Goal: Check status: Check status

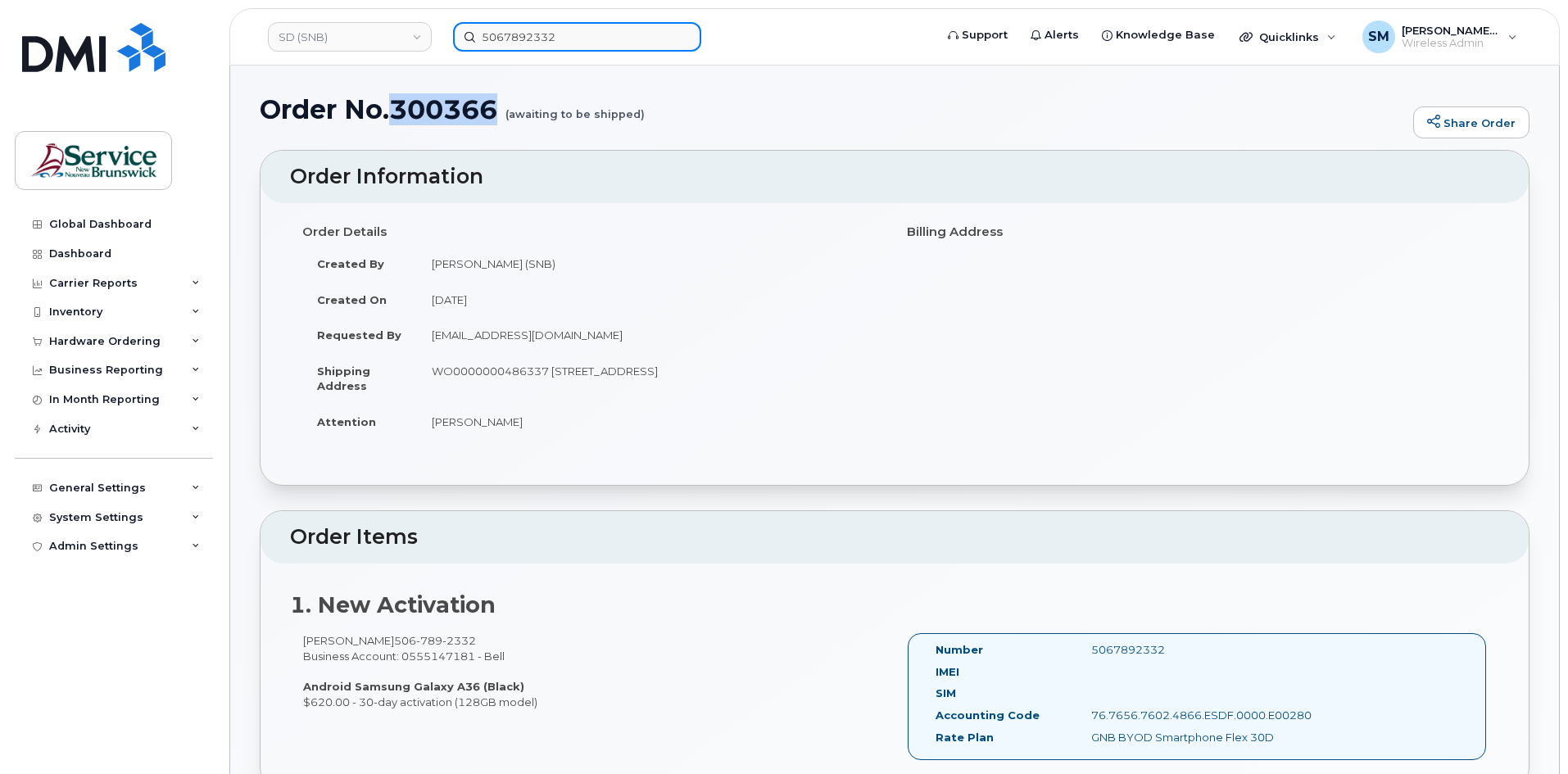
click at [542, 48] on input "5067892332" at bounding box center [576, 37] width 248 height 30
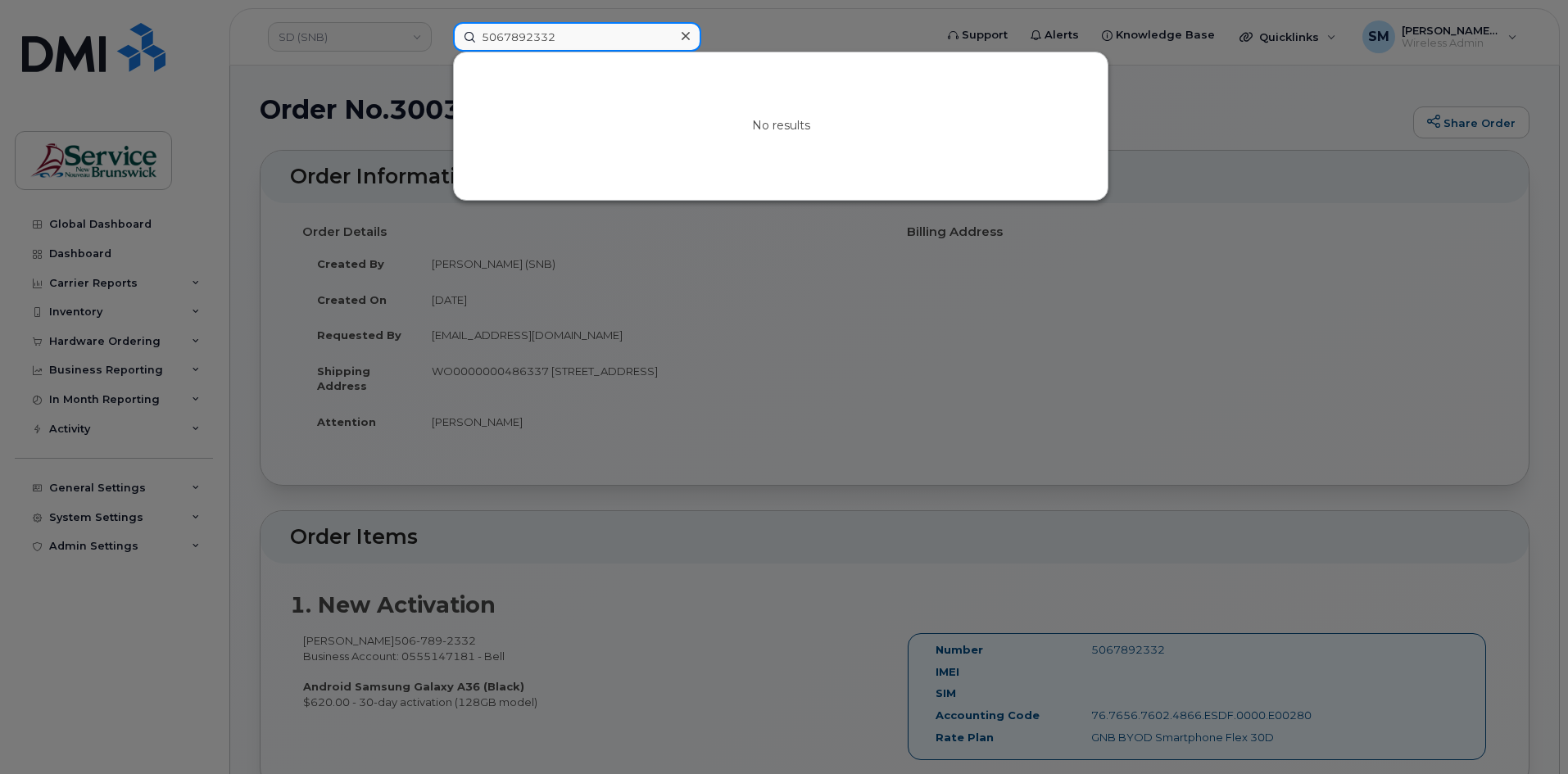
click at [542, 44] on input "5067892332" at bounding box center [576, 37] width 248 height 30
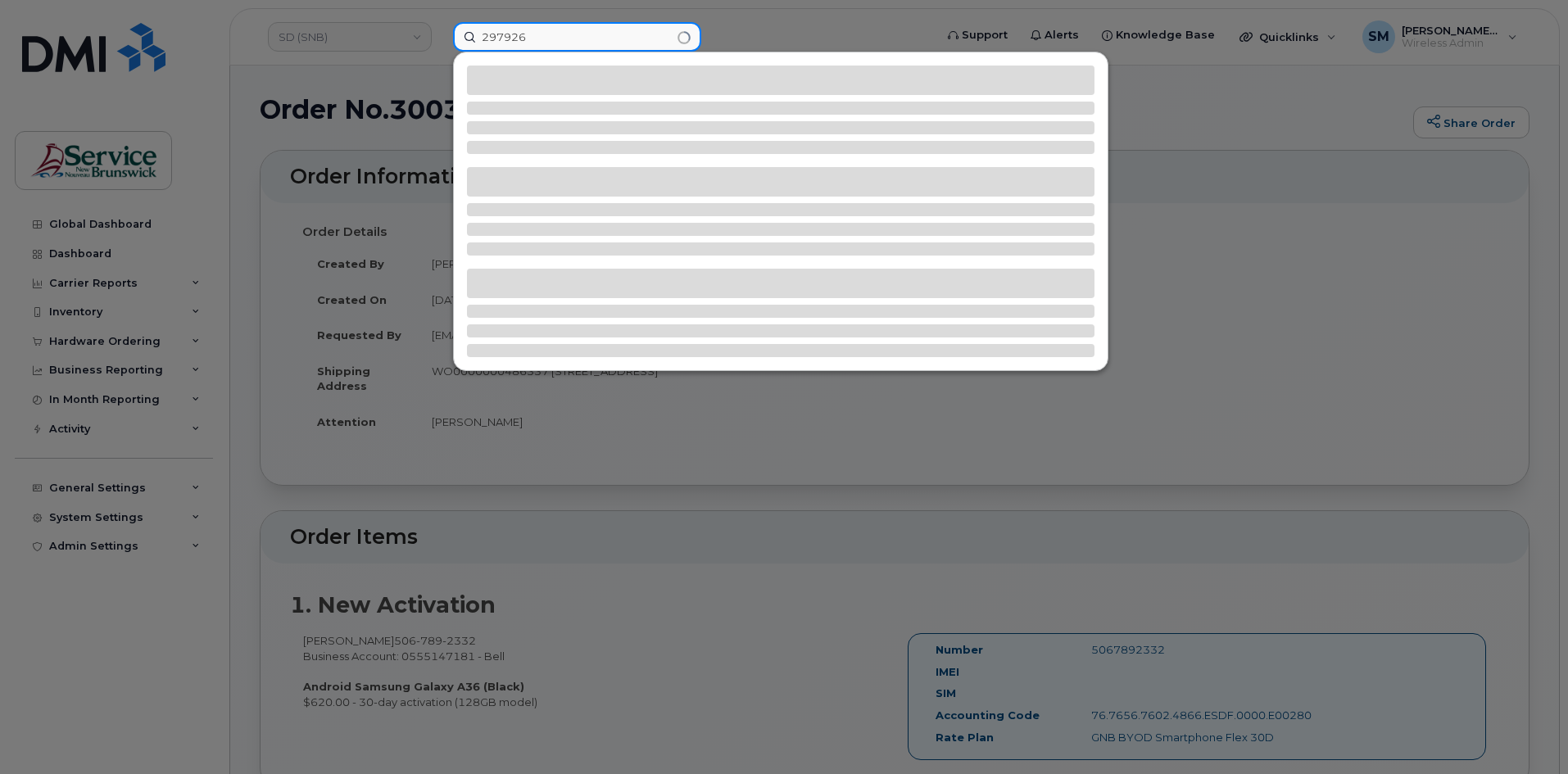
type input "297926"
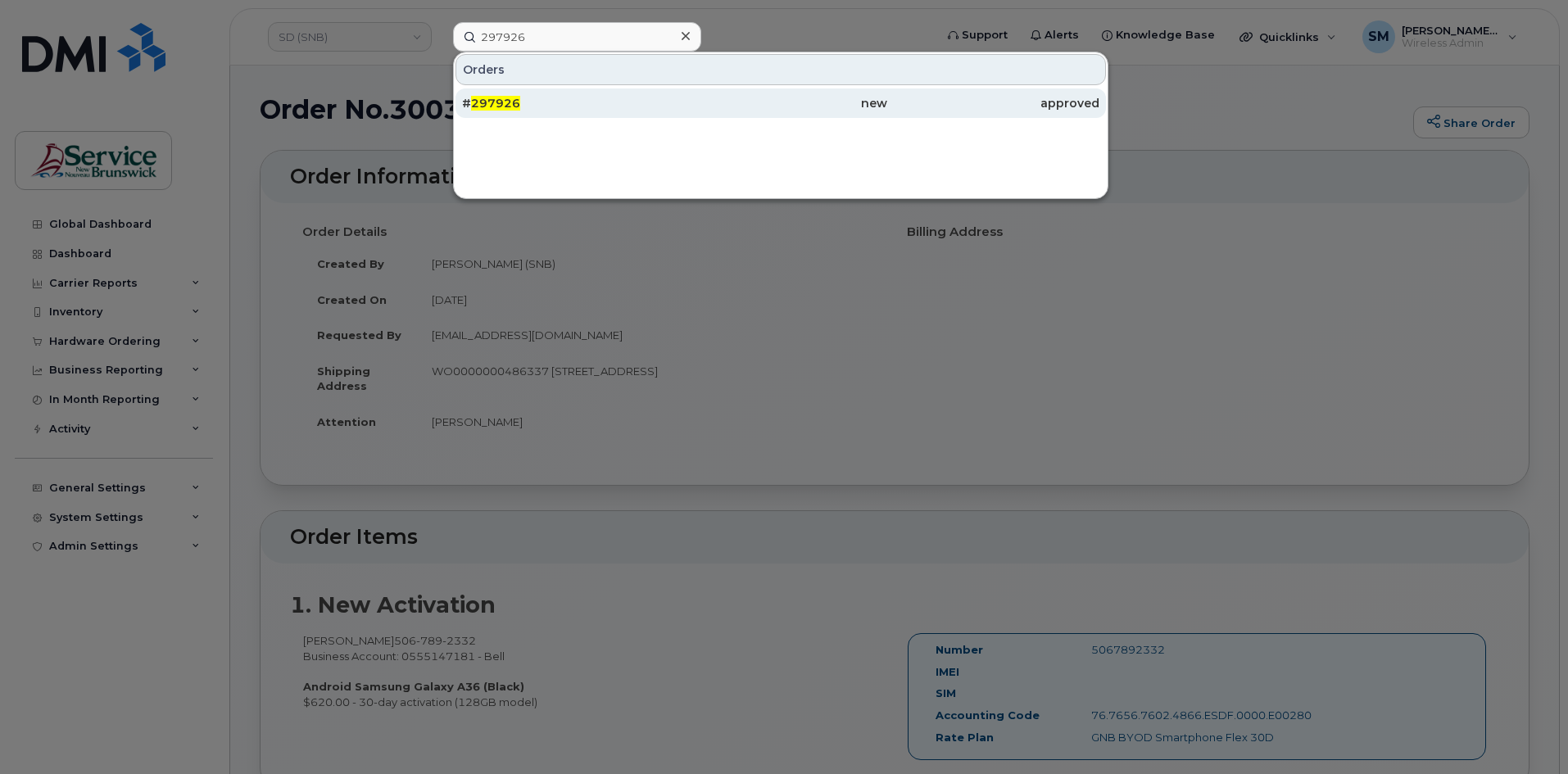
click at [642, 92] on div "# 297926" at bounding box center [569, 104] width 212 height 30
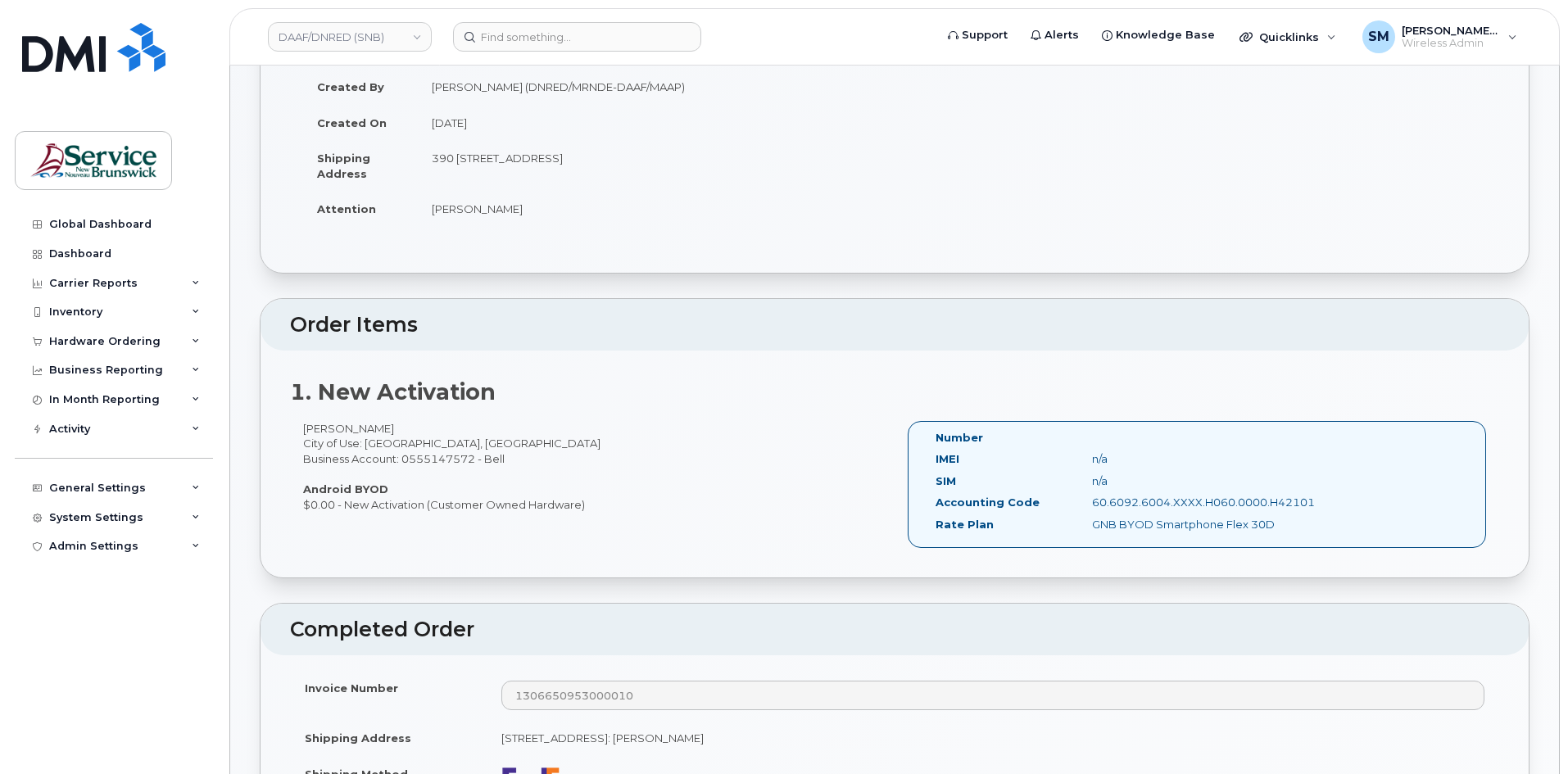
scroll to position [164, 0]
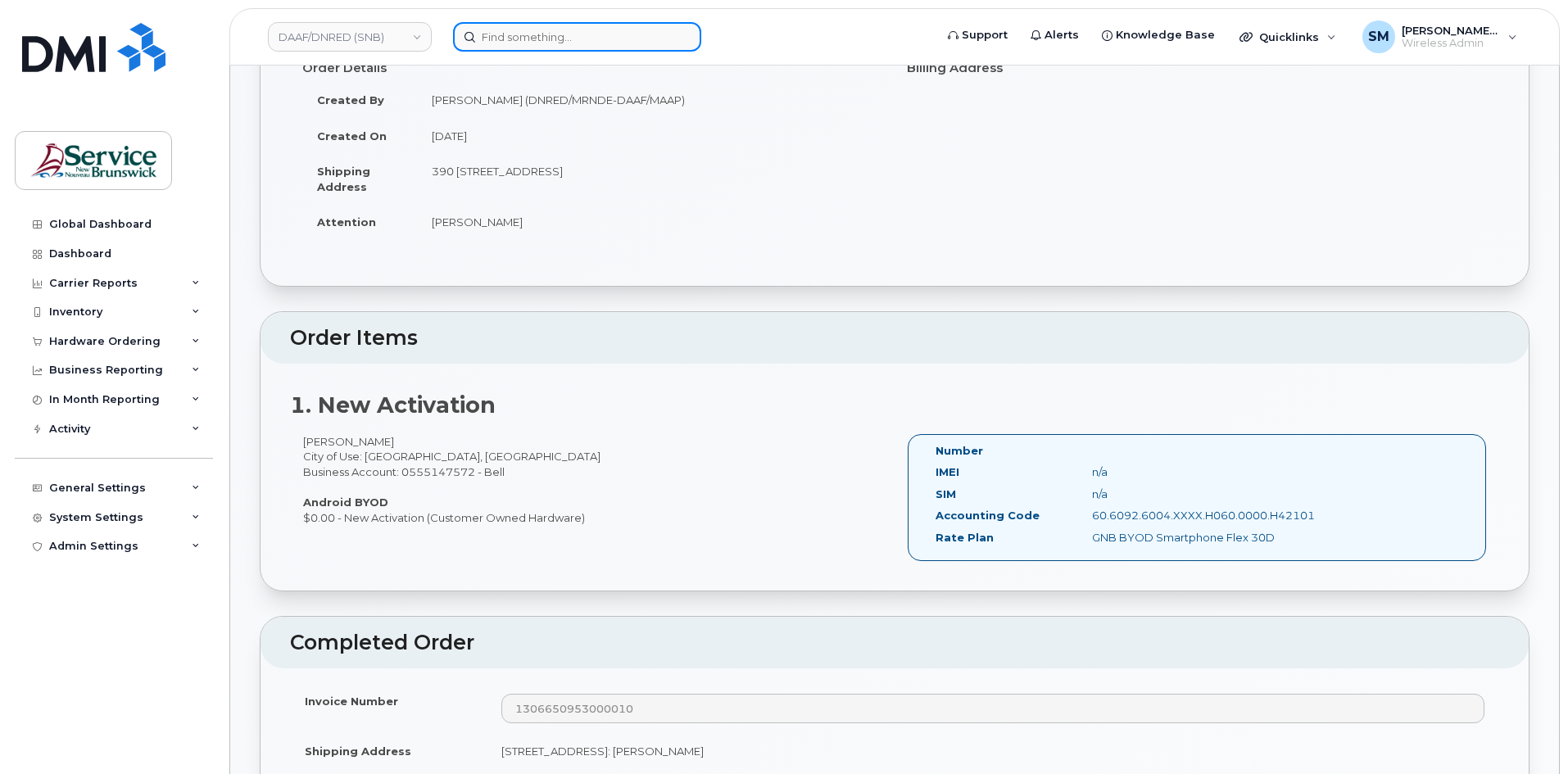
click at [593, 49] on input at bounding box center [576, 37] width 248 height 30
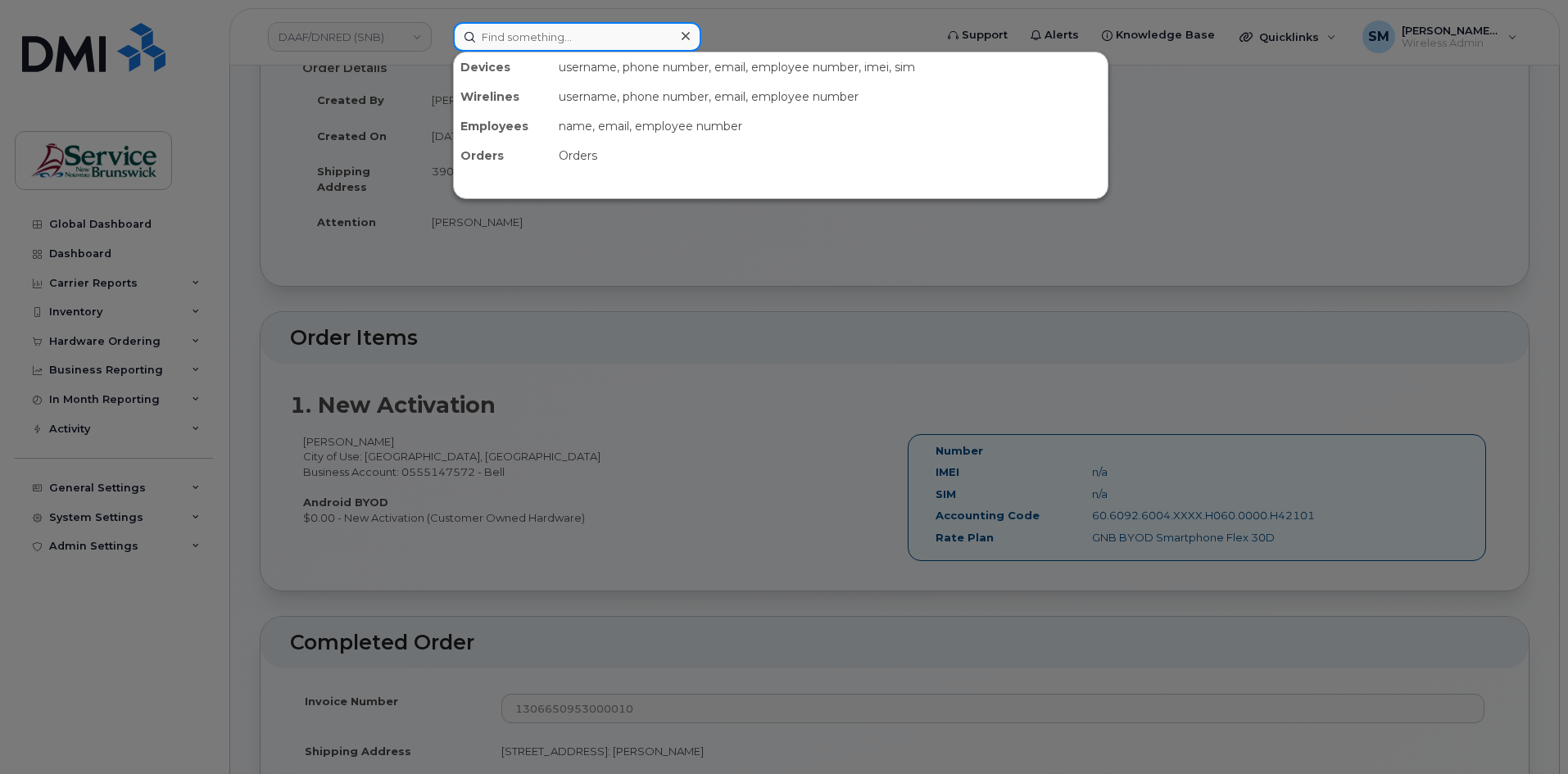
paste input "299149"
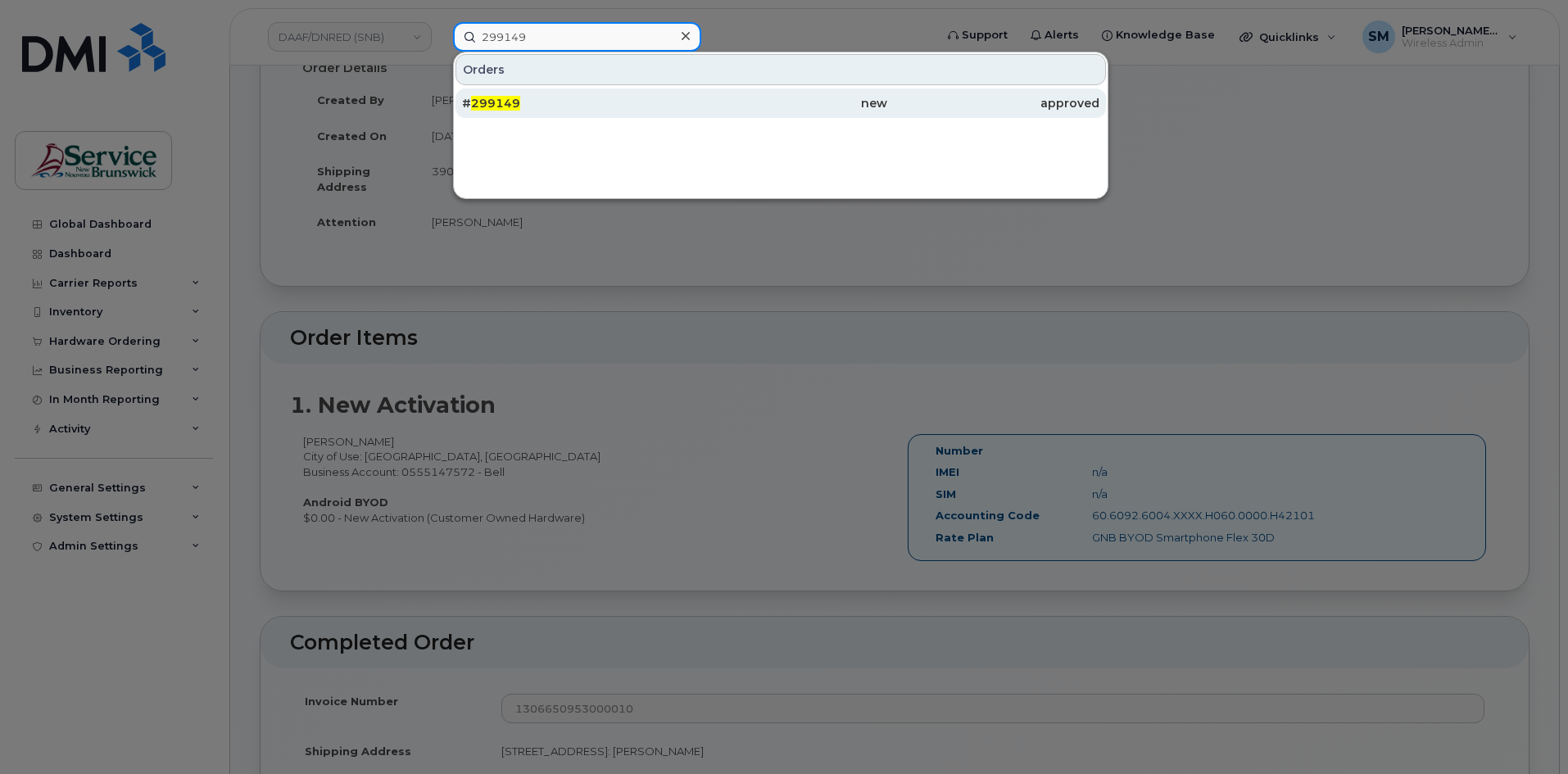
type input "299149"
click at [745, 116] on div "new" at bounding box center [780, 104] width 212 height 30
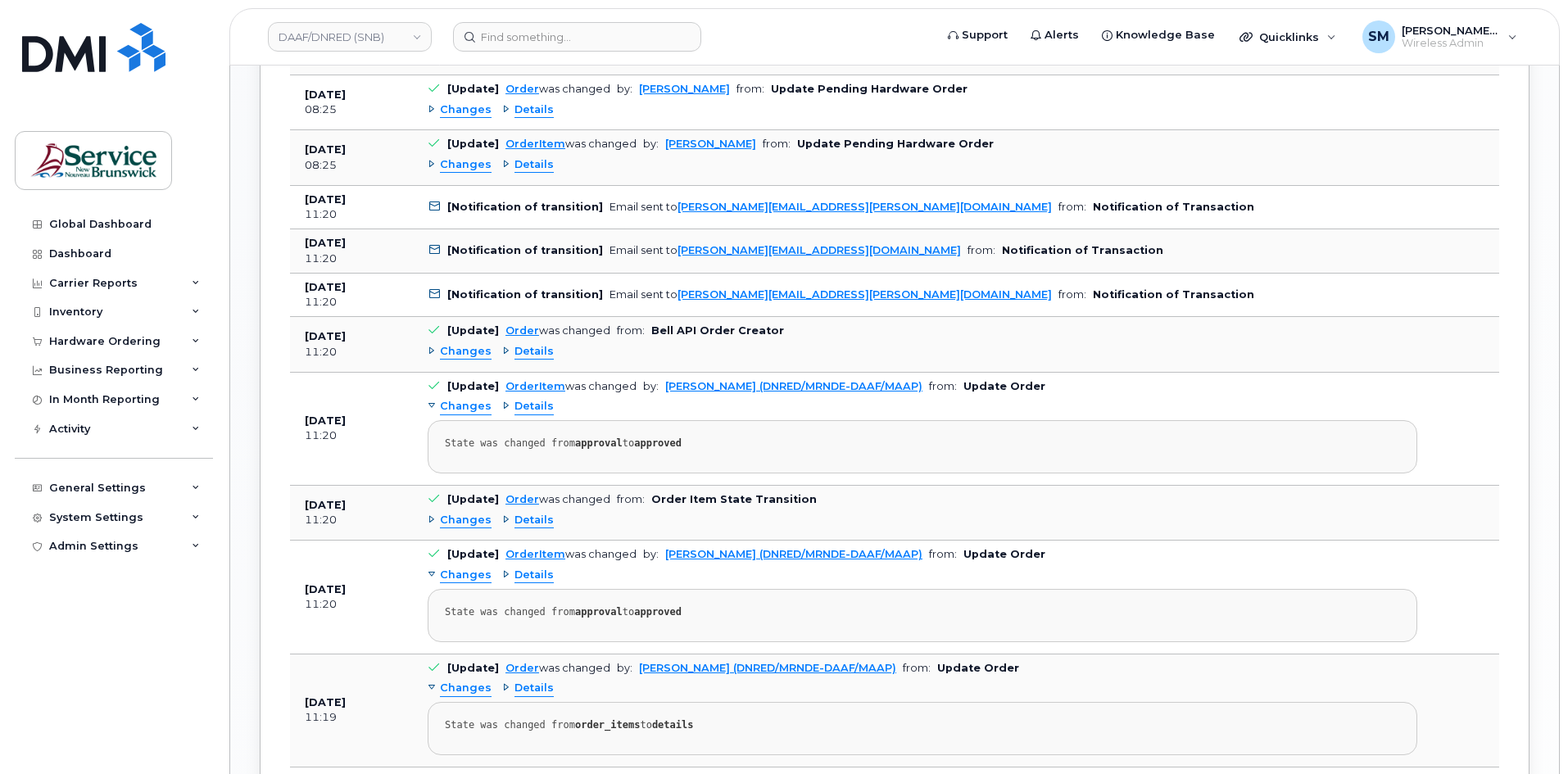
scroll to position [1392, 0]
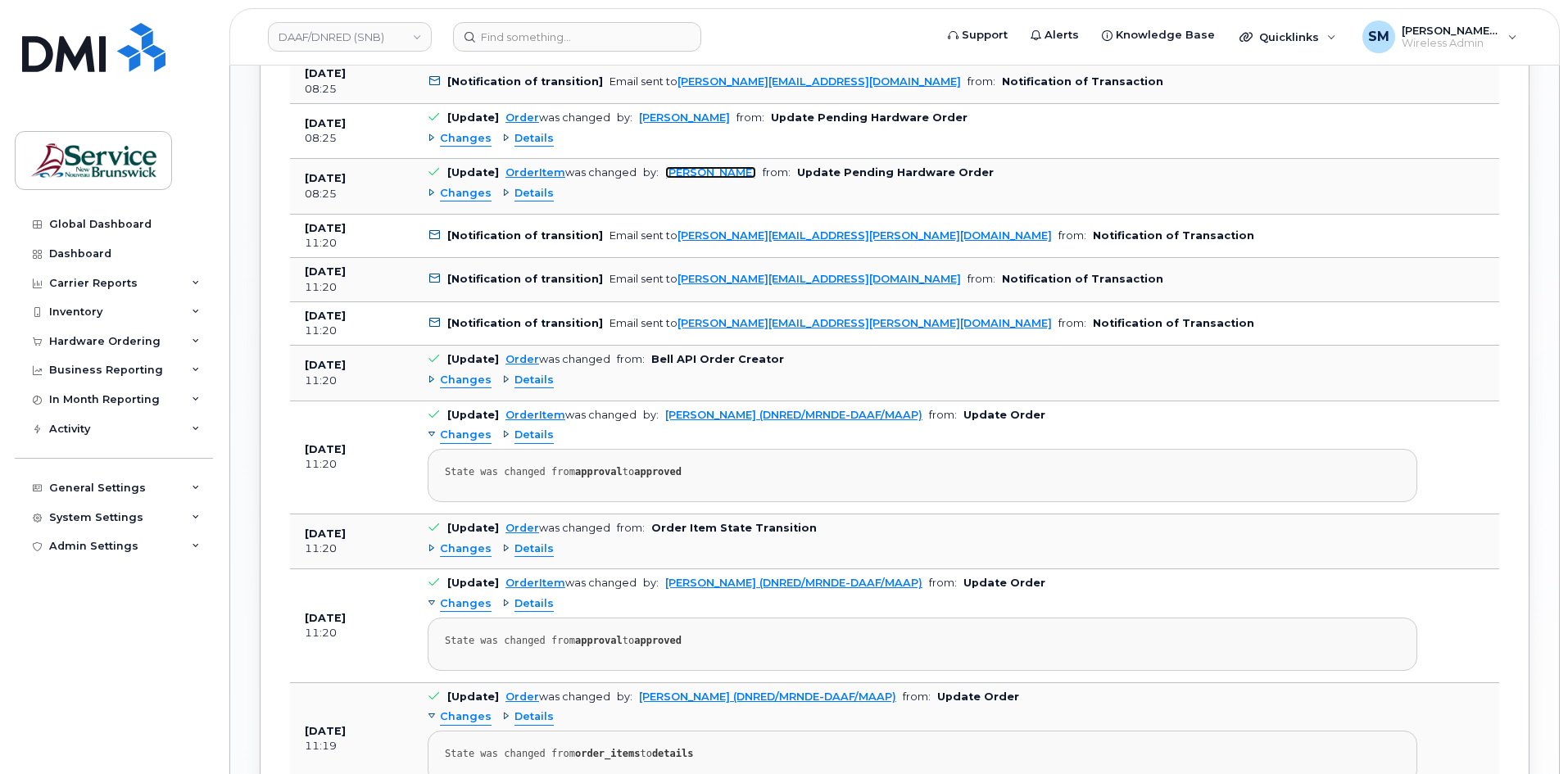
click at [698, 175] on link "Karla Adams" at bounding box center [710, 172] width 91 height 12
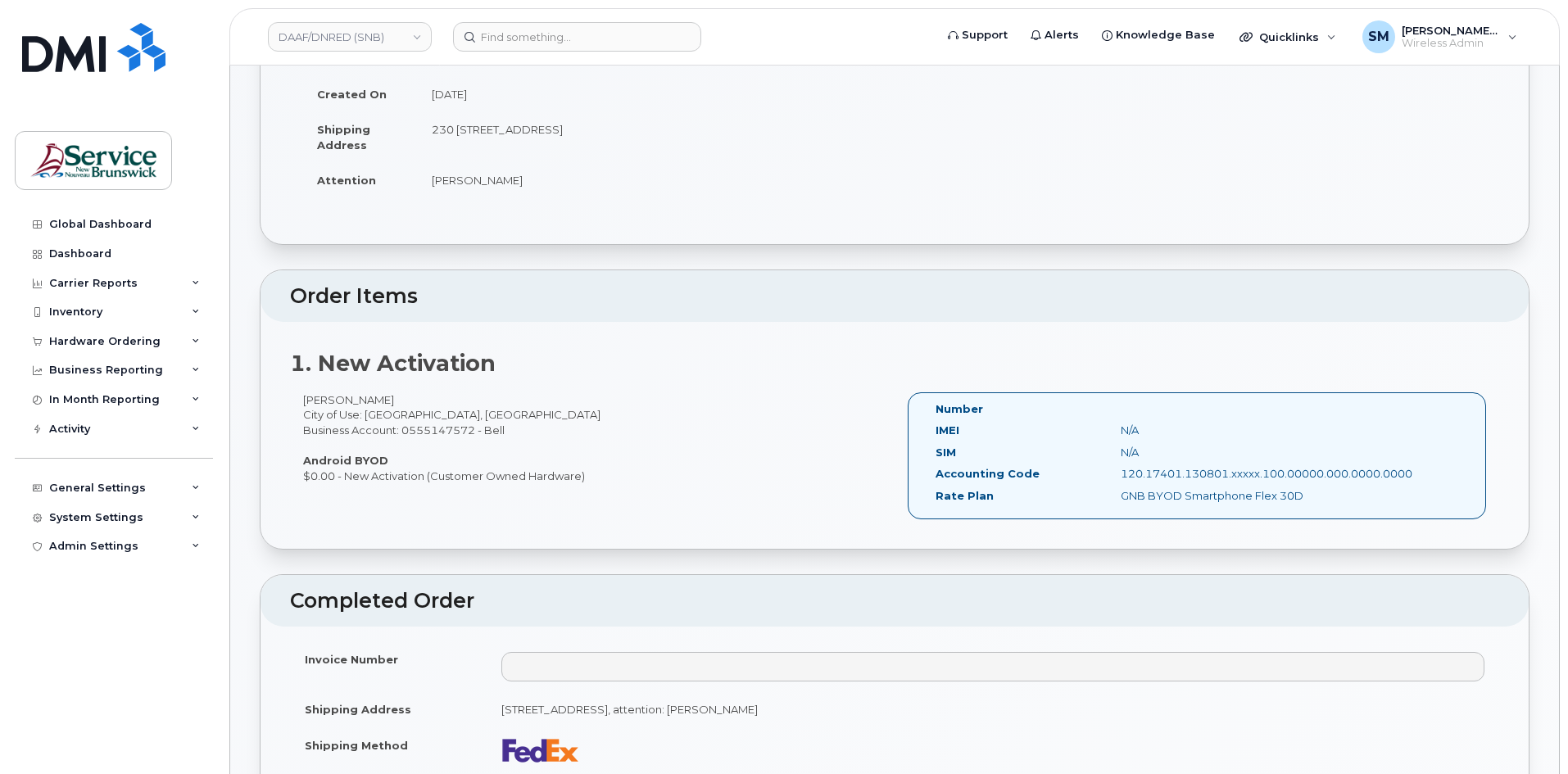
scroll to position [164, 0]
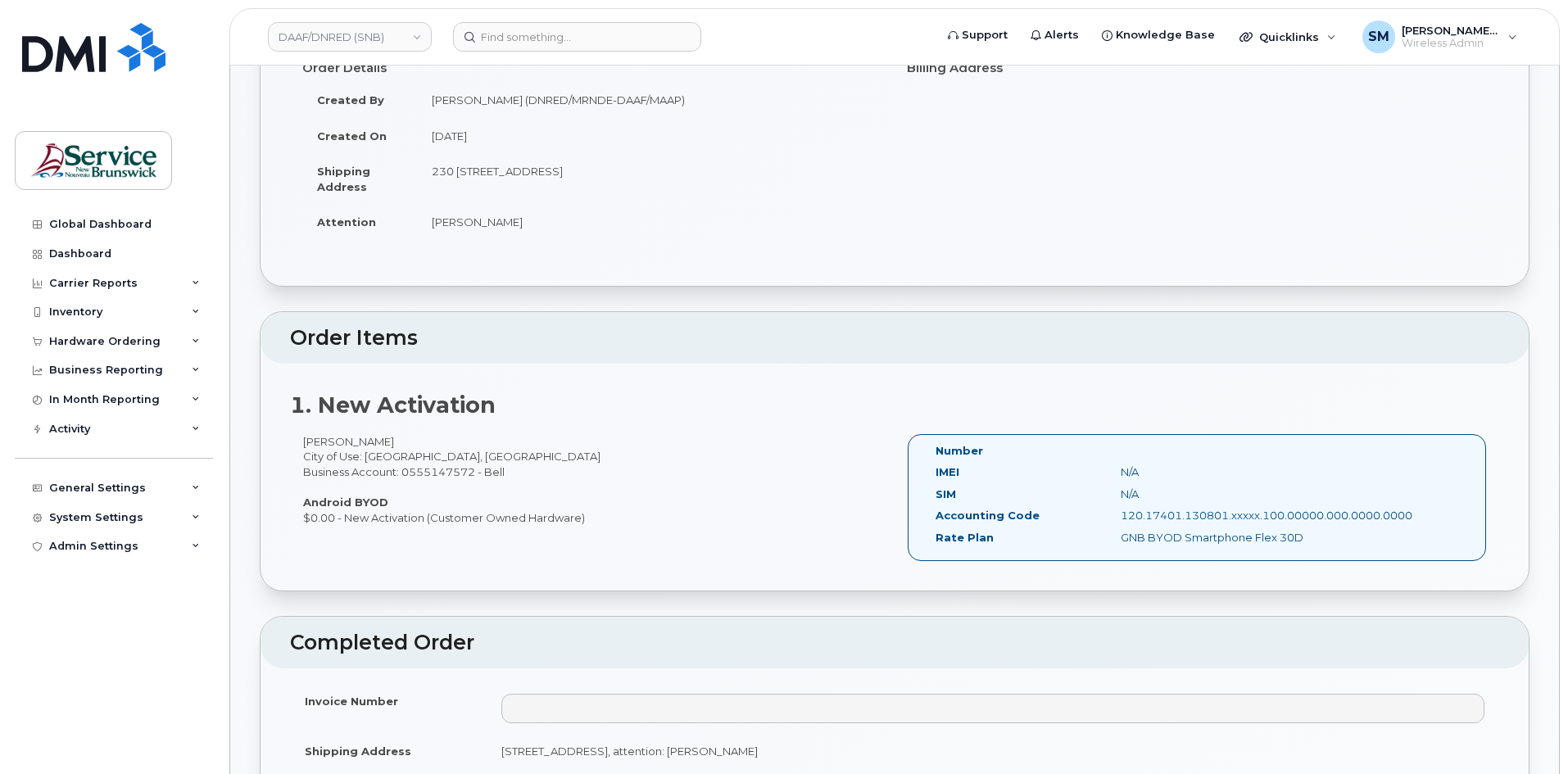
drag, startPoint x: 390, startPoint y: 505, endPoint x: 328, endPoint y: 508, distance: 62.1
click at [328, 508] on div "Samuel Outhouse City of Use: Fredericton, New Brunswick Business Account: 05551…" at bounding box center [592, 480] width 604 height 91
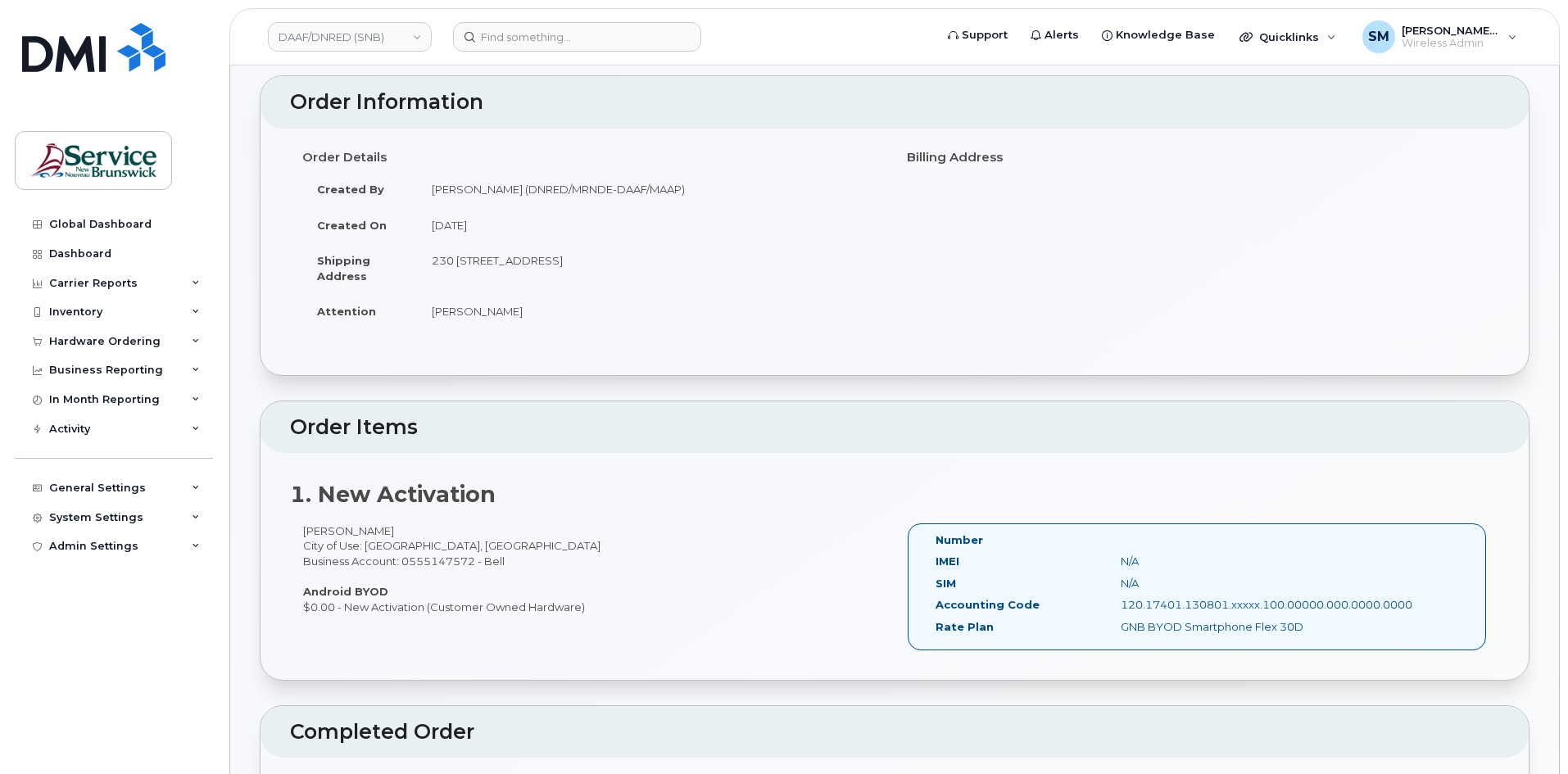
scroll to position [0, 0]
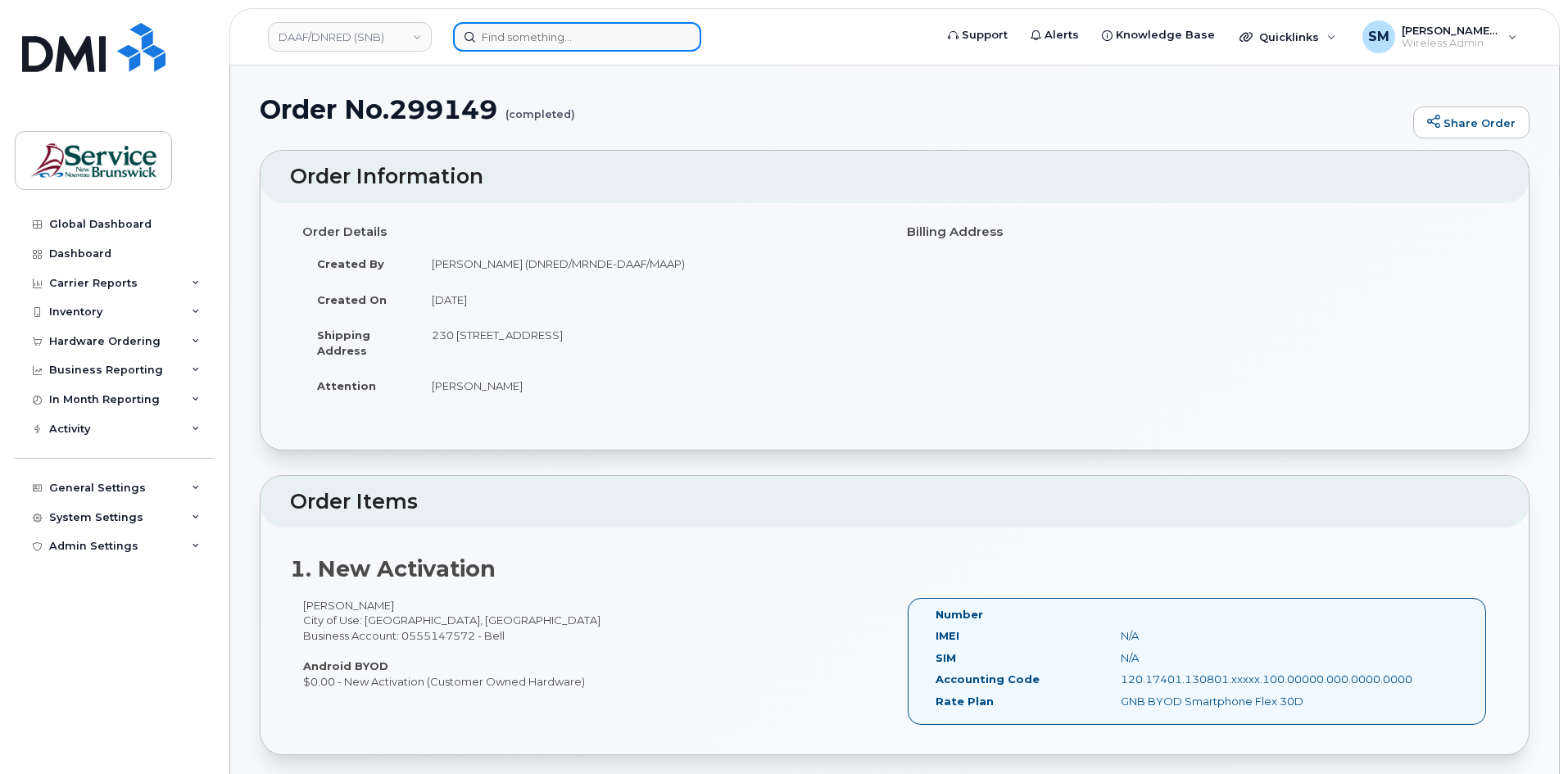
click at [521, 29] on input at bounding box center [576, 37] width 248 height 30
paste input "291252"
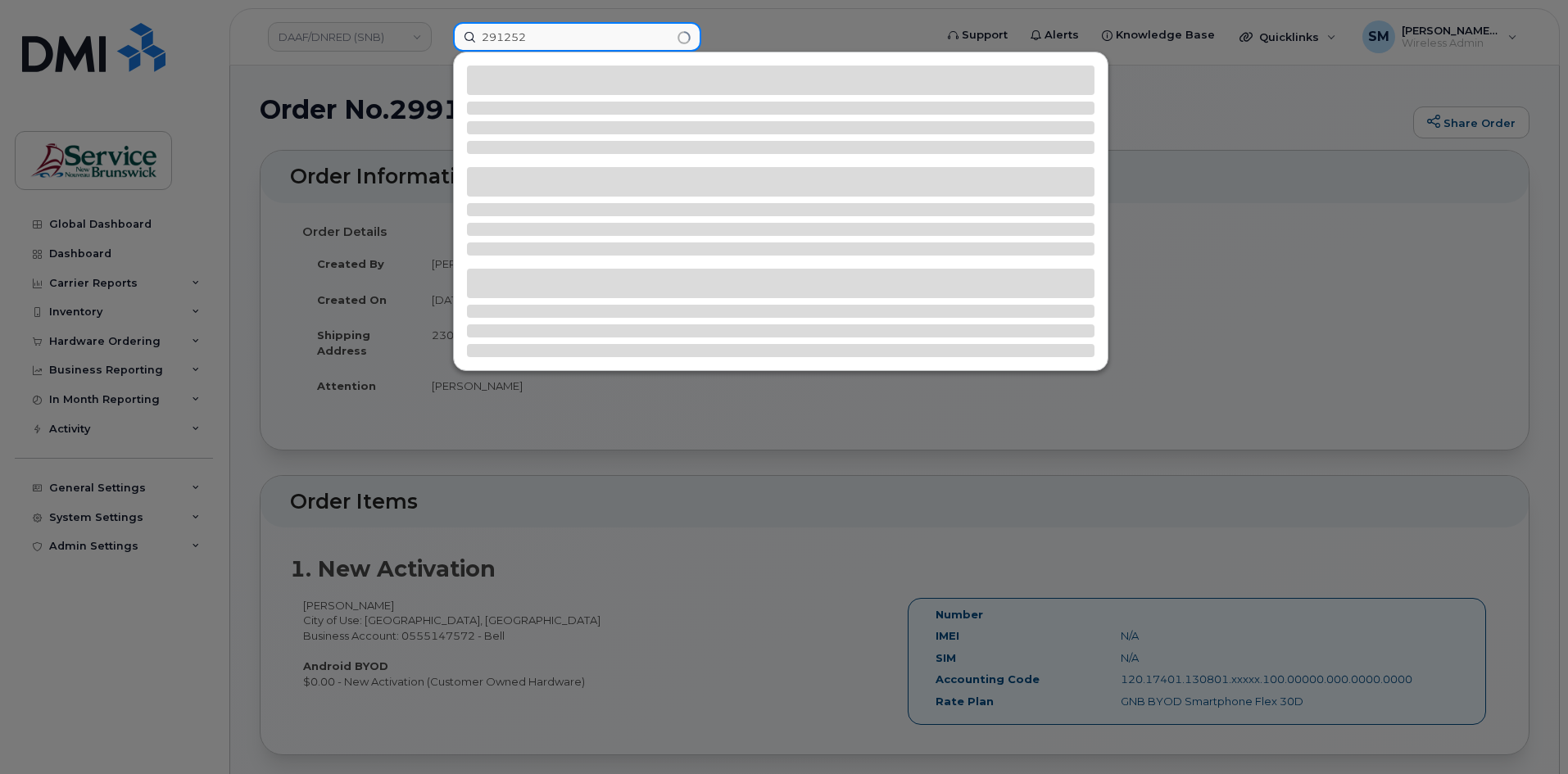
type input "291252"
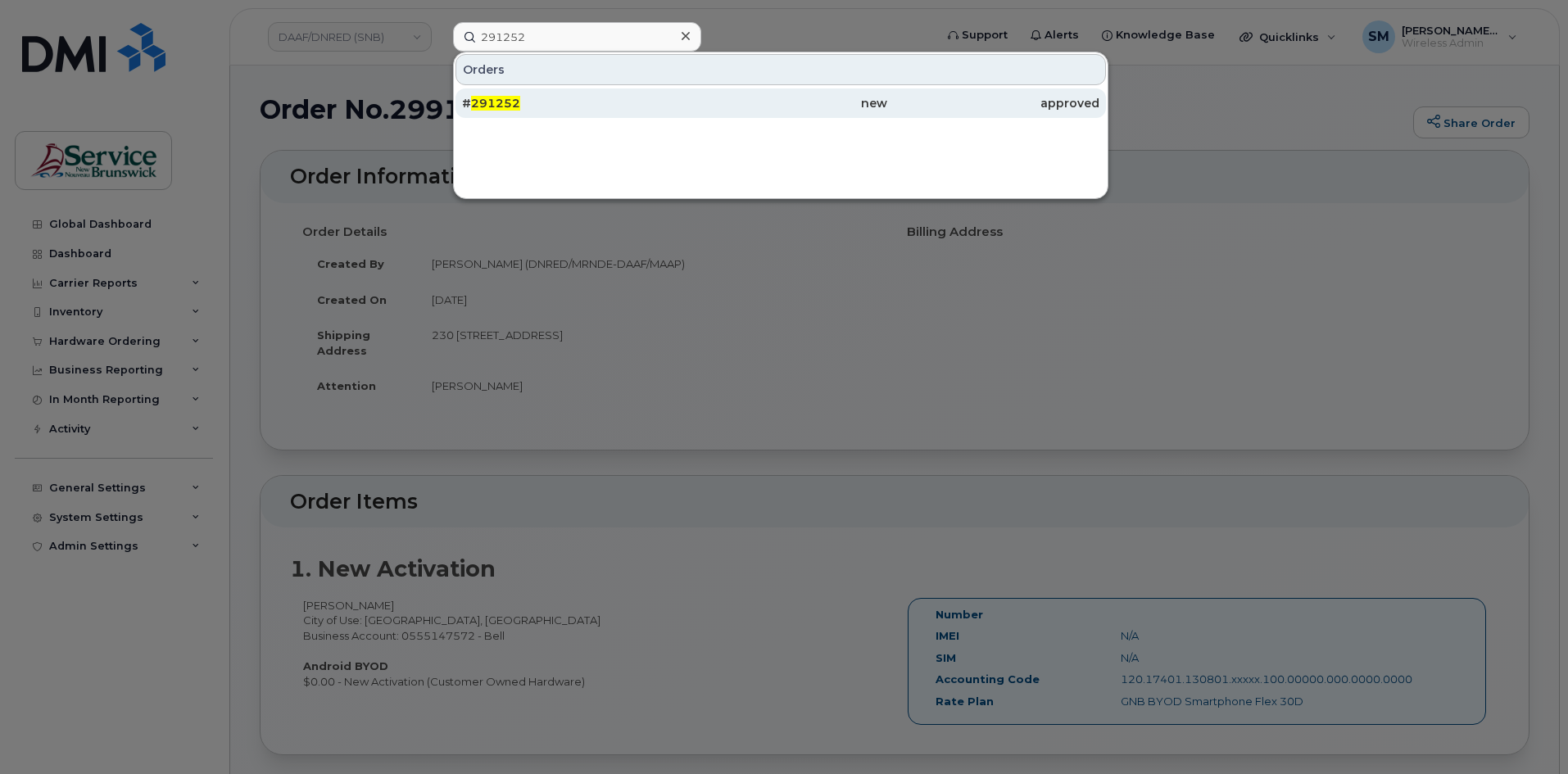
click at [683, 104] on div "new" at bounding box center [780, 103] width 212 height 17
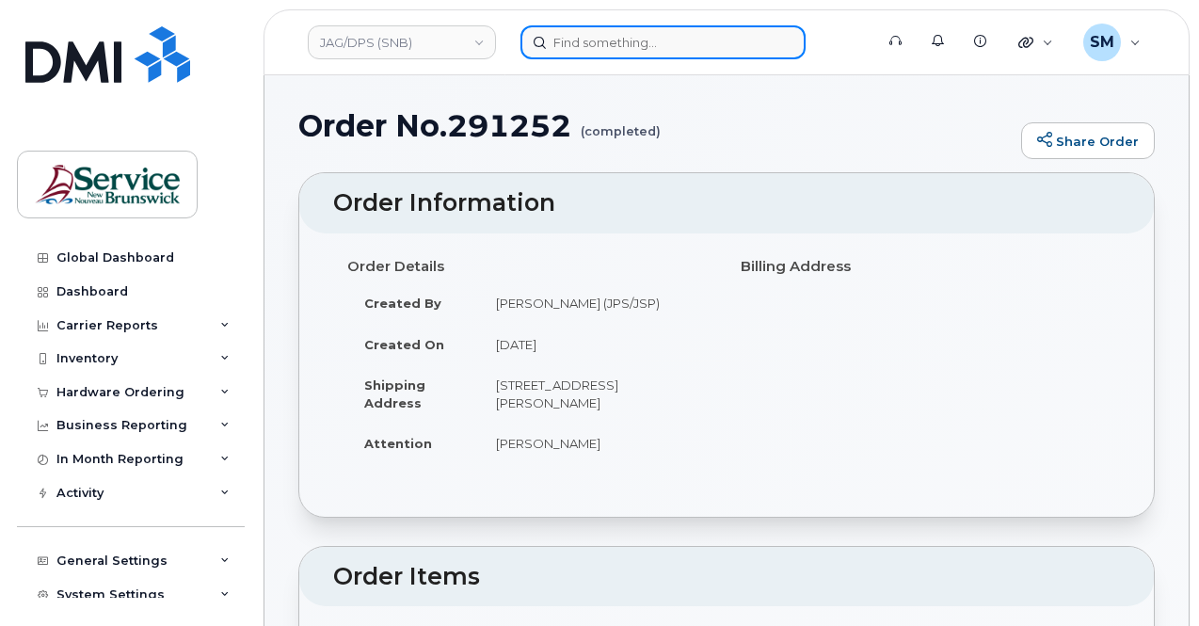
click at [549, 42] on input at bounding box center [662, 42] width 285 height 34
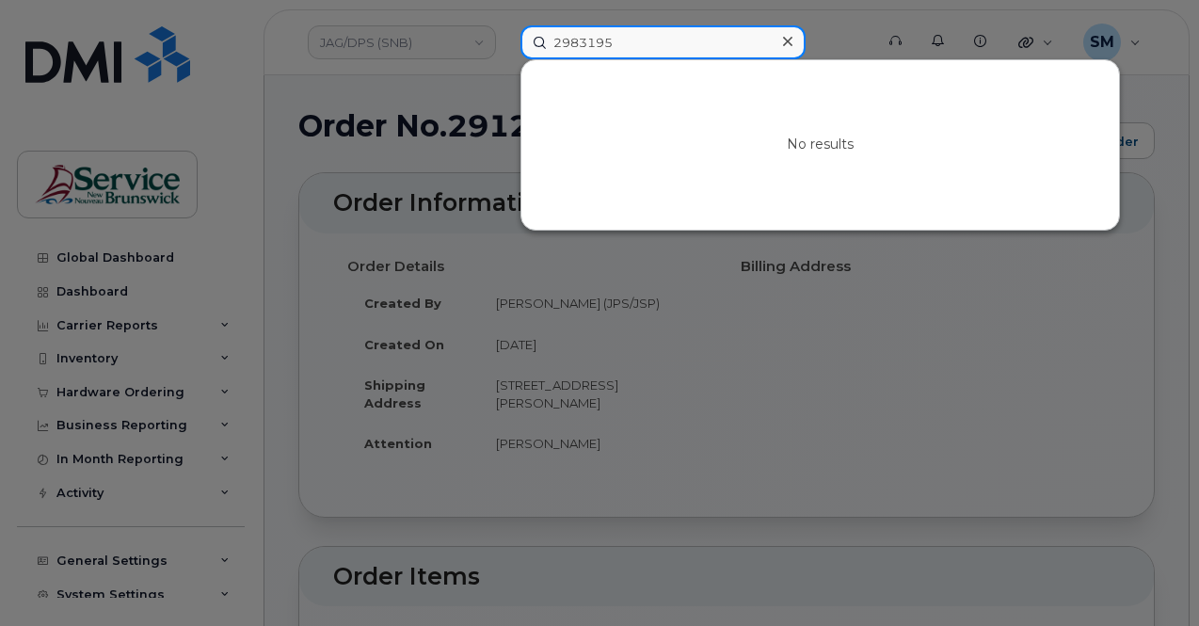
click at [570, 44] on input "2983195" at bounding box center [662, 42] width 285 height 34
click at [573, 39] on input "2983195" at bounding box center [662, 42] width 285 height 34
paste input "9"
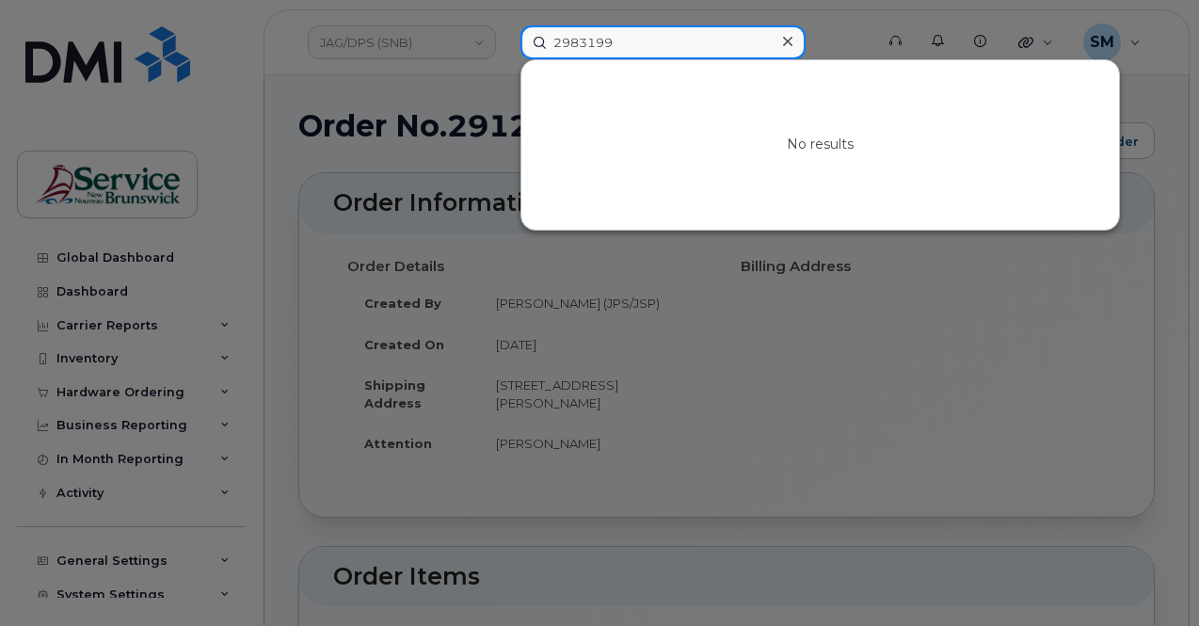
click at [567, 39] on input "2983199" at bounding box center [662, 42] width 285 height 34
paste input "2084"
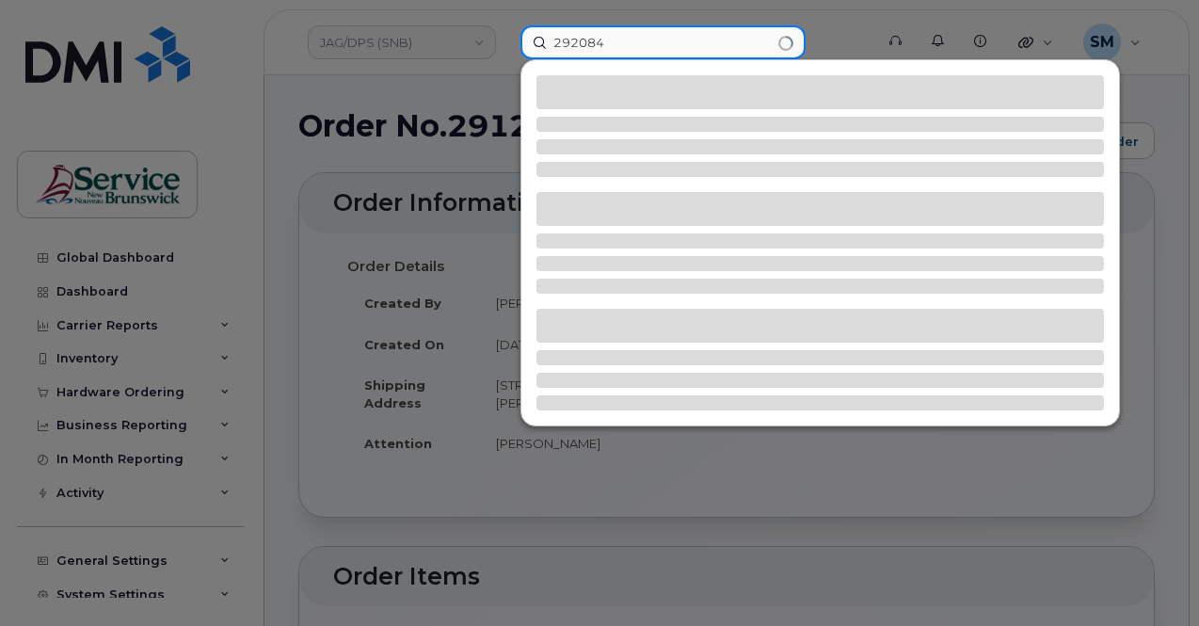
type input "292084"
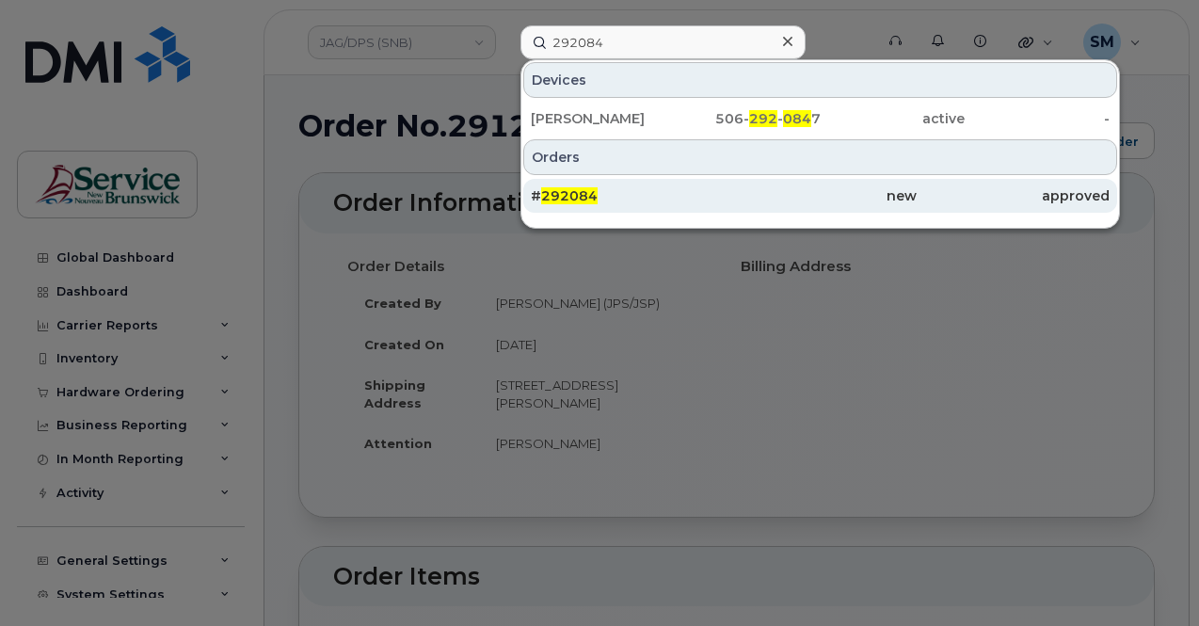
click at [685, 193] on div "# 292084" at bounding box center [627, 195] width 193 height 19
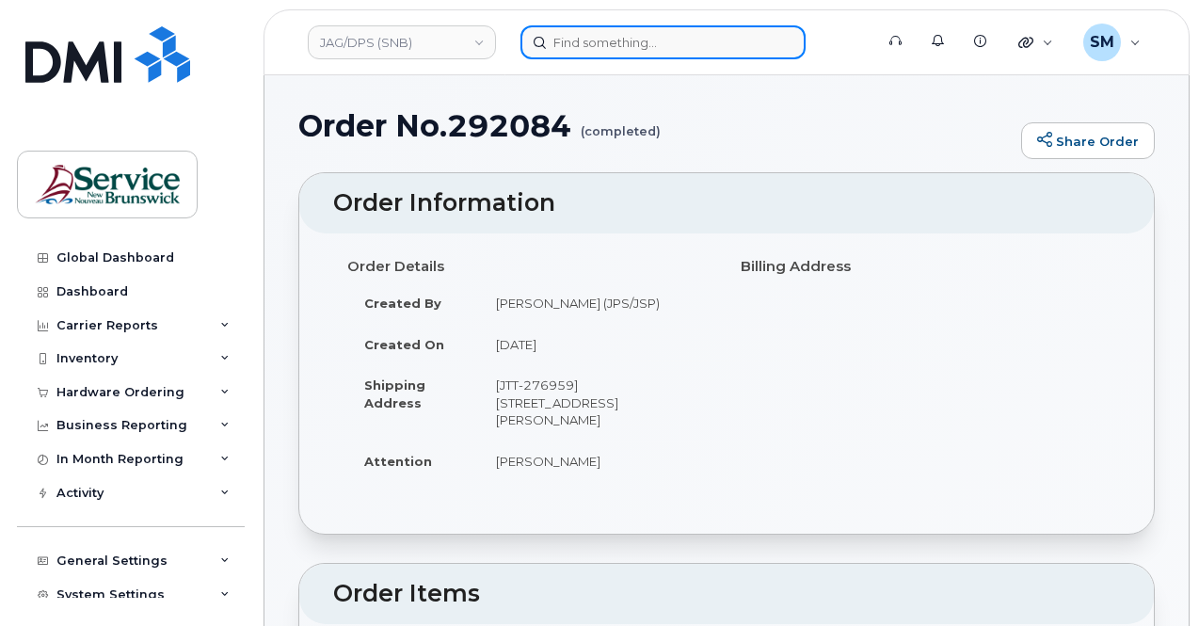
click at [617, 35] on input at bounding box center [662, 42] width 285 height 34
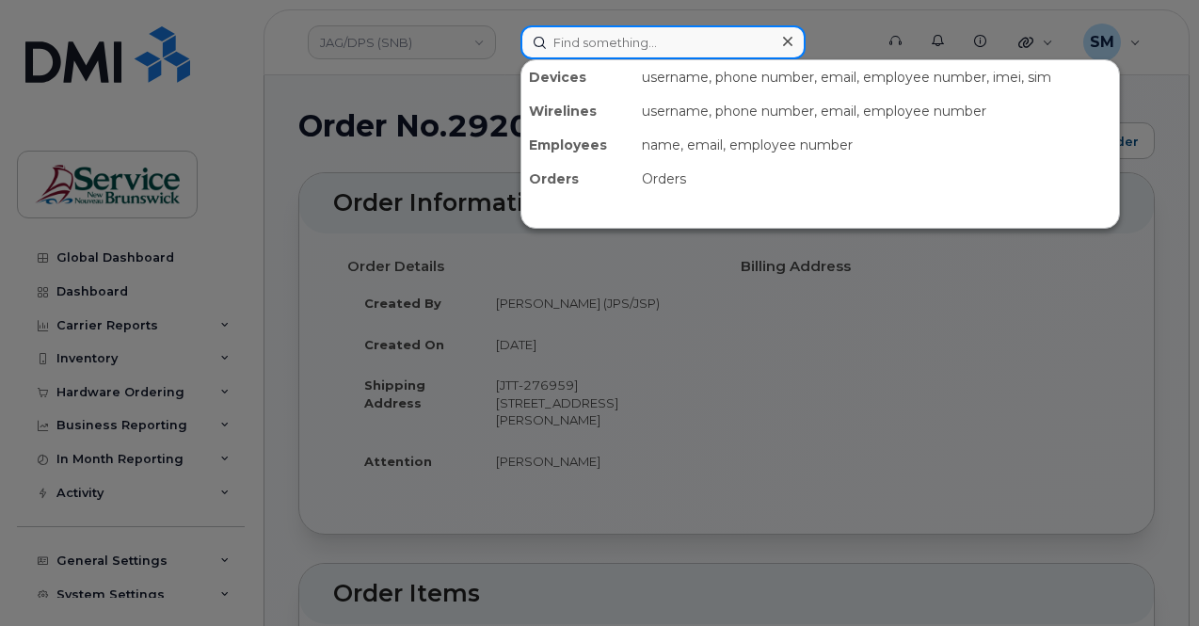
paste input "292151"
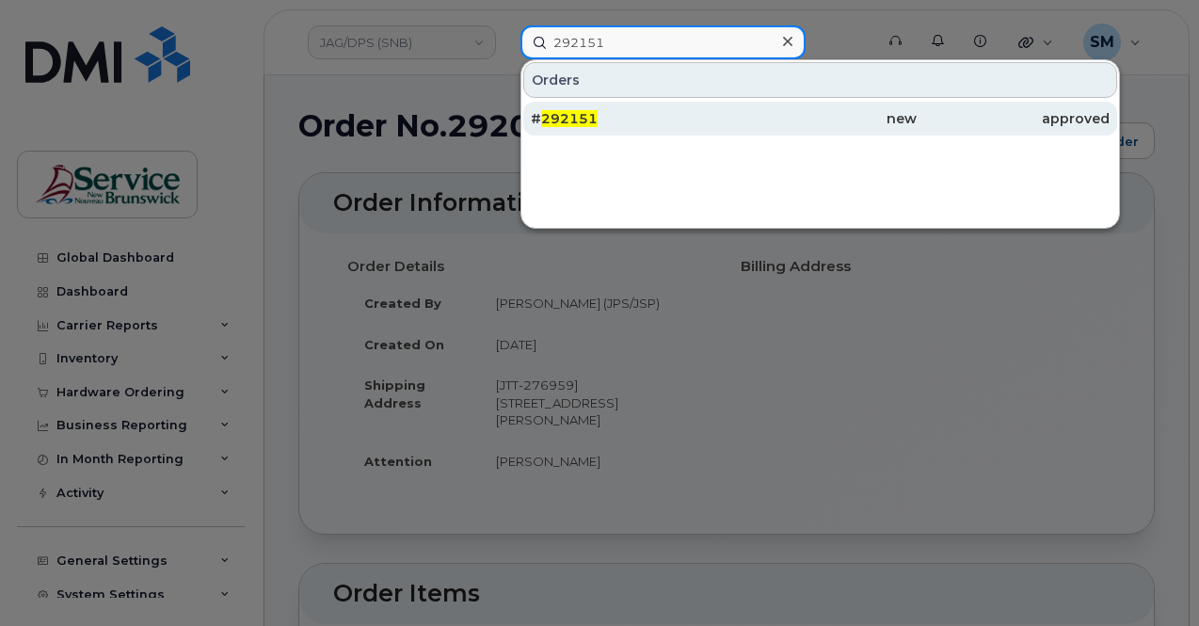
type input "292151"
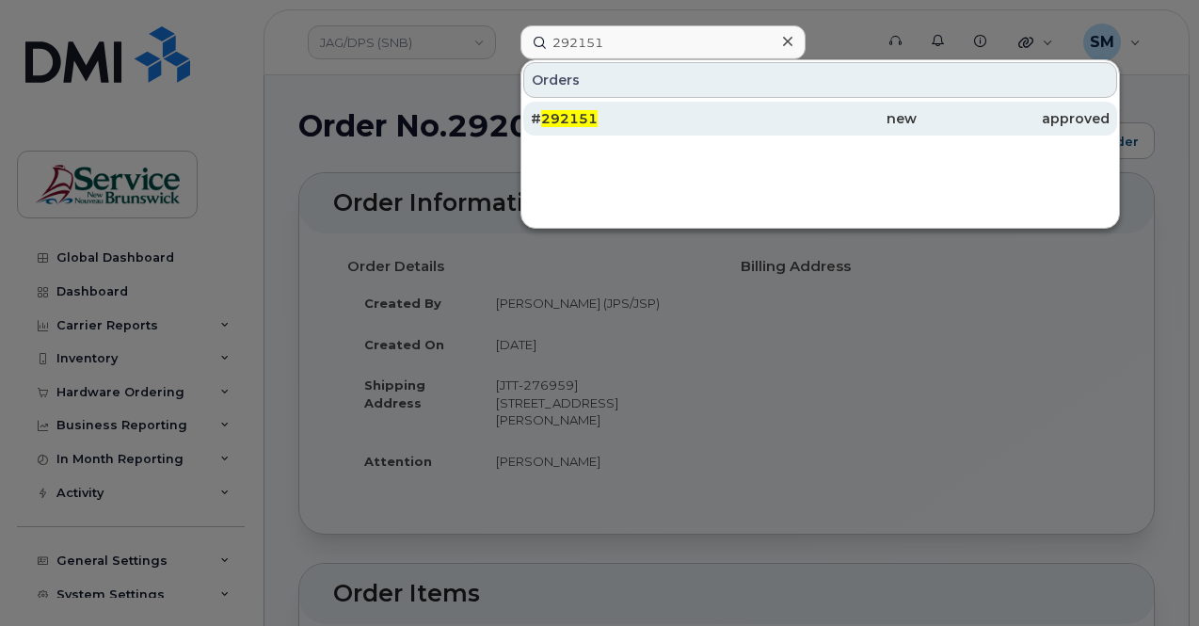
click at [667, 123] on div "# 292151" at bounding box center [627, 118] width 193 height 19
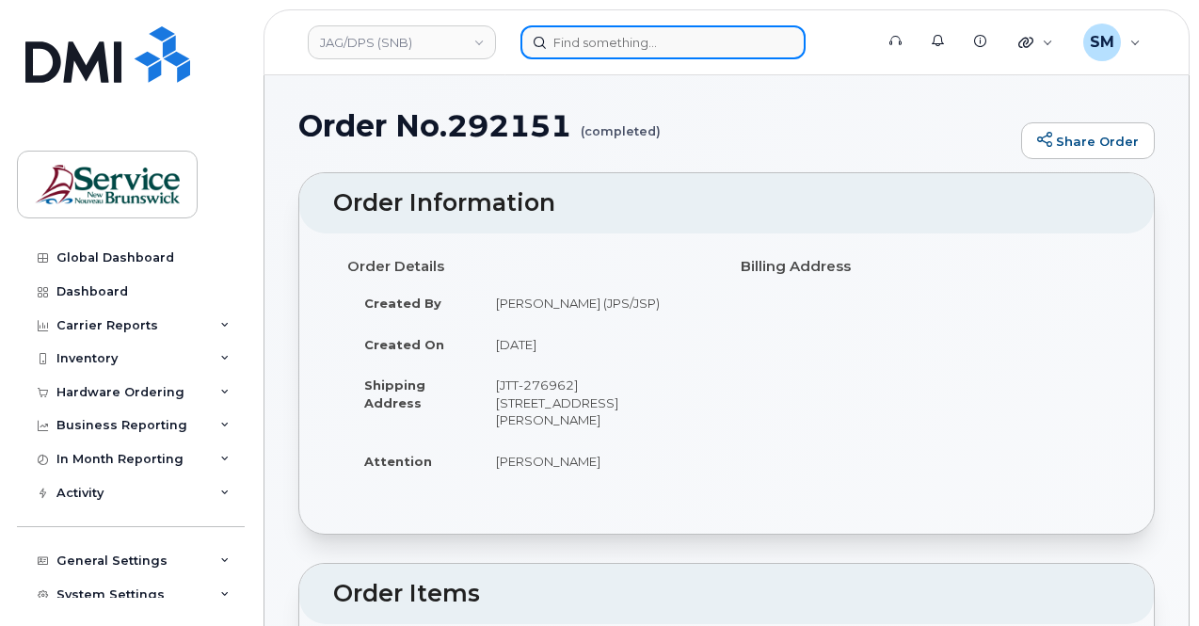
click at [614, 41] on input at bounding box center [662, 42] width 285 height 34
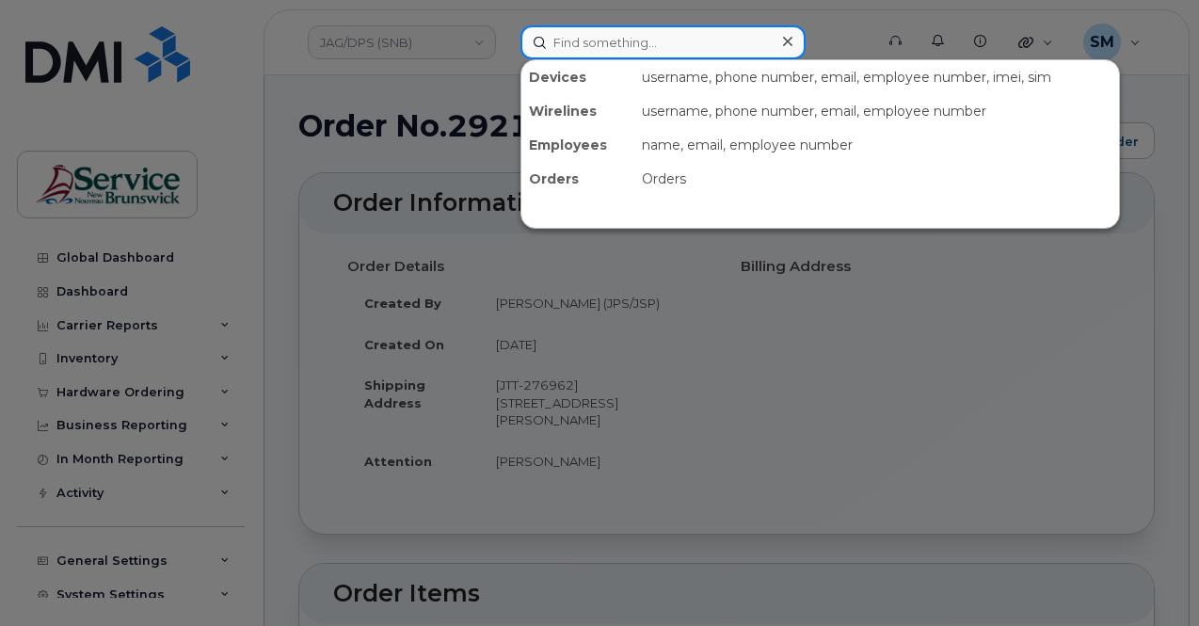
click at [614, 41] on input at bounding box center [662, 42] width 285 height 34
paste input "292254"
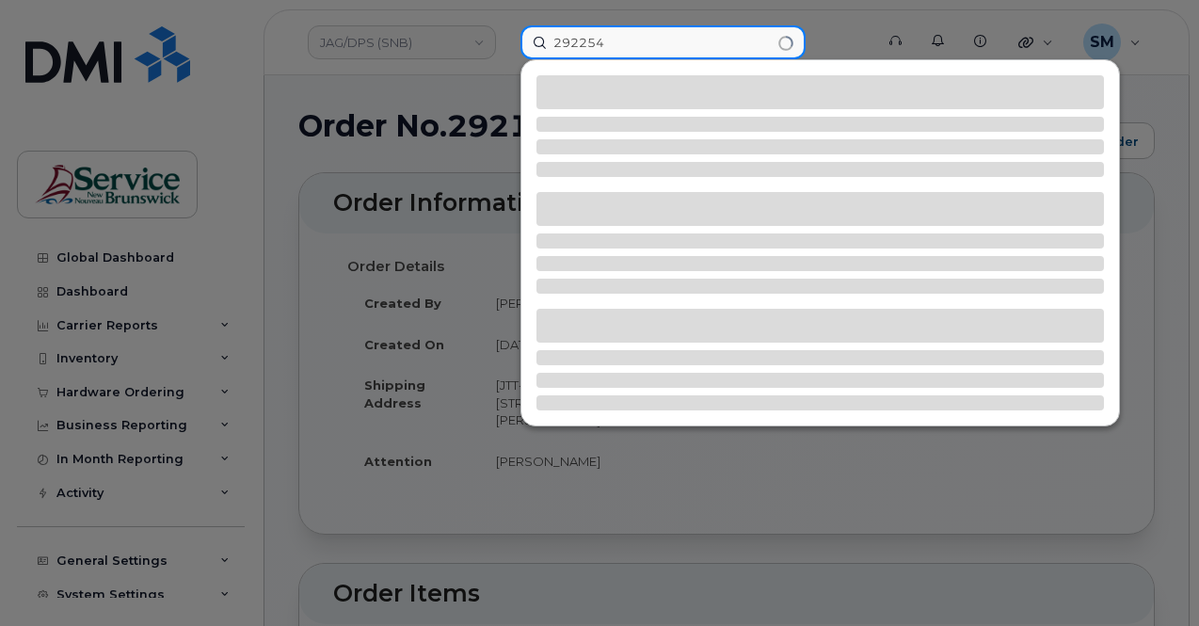
type input "292254"
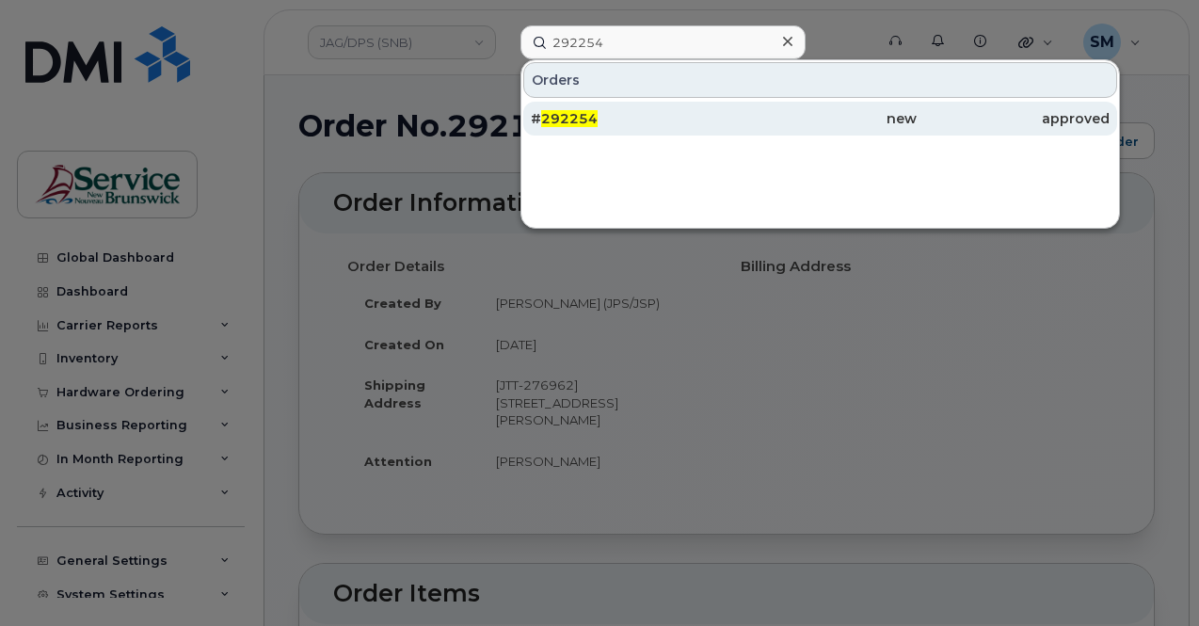
click at [638, 114] on div "# 292254" at bounding box center [627, 118] width 193 height 19
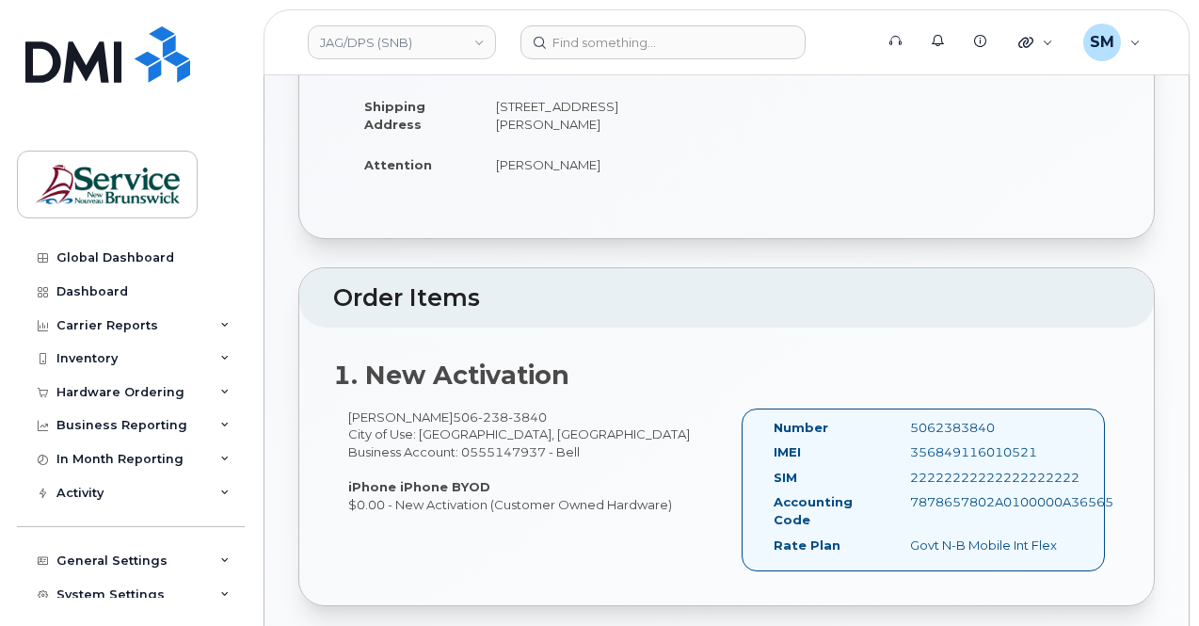
scroll to position [282, 0]
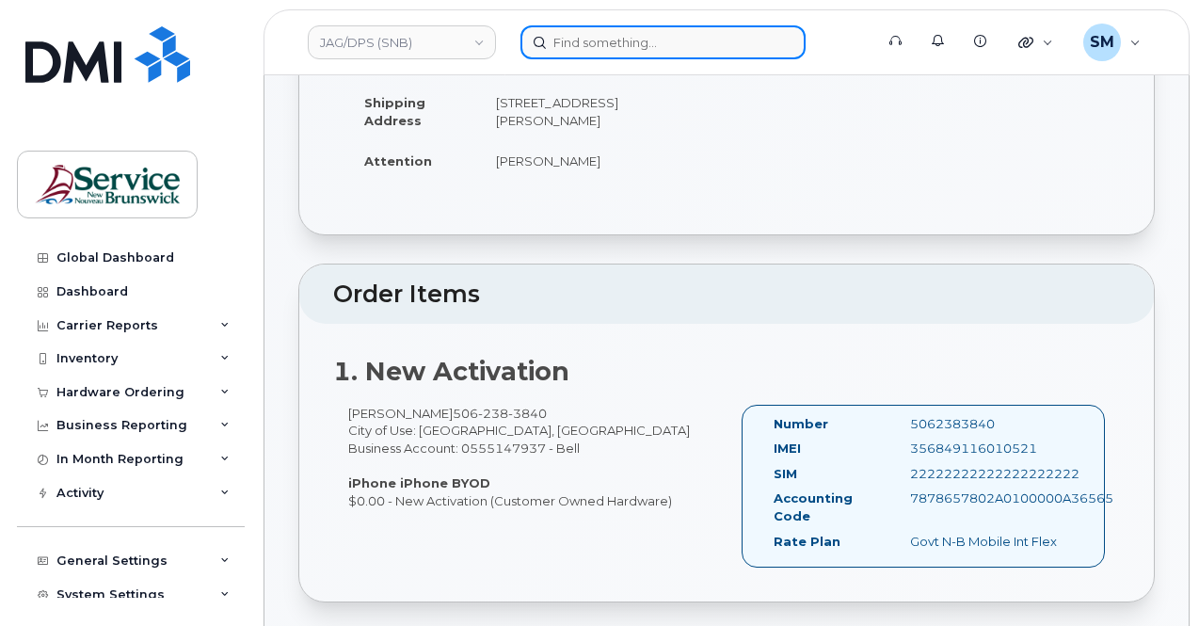
click at [572, 36] on input at bounding box center [662, 42] width 285 height 34
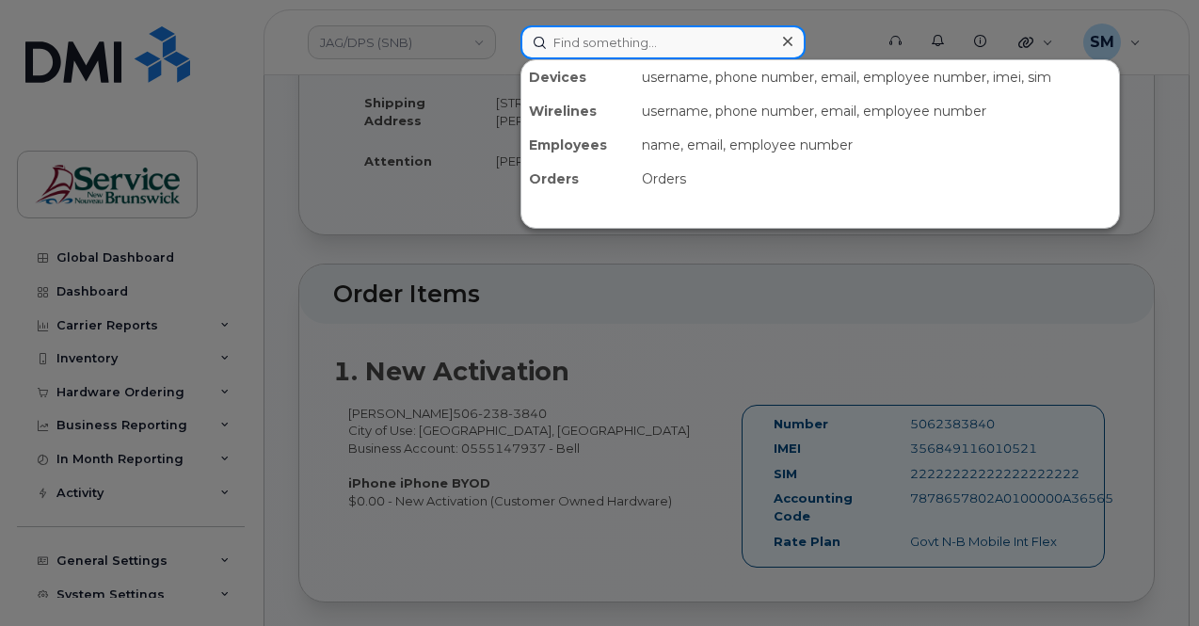
paste input "292720"
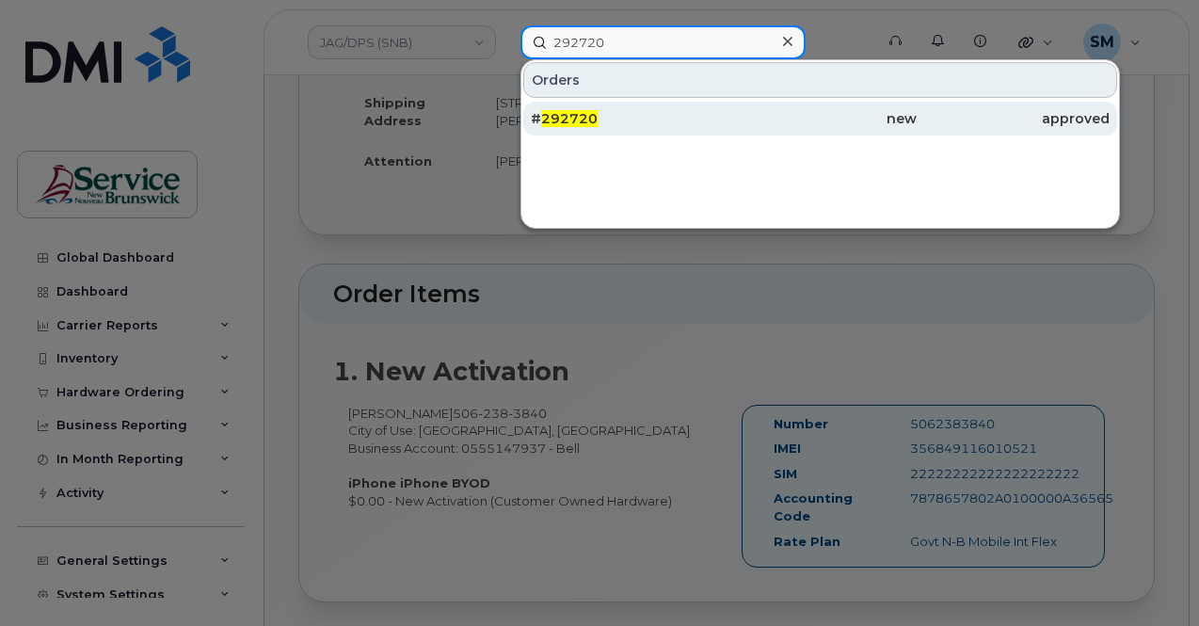
type input "292720"
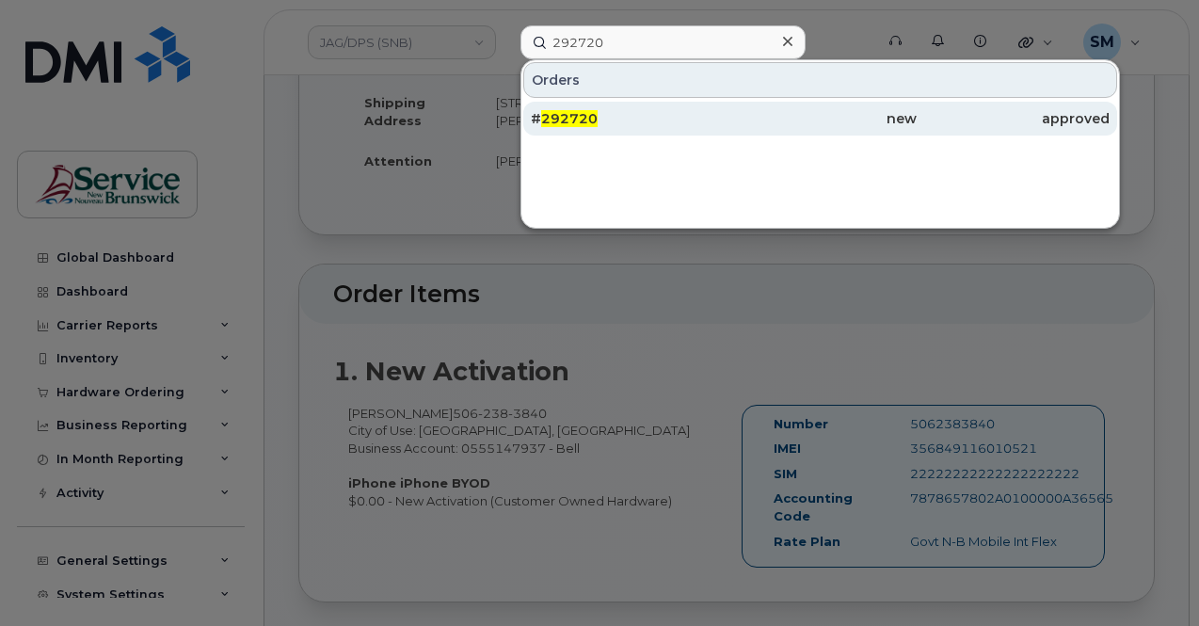
click at [600, 132] on div "# 292720" at bounding box center [627, 119] width 193 height 34
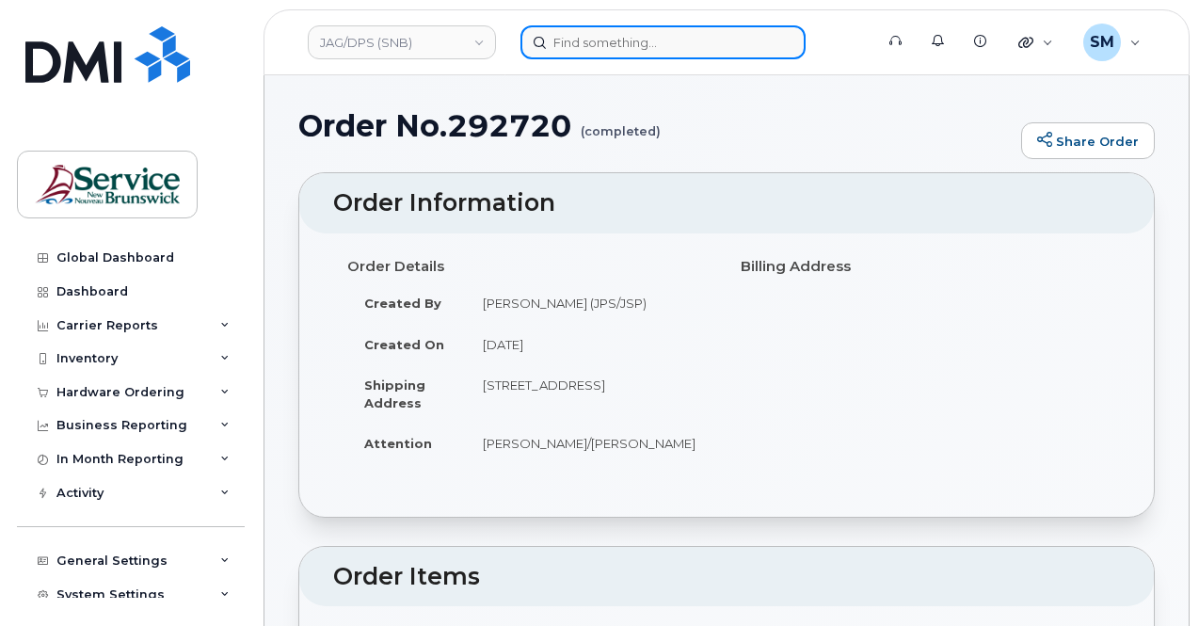
click at [555, 36] on input at bounding box center [662, 42] width 285 height 34
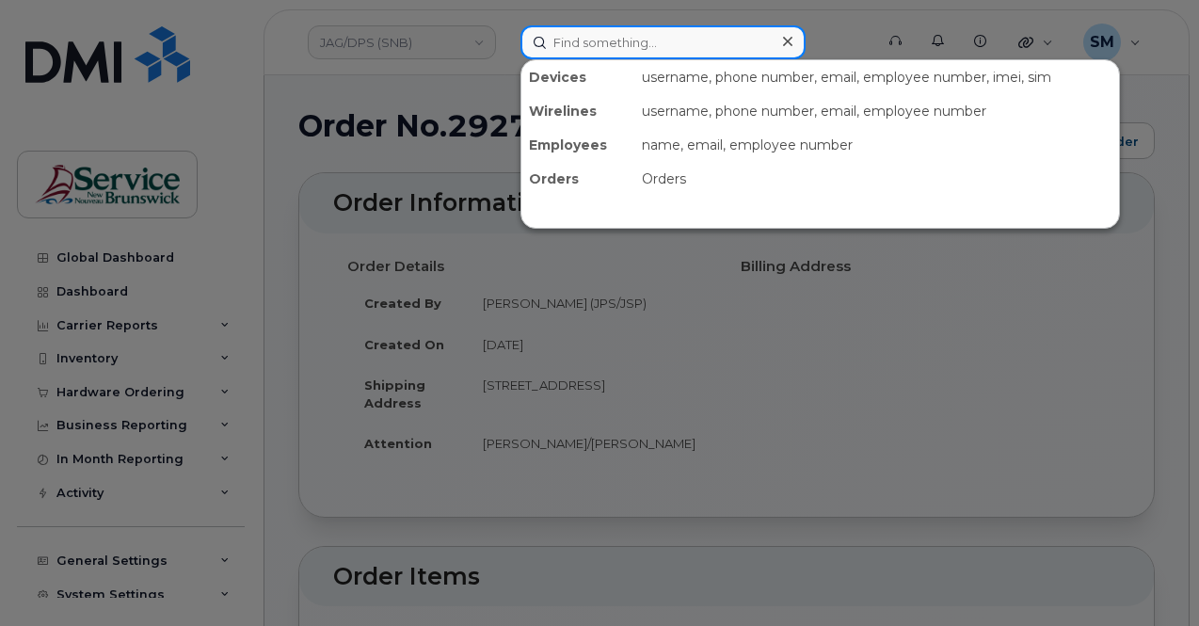
paste input "293887"
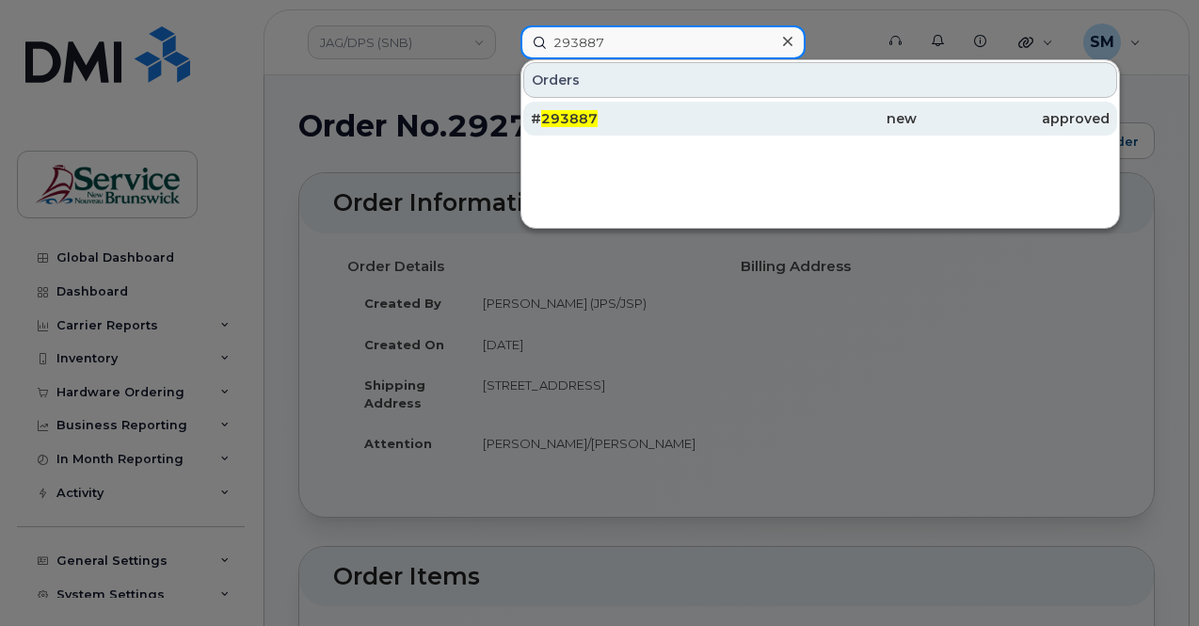
type input "293887"
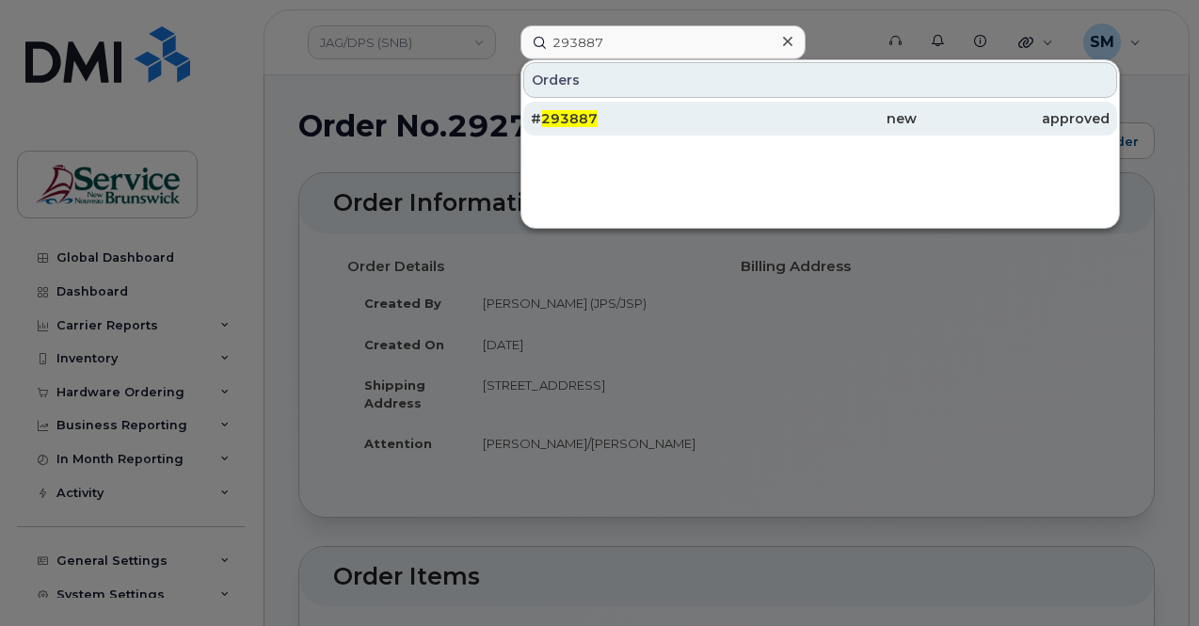
click at [649, 111] on div "# 293887" at bounding box center [627, 118] width 193 height 19
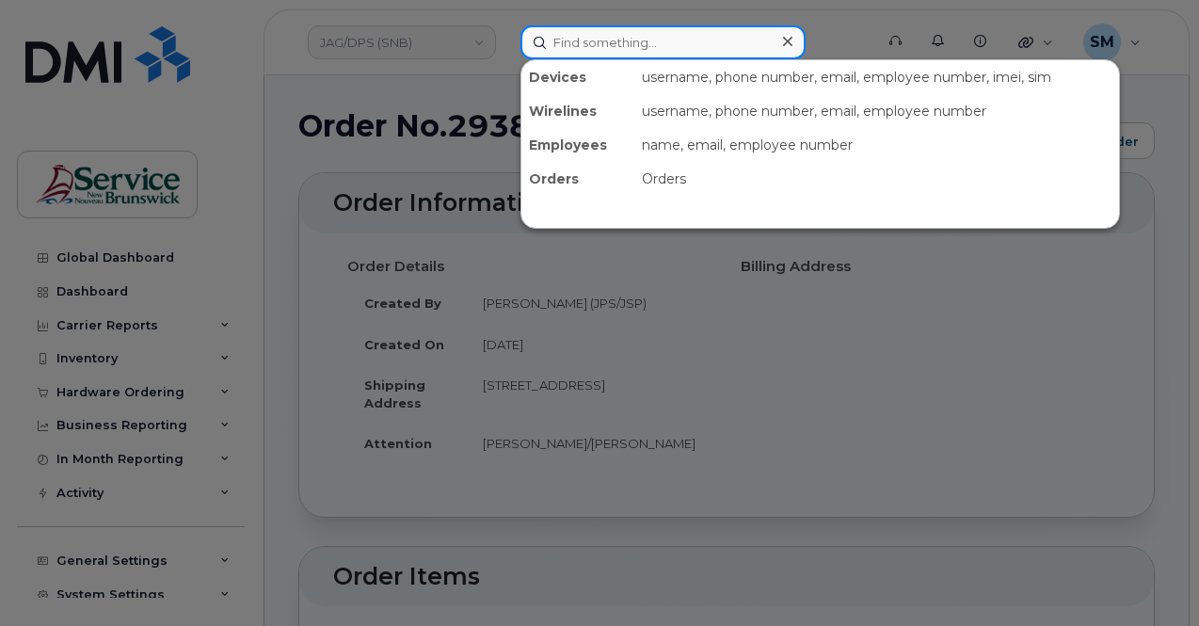
click at [639, 42] on input at bounding box center [662, 42] width 285 height 34
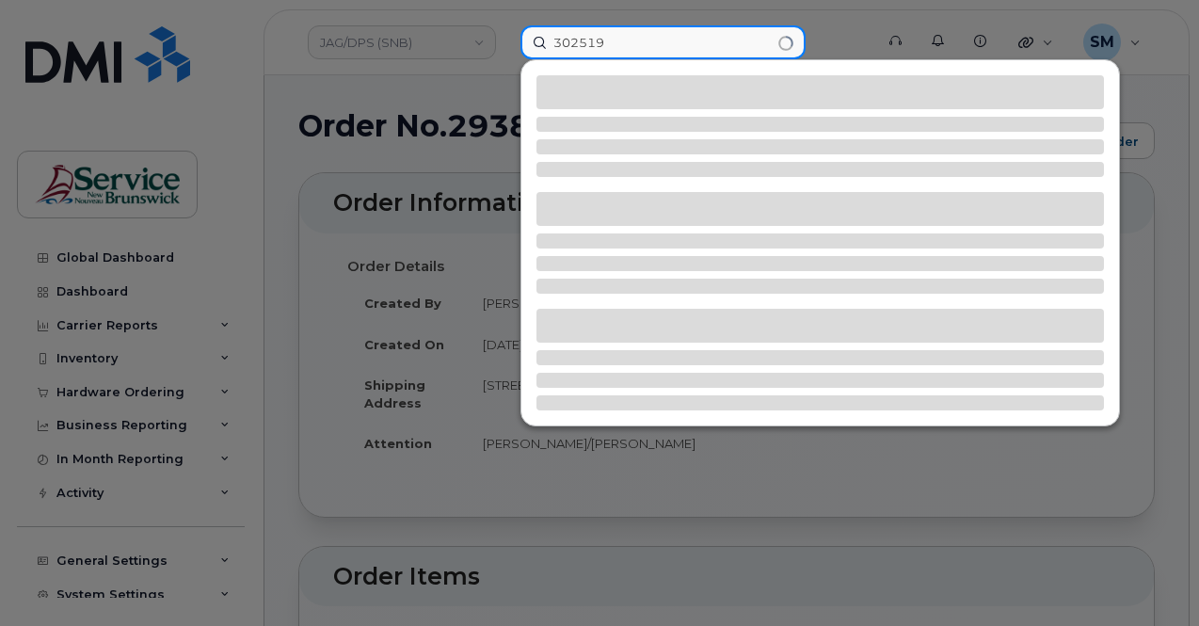
type input "302519"
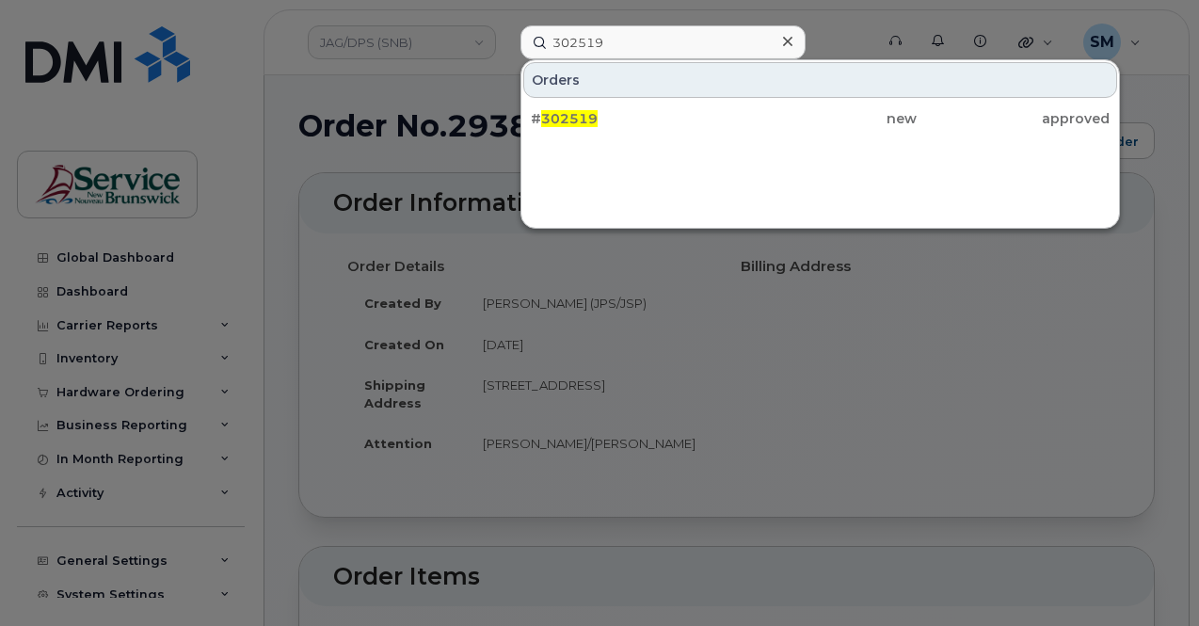
click at [660, 137] on div "Orders # 302519 new approved" at bounding box center [819, 143] width 599 height 169
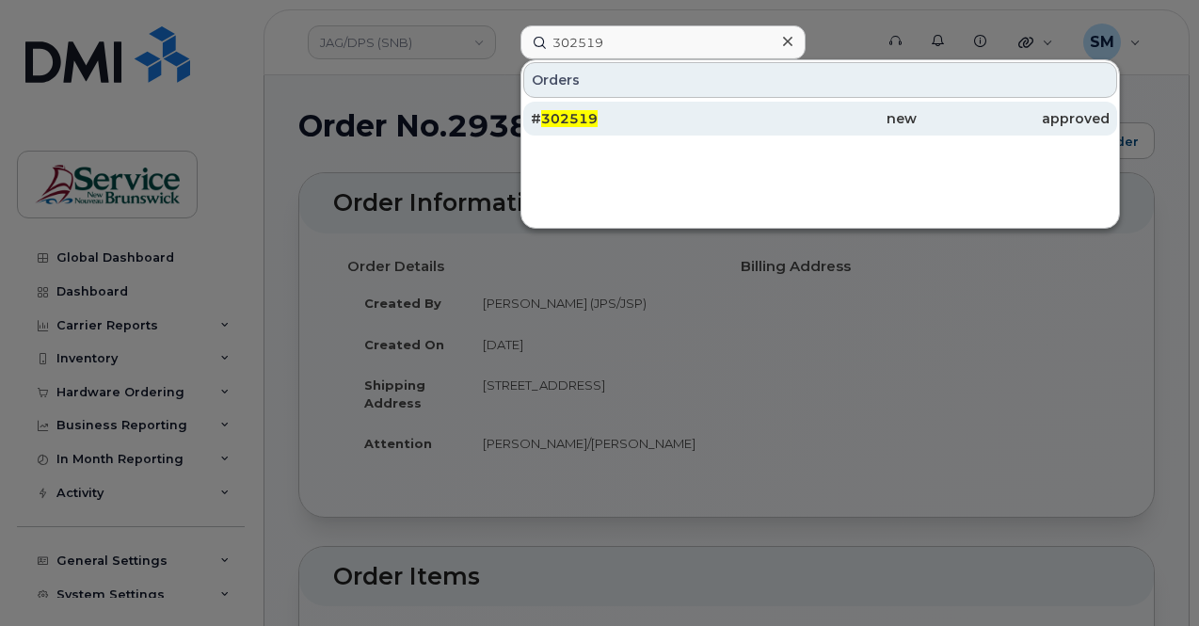
click at [657, 124] on div "# 302519" at bounding box center [627, 118] width 193 height 19
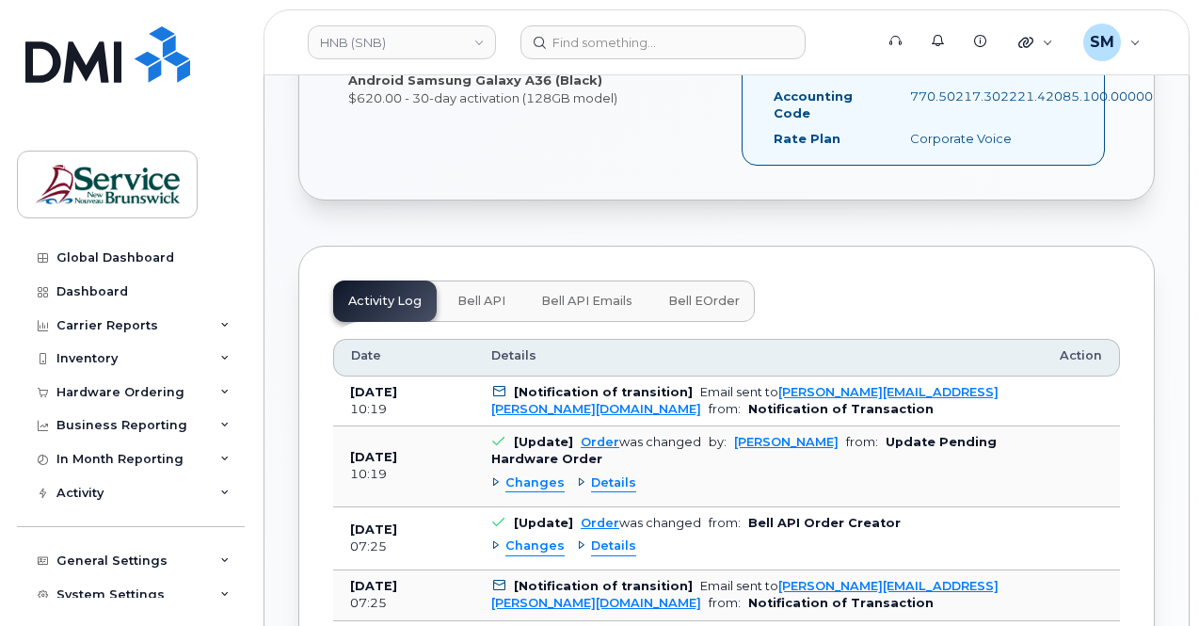
scroll to position [659, 0]
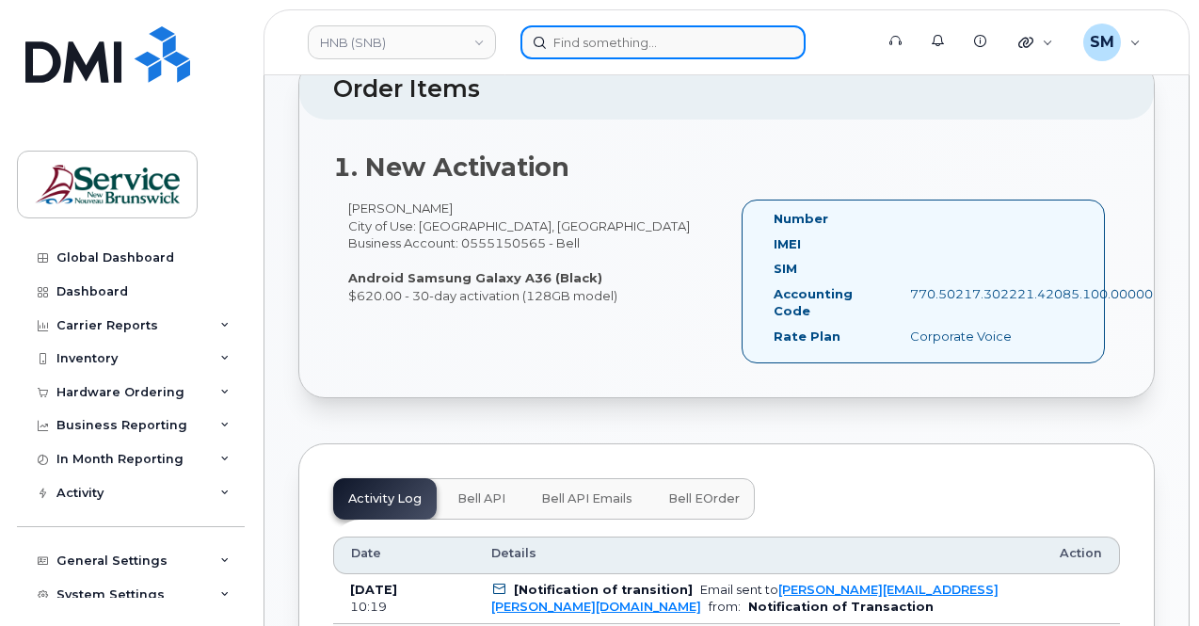
click at [595, 37] on input at bounding box center [662, 42] width 285 height 34
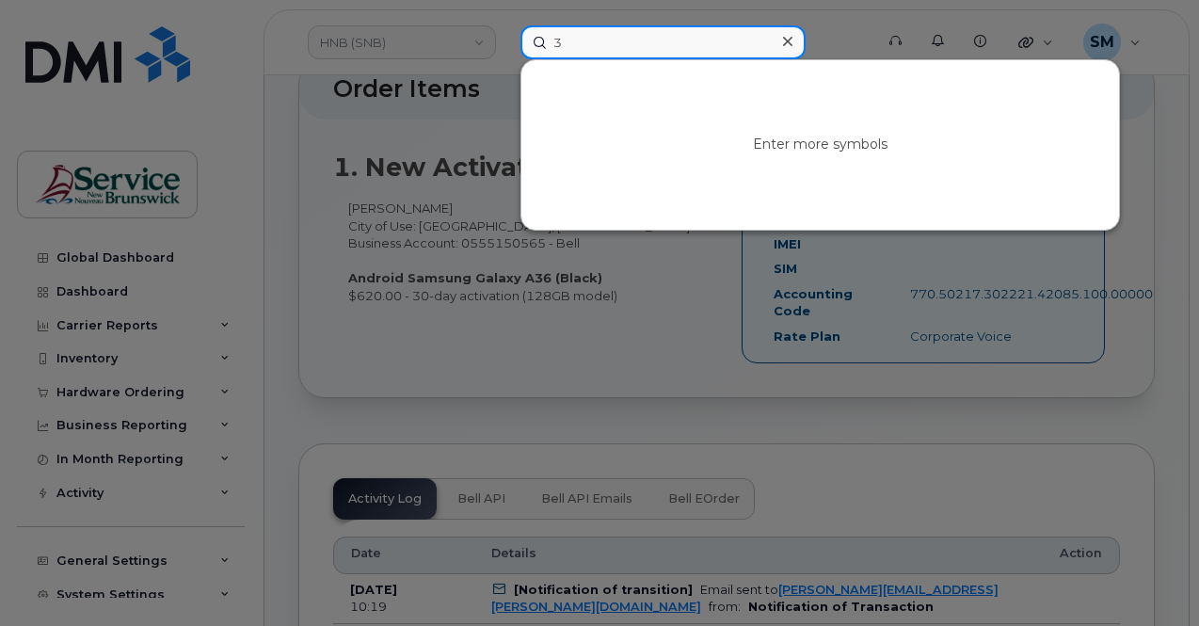
type input "3"
click at [591, 42] on input "3" at bounding box center [662, 42] width 285 height 34
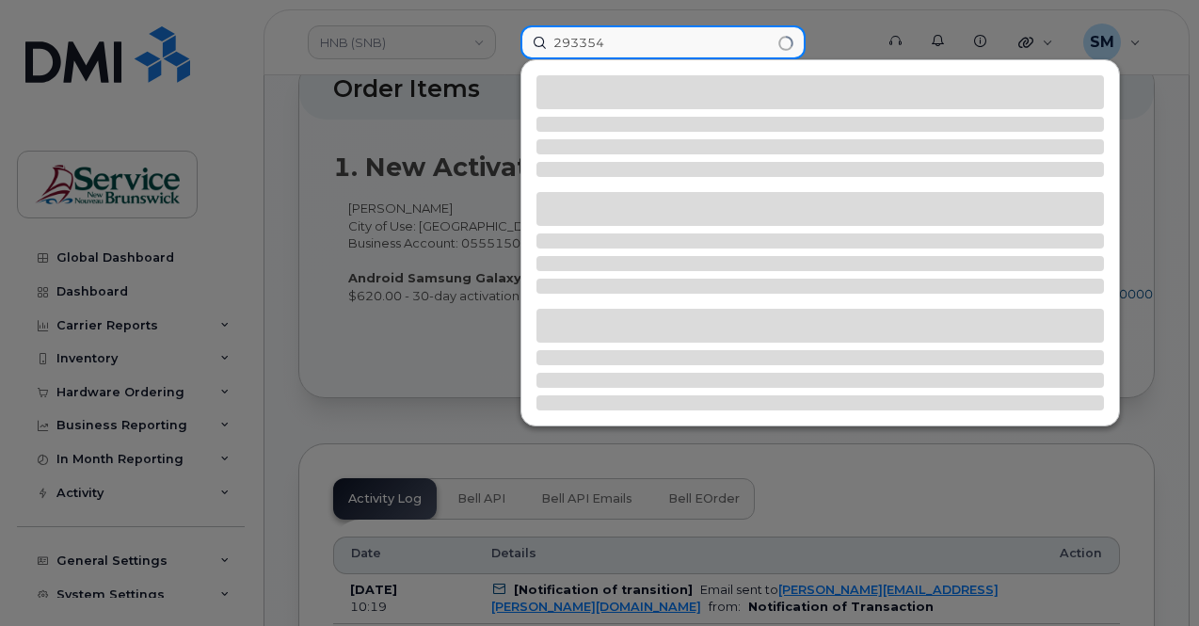
type input "293354"
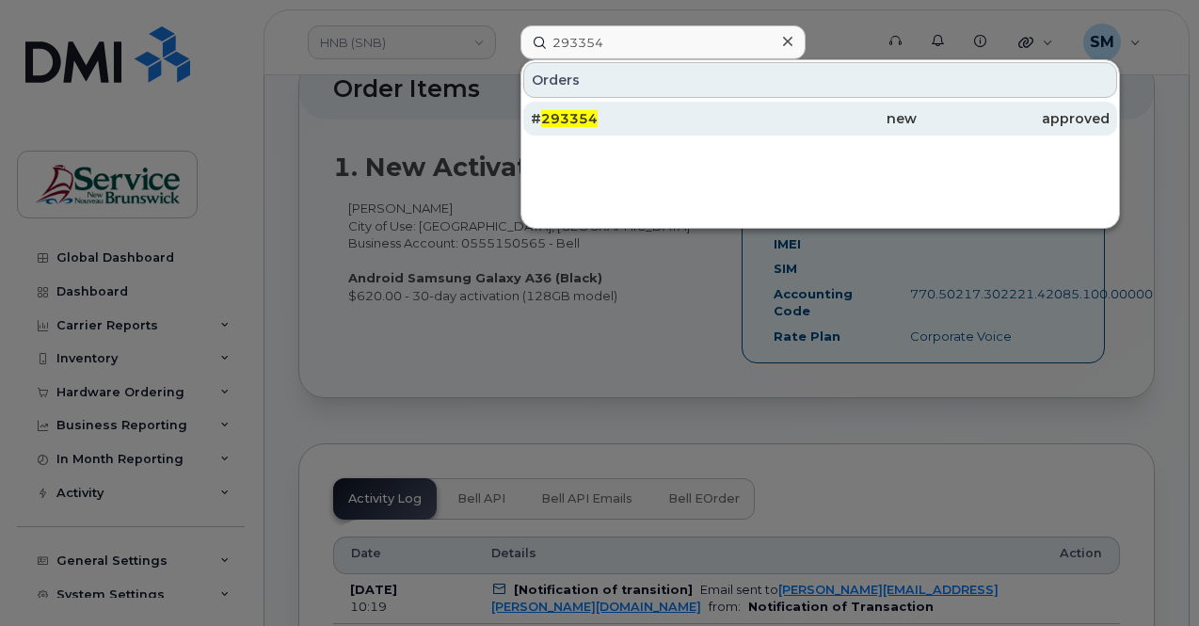
click at [600, 116] on div "# 293354" at bounding box center [627, 118] width 193 height 19
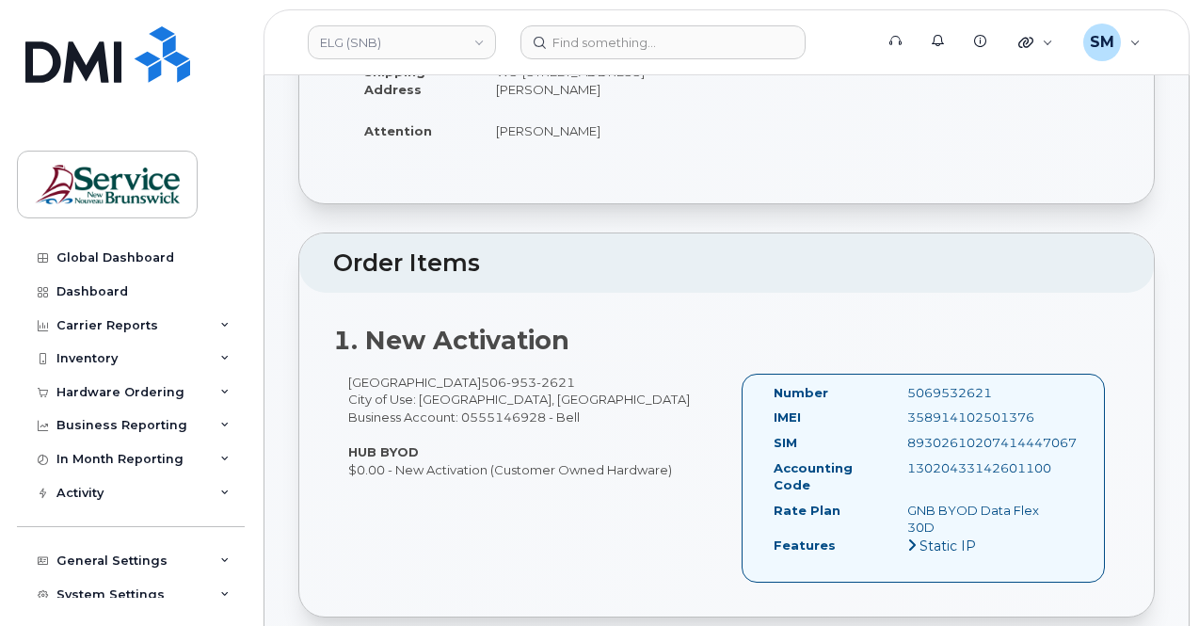
scroll to position [470, 0]
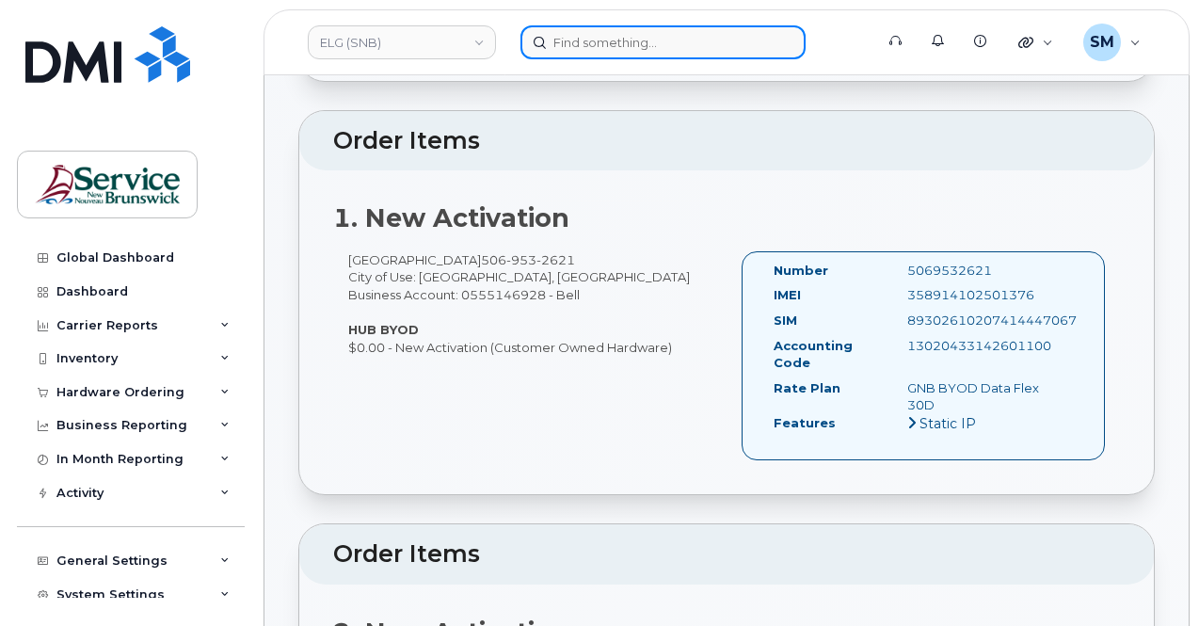
click at [557, 40] on input at bounding box center [662, 42] width 285 height 34
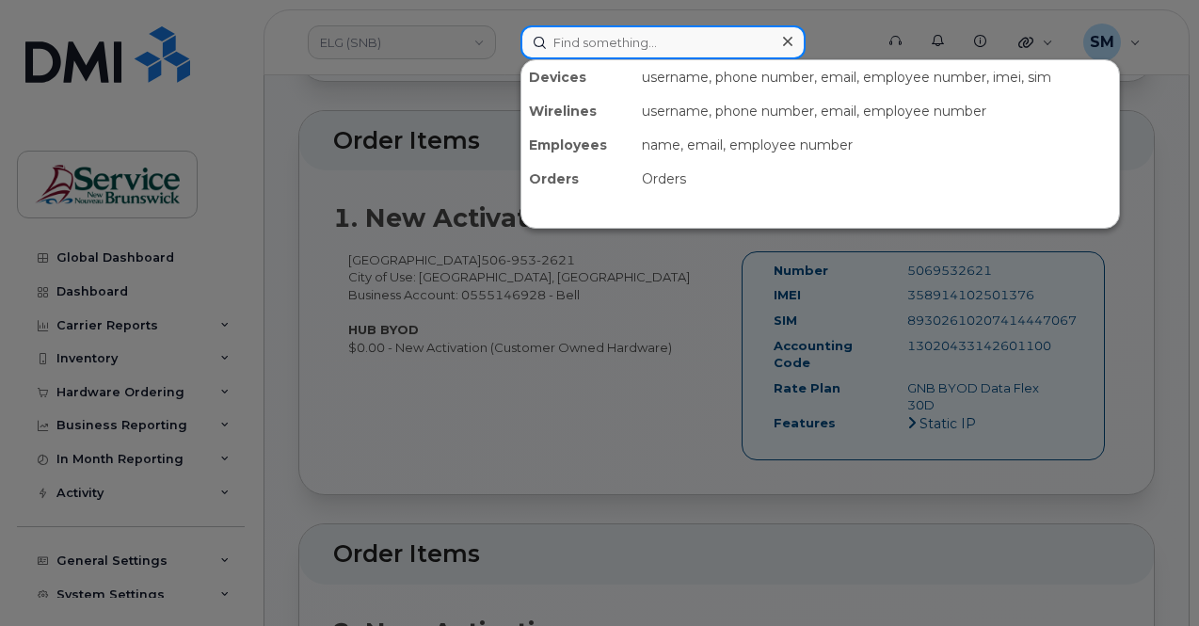
paste input "293438"
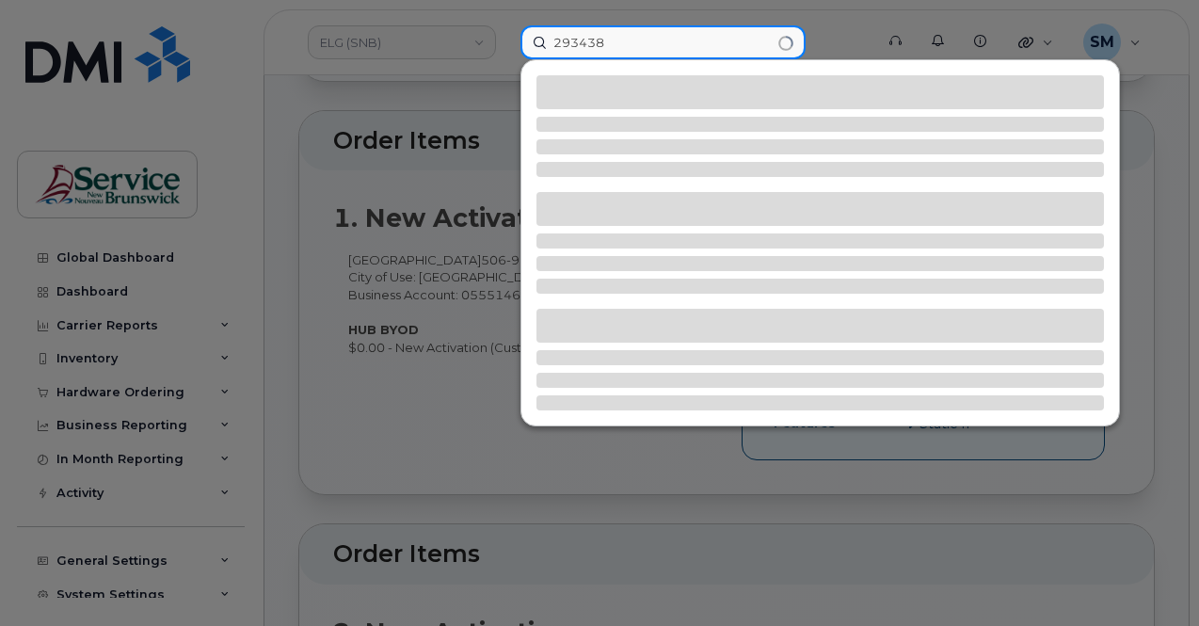
type input "293438"
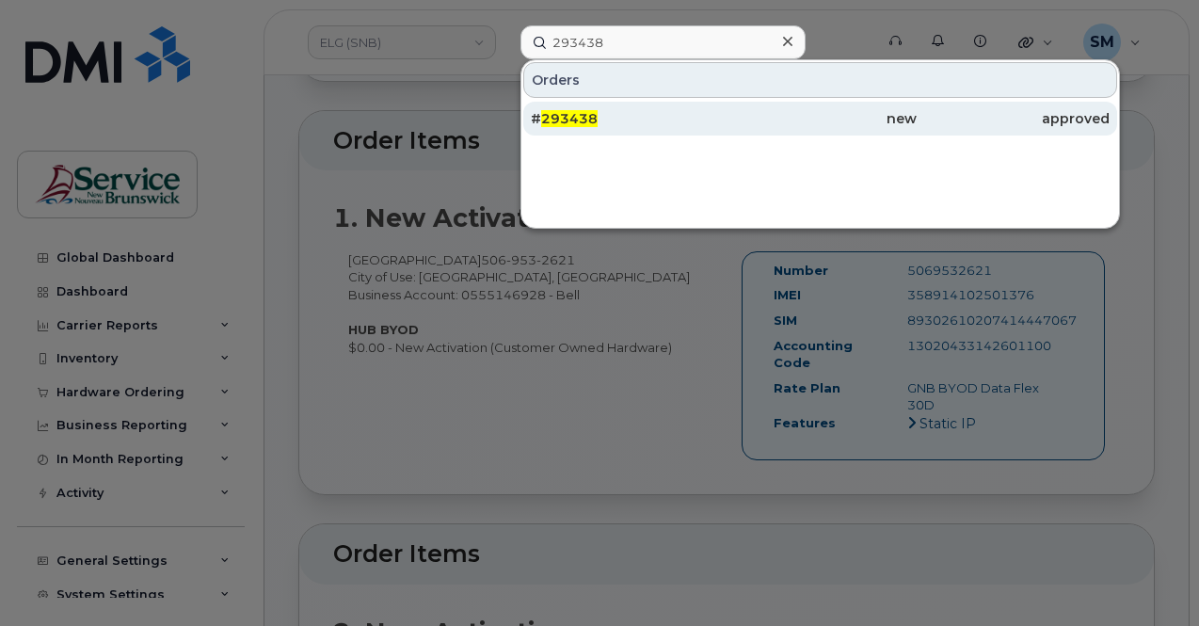
click at [629, 104] on div "# 293438" at bounding box center [627, 119] width 193 height 34
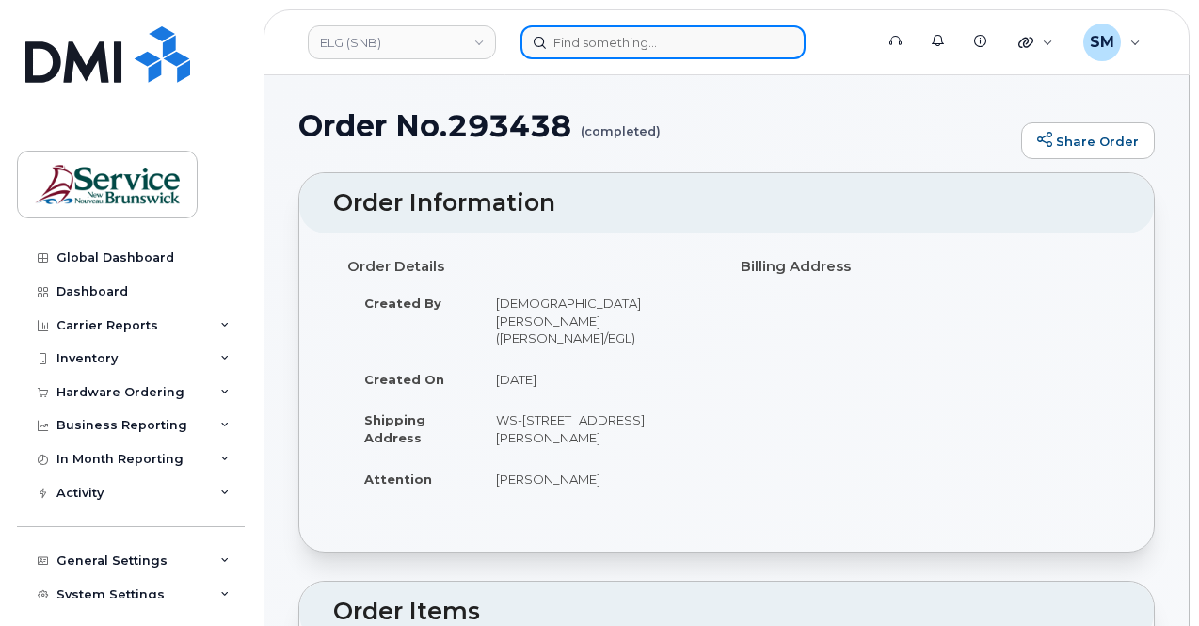
click at [580, 39] on input at bounding box center [662, 42] width 285 height 34
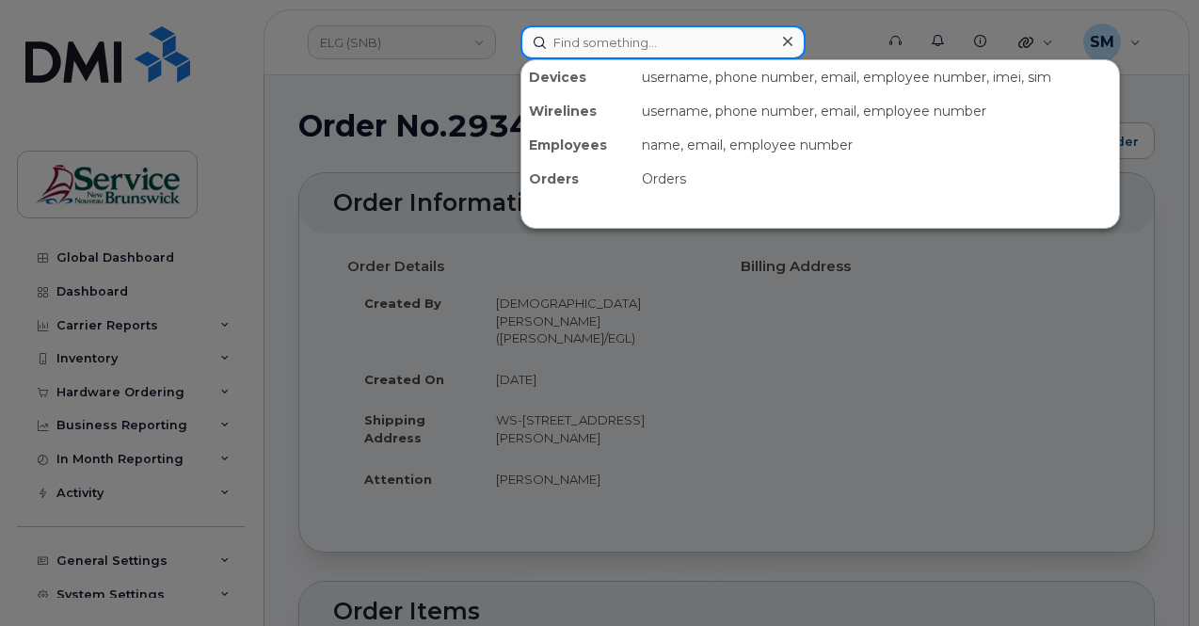
paste input "293441"
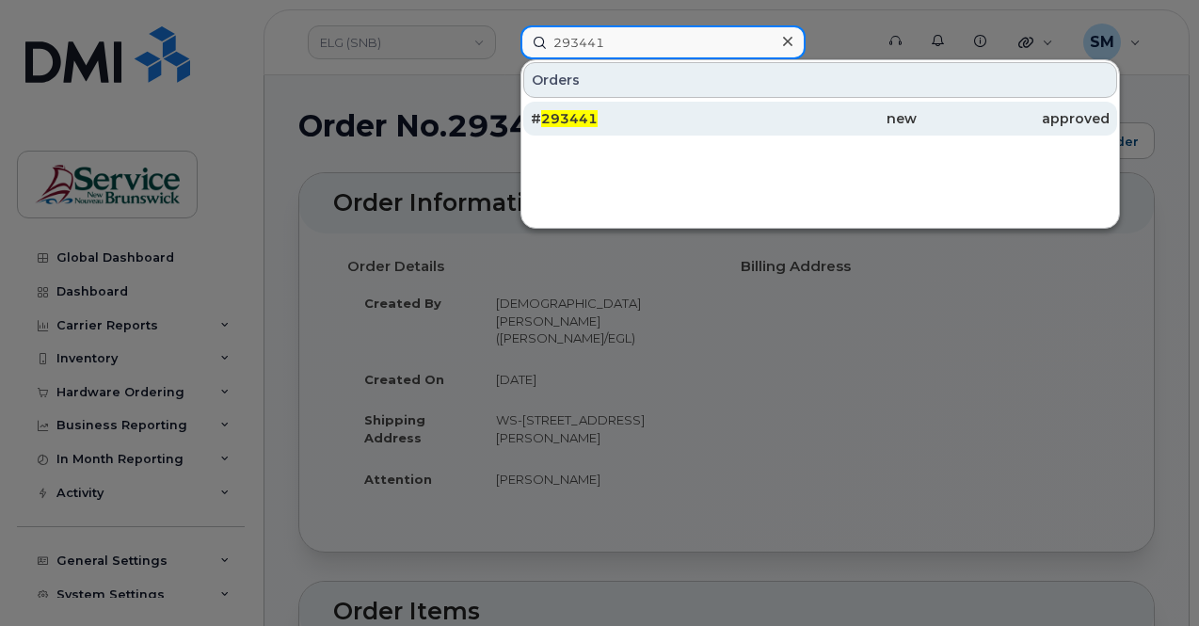
type input "293441"
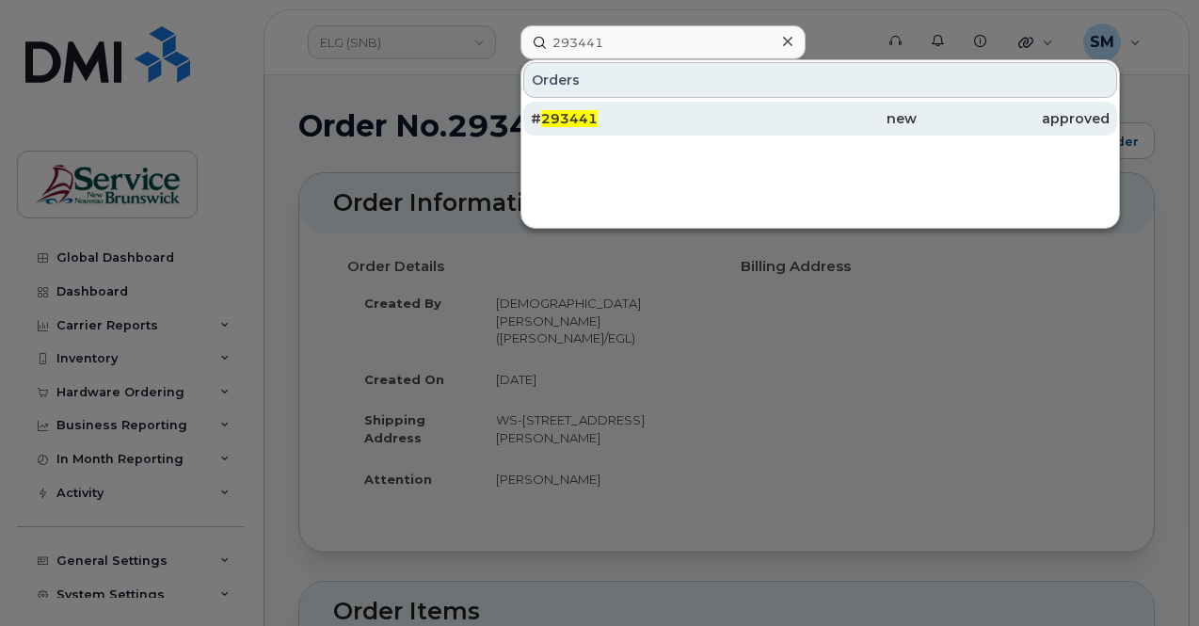
click at [615, 127] on div "# 293441" at bounding box center [627, 119] width 193 height 34
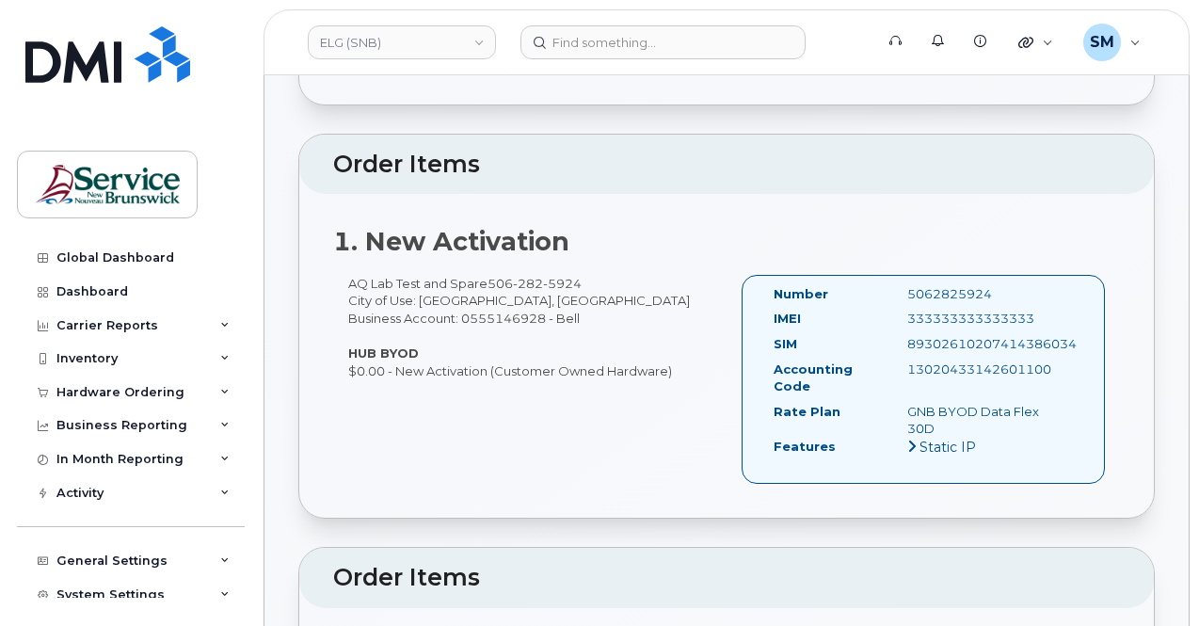
scroll to position [470, 0]
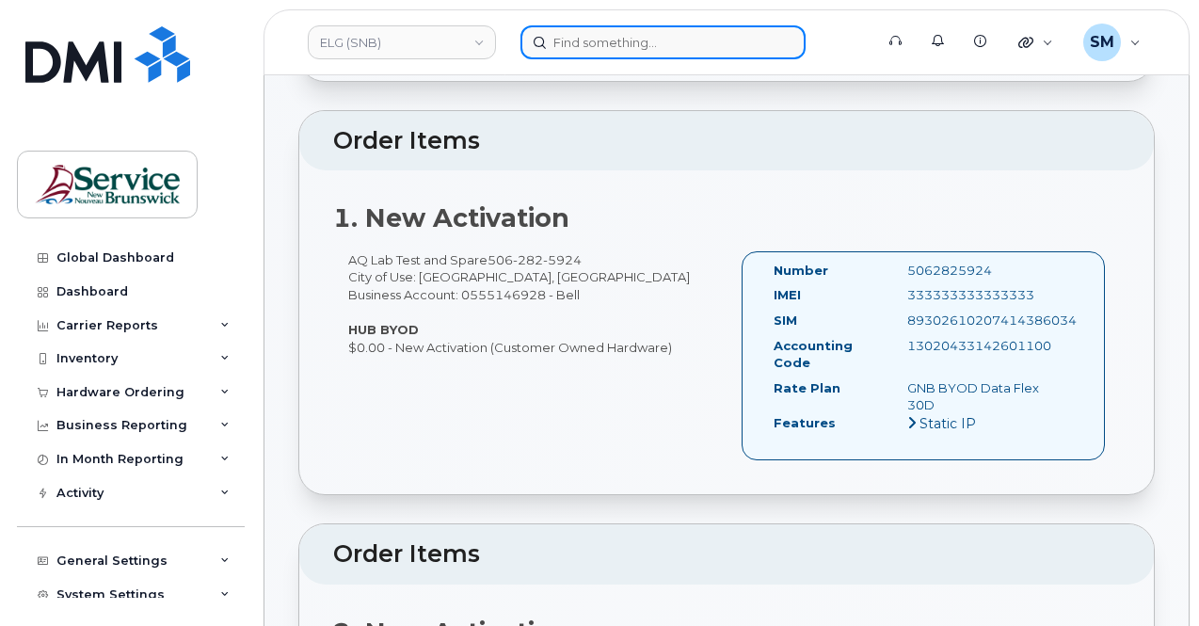
click at [591, 39] on input at bounding box center [662, 42] width 285 height 34
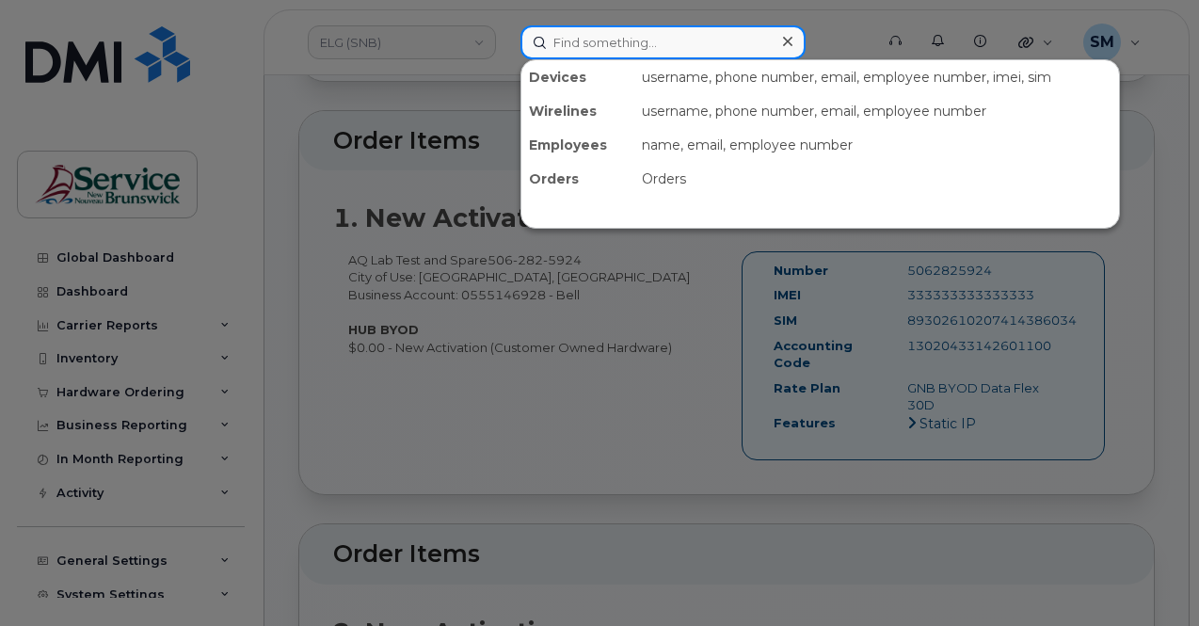
paste input "296795"
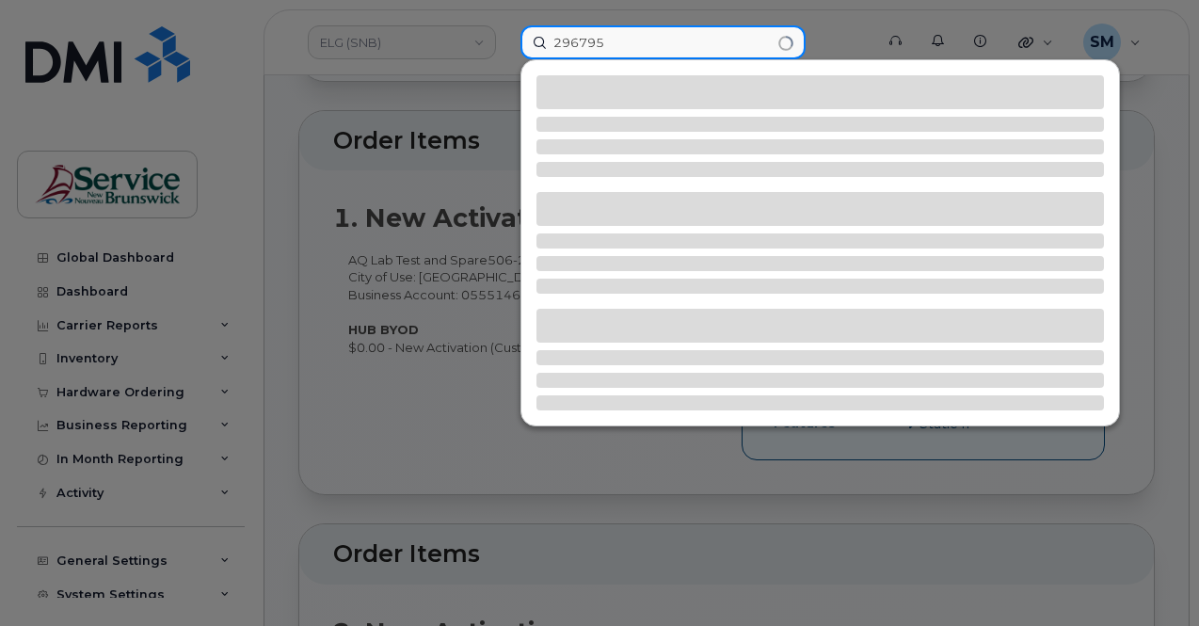
type input "296795"
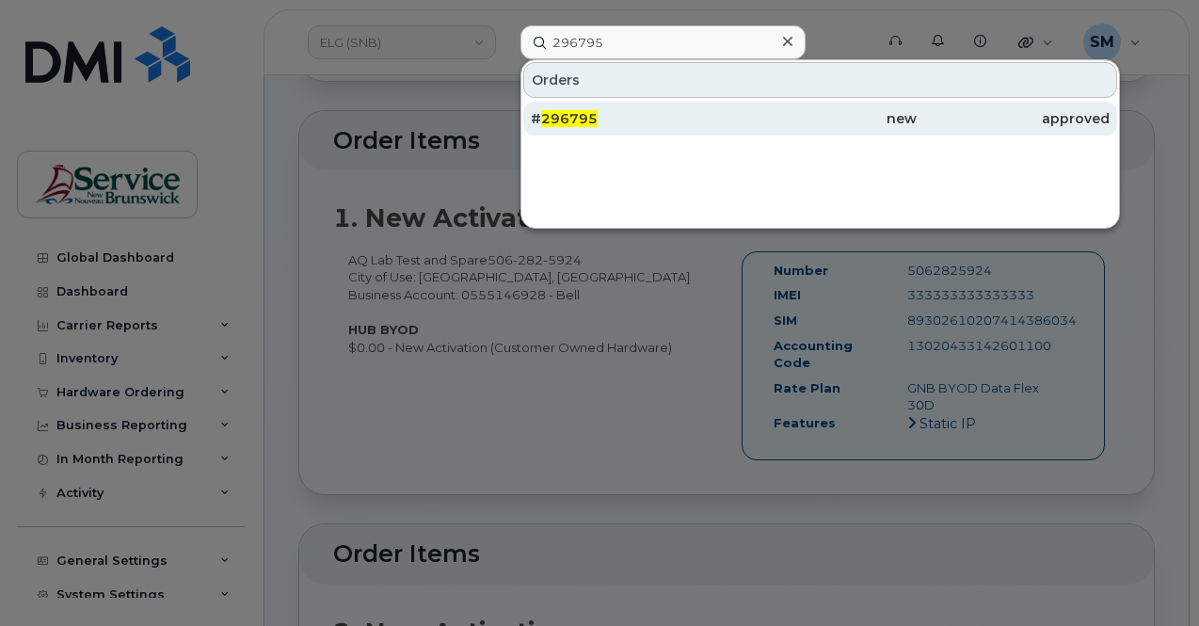
click at [635, 111] on div "# 296795" at bounding box center [627, 118] width 193 height 19
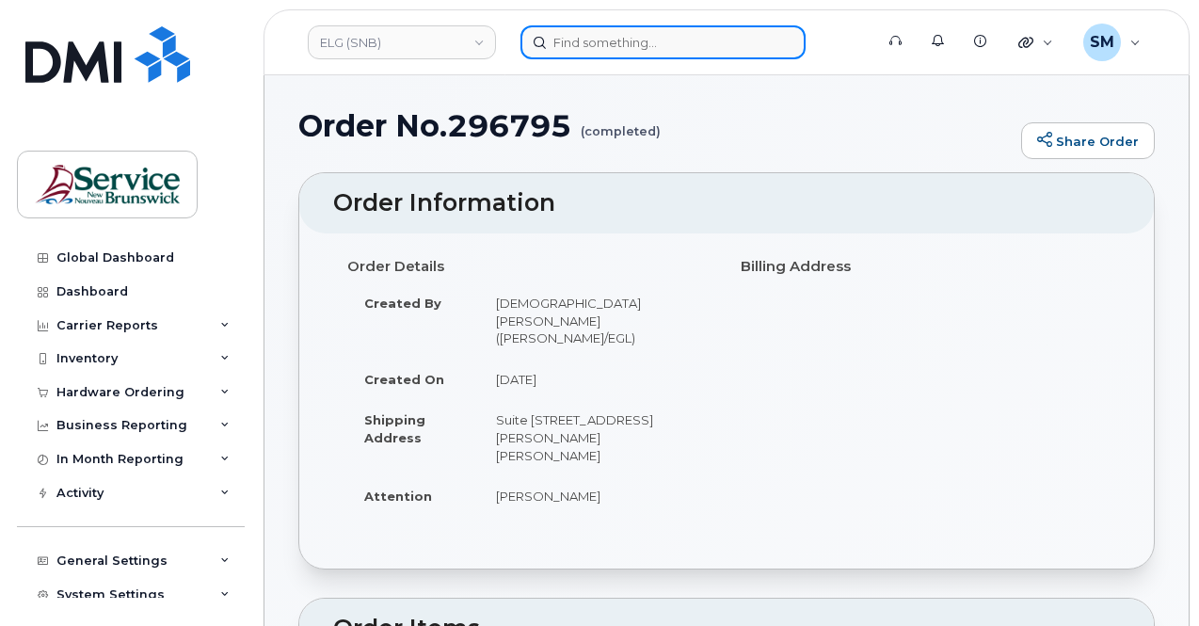
click at [593, 54] on input at bounding box center [662, 42] width 285 height 34
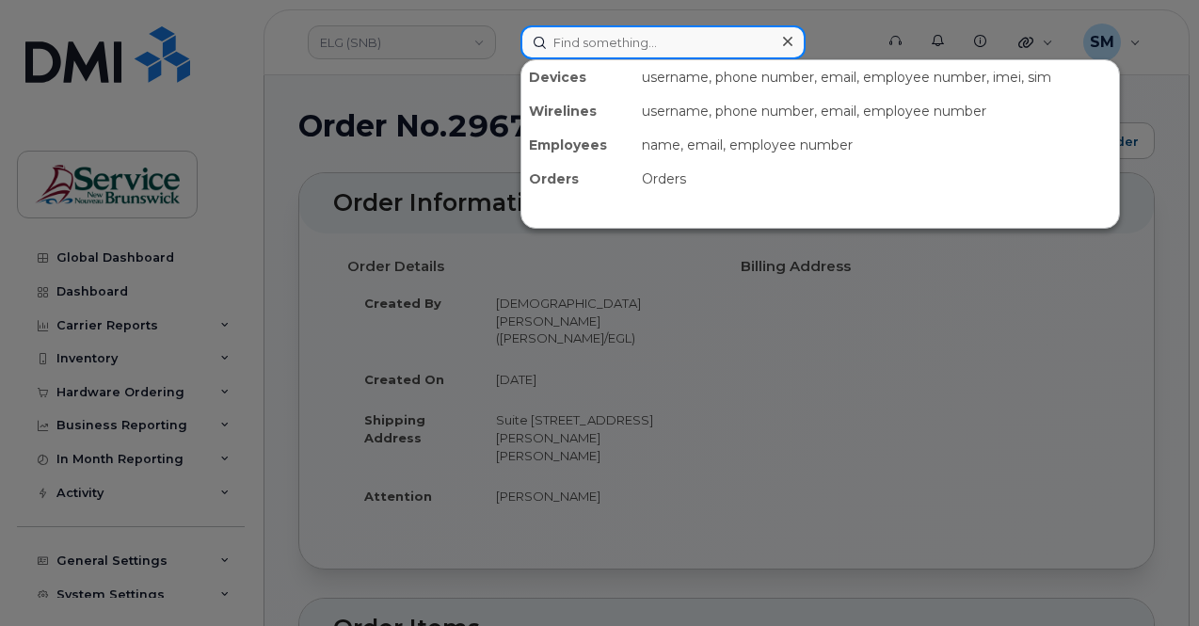
paste input "297462"
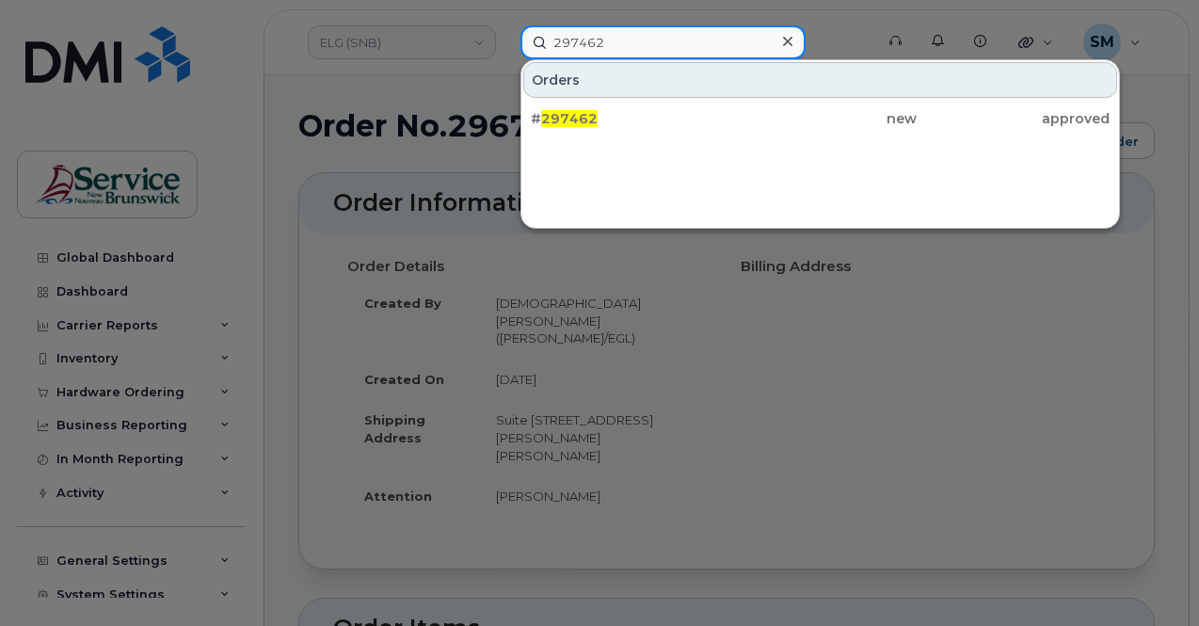
type input "297462"
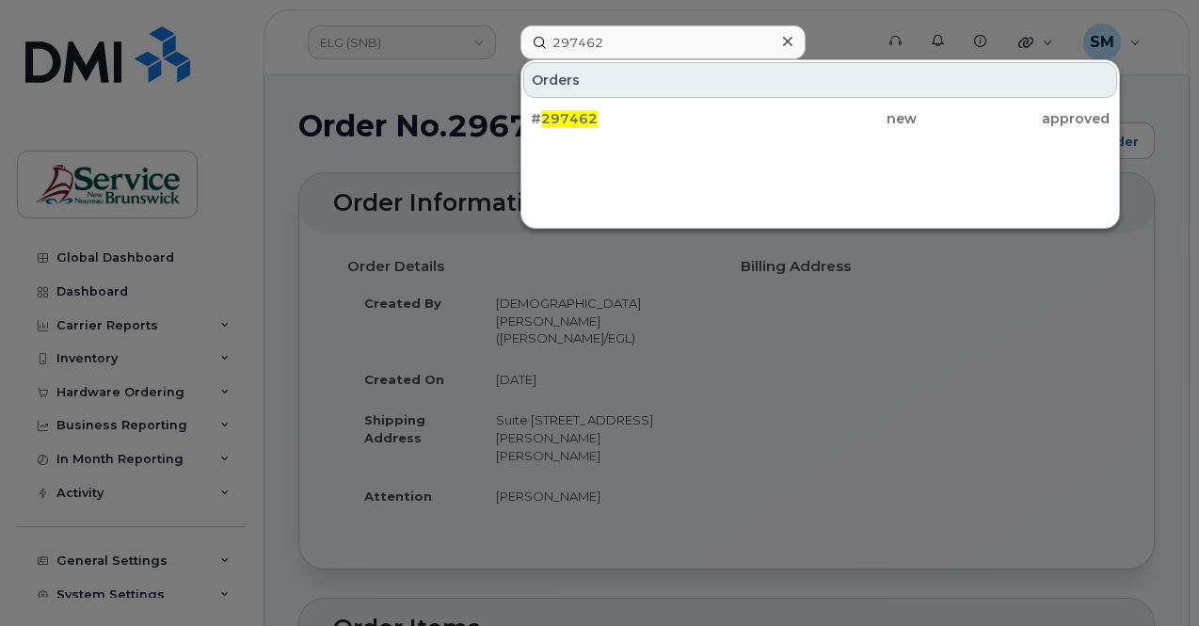
click at [616, 104] on div "# 297462" at bounding box center [627, 119] width 193 height 34
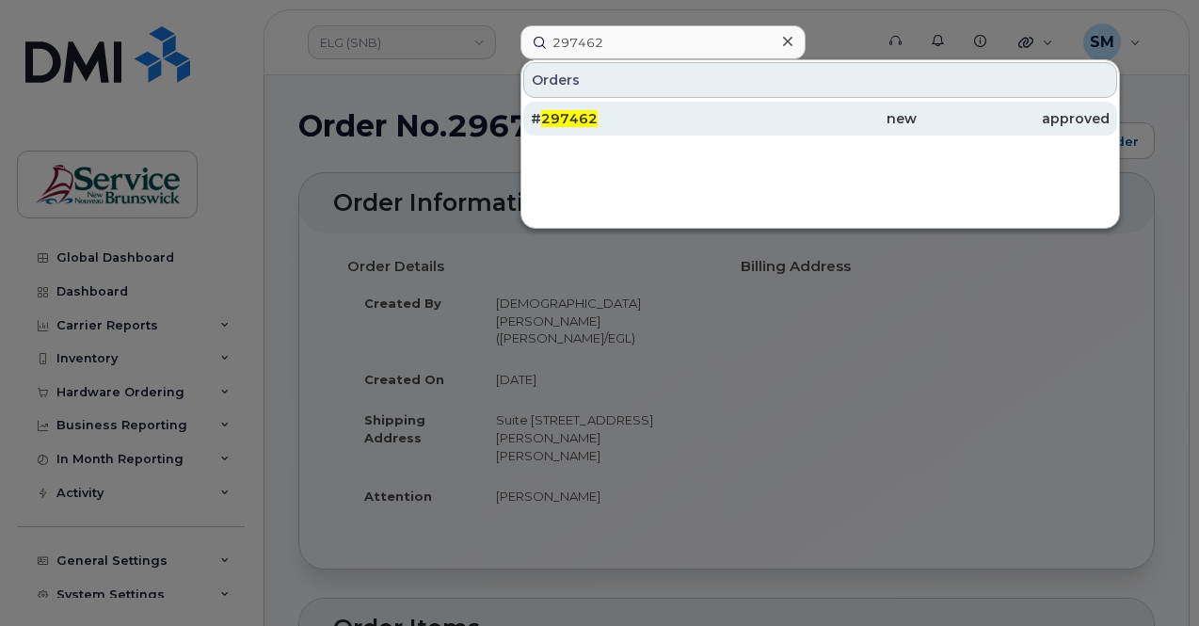
click at [615, 120] on div "# 297462" at bounding box center [627, 118] width 193 height 19
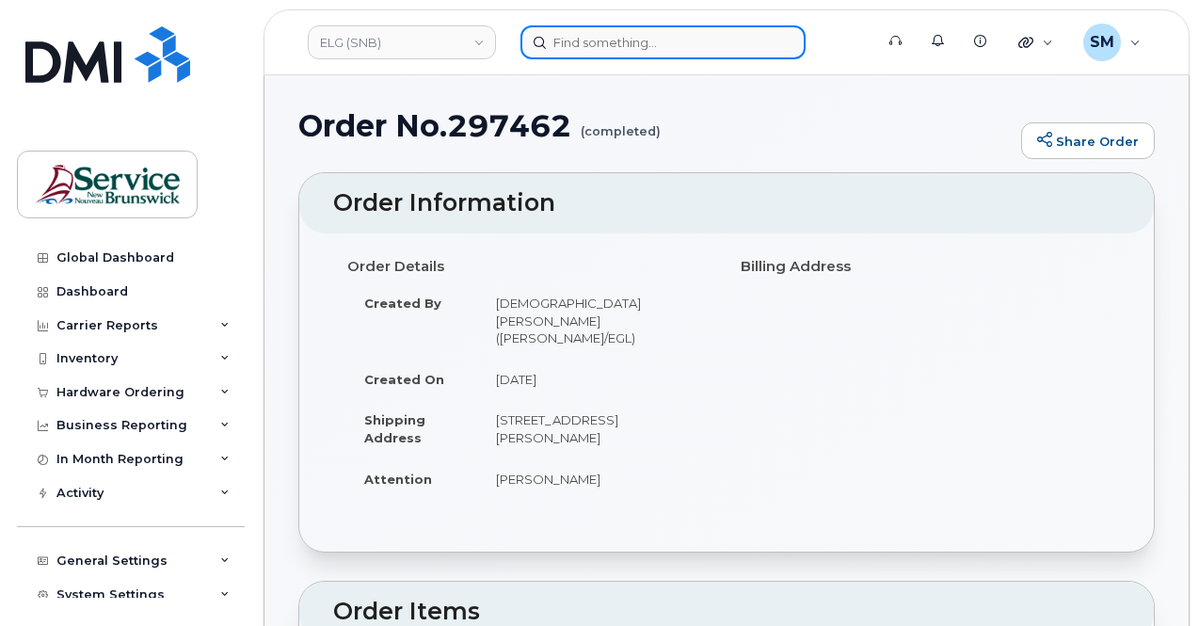
click at [636, 35] on input at bounding box center [662, 42] width 285 height 34
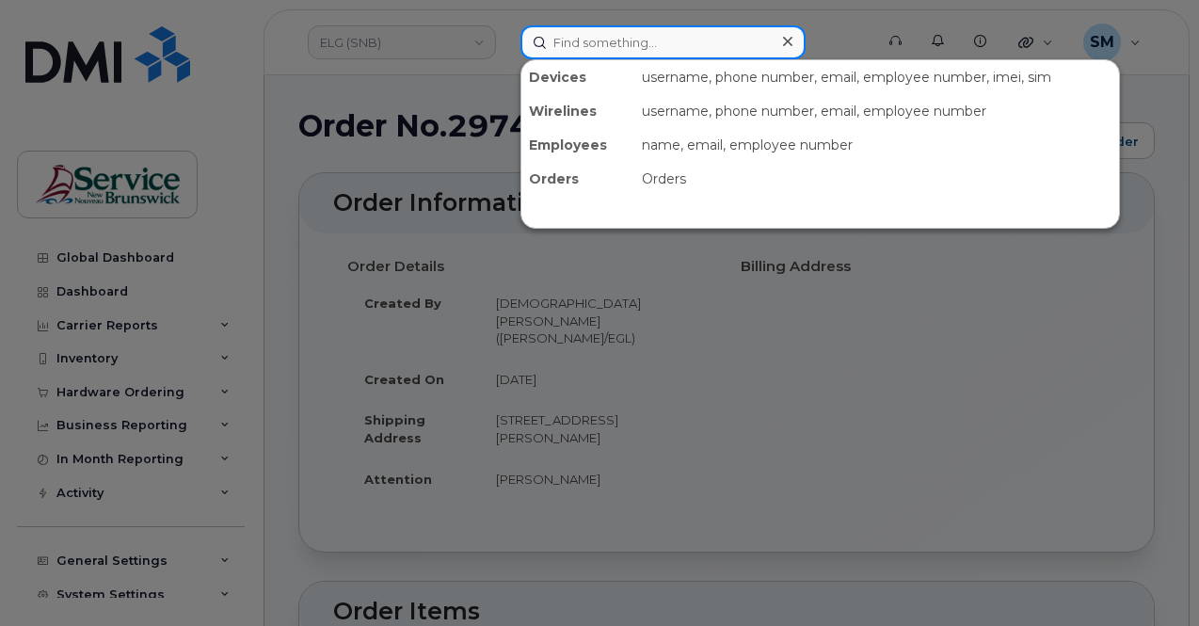
paste input "301720"
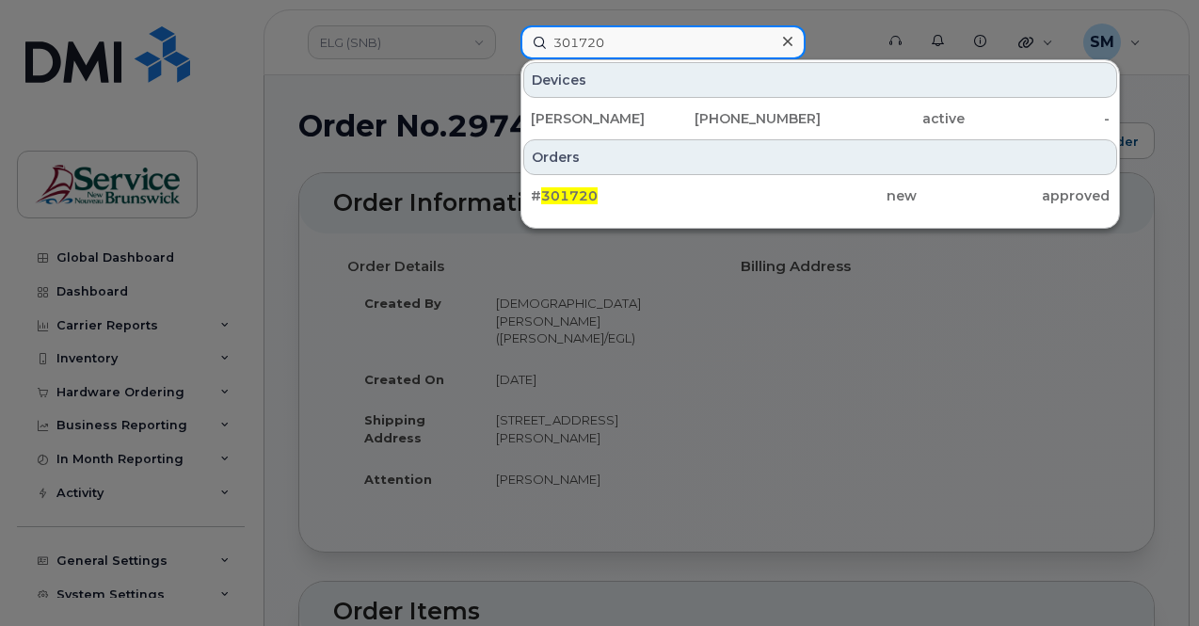
type input "301720"
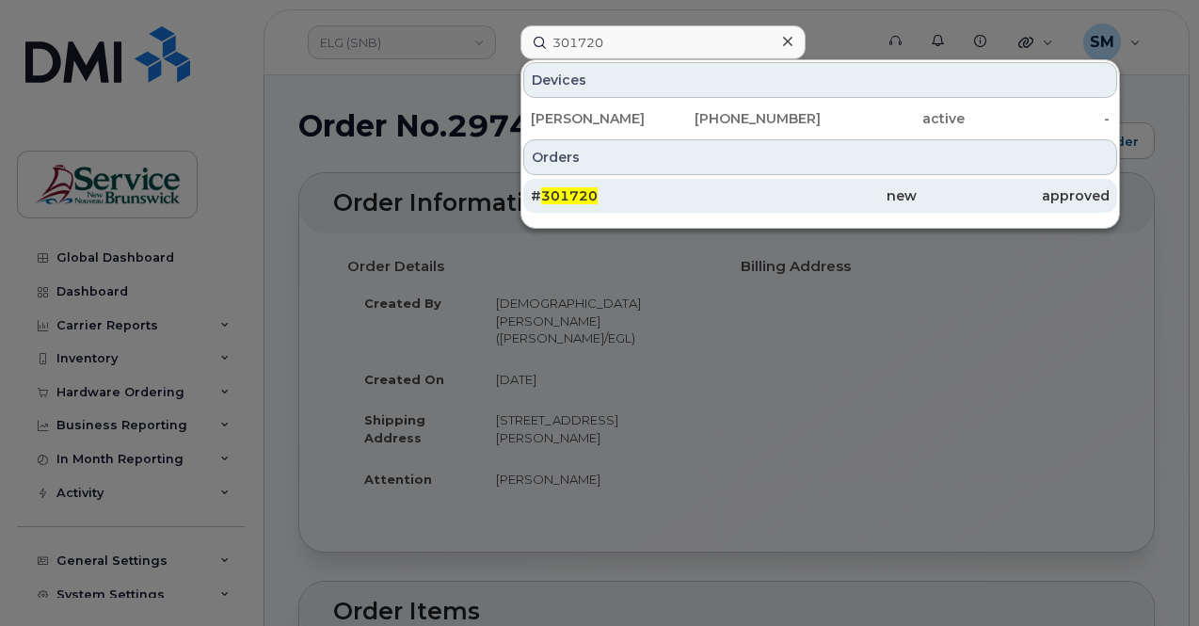
click at [596, 197] on div "# 301720" at bounding box center [627, 195] width 193 height 19
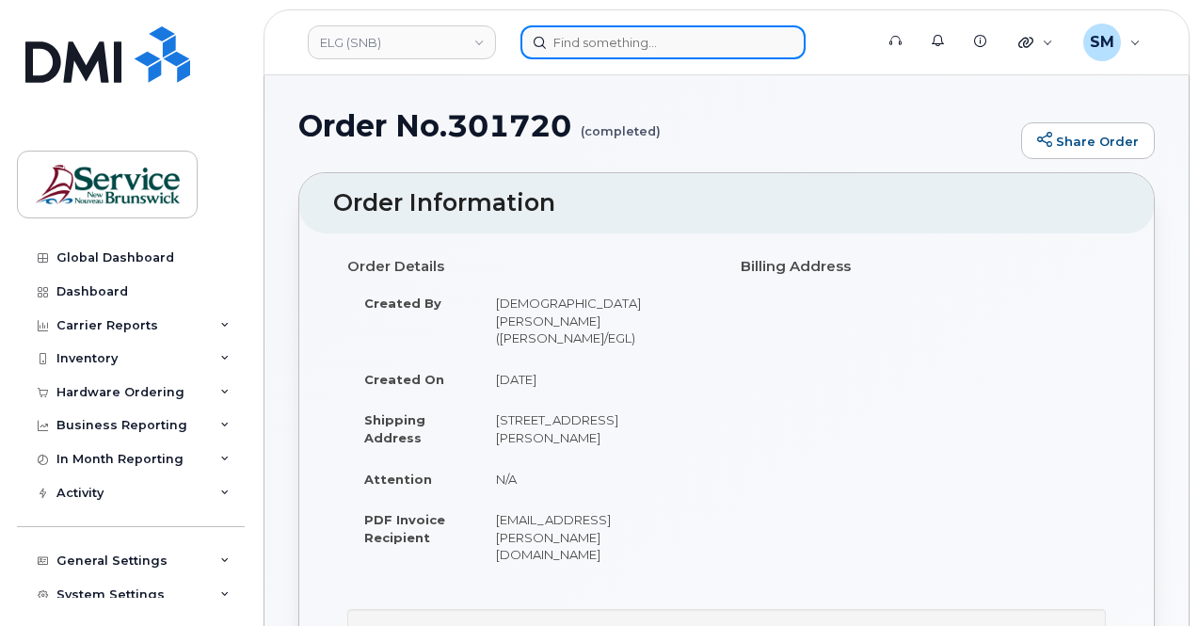
drag, startPoint x: 578, startPoint y: 25, endPoint x: 588, endPoint y: 30, distance: 11.4
click at [578, 25] on input at bounding box center [662, 42] width 285 height 34
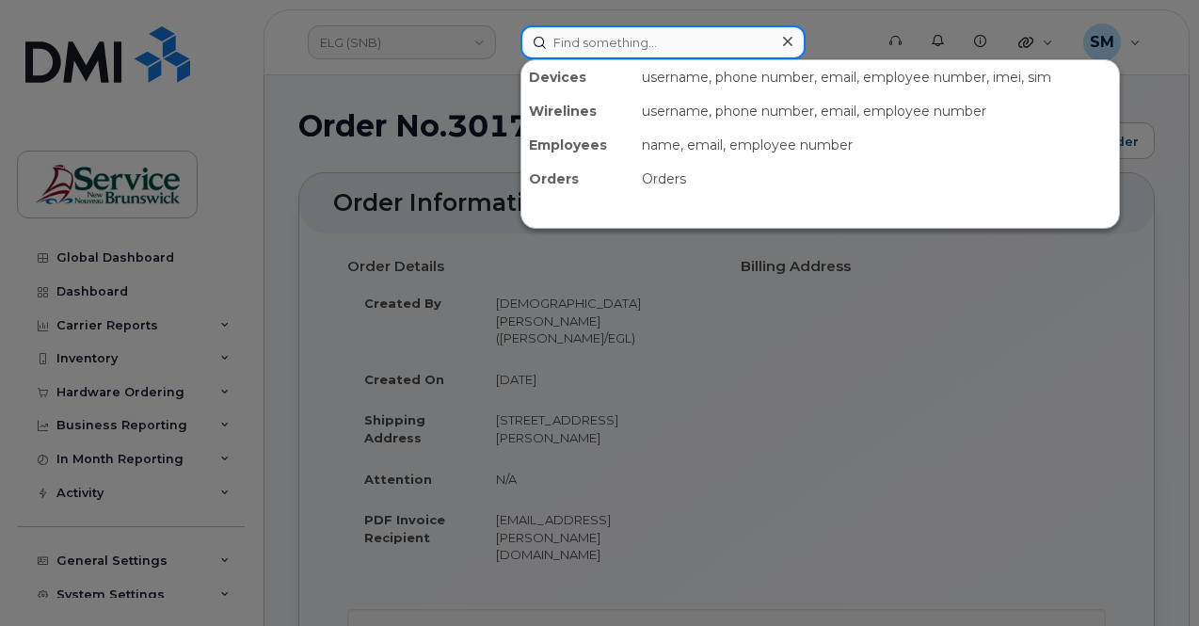
paste input "297299"
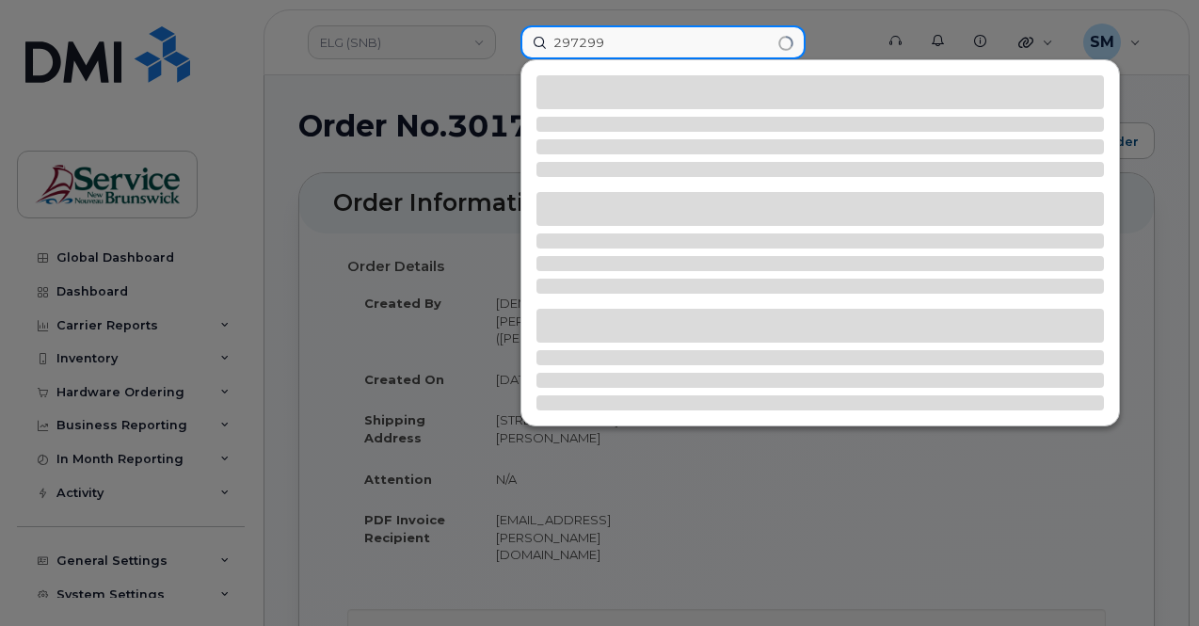
type input "297299"
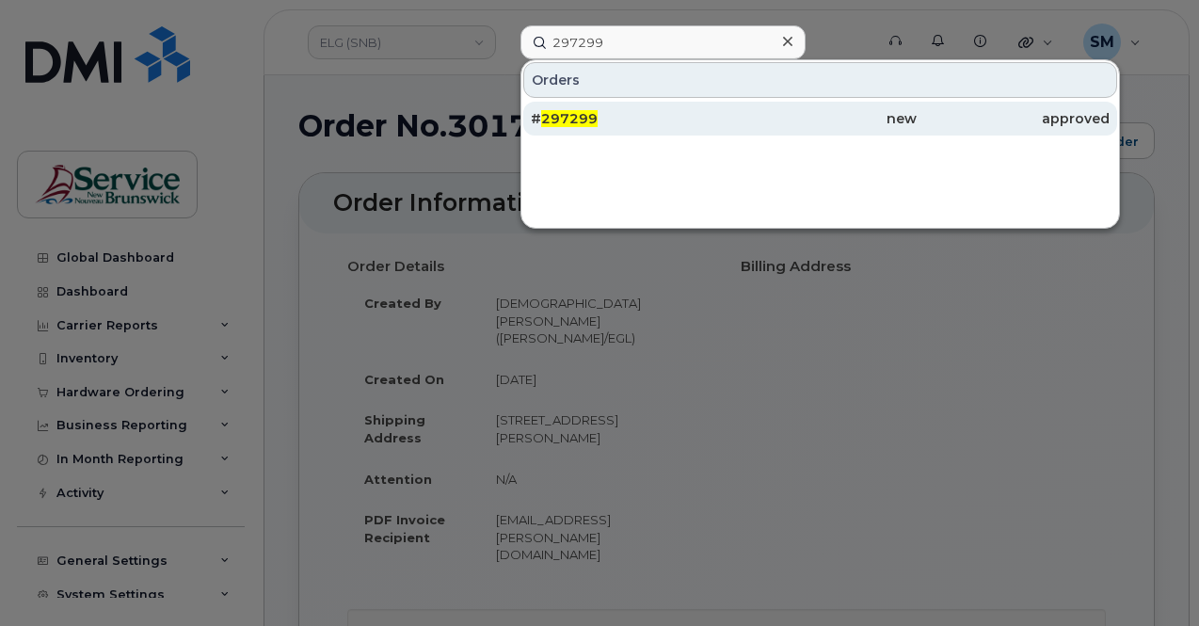
click at [599, 105] on div "# 297299" at bounding box center [627, 119] width 193 height 34
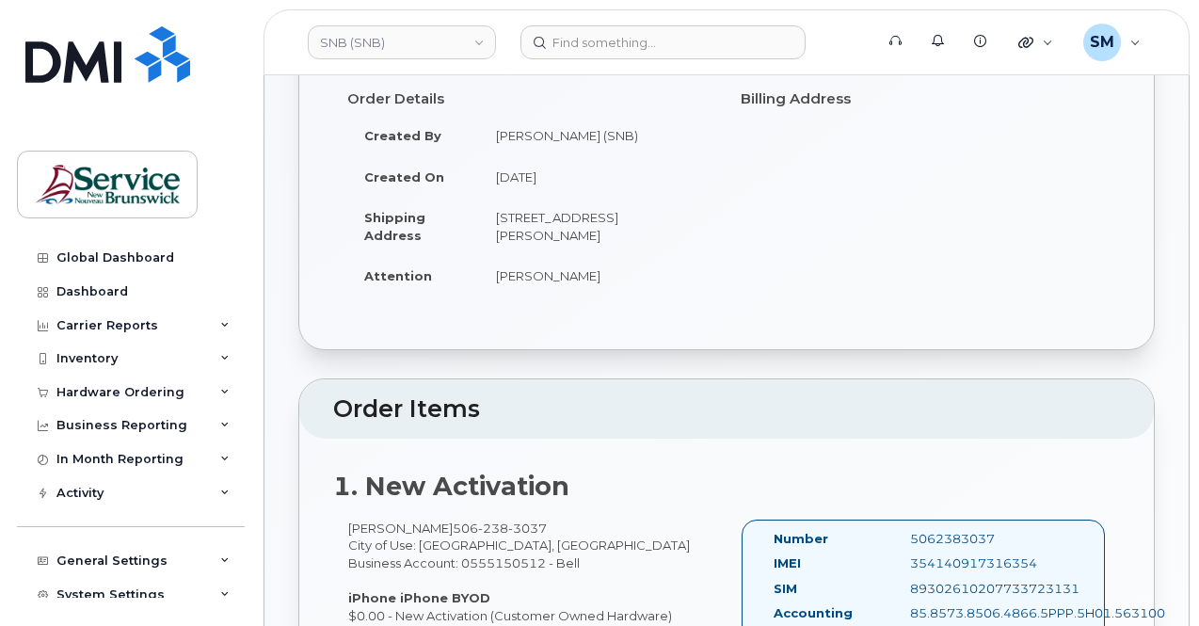
scroll to position [282, 0]
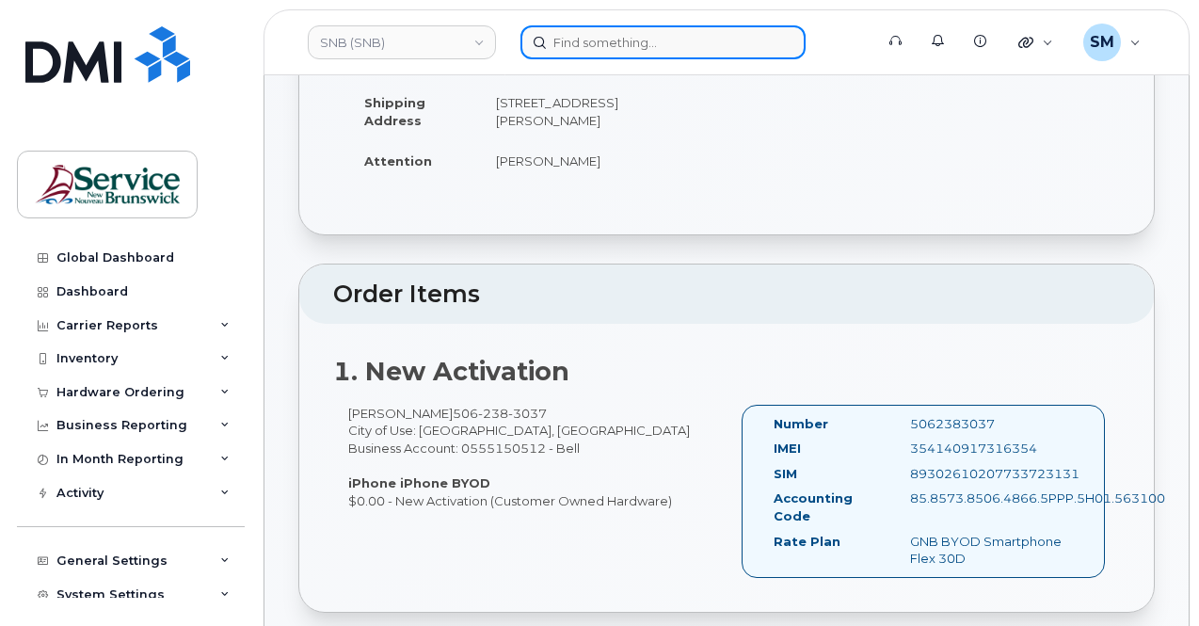
click at [610, 43] on input at bounding box center [662, 42] width 285 height 34
paste input "290796"
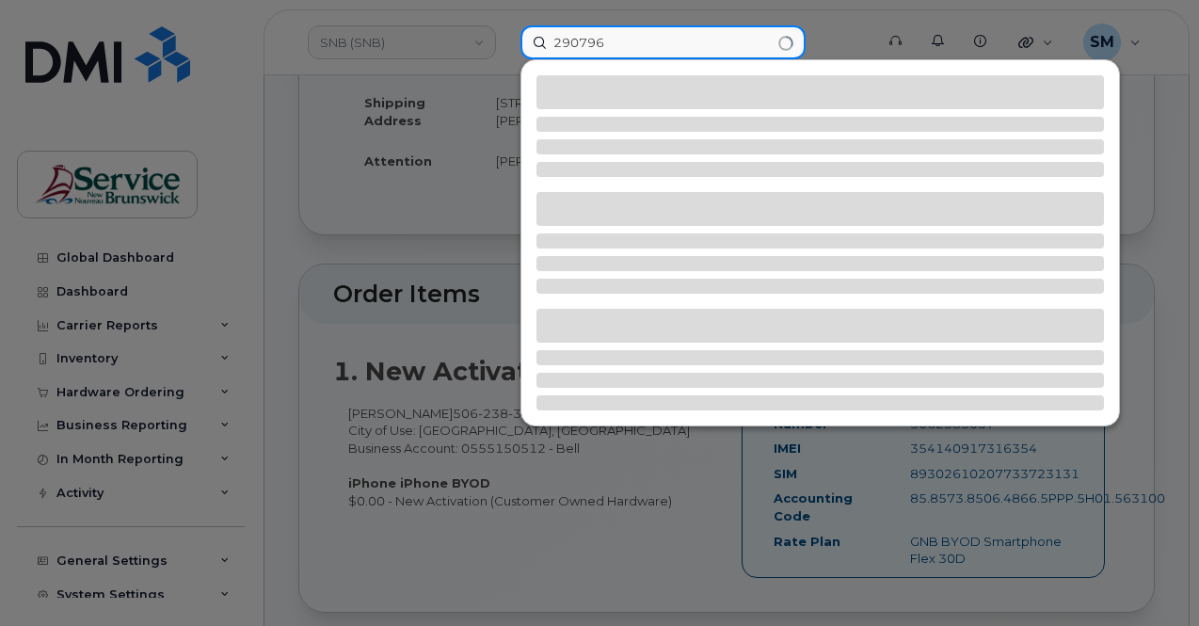
type input "290796"
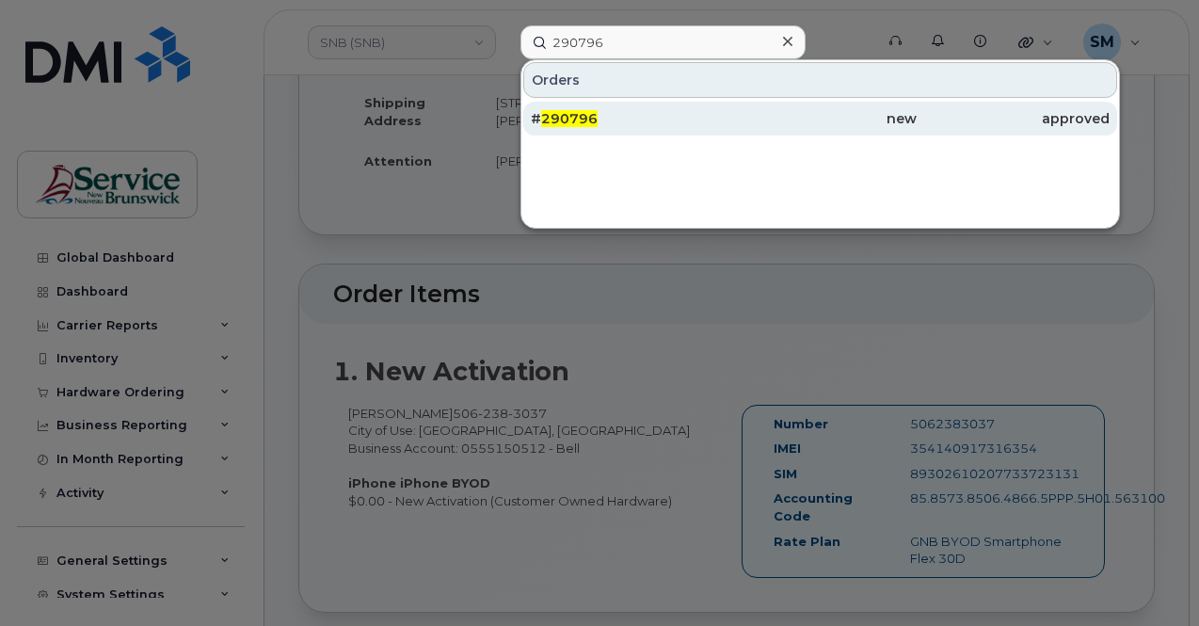
click at [726, 103] on div "new" at bounding box center [819, 119] width 193 height 34
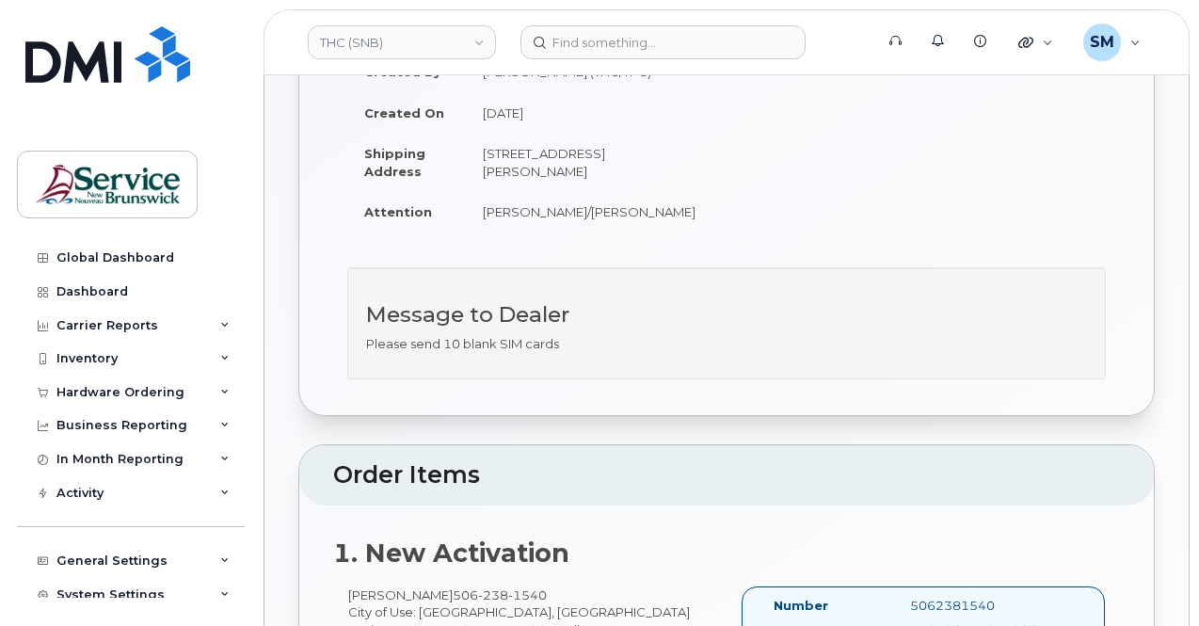
scroll to position [564, 0]
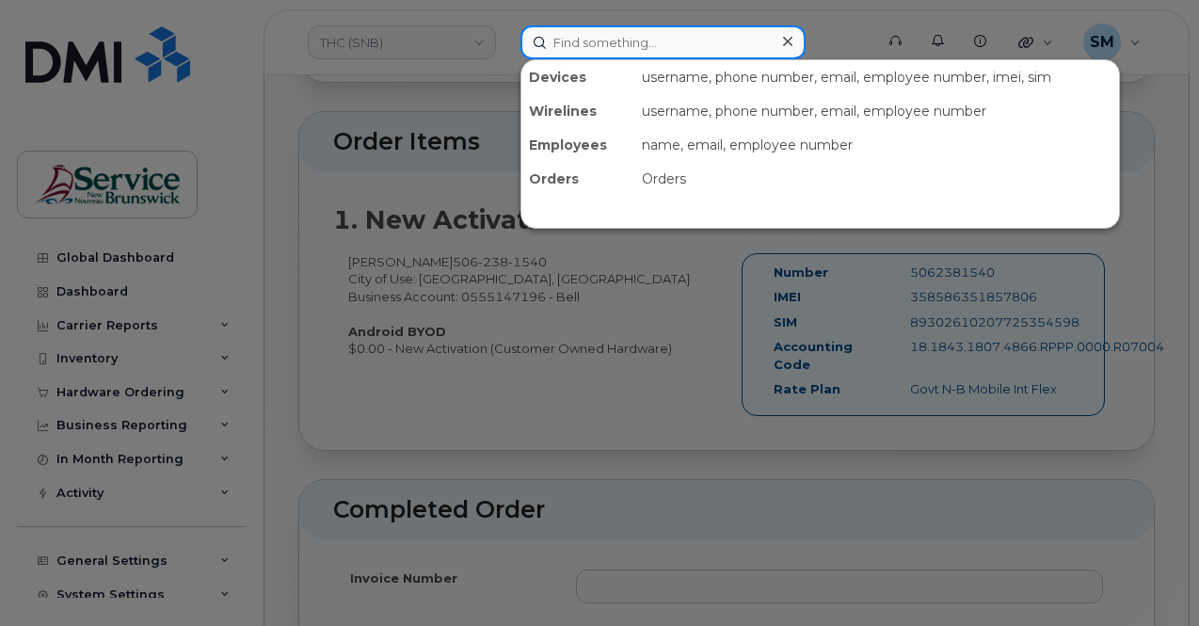
click at [596, 30] on input at bounding box center [662, 42] width 285 height 34
paste input "294430"
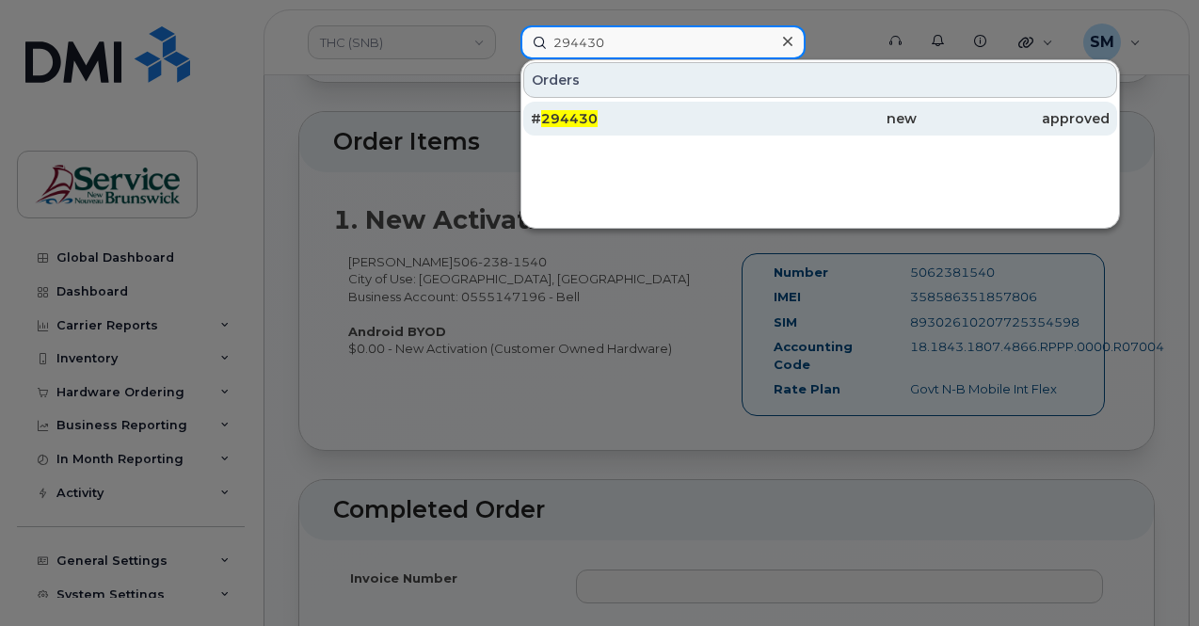
type input "294430"
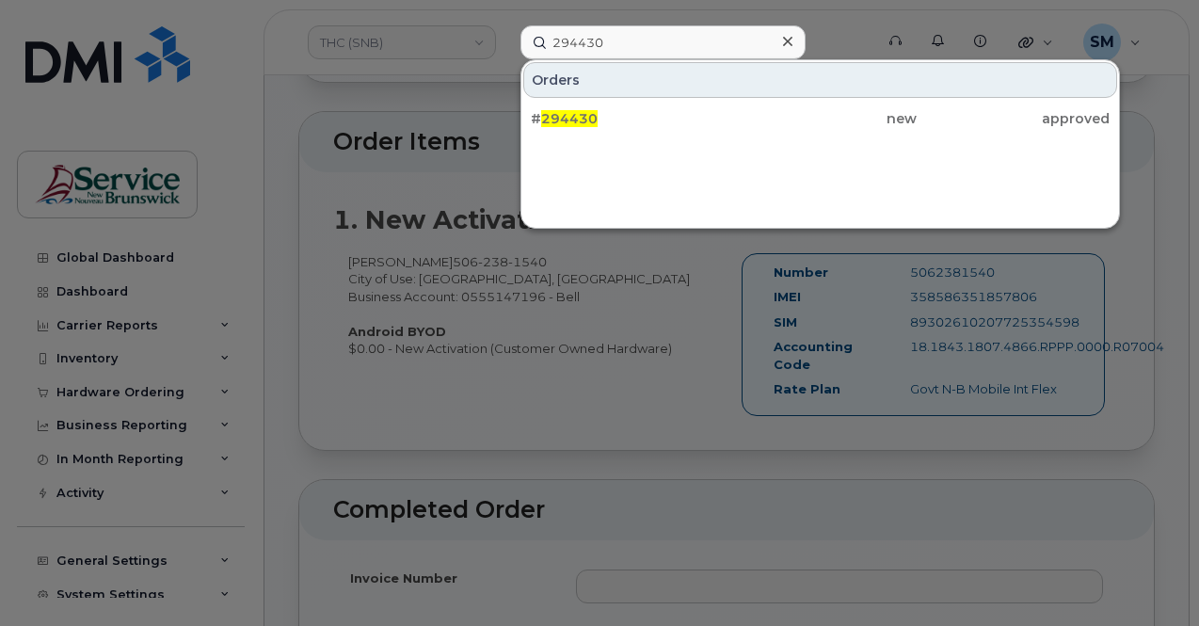
drag, startPoint x: 632, startPoint y: 129, endPoint x: 673, endPoint y: 82, distance: 62.0
click at [632, 129] on div "# 294430" at bounding box center [627, 119] width 193 height 34
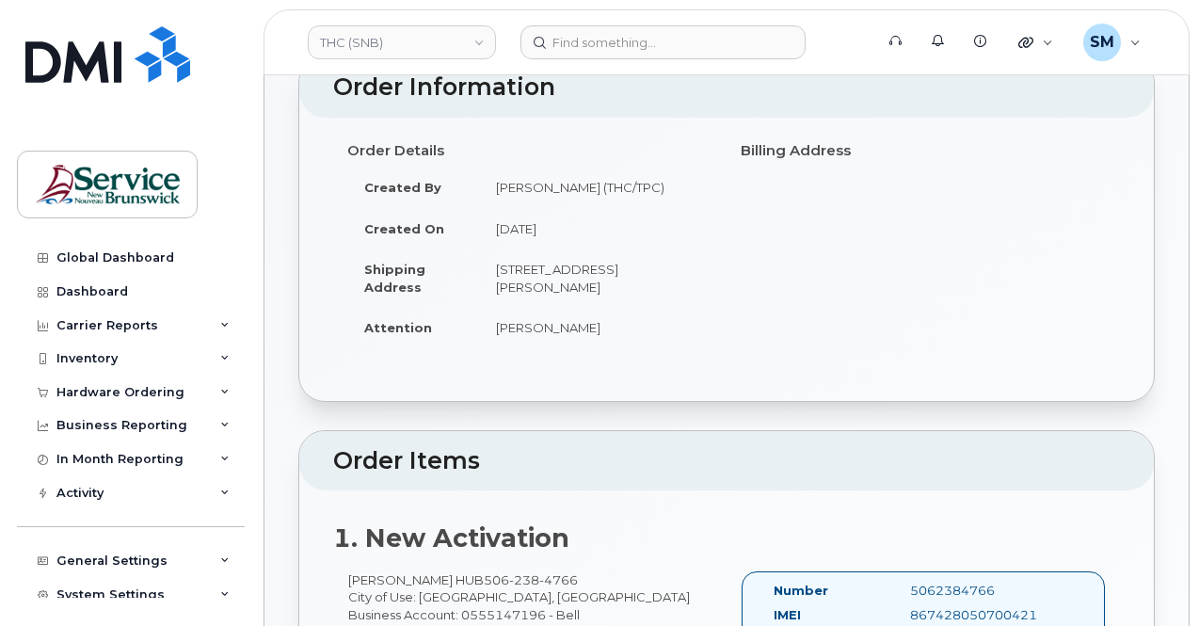
scroll to position [659, 0]
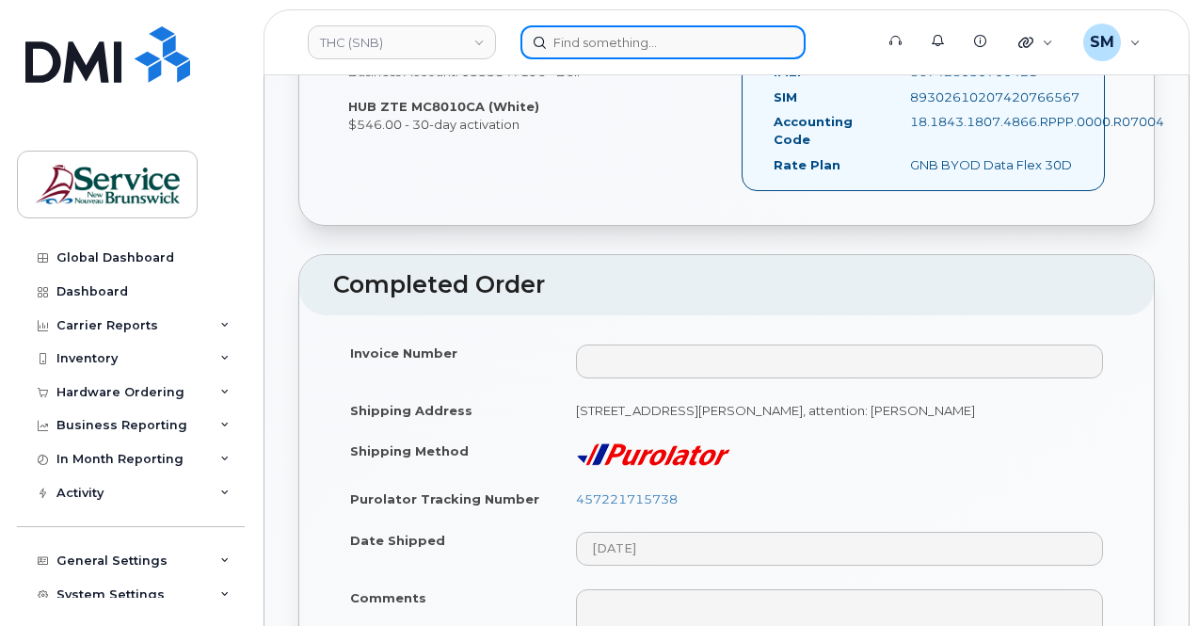
click at [578, 39] on input at bounding box center [662, 42] width 285 height 34
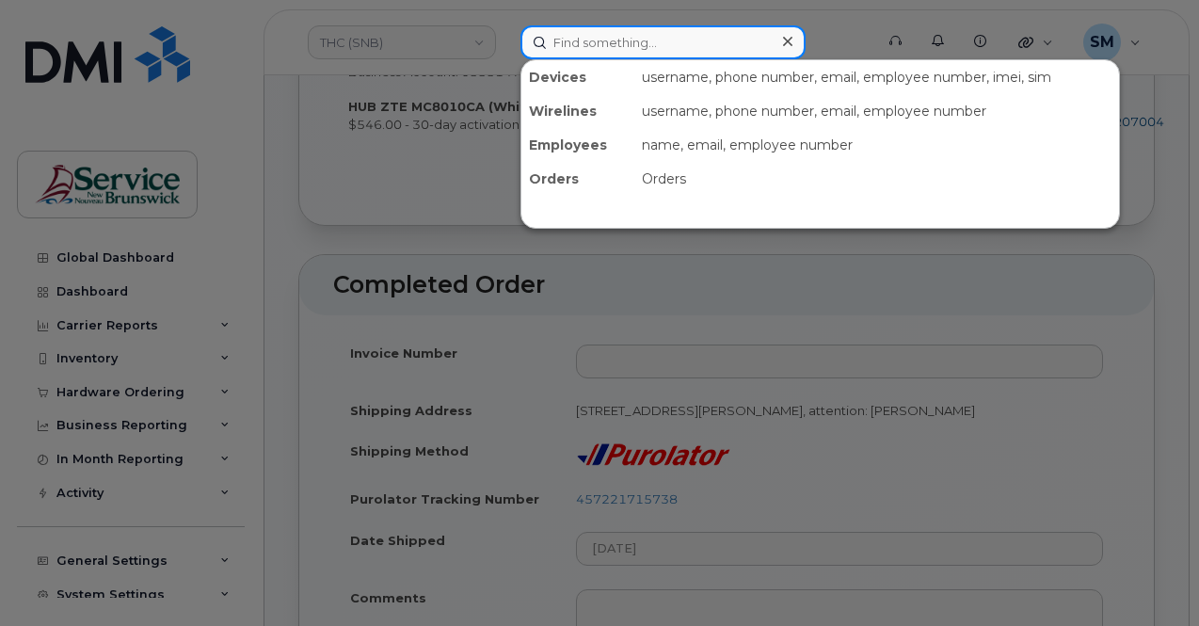
paste input "294432"
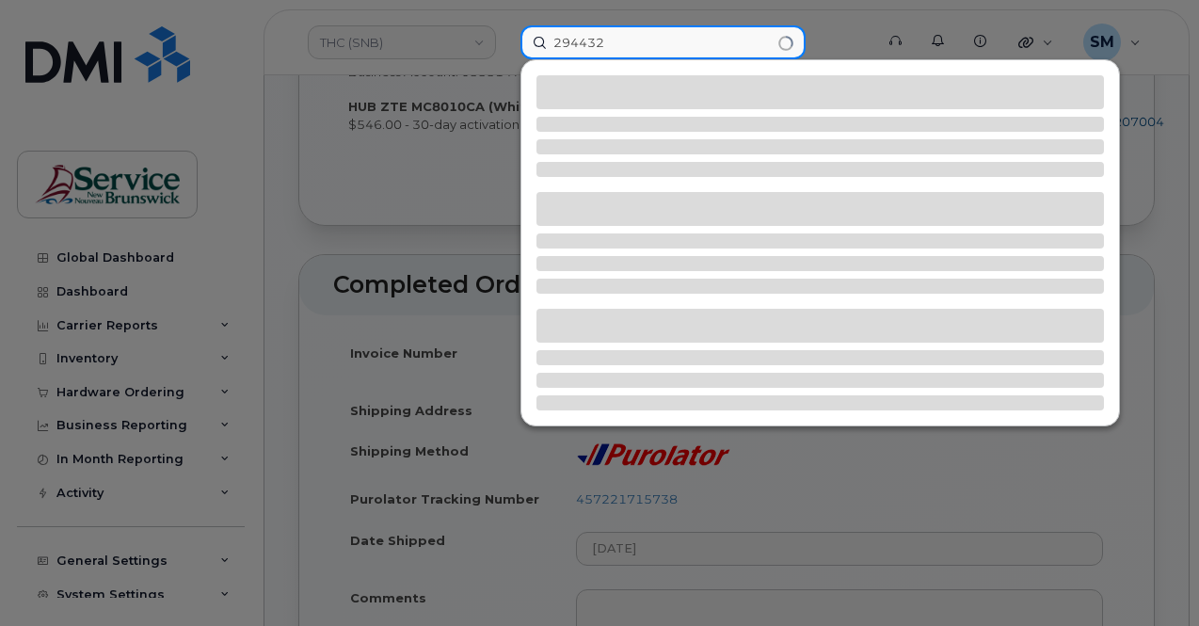
type input "294432"
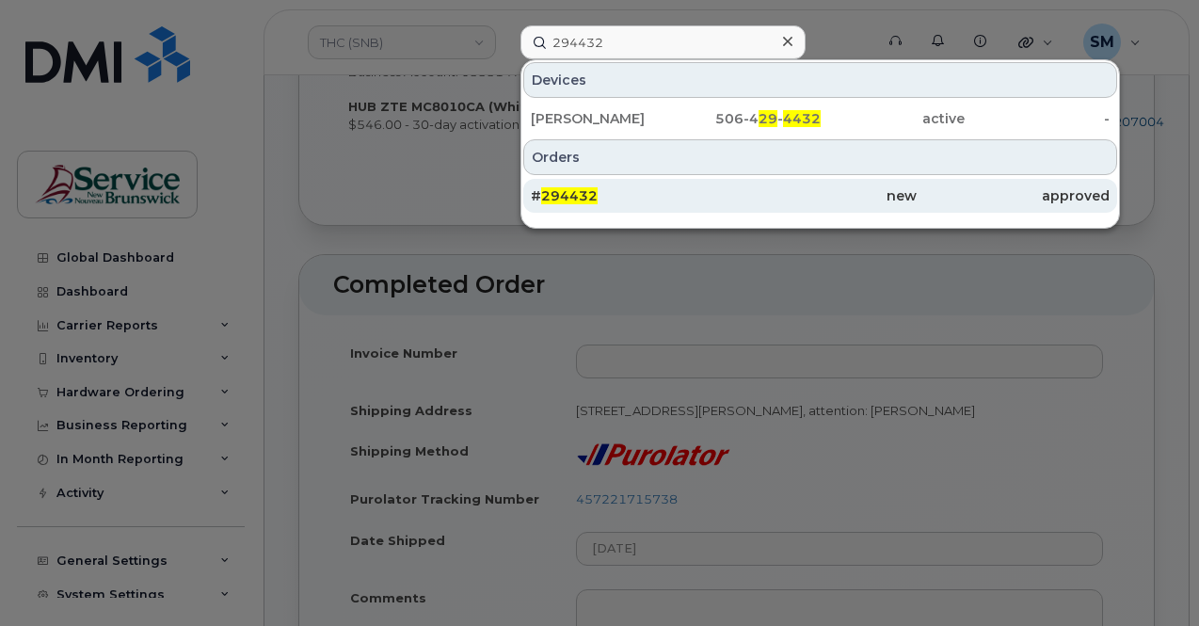
click at [610, 186] on div "# 294432" at bounding box center [627, 195] width 193 height 19
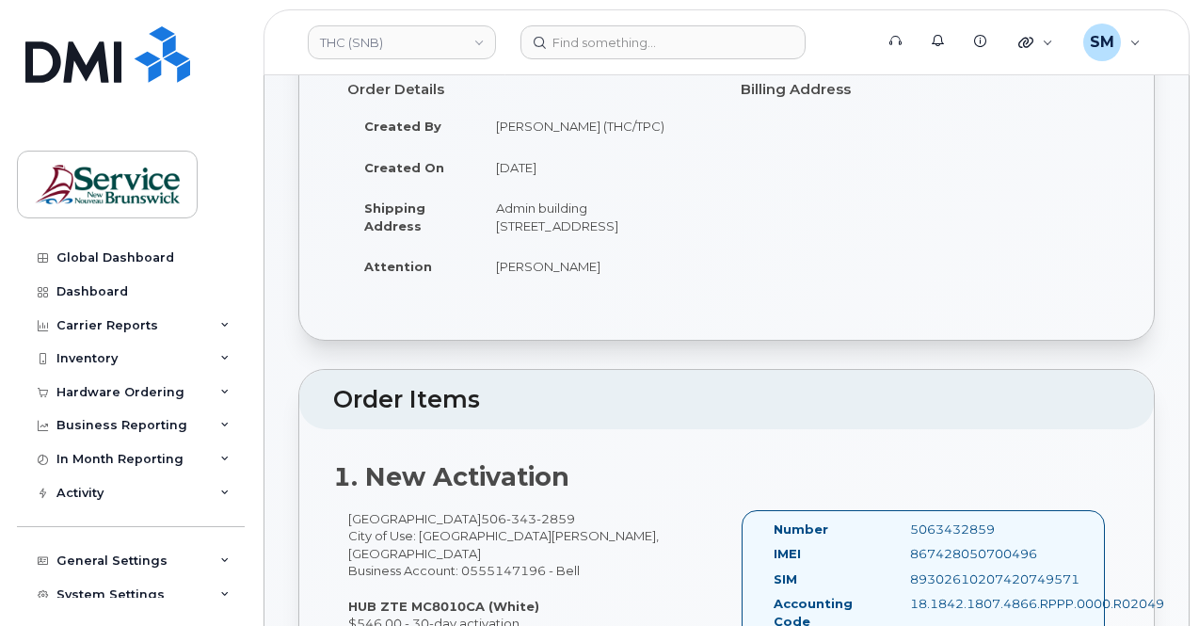
scroll to position [282, 0]
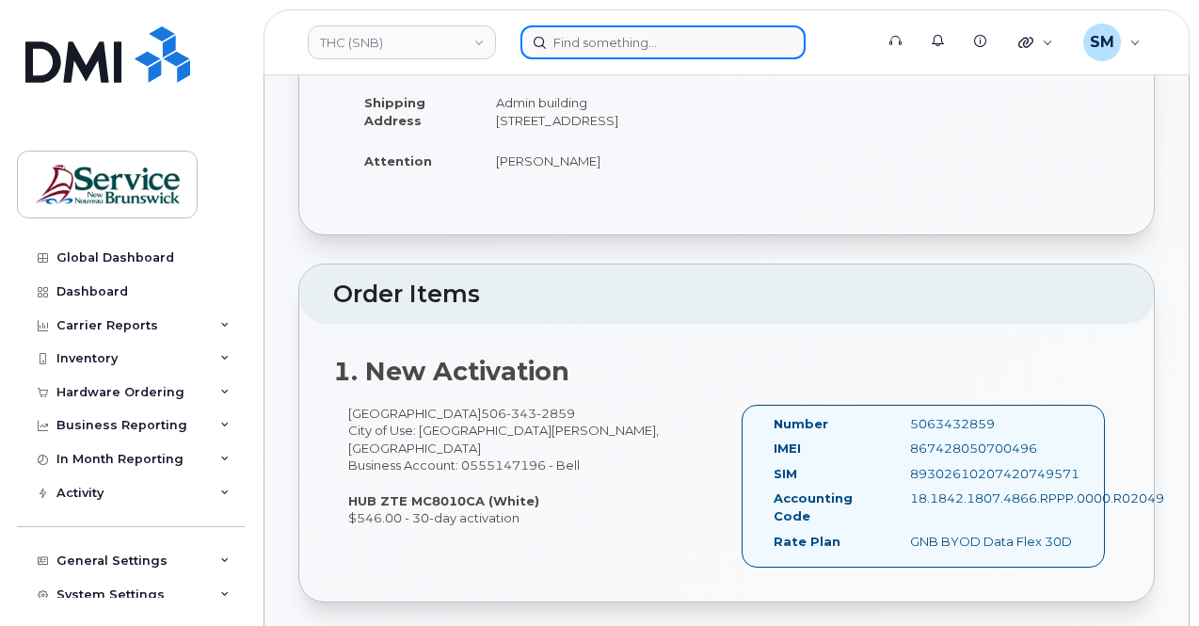
click at [581, 53] on input at bounding box center [662, 42] width 285 height 34
paste input "294434"
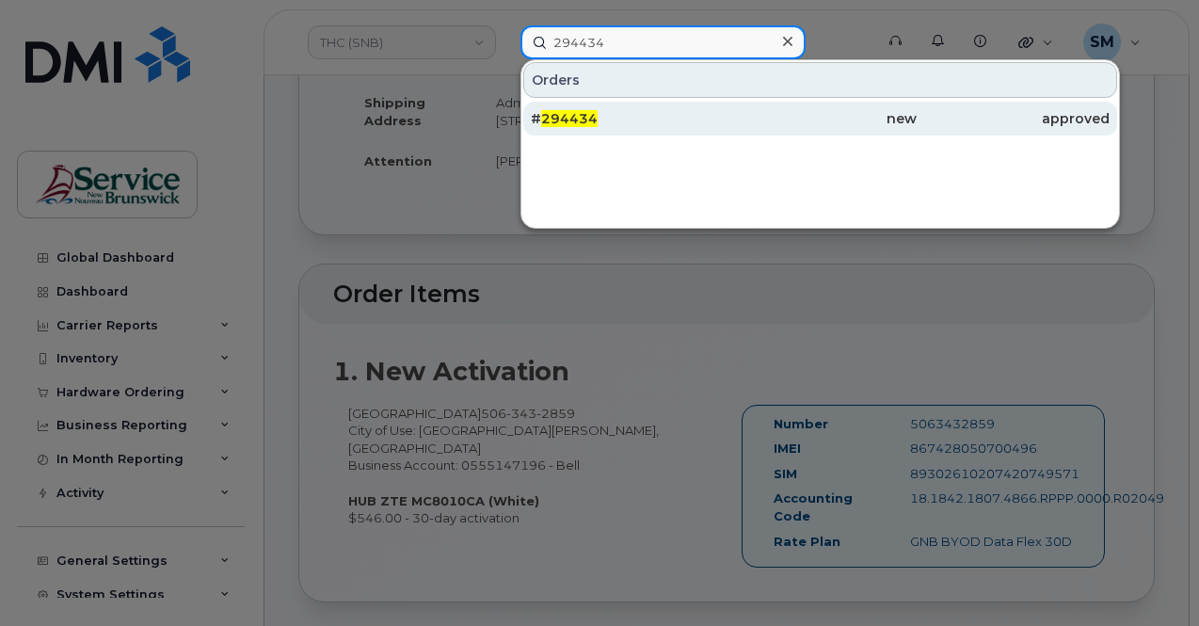
type input "294434"
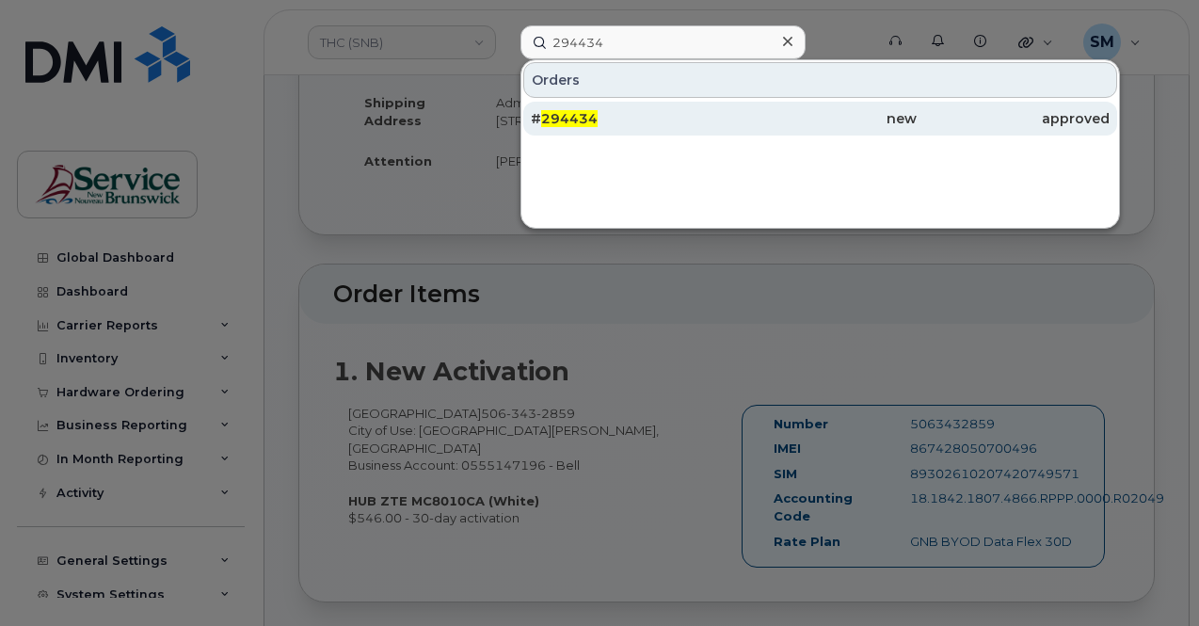
click at [604, 109] on div "# 294434" at bounding box center [627, 118] width 193 height 19
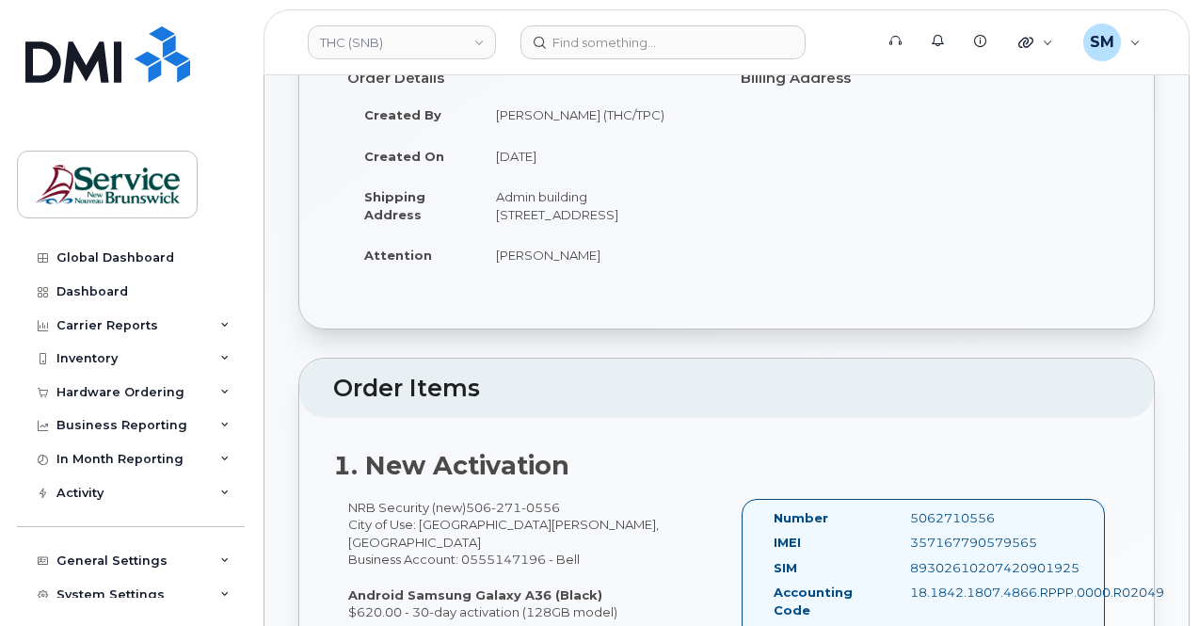
scroll to position [282, 0]
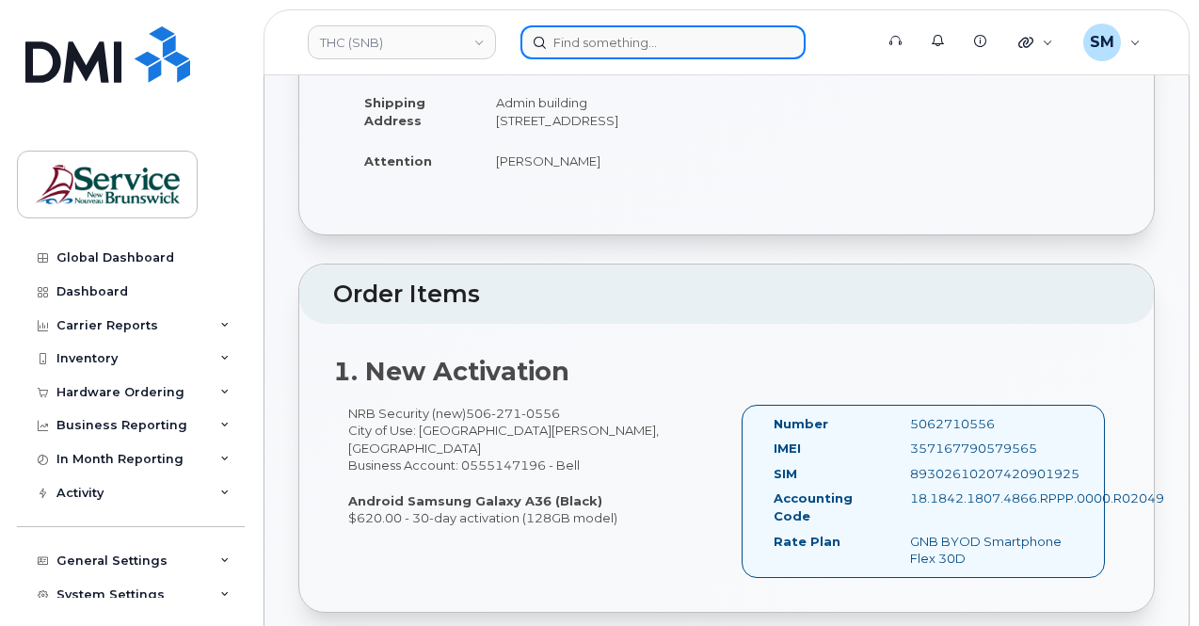
click at [648, 34] on input at bounding box center [662, 42] width 285 height 34
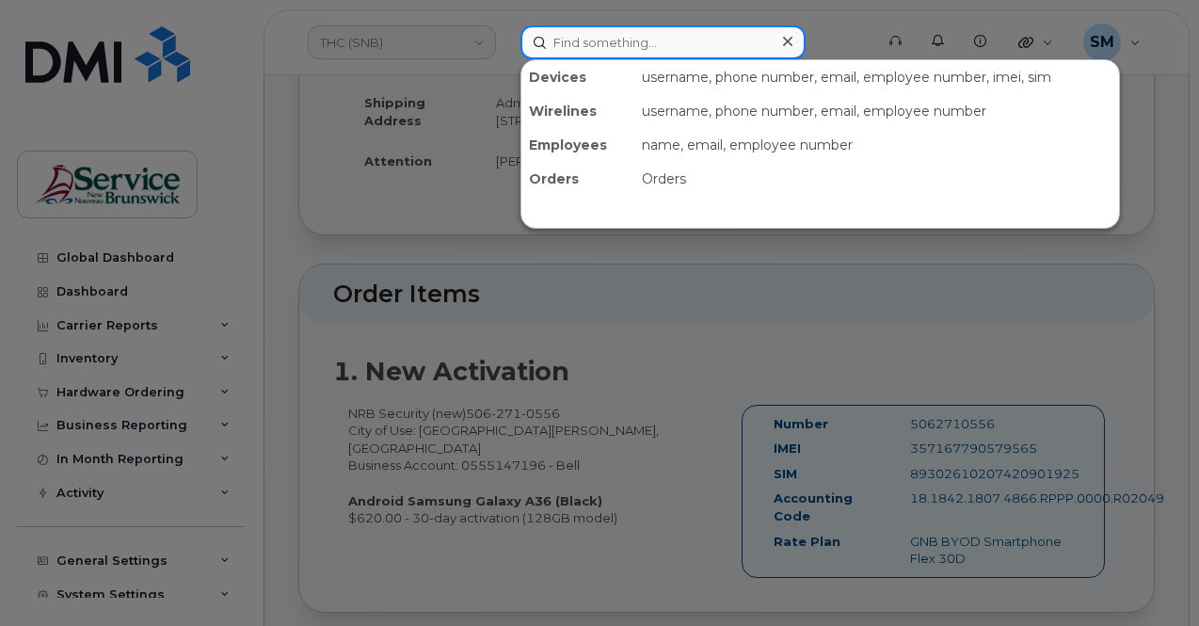
paste input "292195"
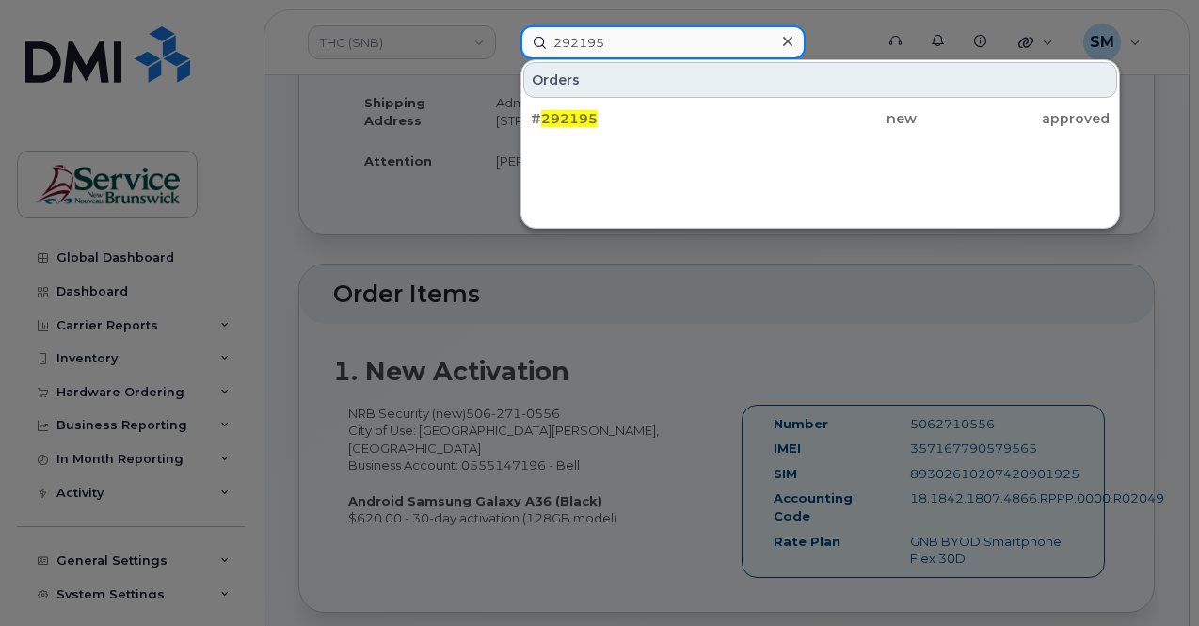
type input "292195"
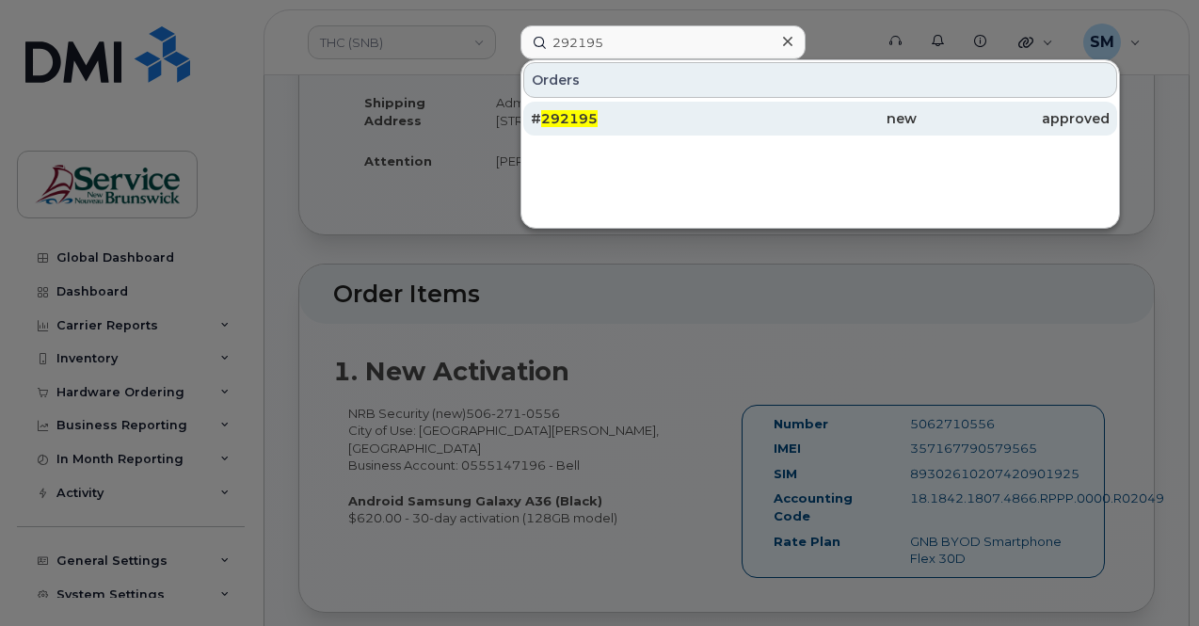
click at [633, 127] on div "# 292195" at bounding box center [627, 119] width 193 height 34
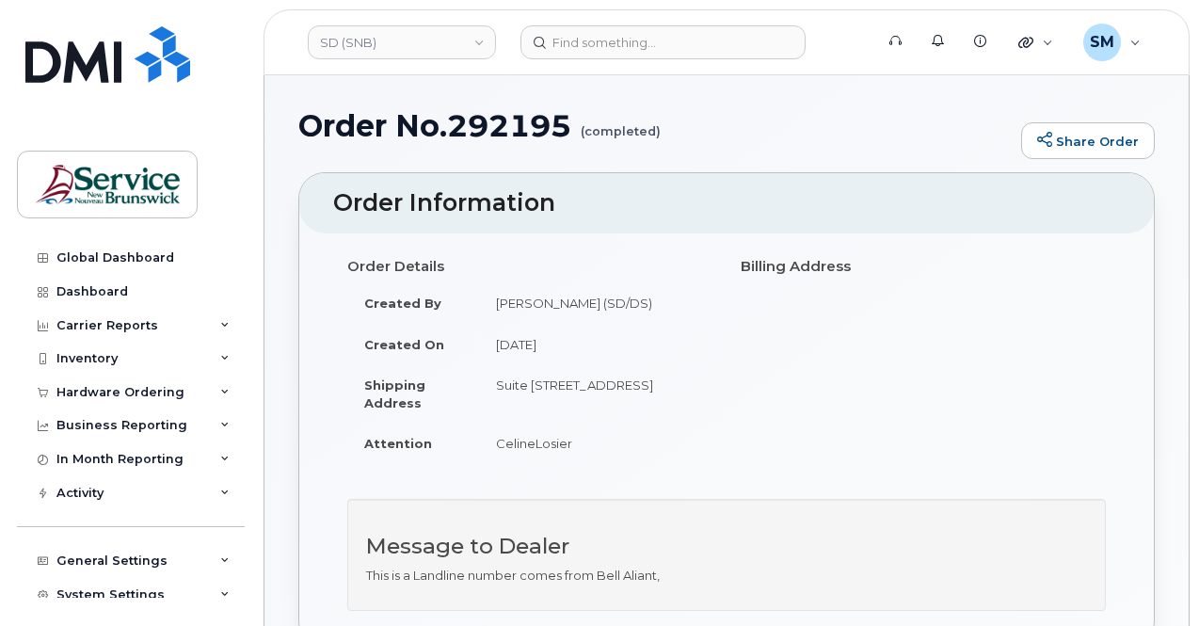
scroll to position [376, 0]
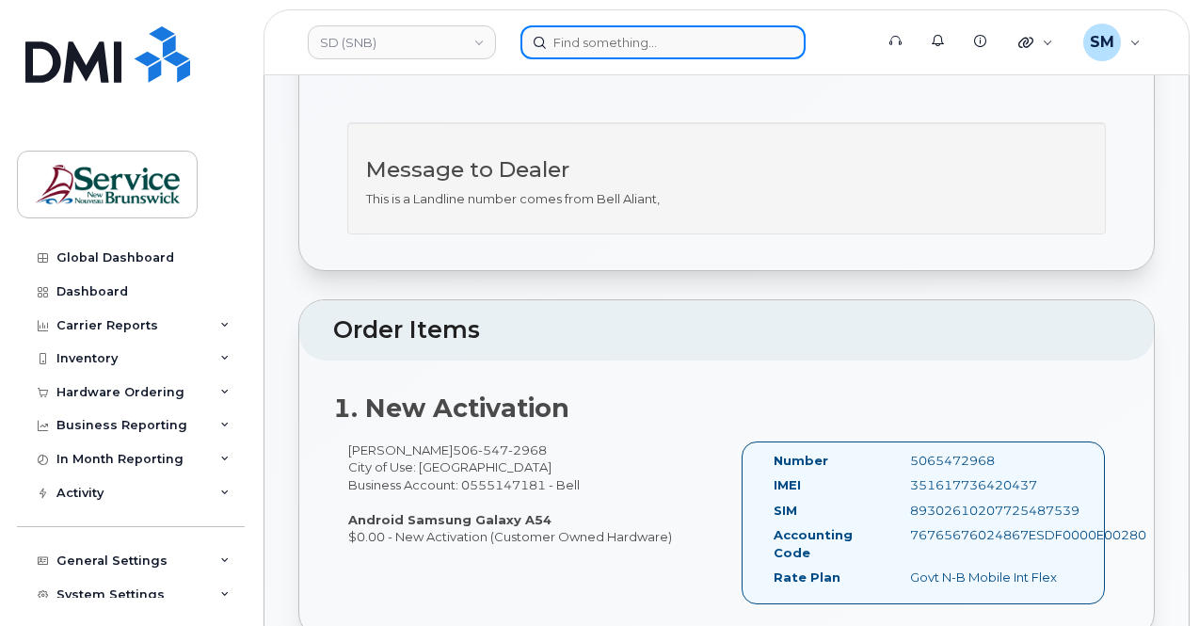
click at [600, 50] on input at bounding box center [662, 42] width 285 height 34
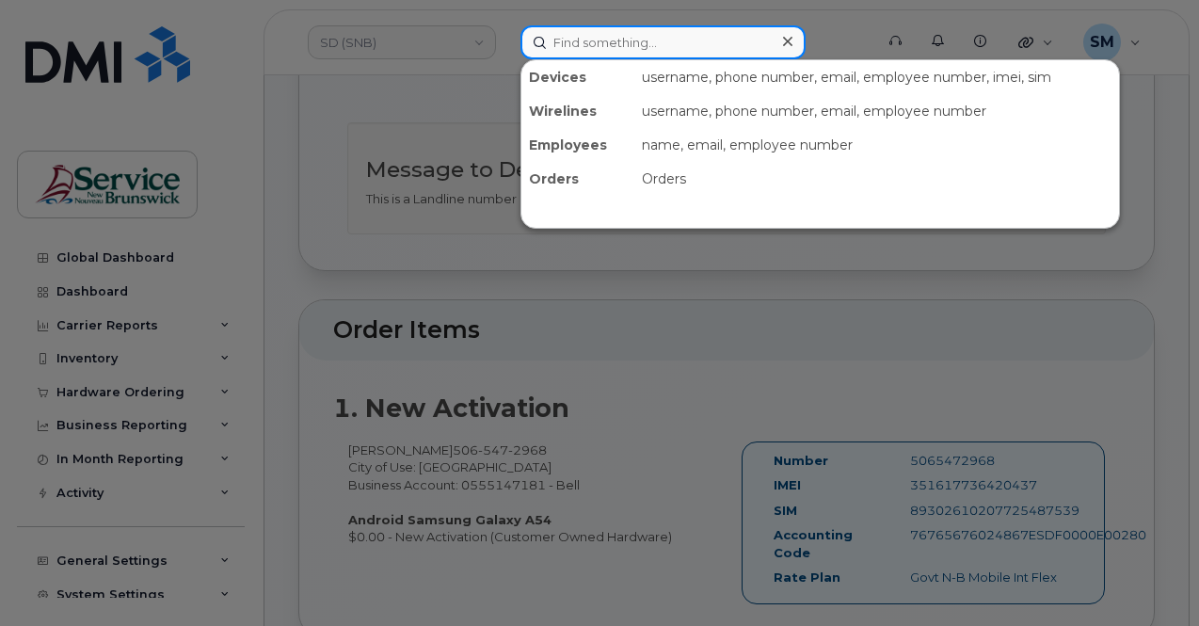
paste input "296548"
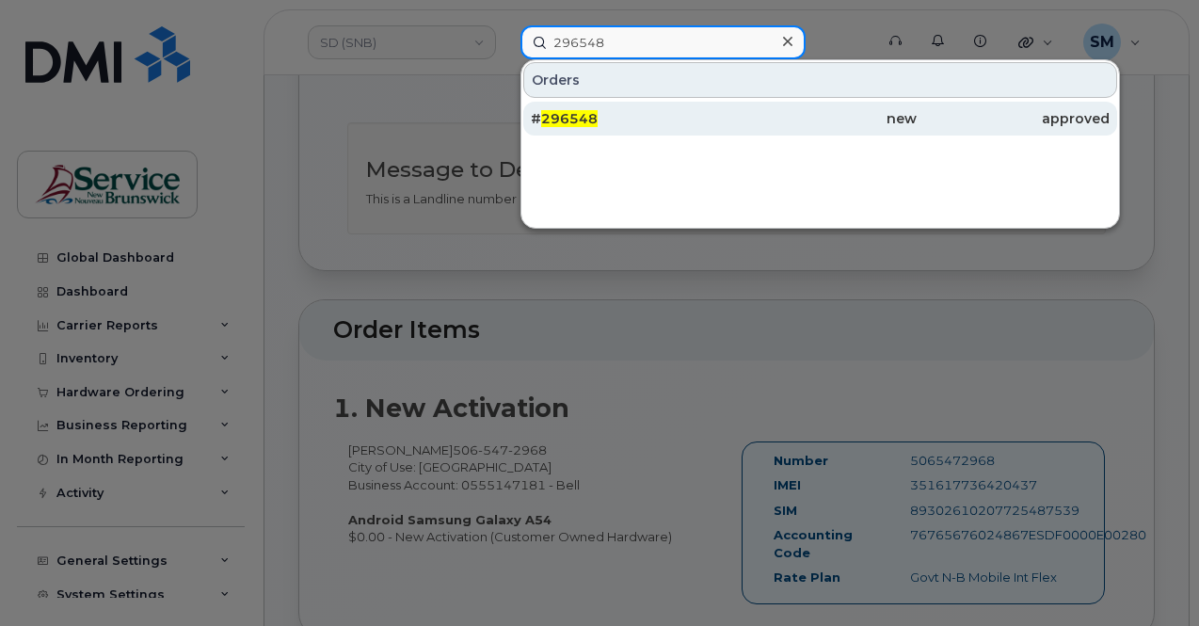
type input "296548"
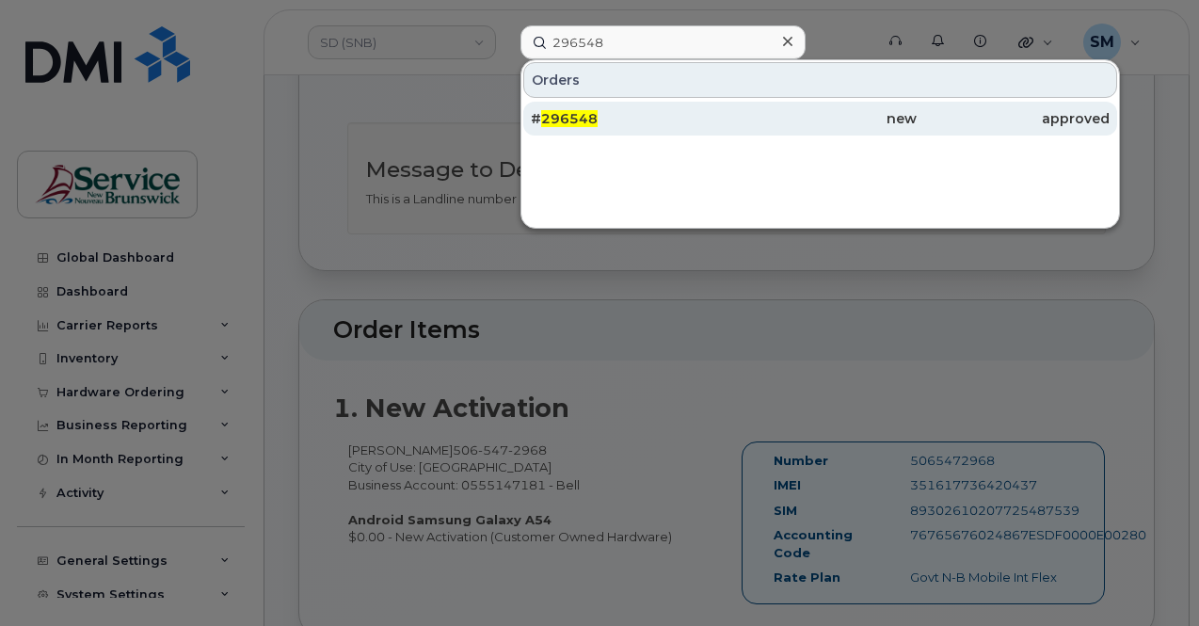
click at [594, 120] on span "296548" at bounding box center [569, 118] width 56 height 17
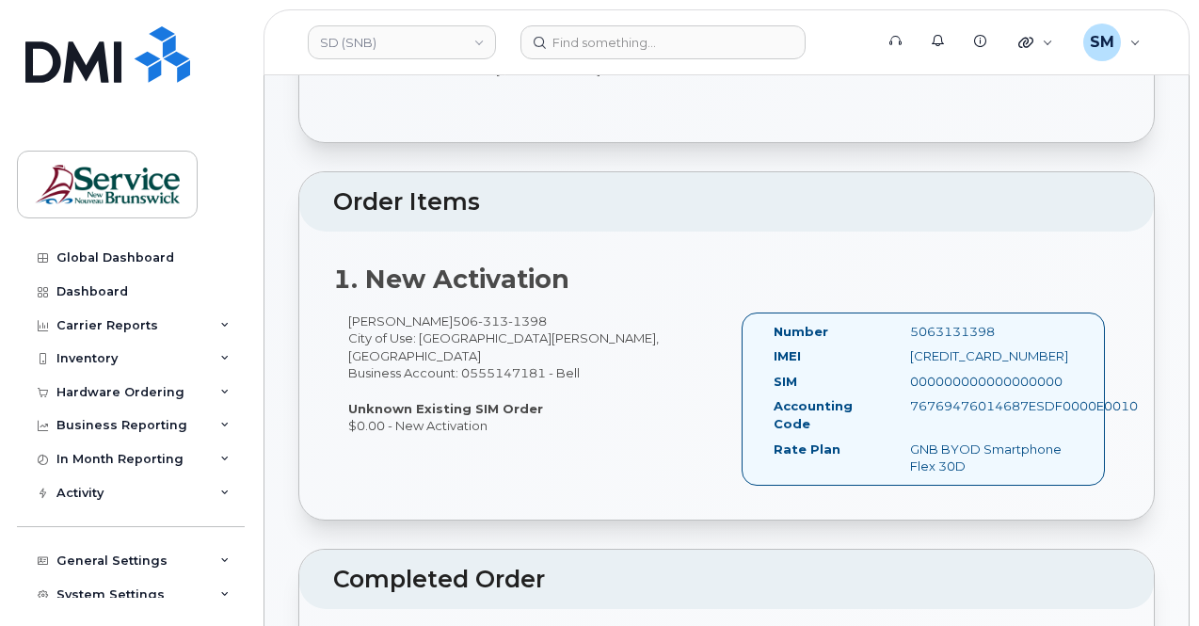
scroll to position [376, 0]
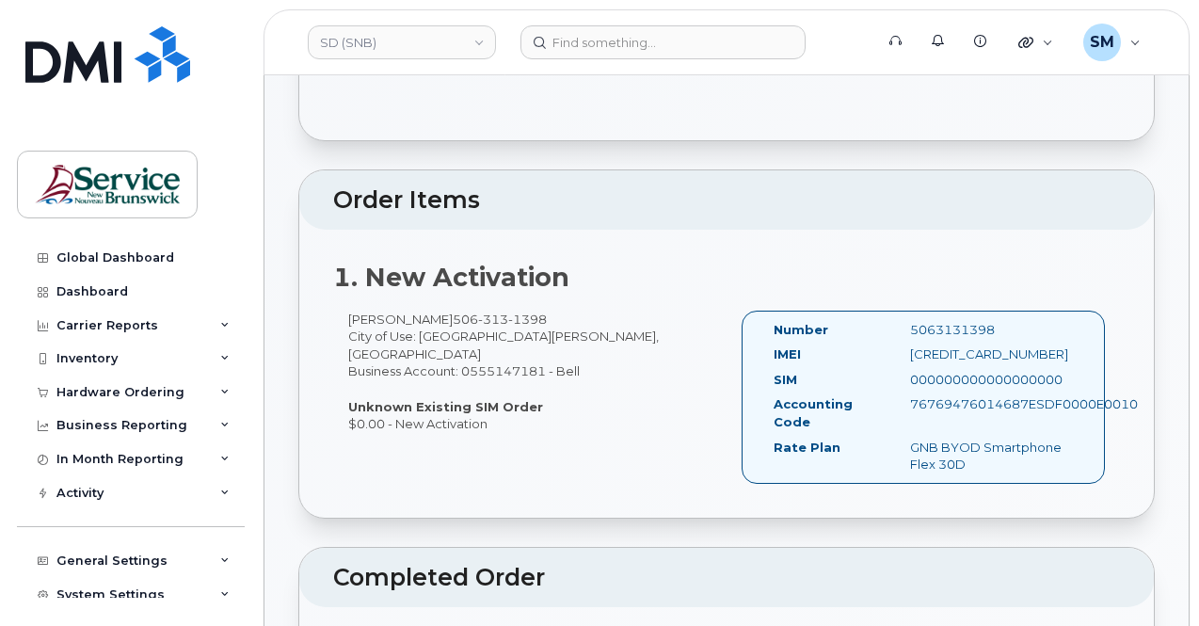
click at [564, 22] on header "SD (SNB) Support Alerts Knowledge Base Quicklinks Suspend / Cancel Device Chang…" at bounding box center [726, 42] width 926 height 66
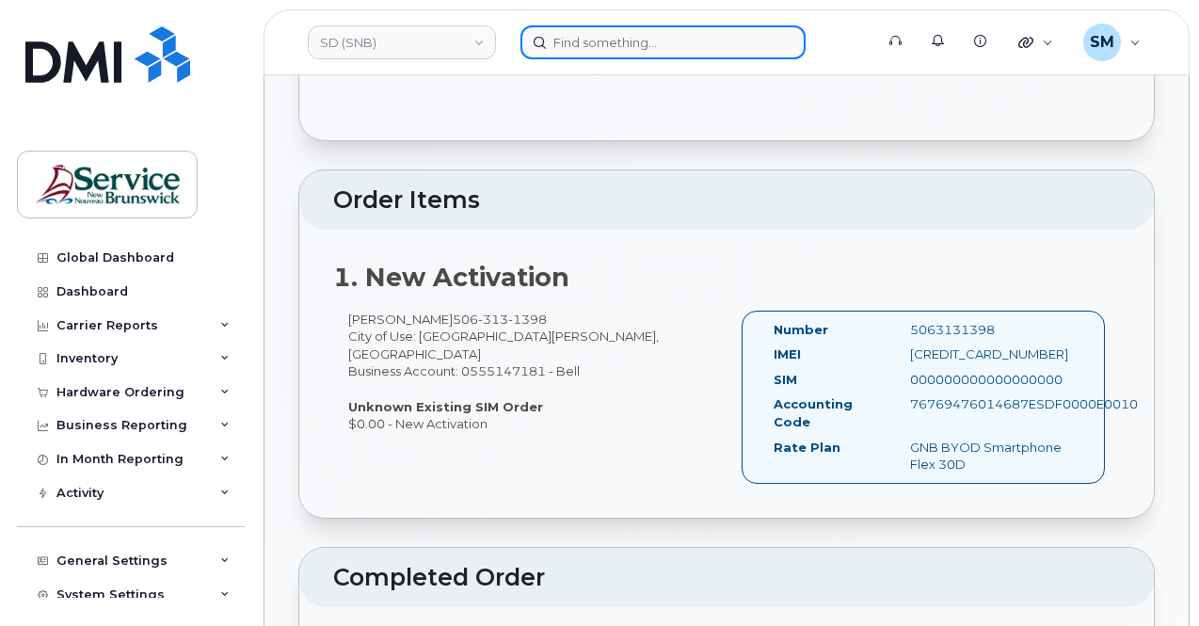
click at [564, 37] on input at bounding box center [662, 42] width 285 height 34
paste input "296800"
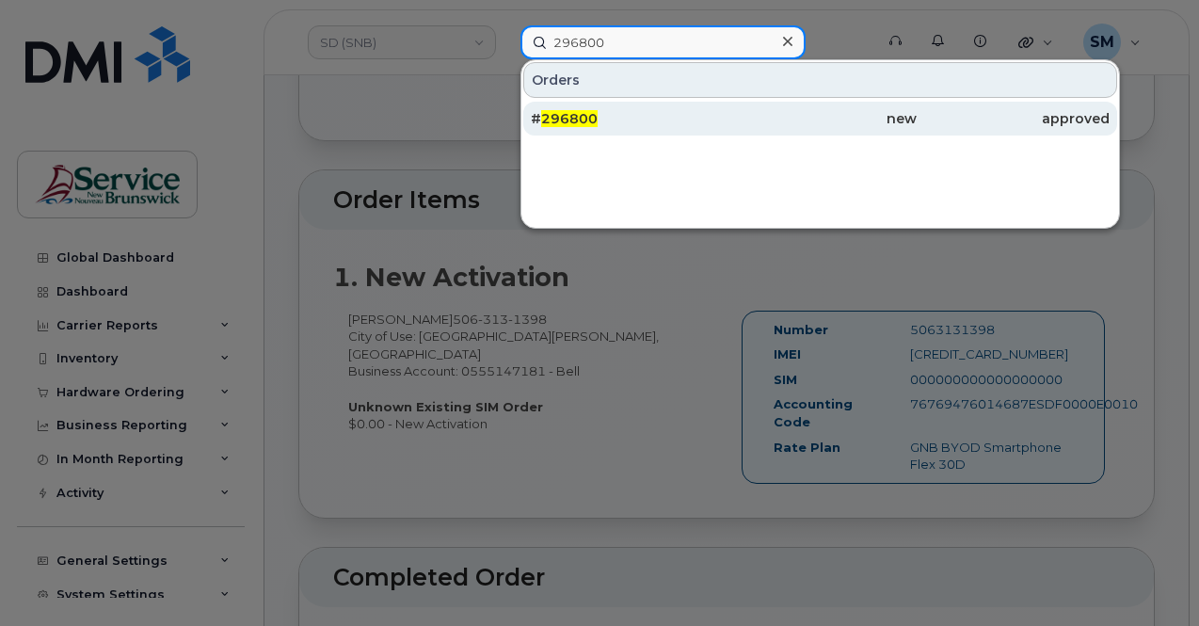
type input "296800"
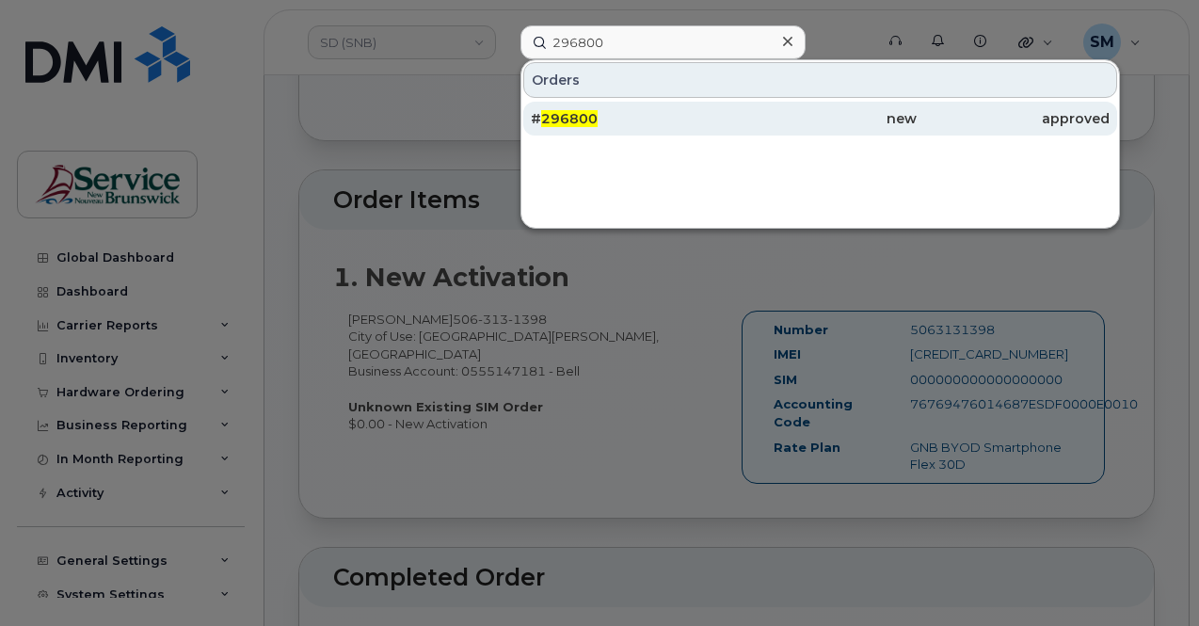
click at [576, 111] on span "296800" at bounding box center [569, 118] width 56 height 17
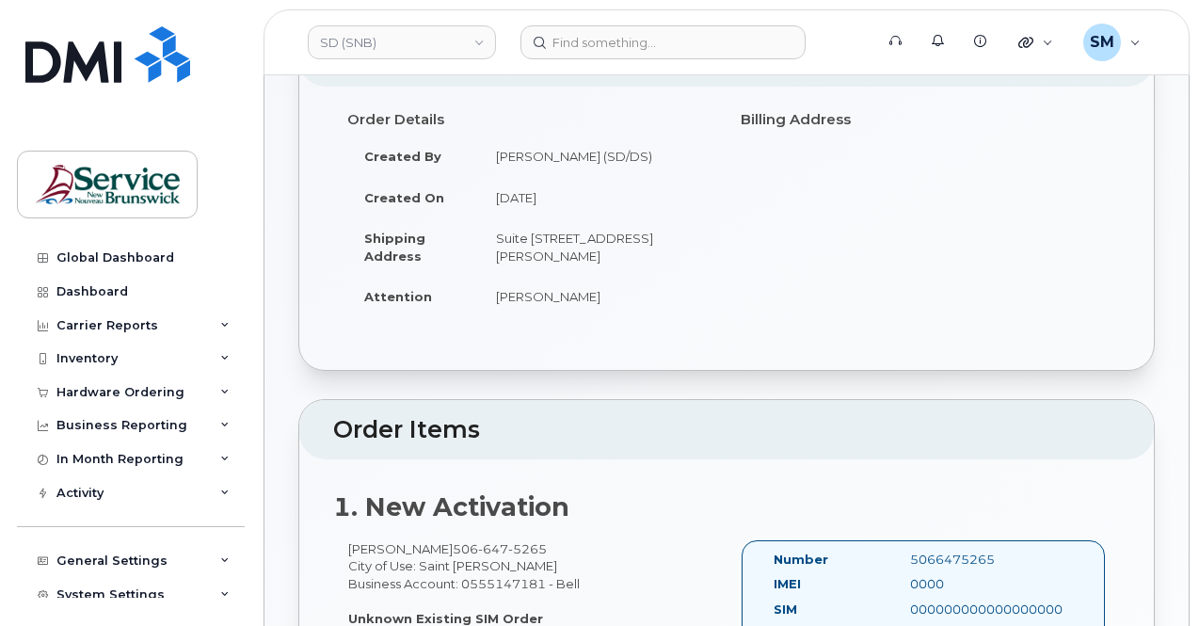
scroll to position [282, 0]
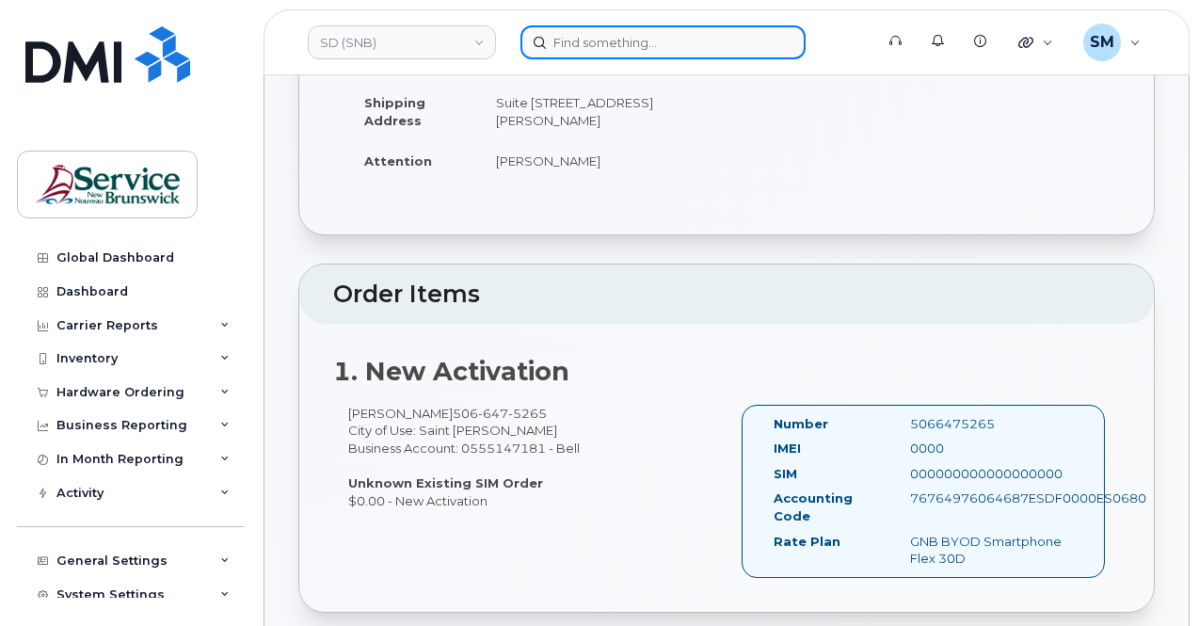
click at [574, 52] on input at bounding box center [662, 42] width 285 height 34
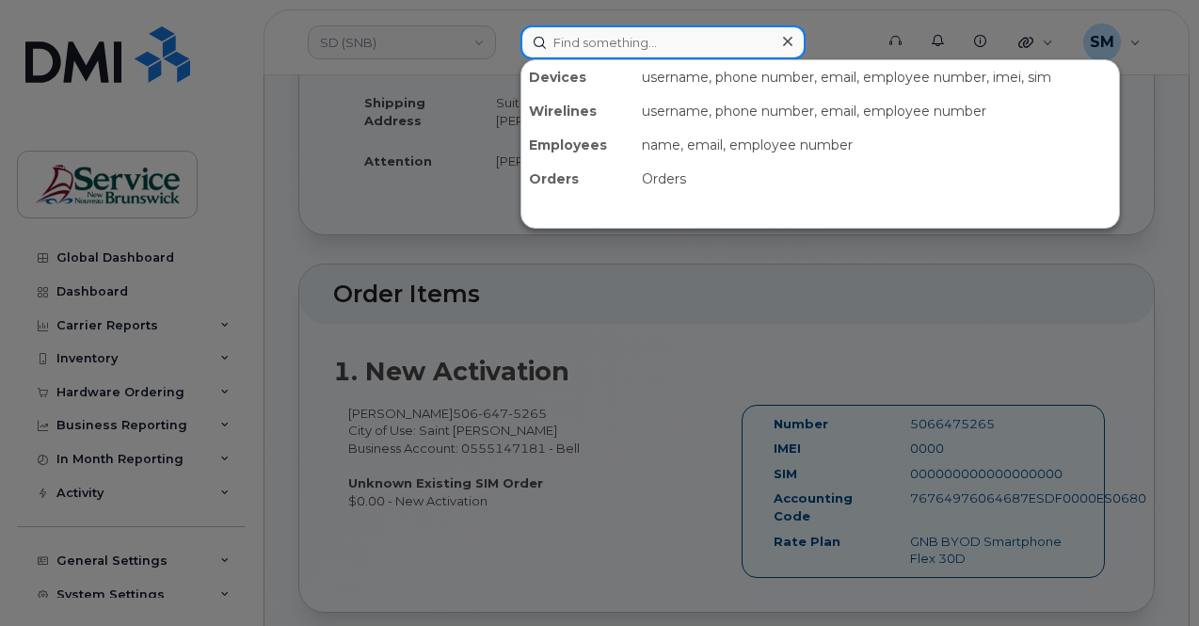
paste input "296985"
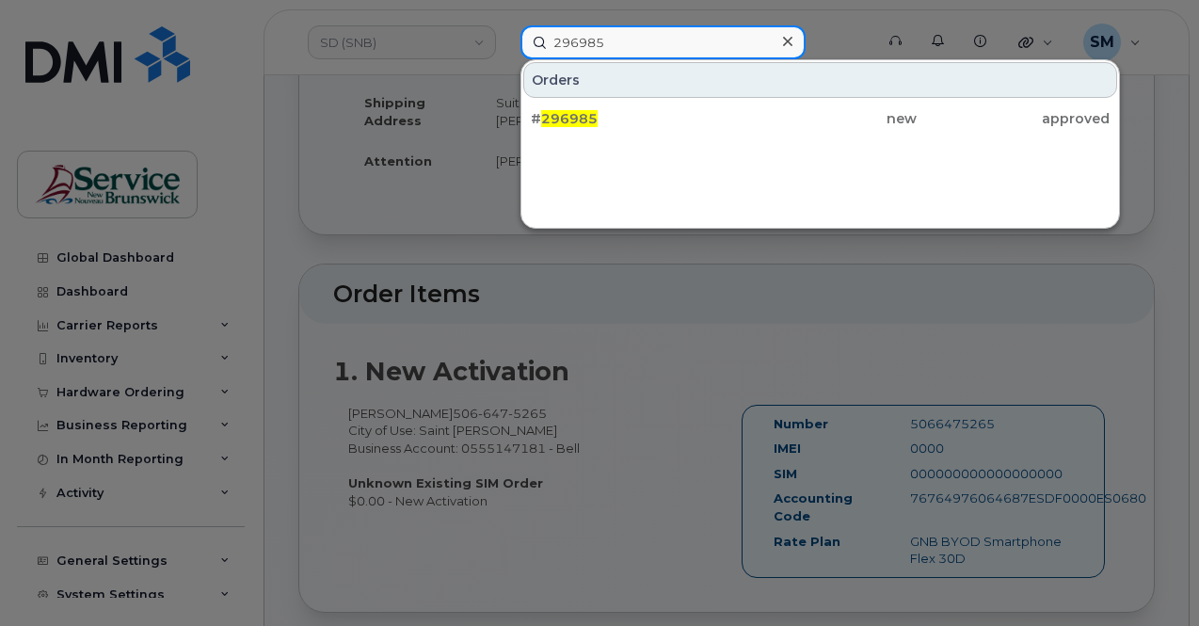
type input "296985"
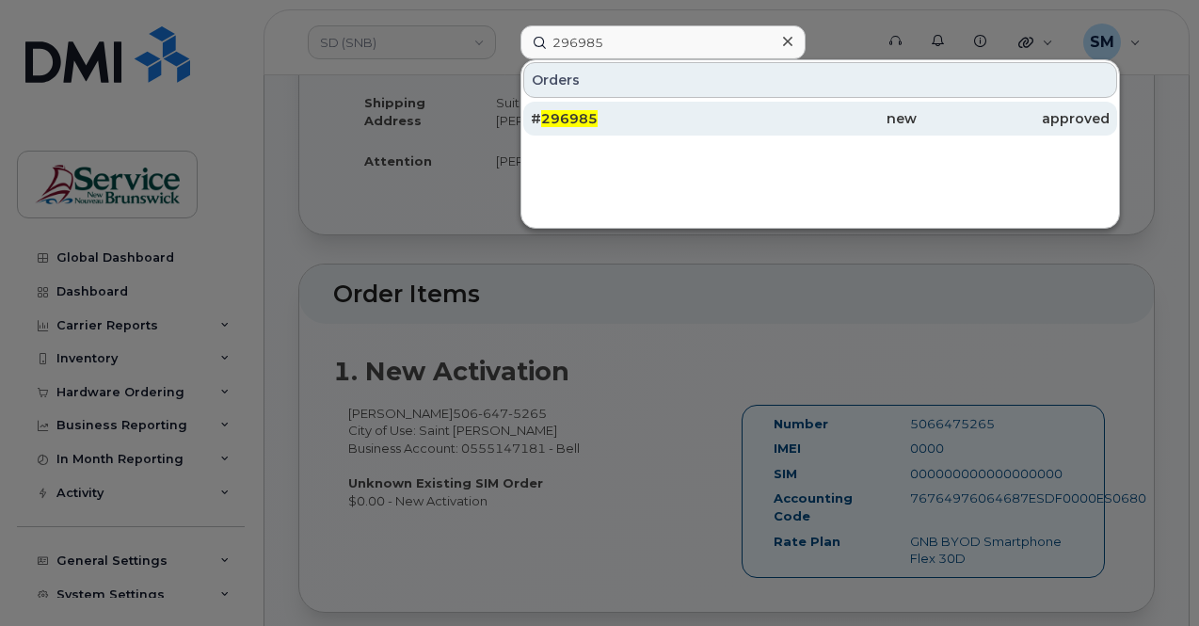
click at [623, 131] on div "# 296985" at bounding box center [627, 119] width 193 height 34
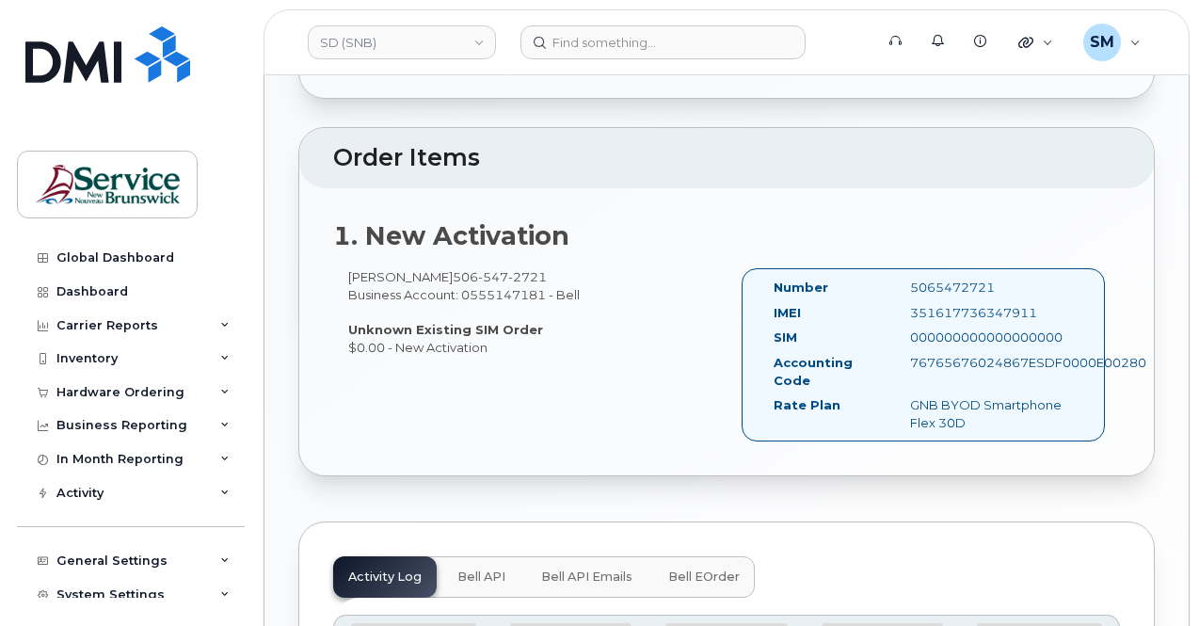
scroll to position [470, 0]
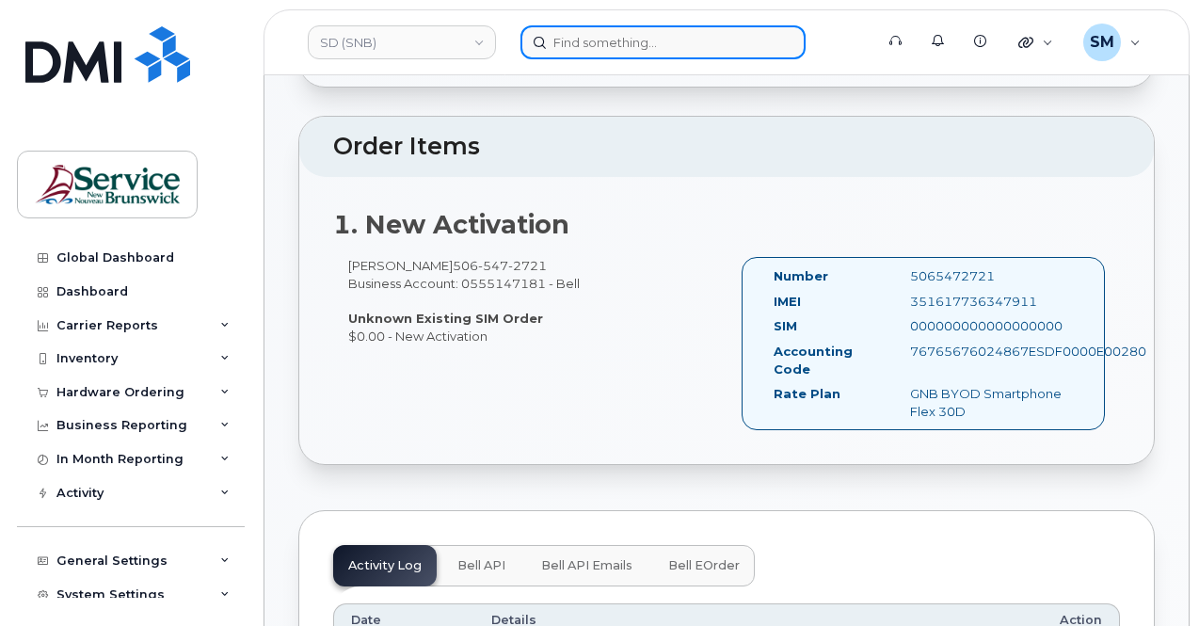
click at [581, 40] on input at bounding box center [662, 42] width 285 height 34
paste input "299034"
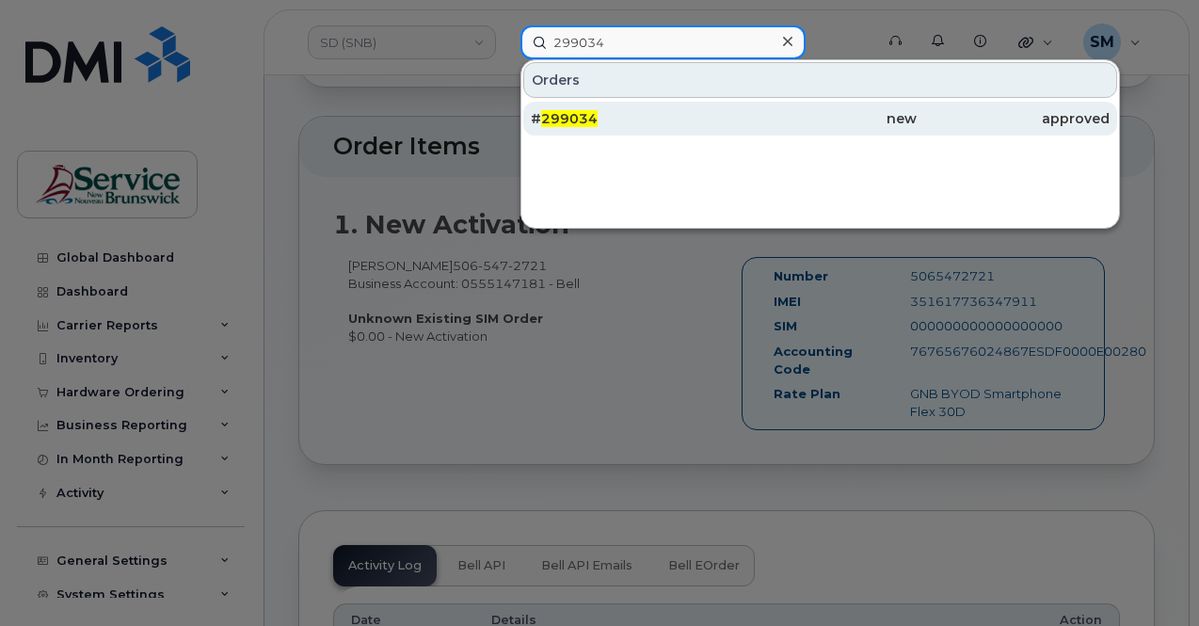
type input "299034"
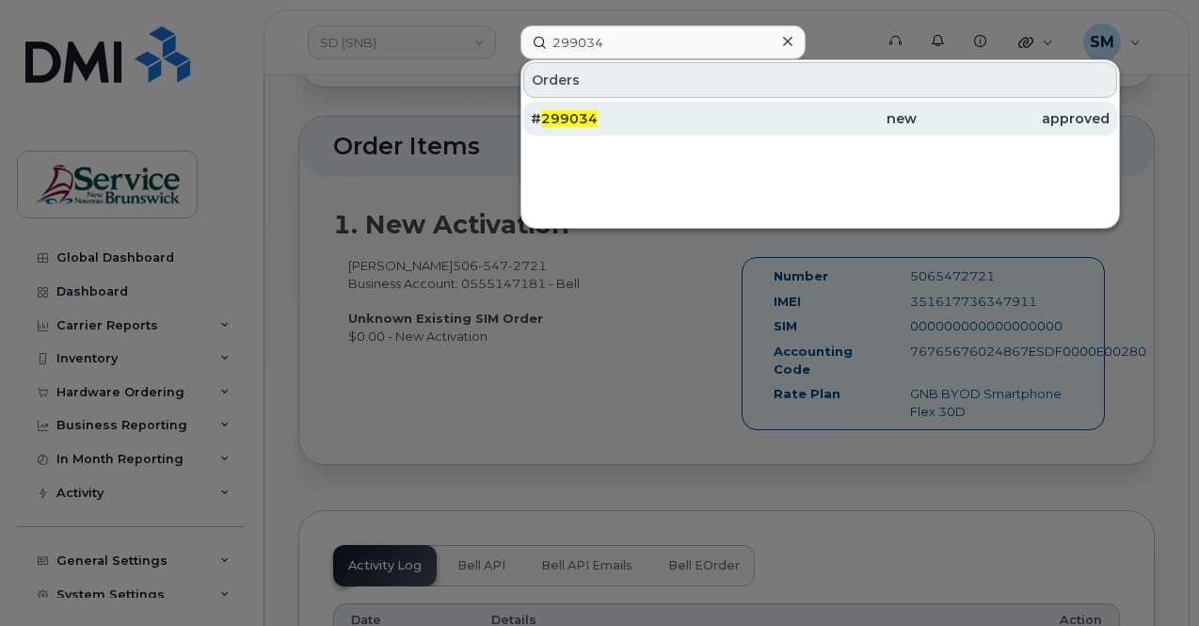
click at [721, 114] on div "# 299034" at bounding box center [627, 118] width 193 height 19
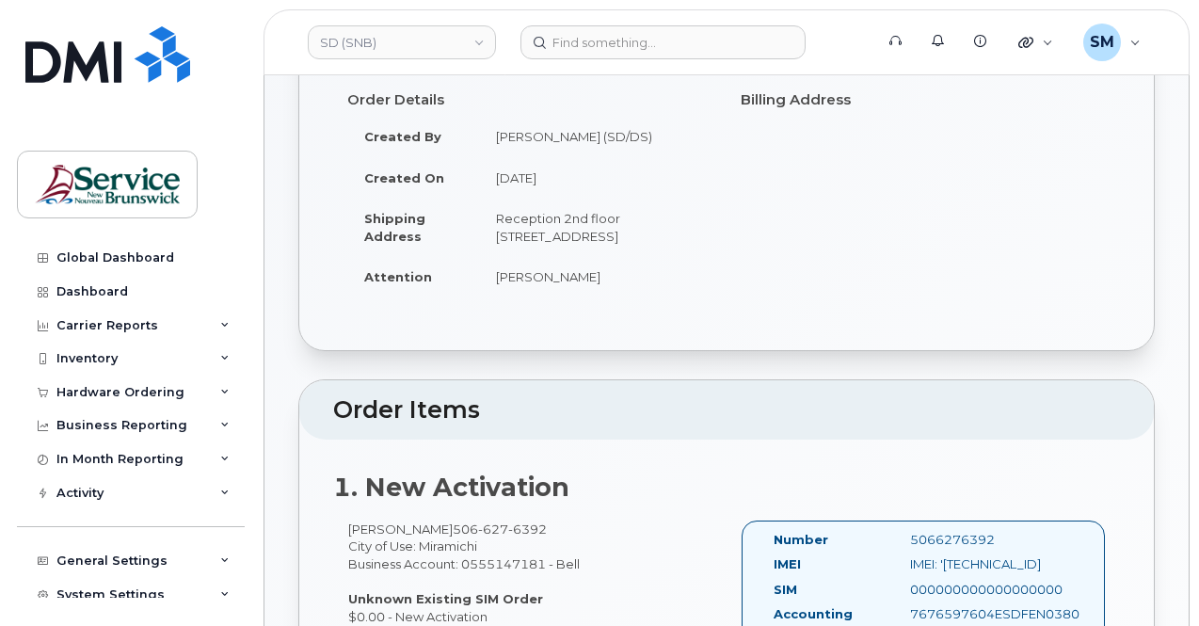
scroll to position [376, 0]
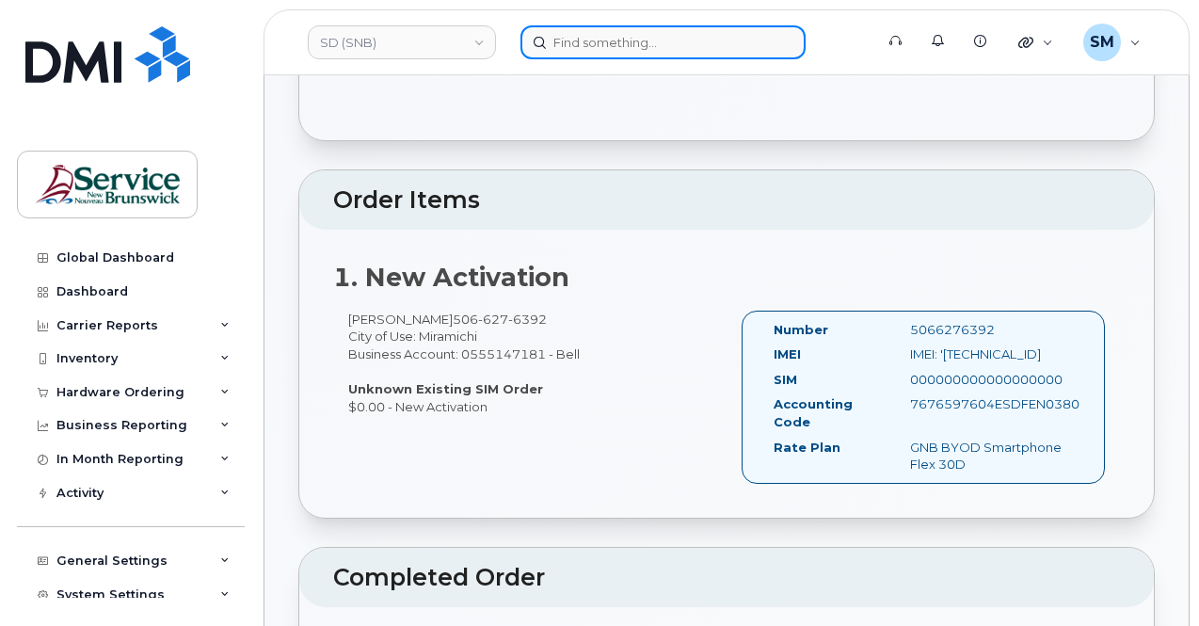
click at [630, 30] on input at bounding box center [662, 42] width 285 height 34
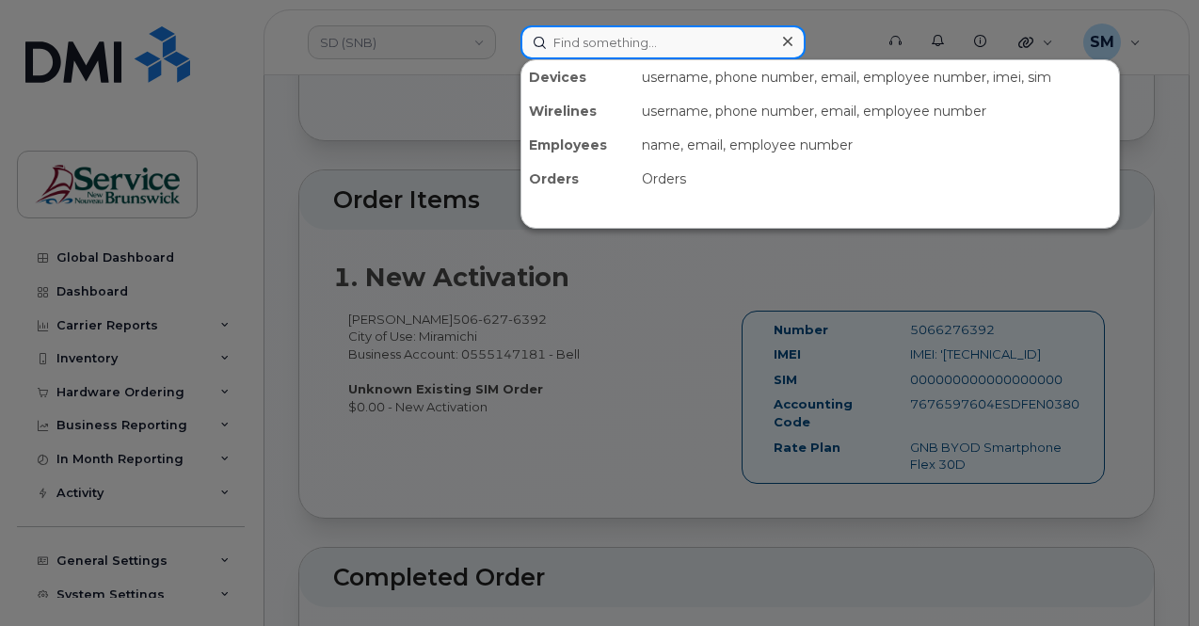
click at [630, 30] on input at bounding box center [662, 42] width 285 height 34
paste input "302506"
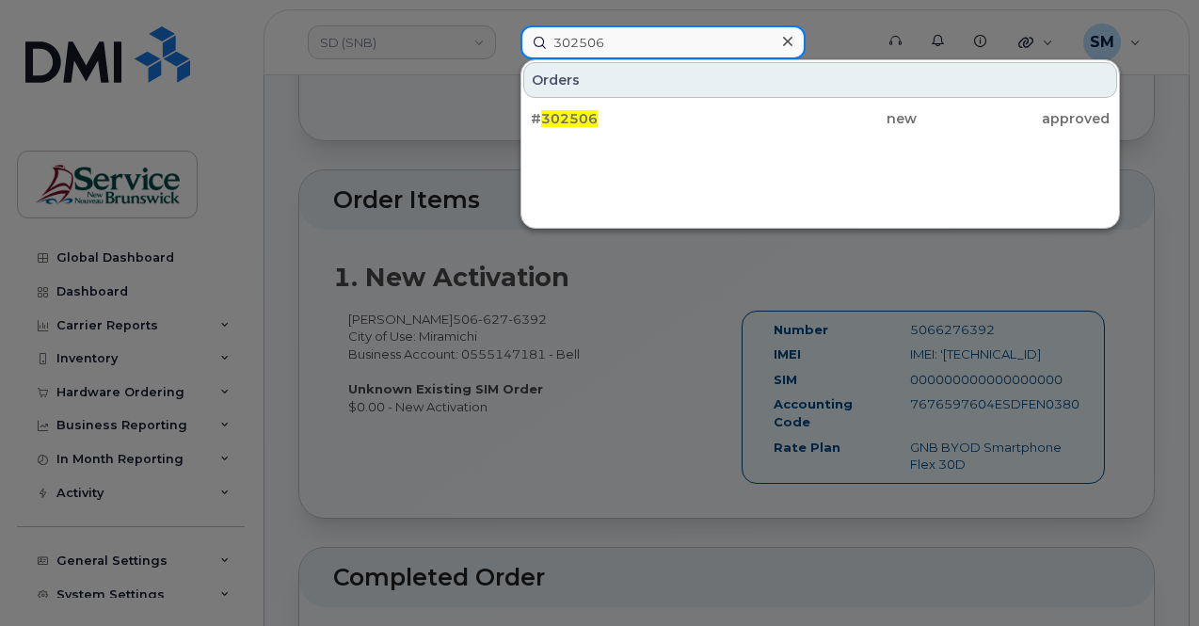
type input "302506"
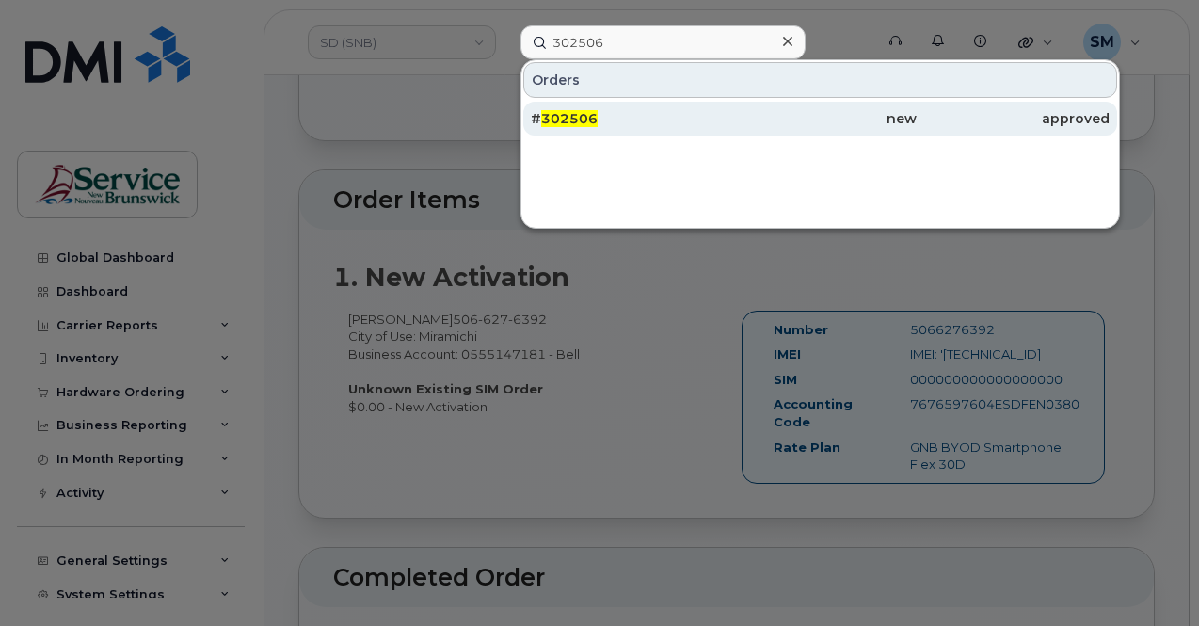
click at [642, 125] on div "# 302506" at bounding box center [627, 118] width 193 height 19
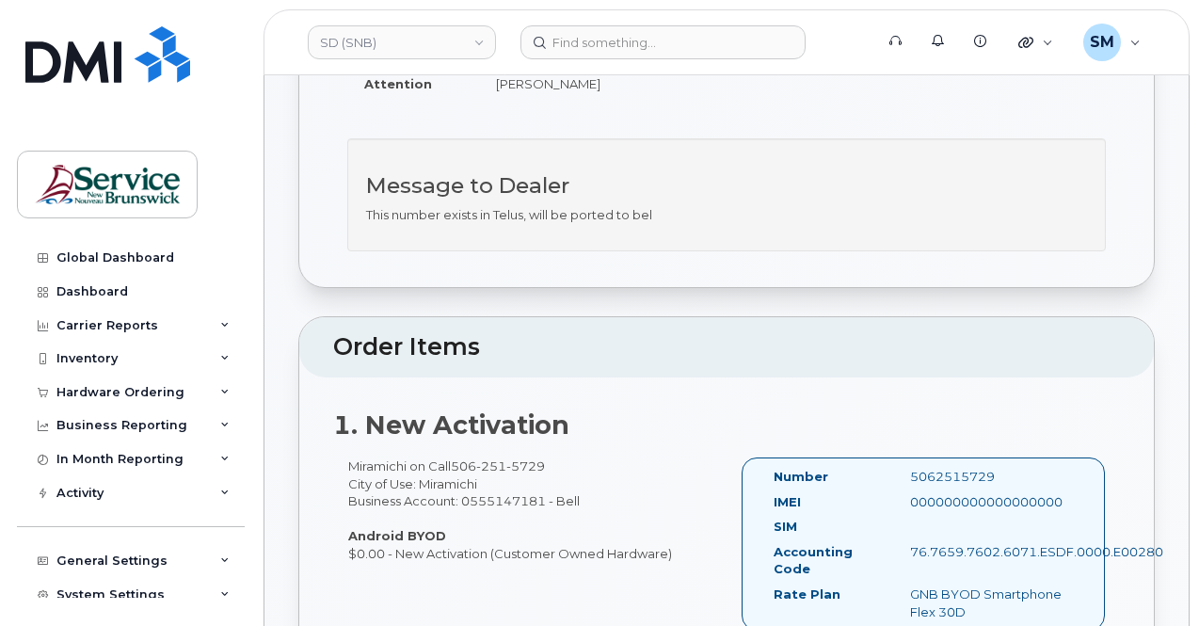
scroll to position [470, 0]
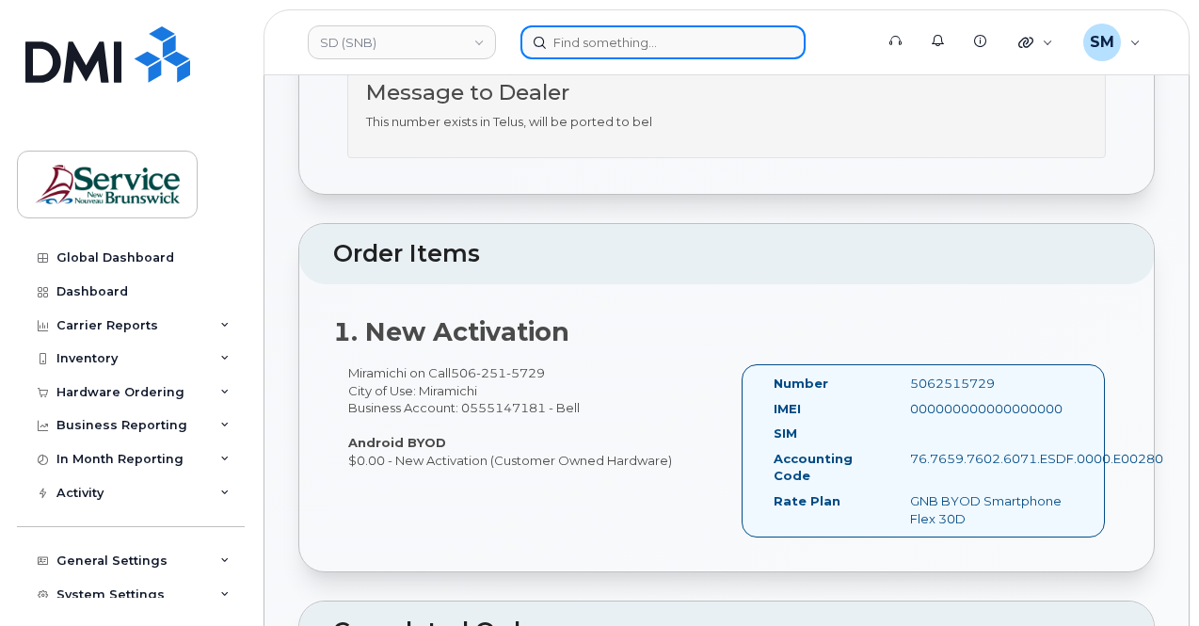
click at [589, 41] on input at bounding box center [662, 42] width 285 height 34
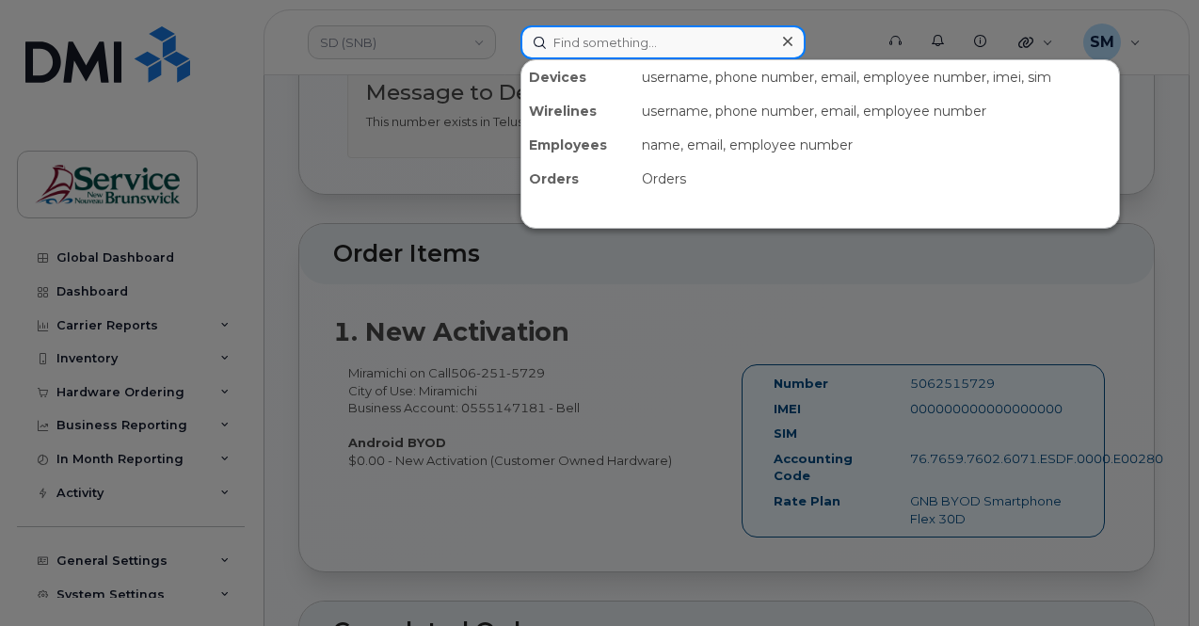
paste input "294008"
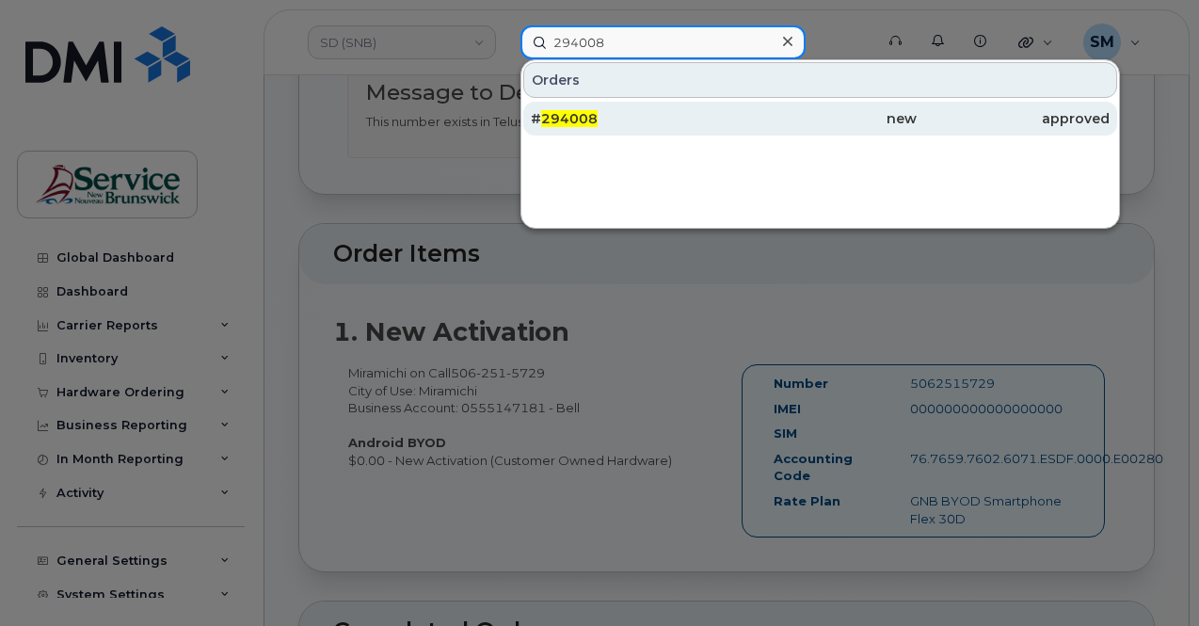
type input "294008"
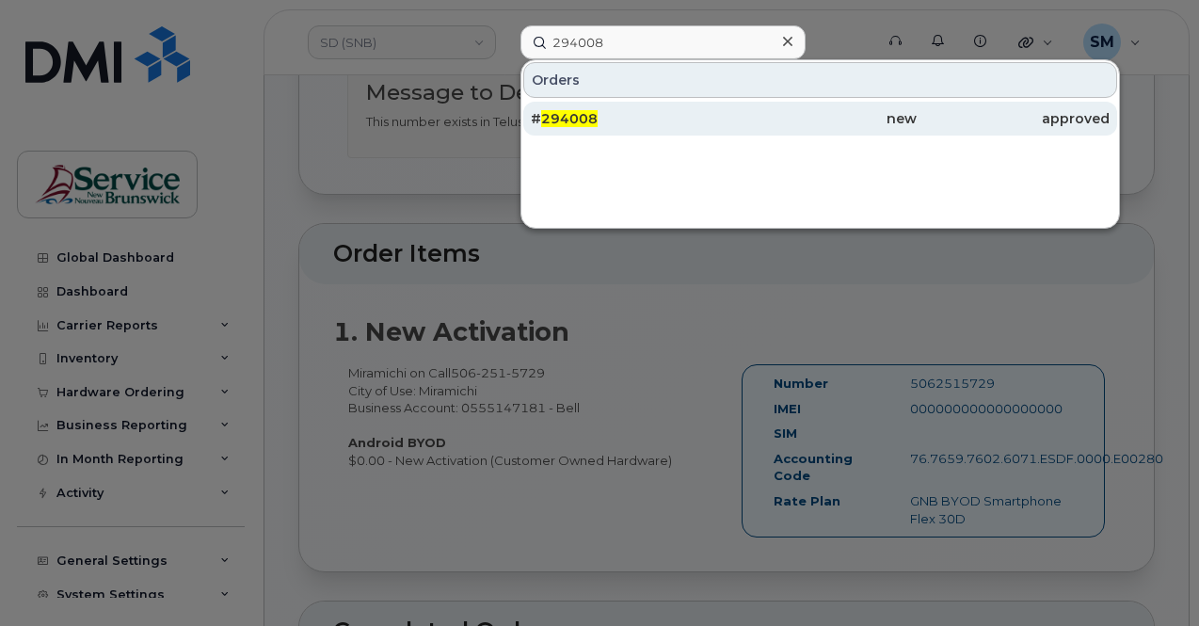
click at [621, 115] on div "# 294008" at bounding box center [627, 118] width 193 height 19
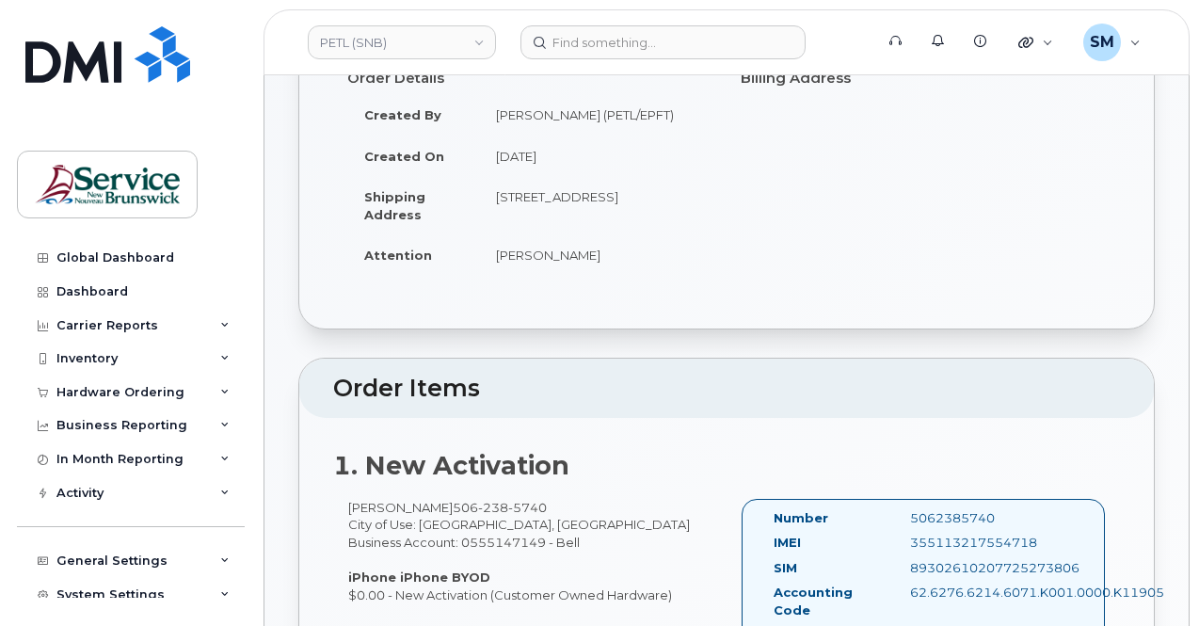
scroll to position [376, 0]
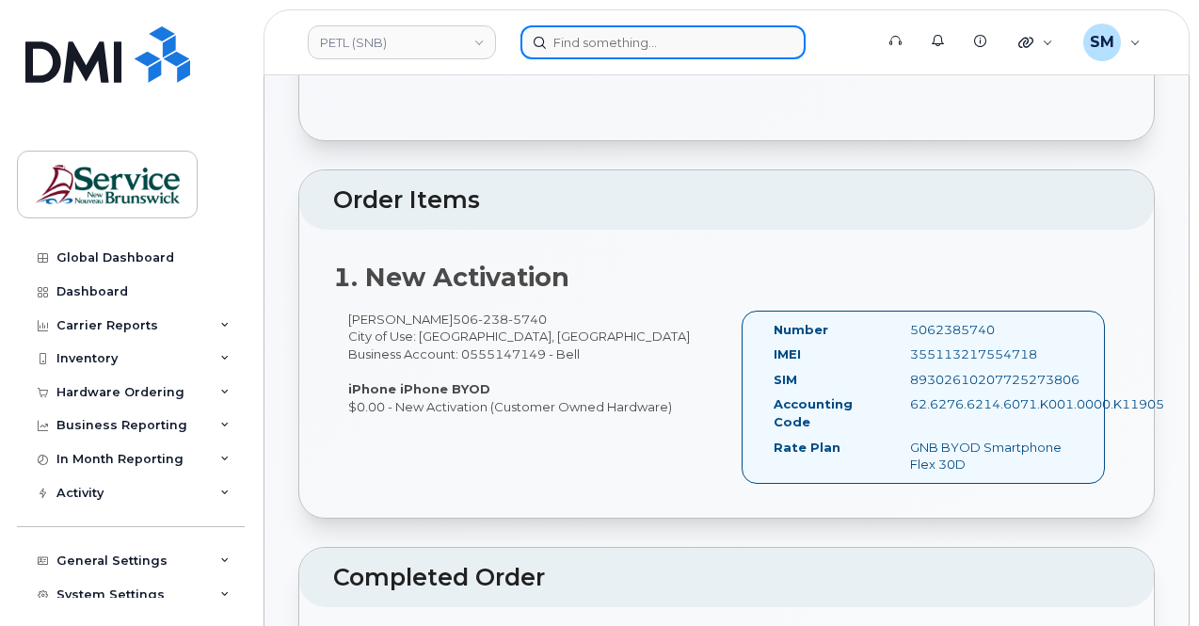
click at [590, 40] on input at bounding box center [662, 42] width 285 height 34
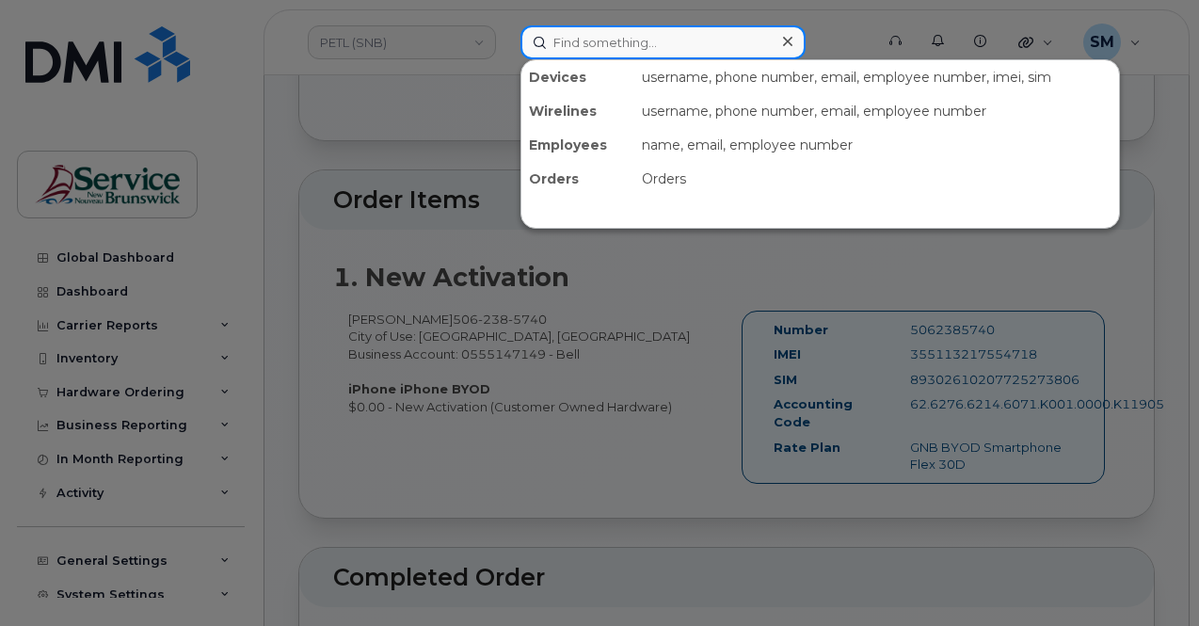
paste input "297720"
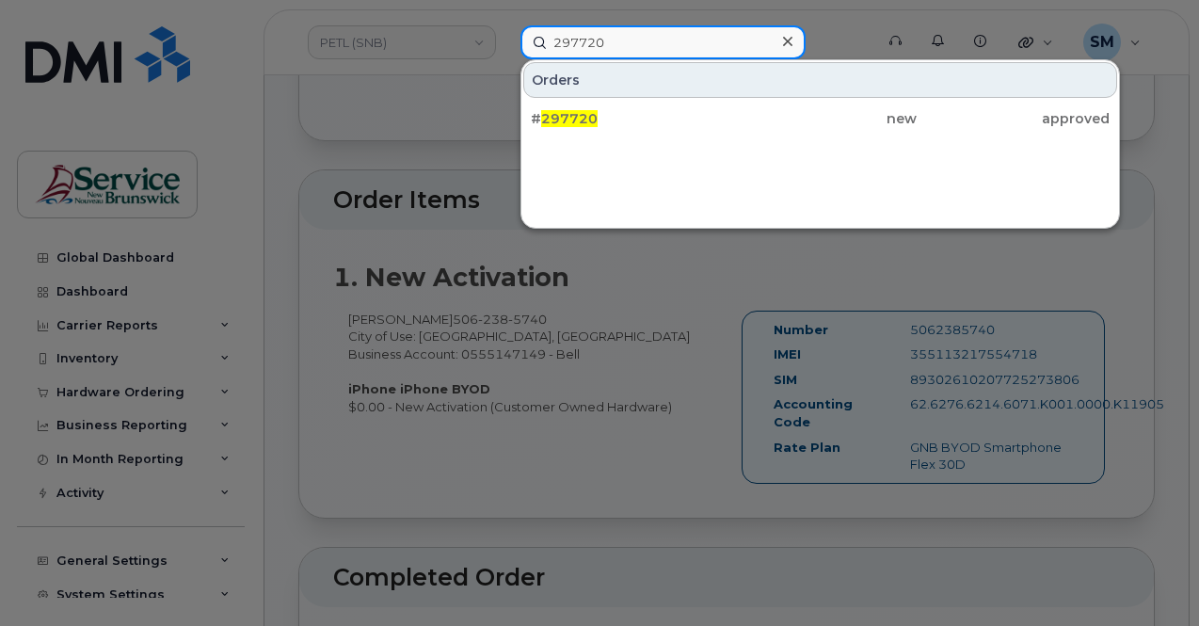
type input "297720"
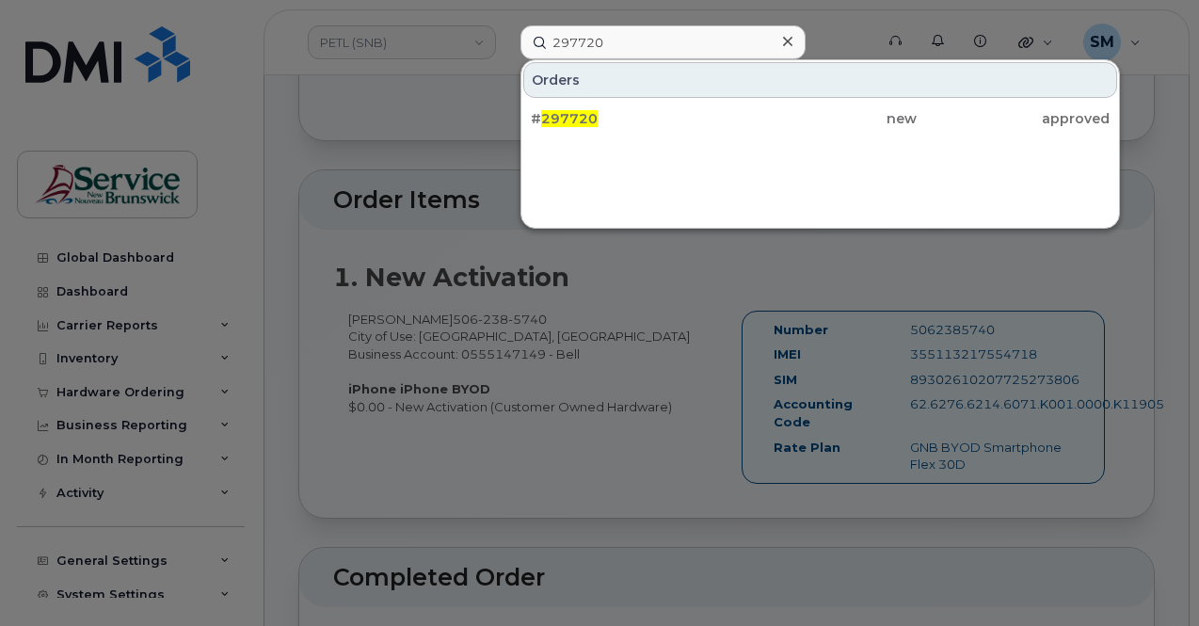
click at [700, 138] on div "Orders # 297720 new approved" at bounding box center [819, 143] width 599 height 169
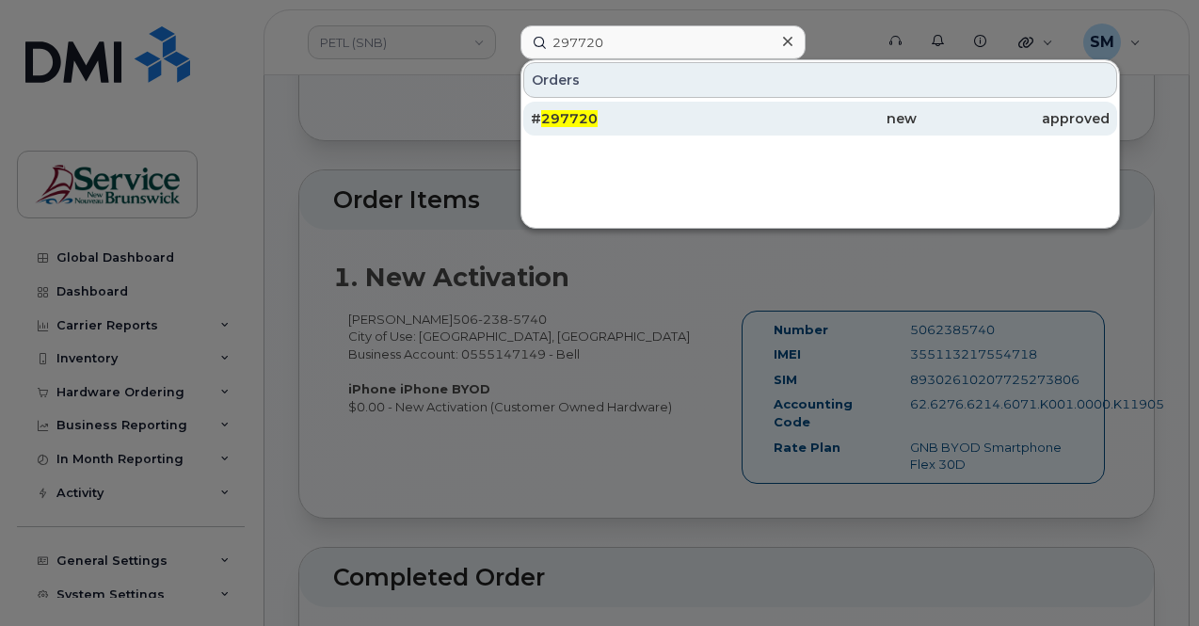
click at [553, 130] on div "# 297720" at bounding box center [627, 119] width 193 height 34
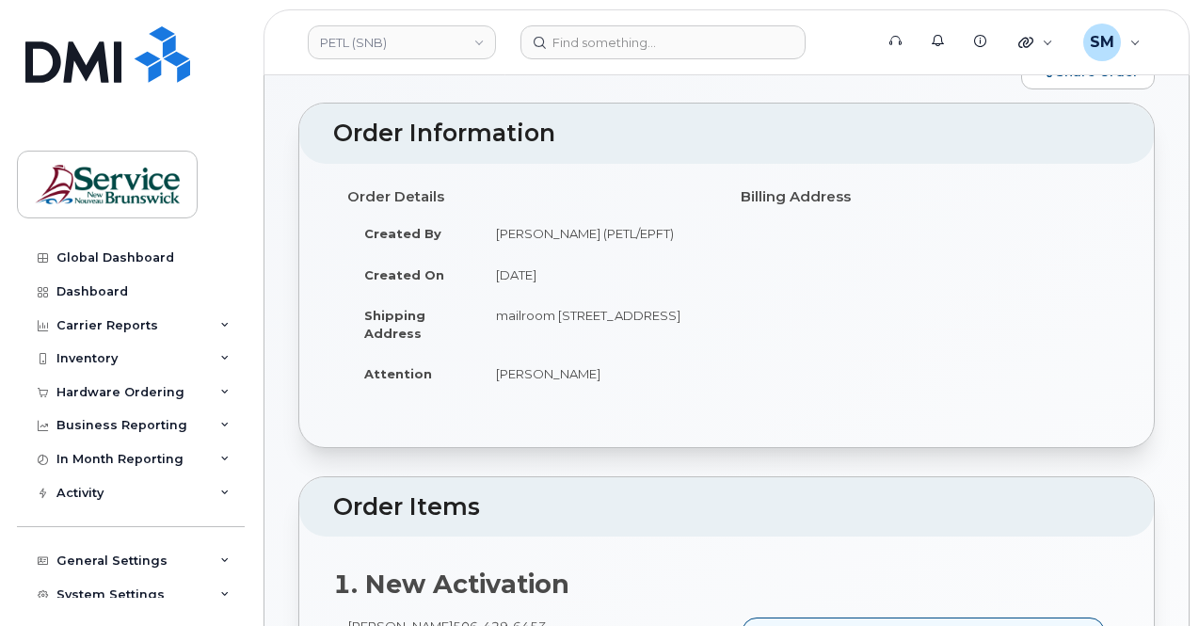
scroll to position [282, 0]
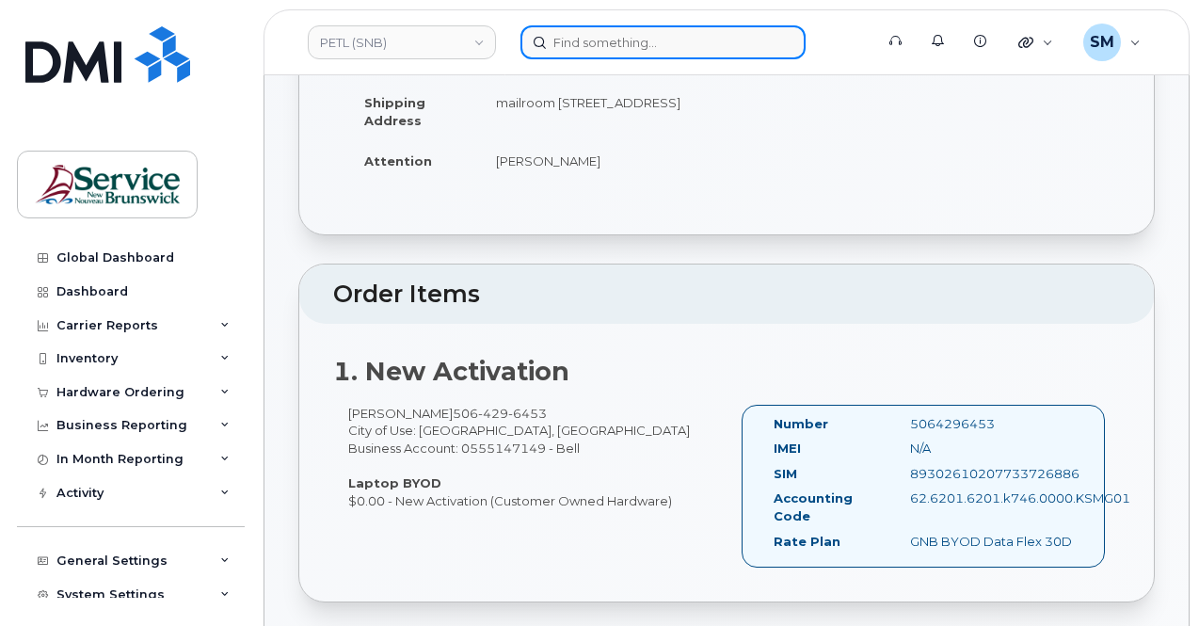
click at [571, 46] on input at bounding box center [662, 42] width 285 height 34
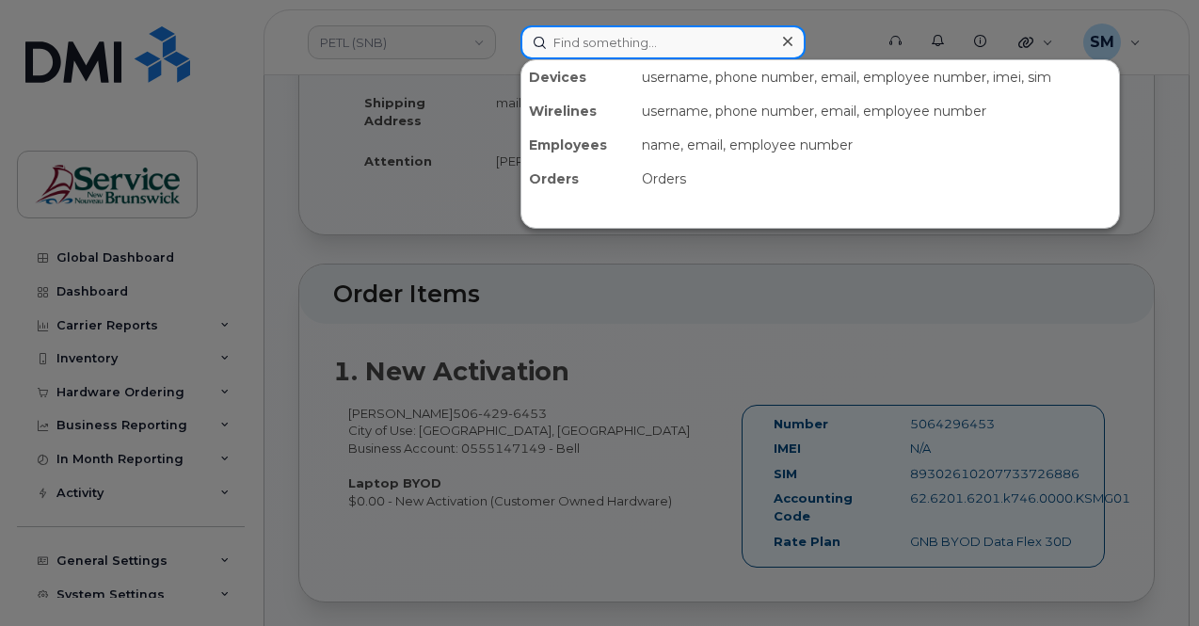
paste input "297048"
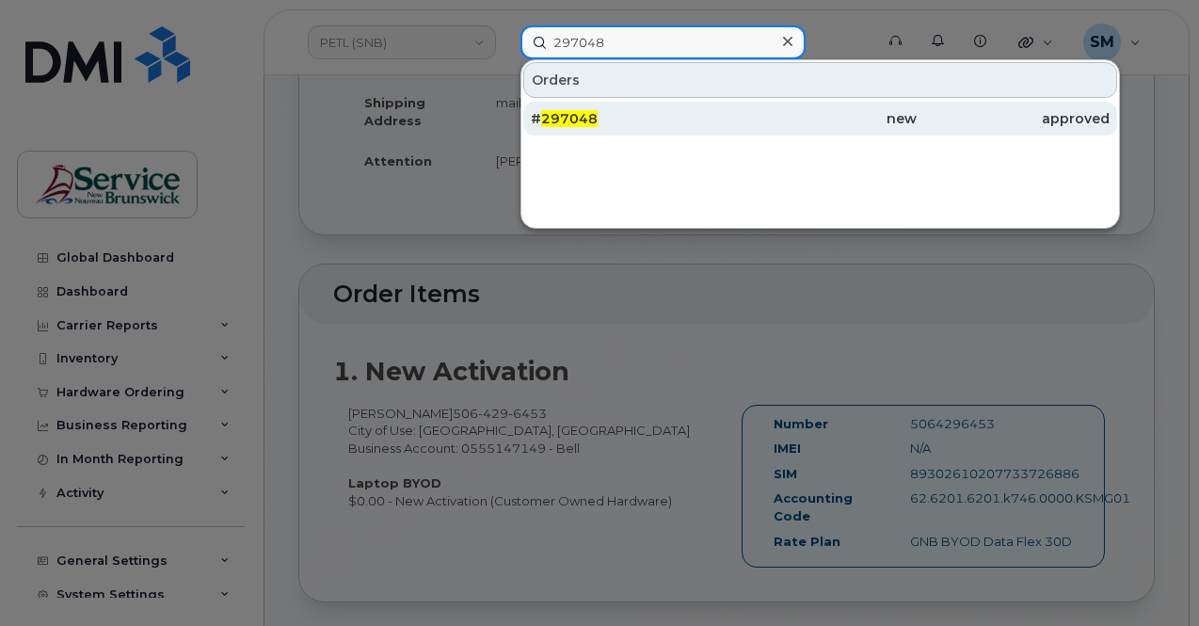
type input "297048"
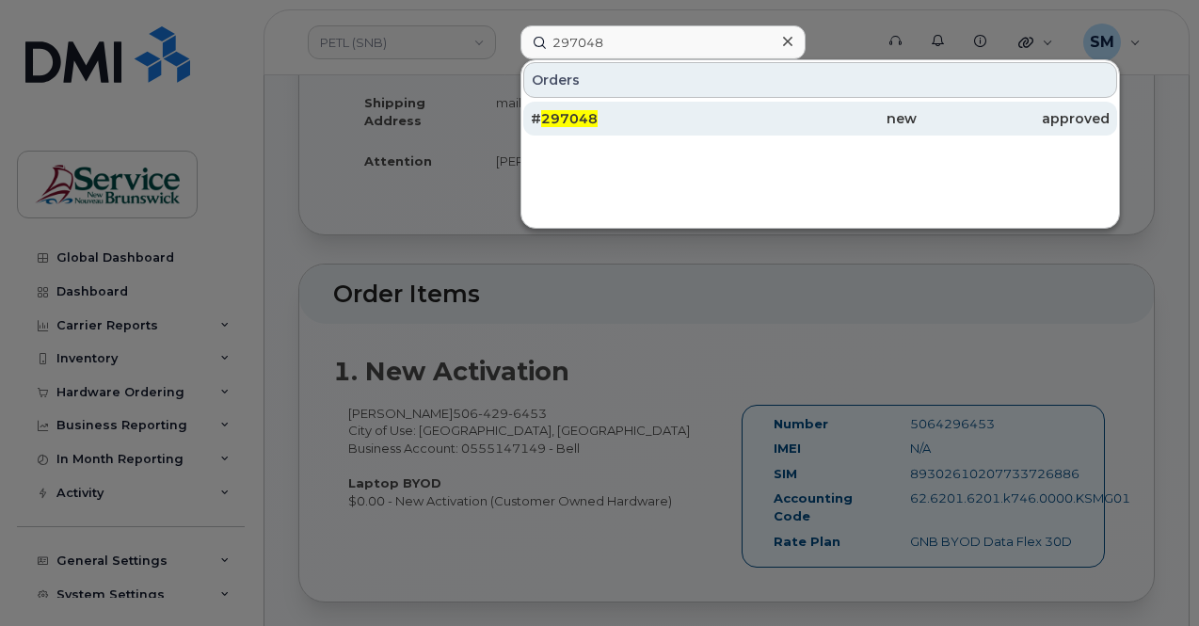
click at [671, 123] on div "# 297048" at bounding box center [627, 118] width 193 height 19
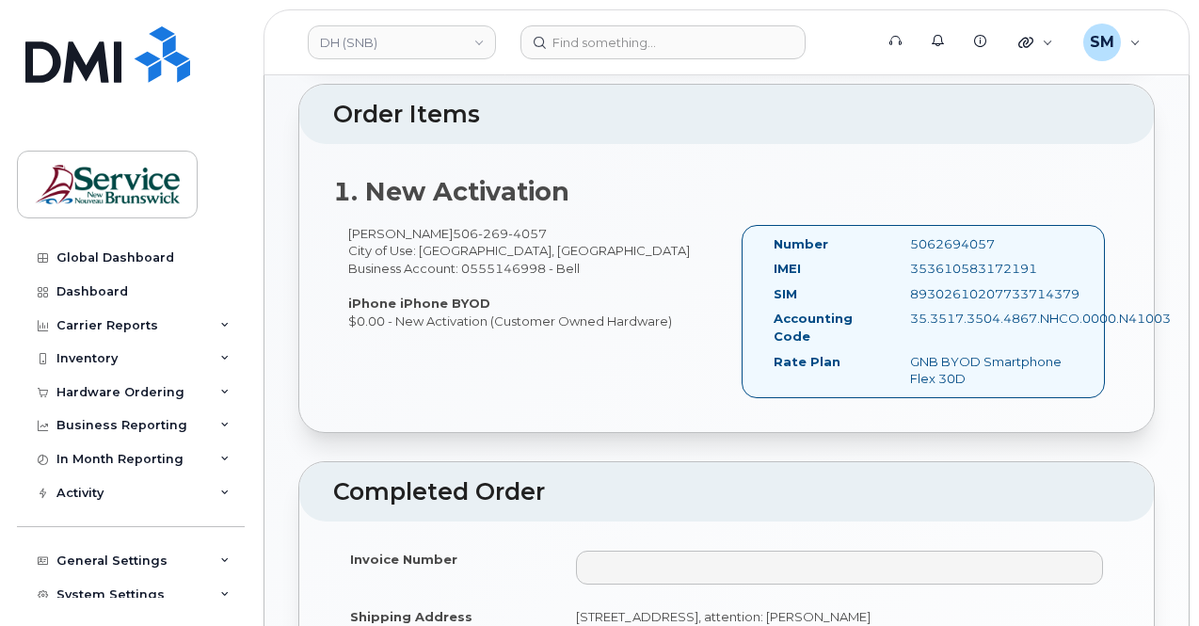
scroll to position [470, 0]
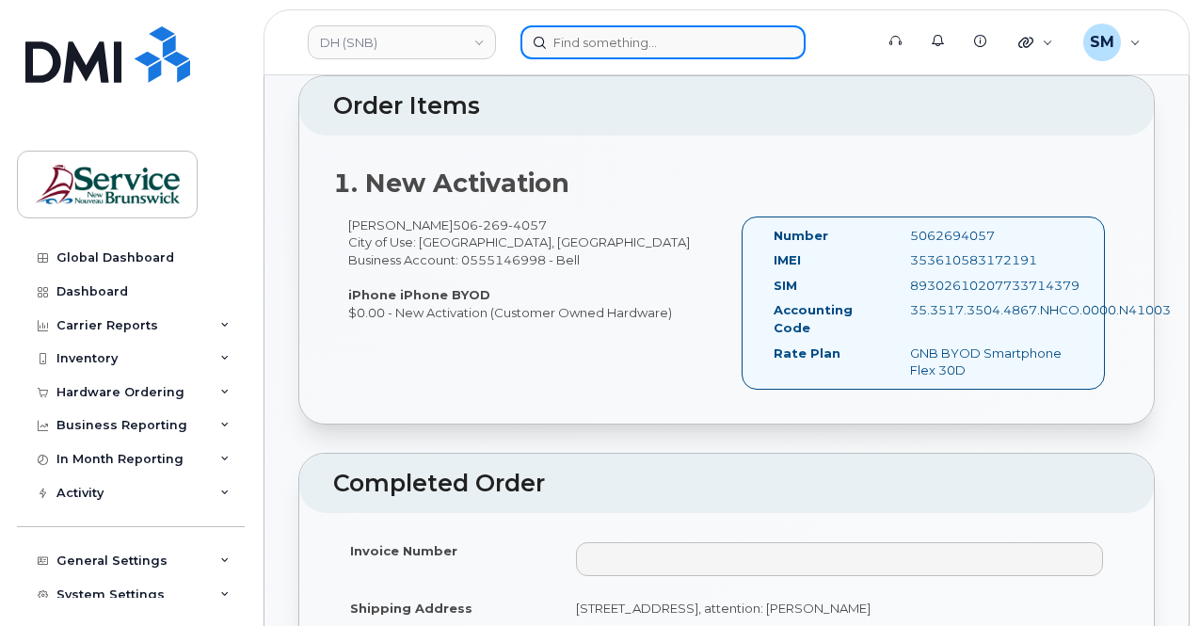
click at [677, 27] on input at bounding box center [662, 42] width 285 height 34
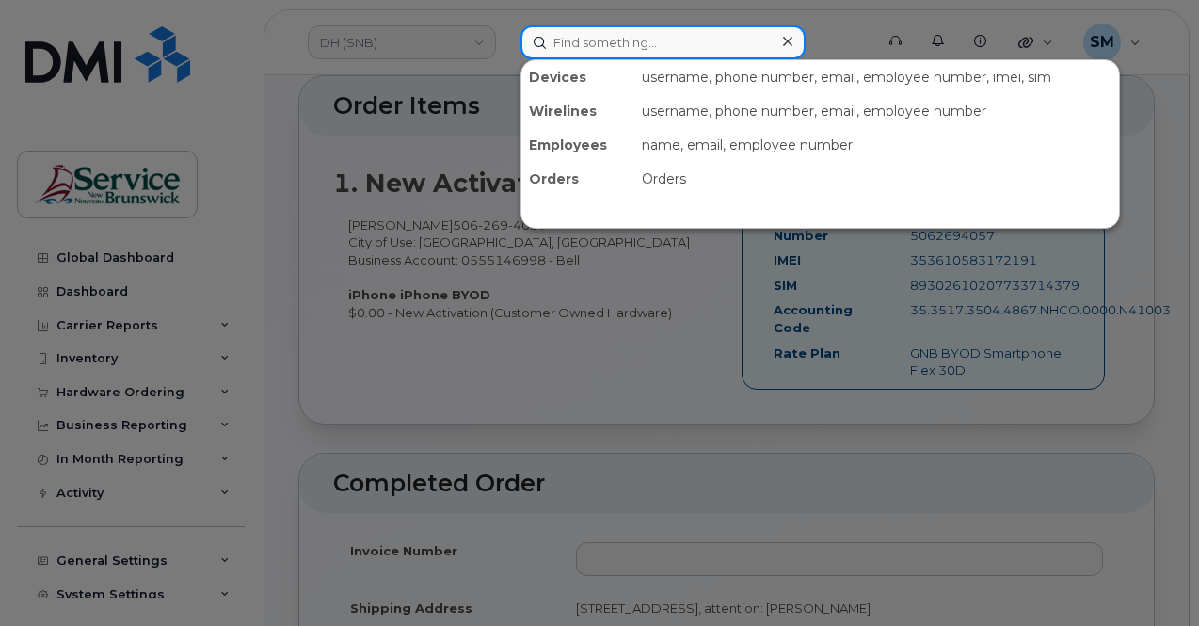
click at [677, 27] on input at bounding box center [662, 42] width 285 height 34
paste input "302548"
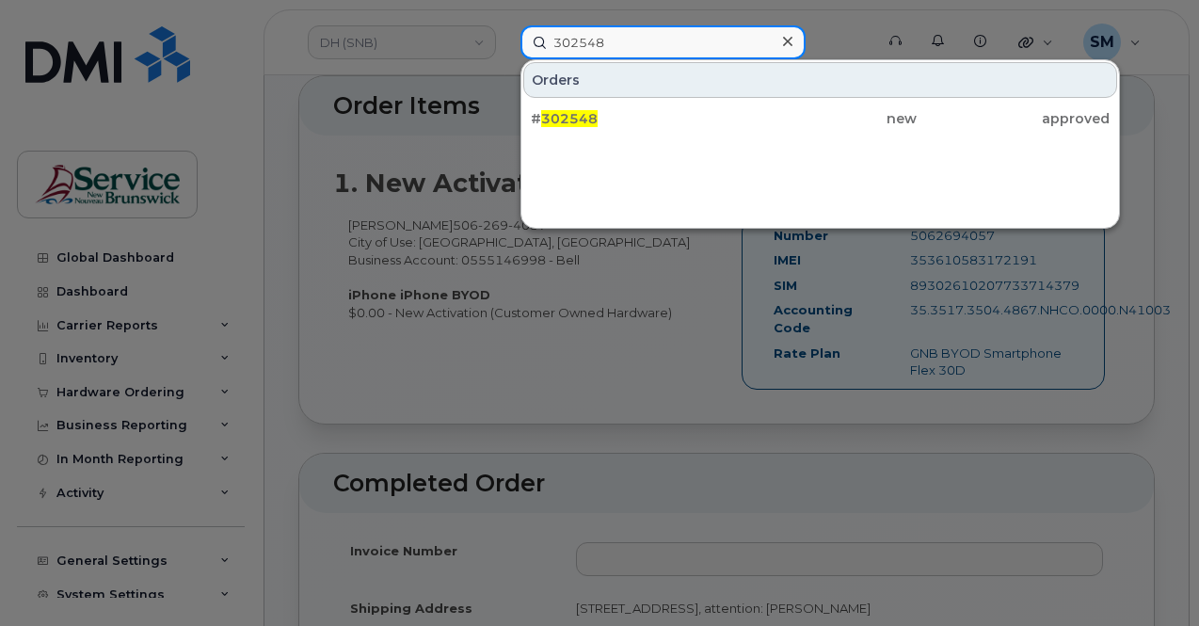
type input "302548"
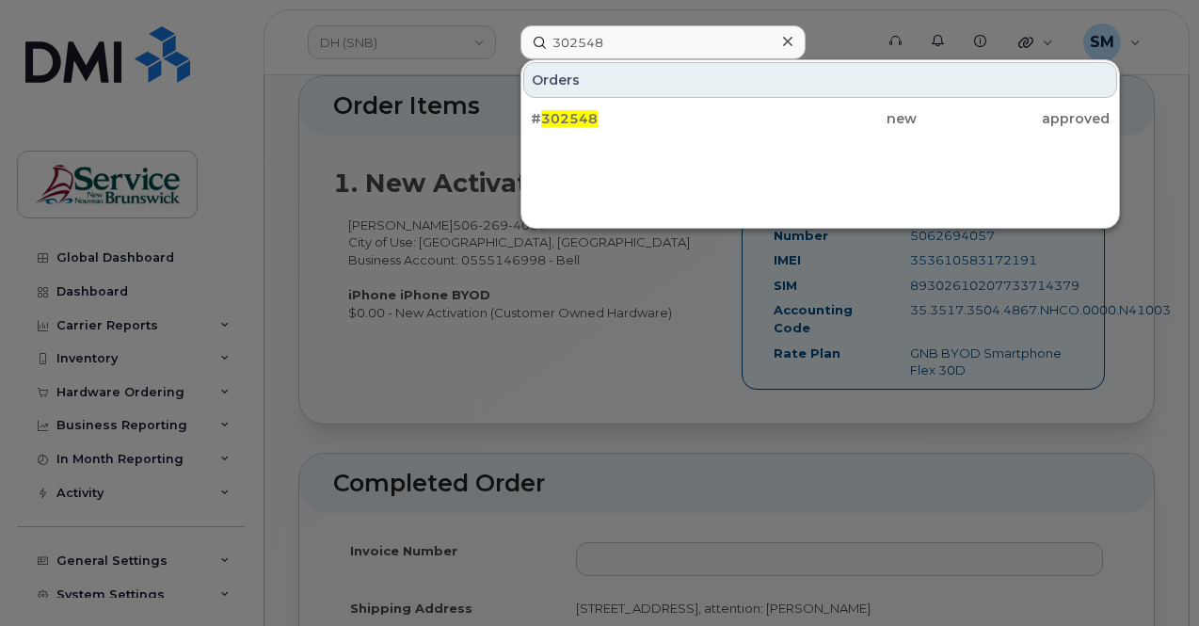
drag, startPoint x: 655, startPoint y: 124, endPoint x: 686, endPoint y: 167, distance: 52.5
click at [655, 124] on div "# 302548" at bounding box center [627, 118] width 193 height 19
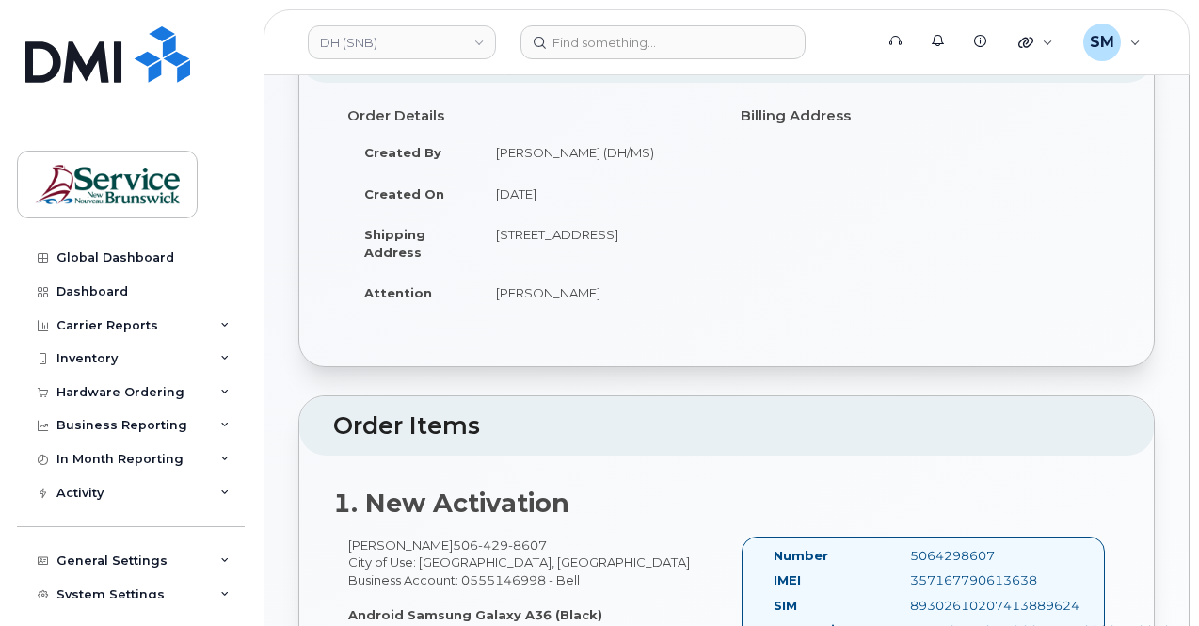
scroll to position [282, 0]
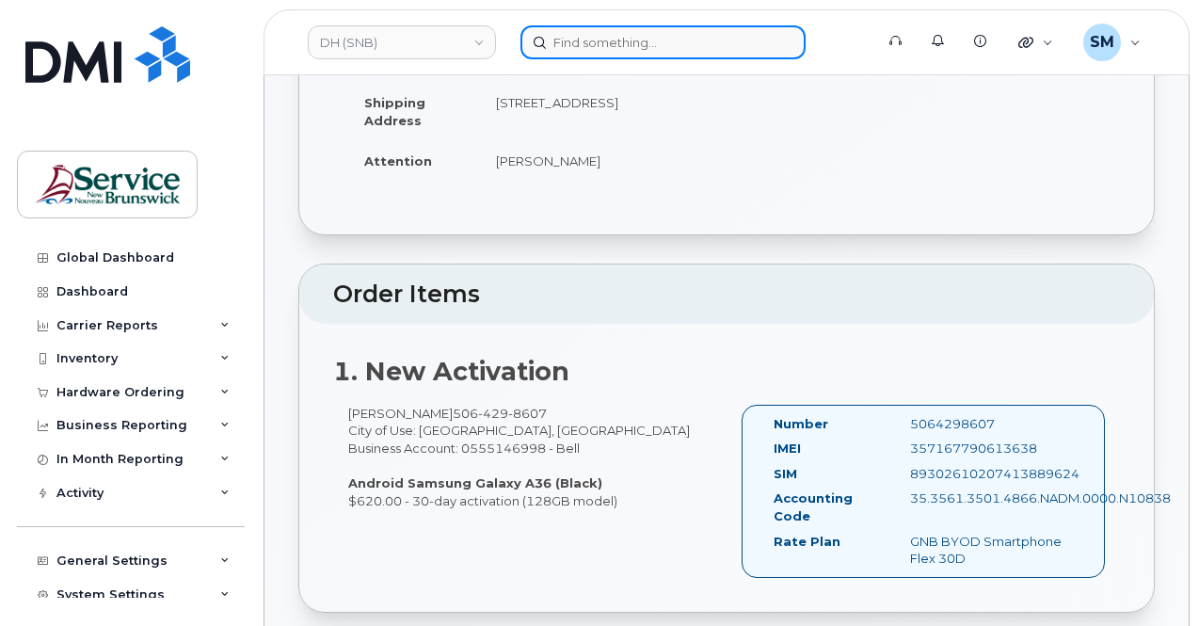
click at [600, 44] on input at bounding box center [662, 42] width 285 height 34
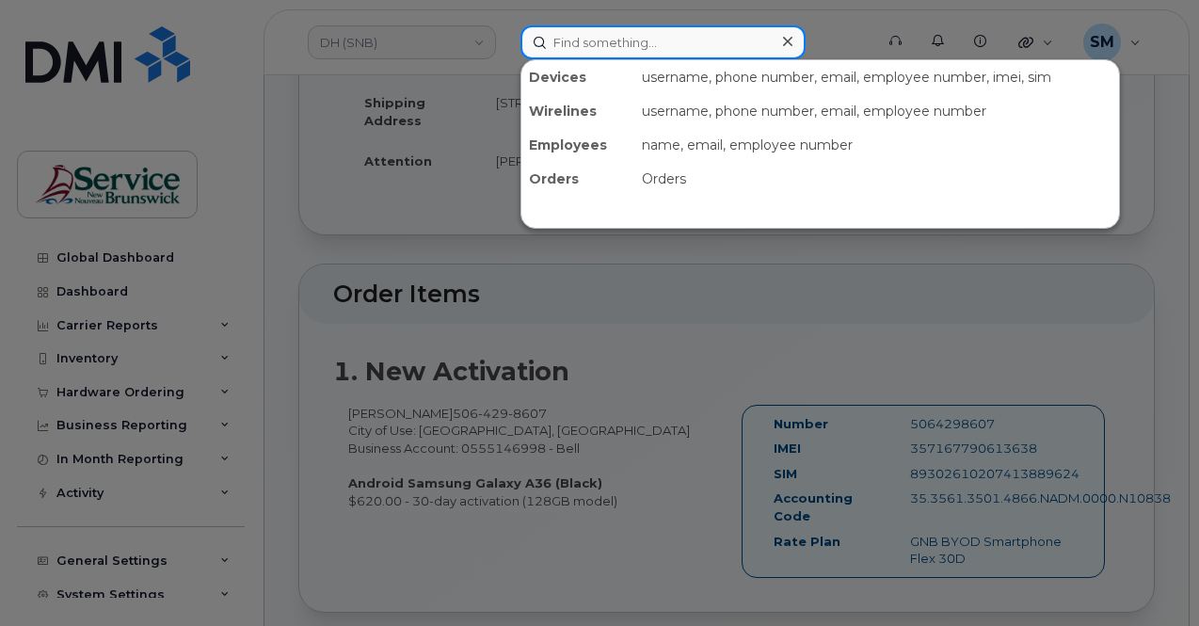
paste input "302555"
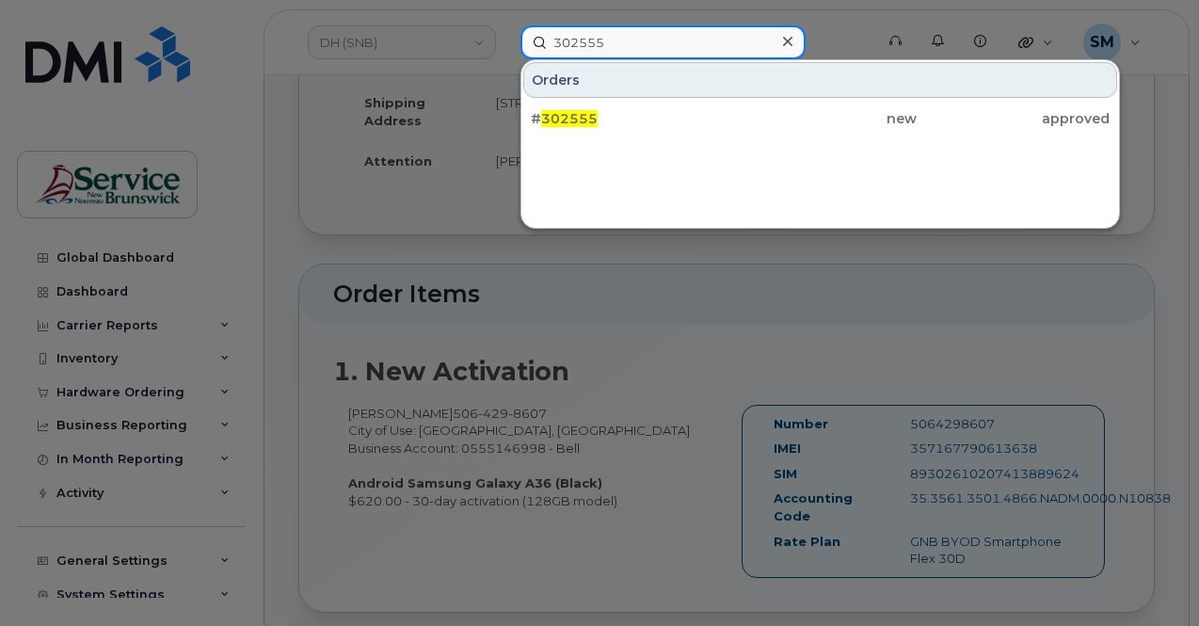
type input "302555"
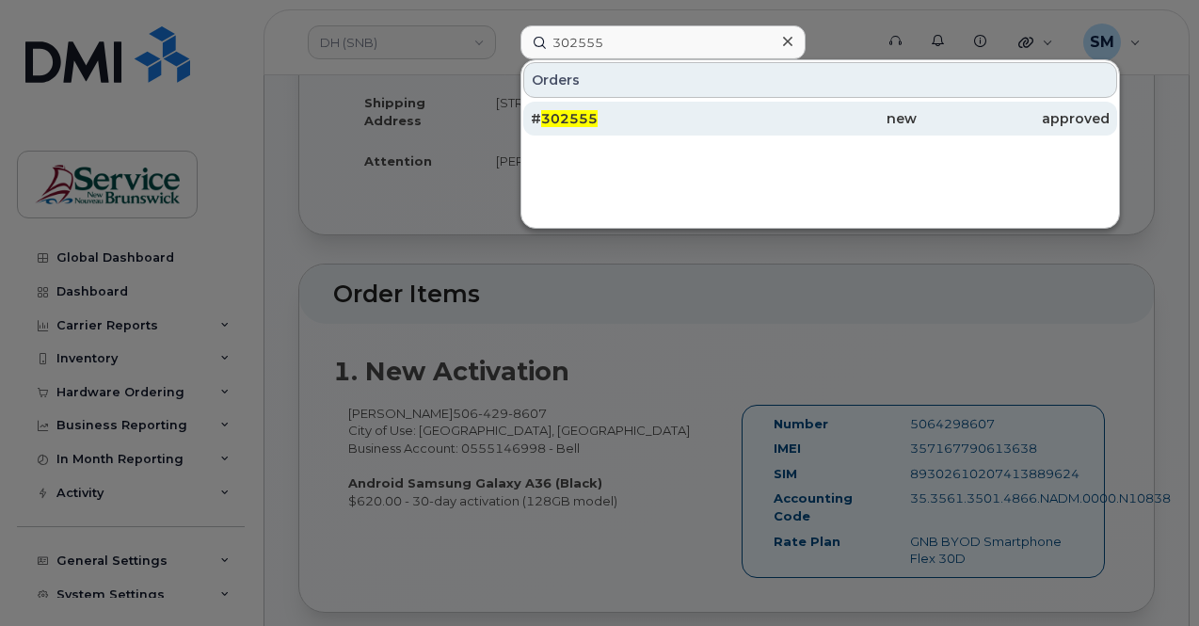
click at [585, 120] on span "302555" at bounding box center [569, 118] width 56 height 17
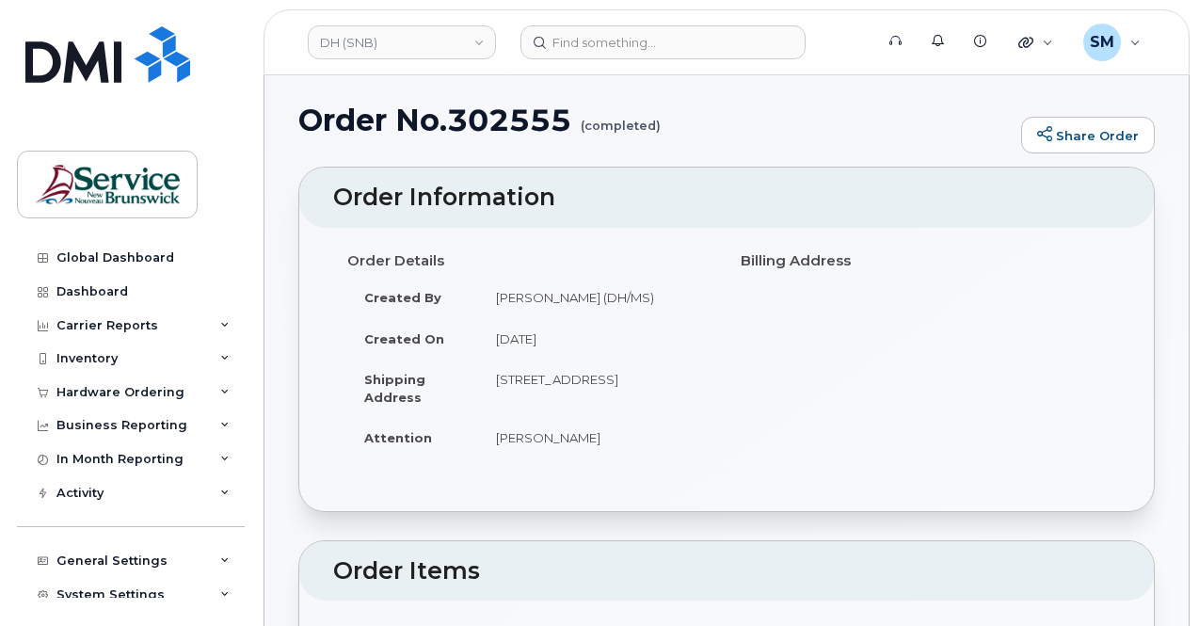
scroll to position [470, 0]
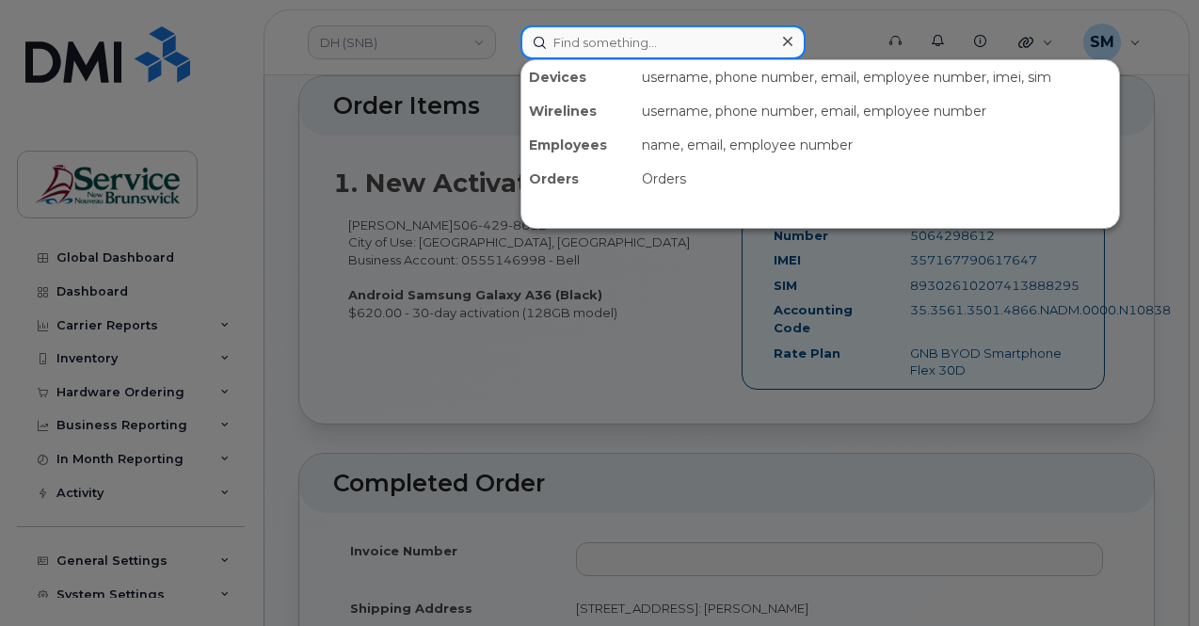
click at [612, 49] on input at bounding box center [662, 42] width 285 height 34
paste input "302502"
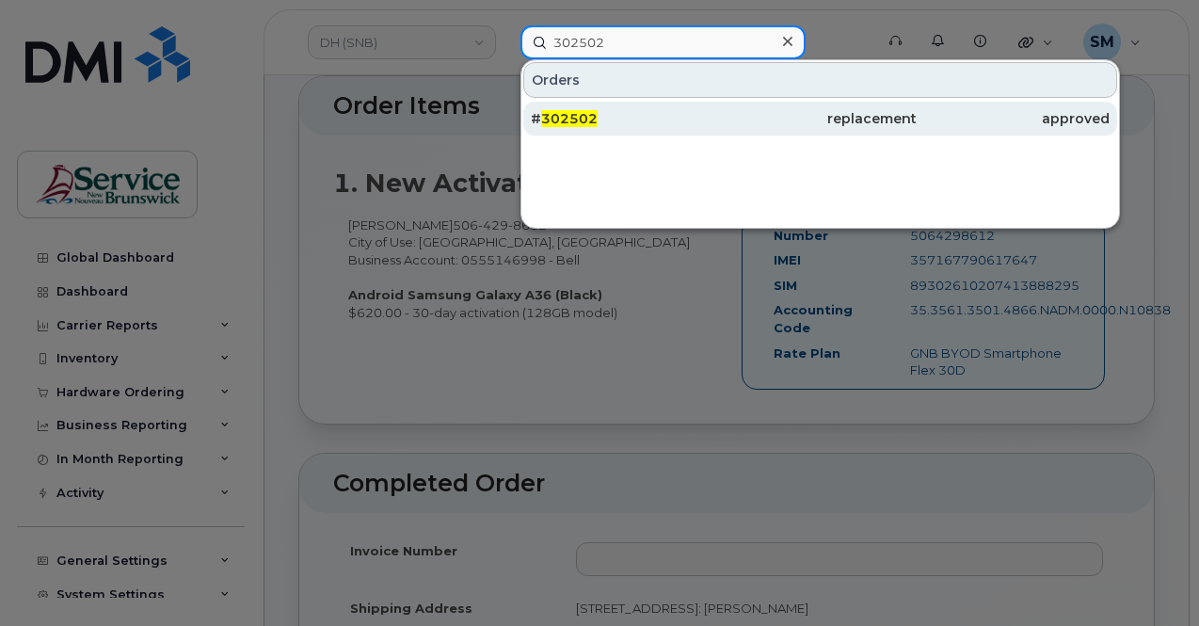
type input "302502"
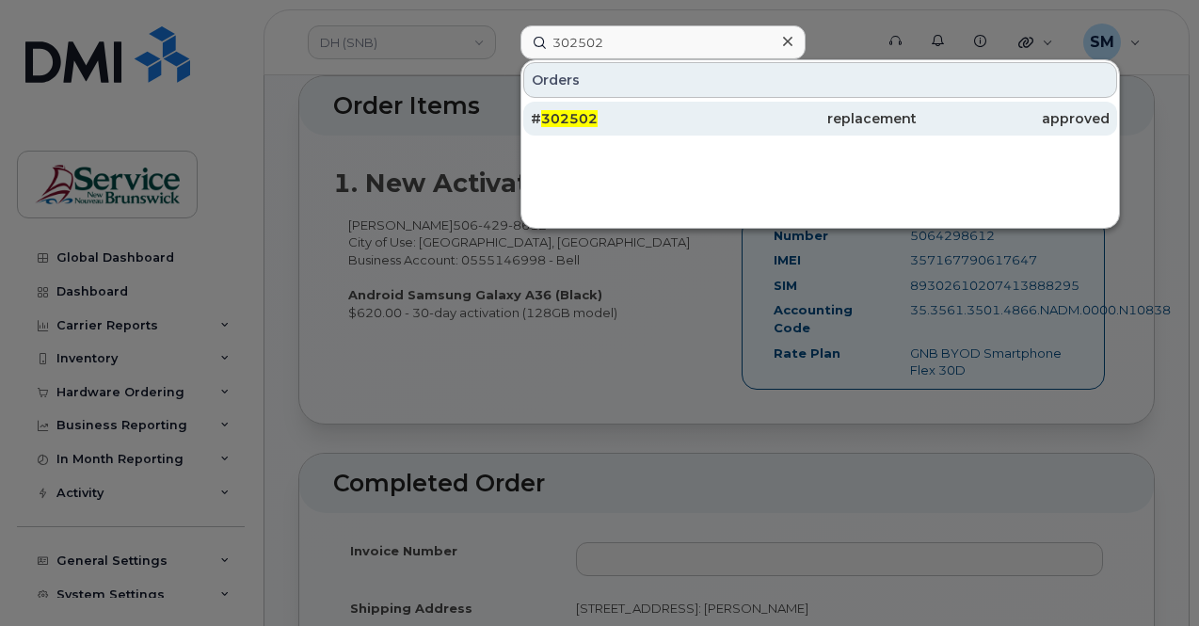
click at [664, 110] on div "# 302502" at bounding box center [627, 118] width 193 height 19
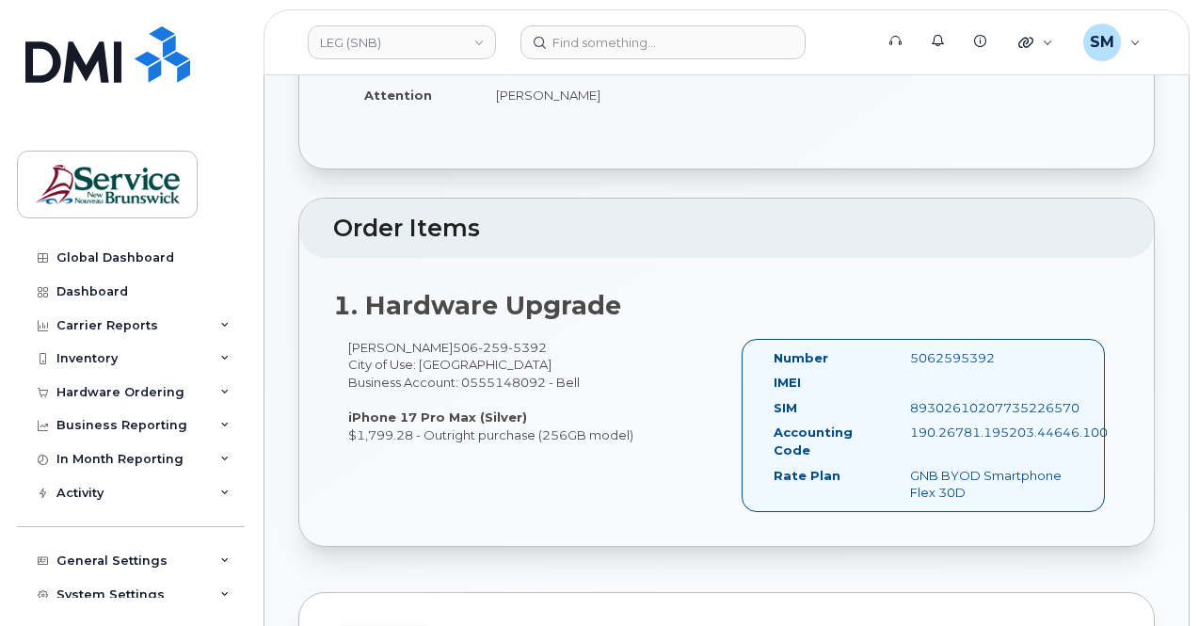
scroll to position [376, 0]
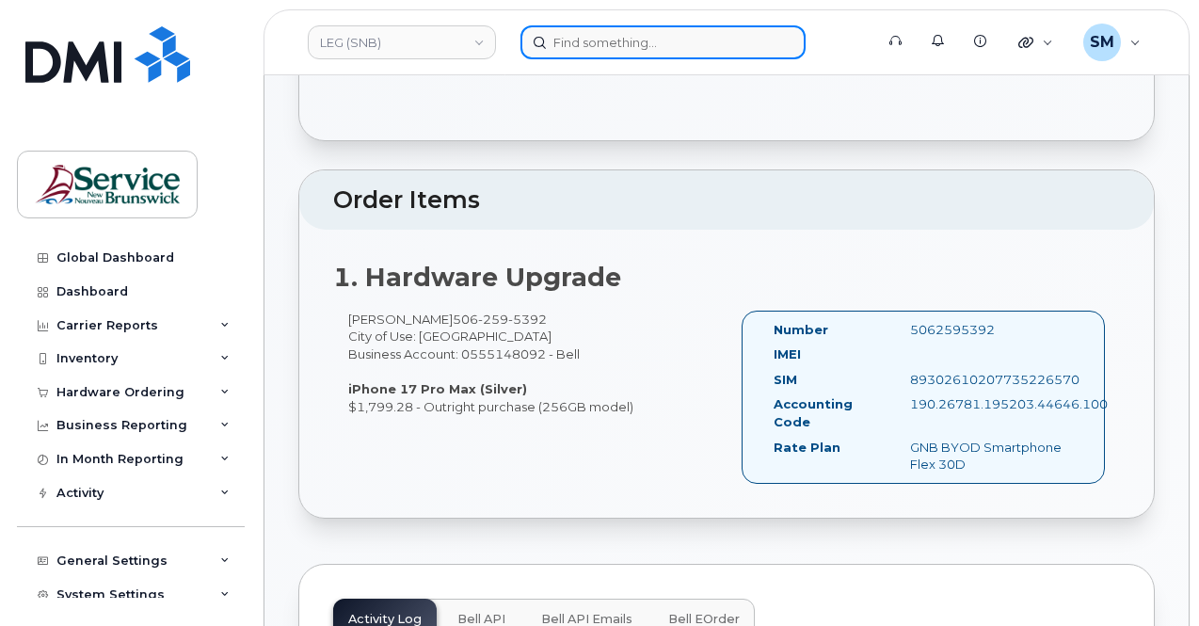
click at [556, 43] on input at bounding box center [662, 42] width 285 height 34
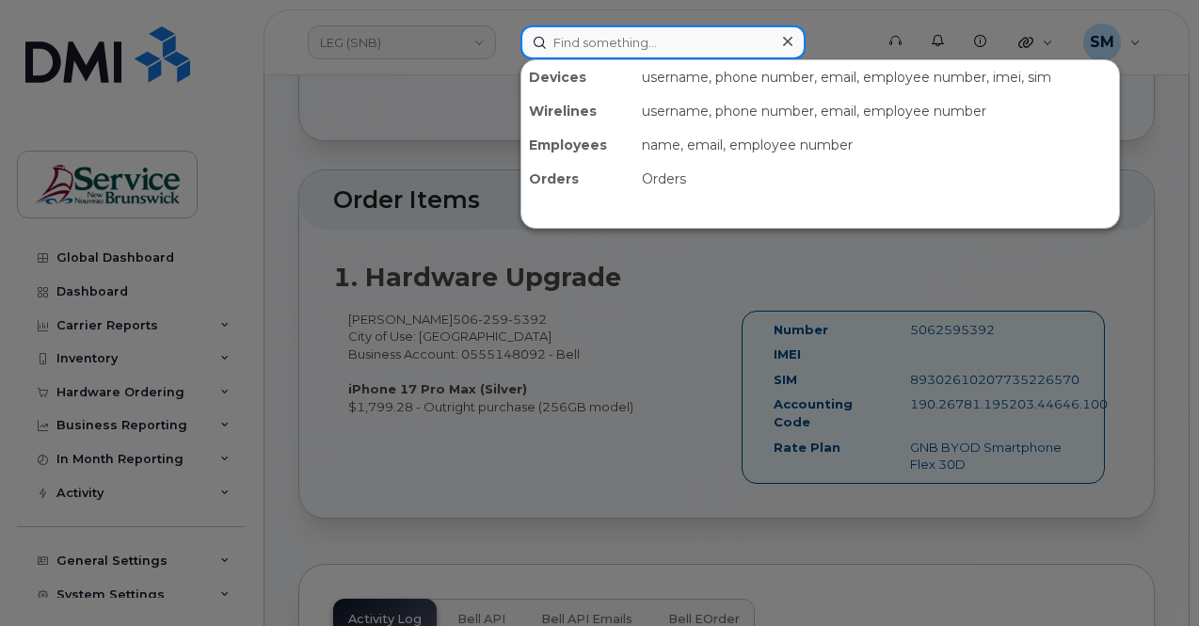
paste input "302543"
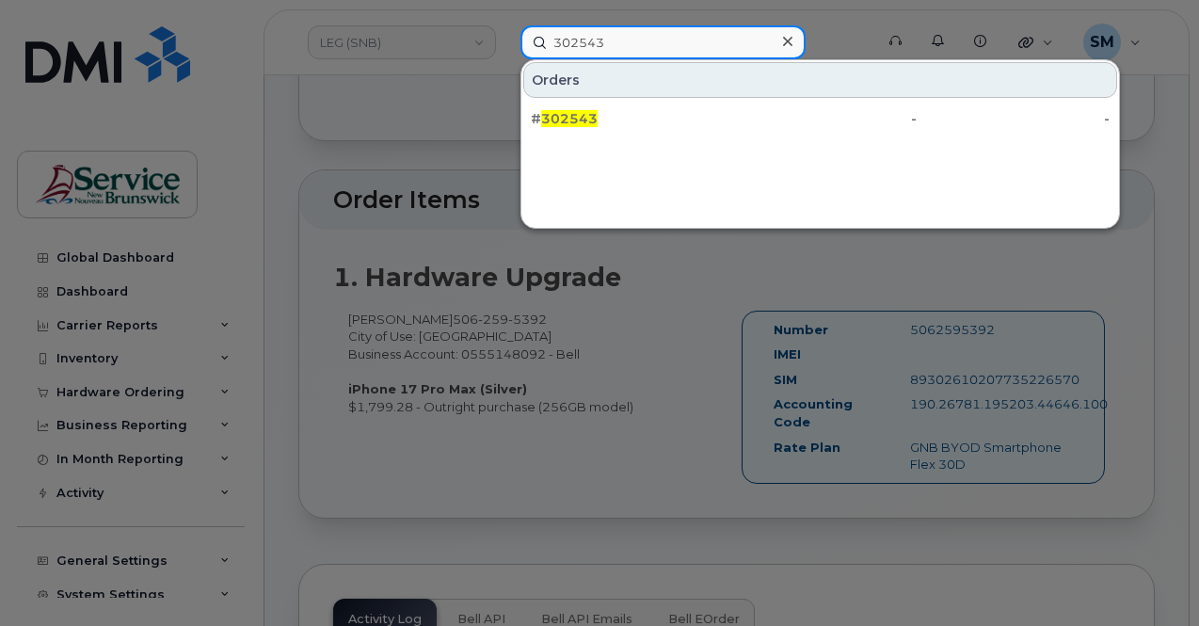
type input "302543"
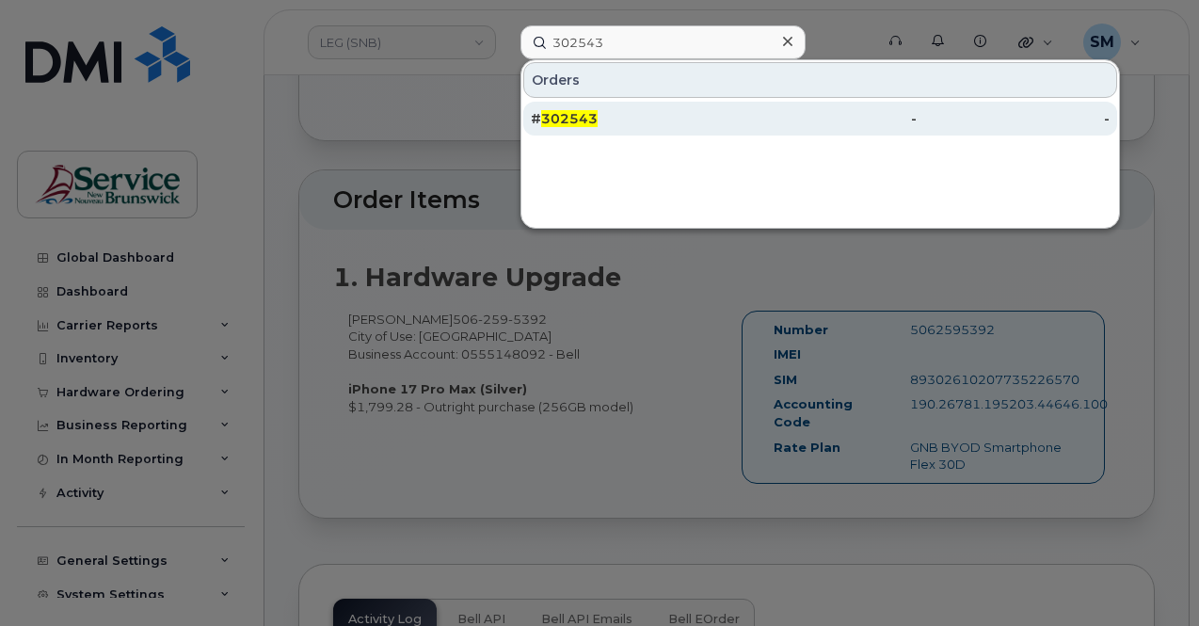
click at [589, 123] on span "302543" at bounding box center [569, 118] width 56 height 17
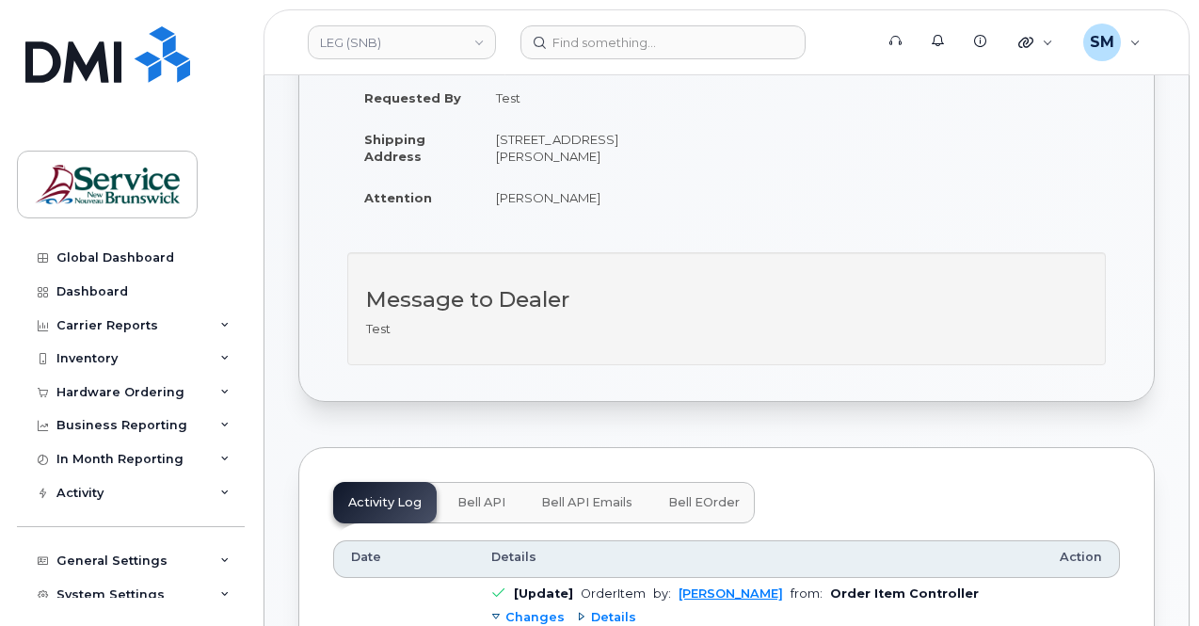
scroll to position [282, 0]
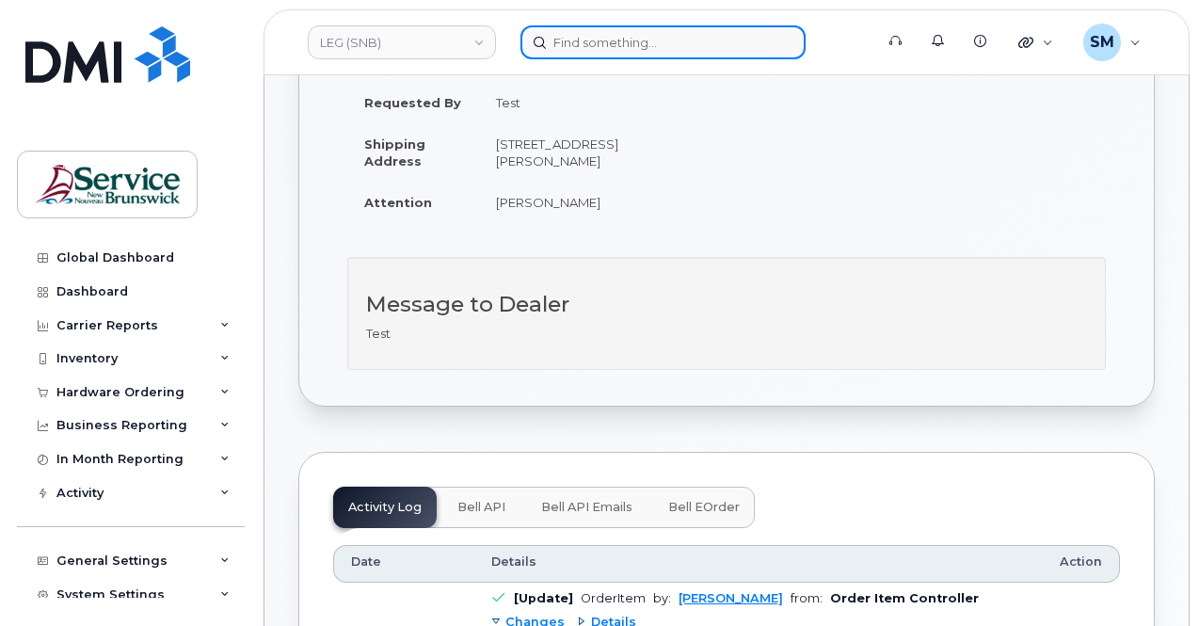
click at [583, 38] on input at bounding box center [662, 42] width 285 height 34
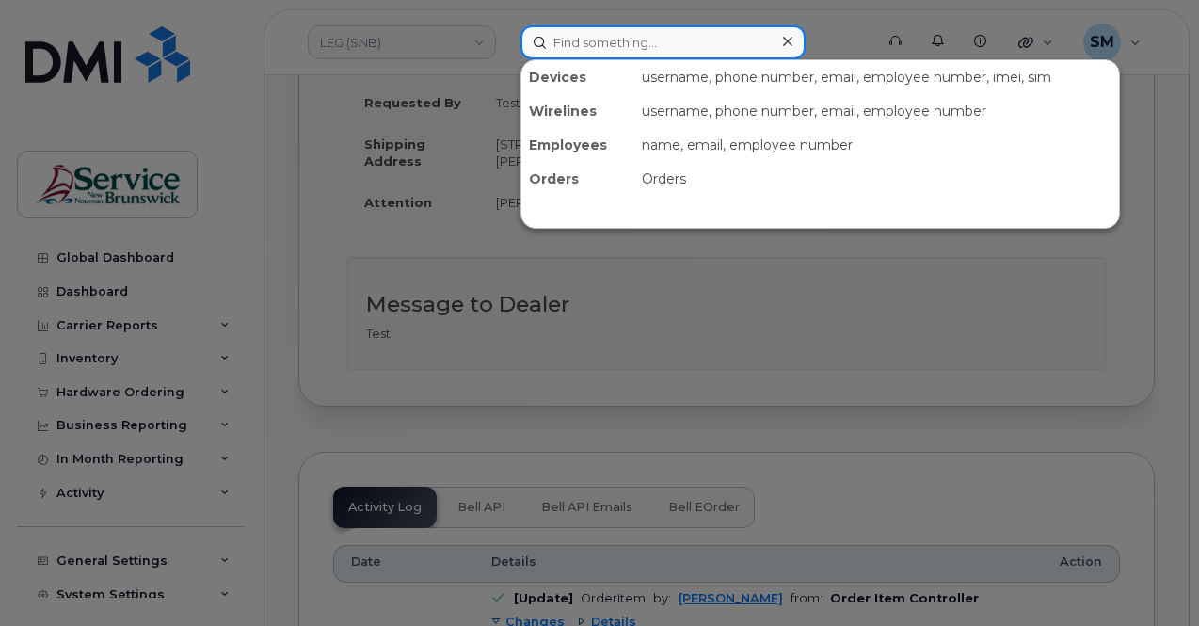
paste input "302989"
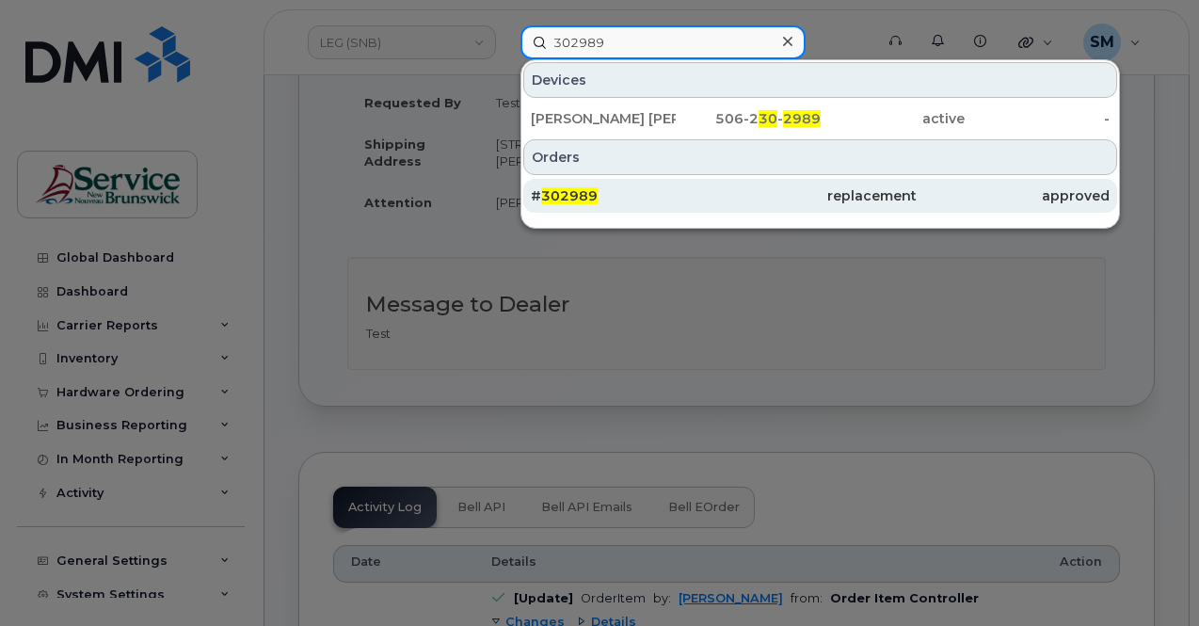
type input "302989"
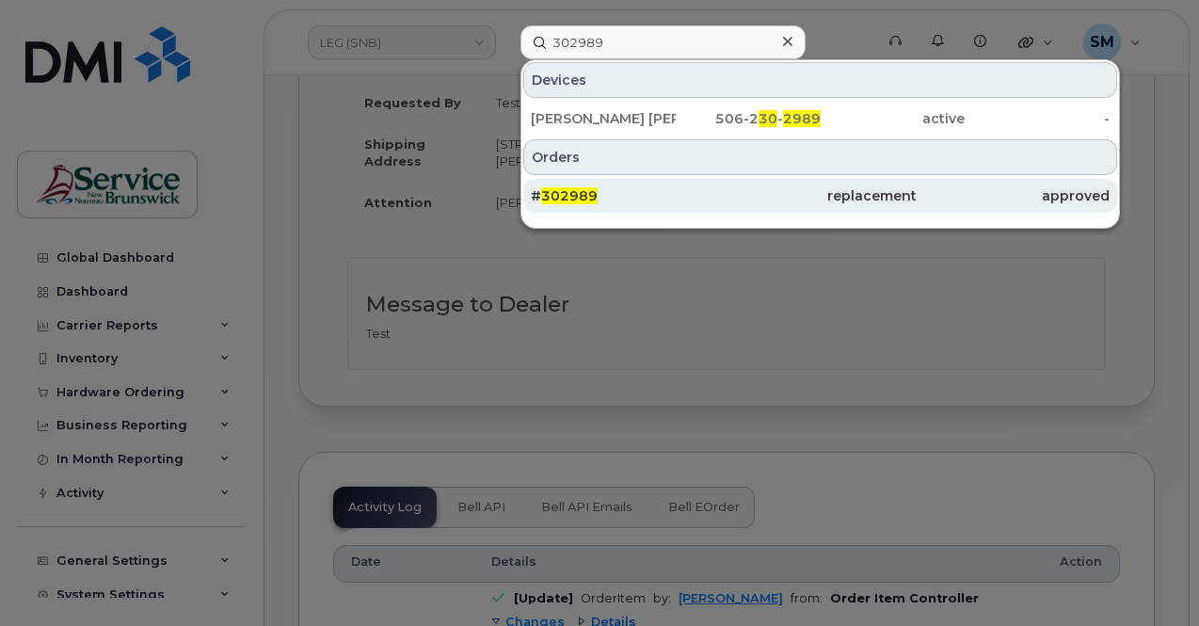
click at [686, 187] on div "# 302989" at bounding box center [627, 195] width 193 height 19
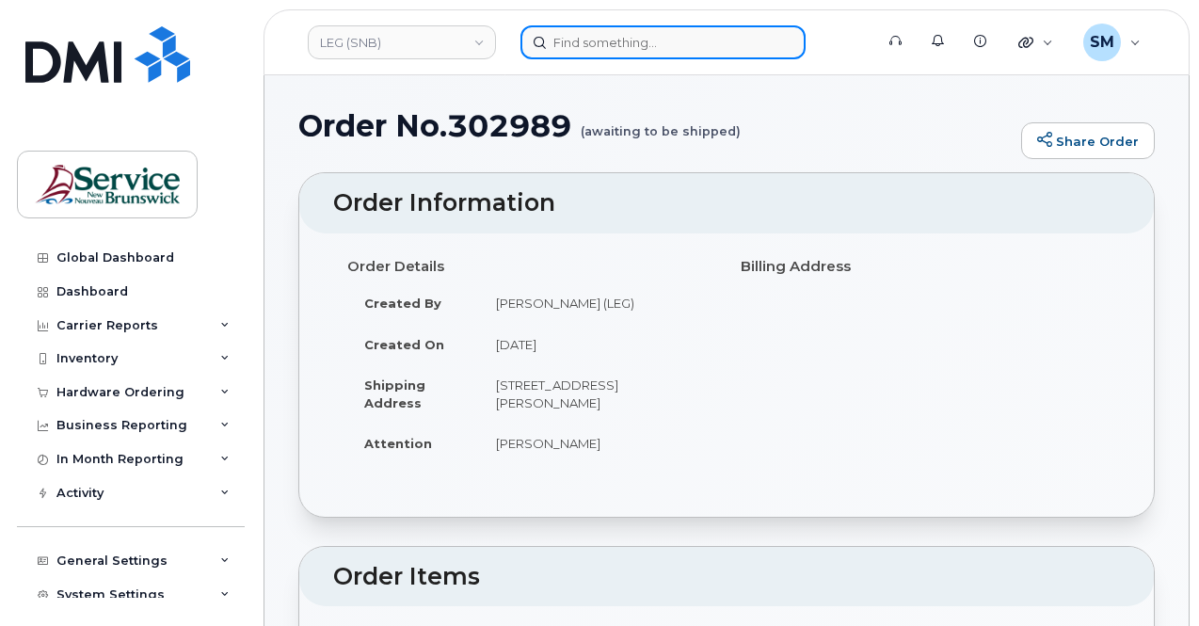
click at [577, 39] on input at bounding box center [662, 42] width 285 height 34
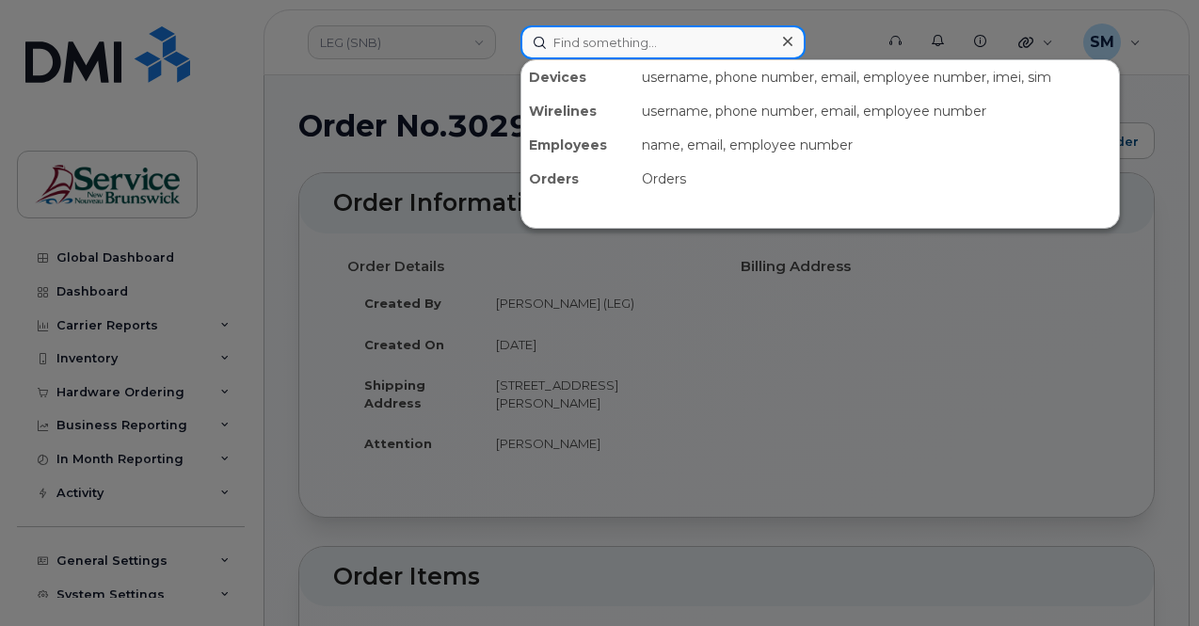
paste input "293537"
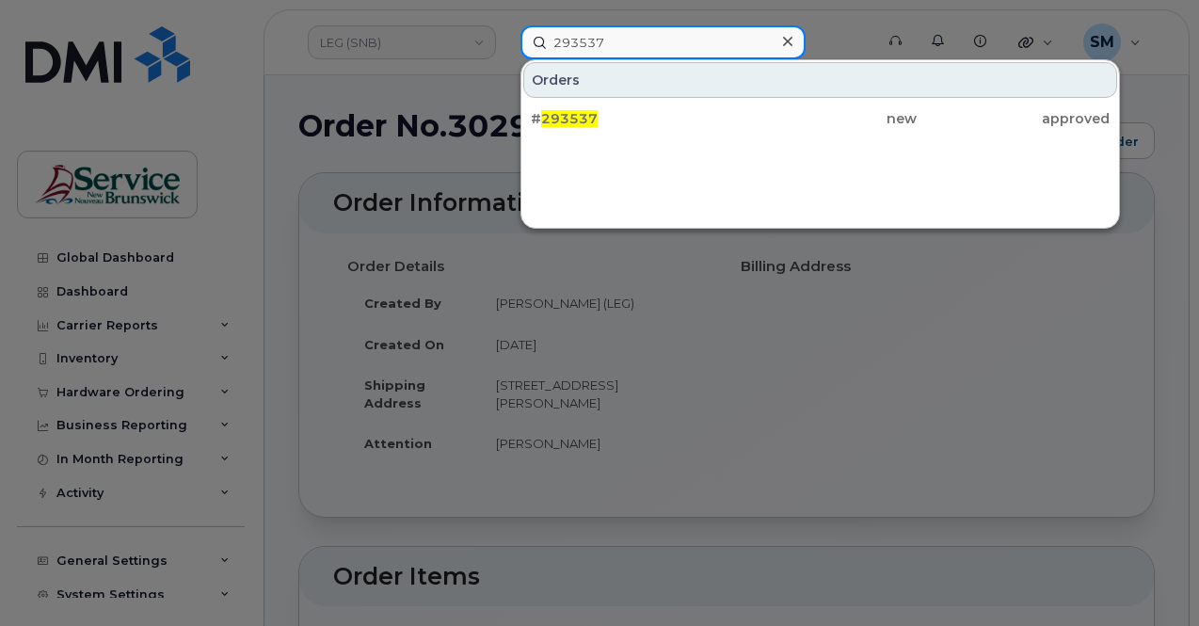
type input "293537"
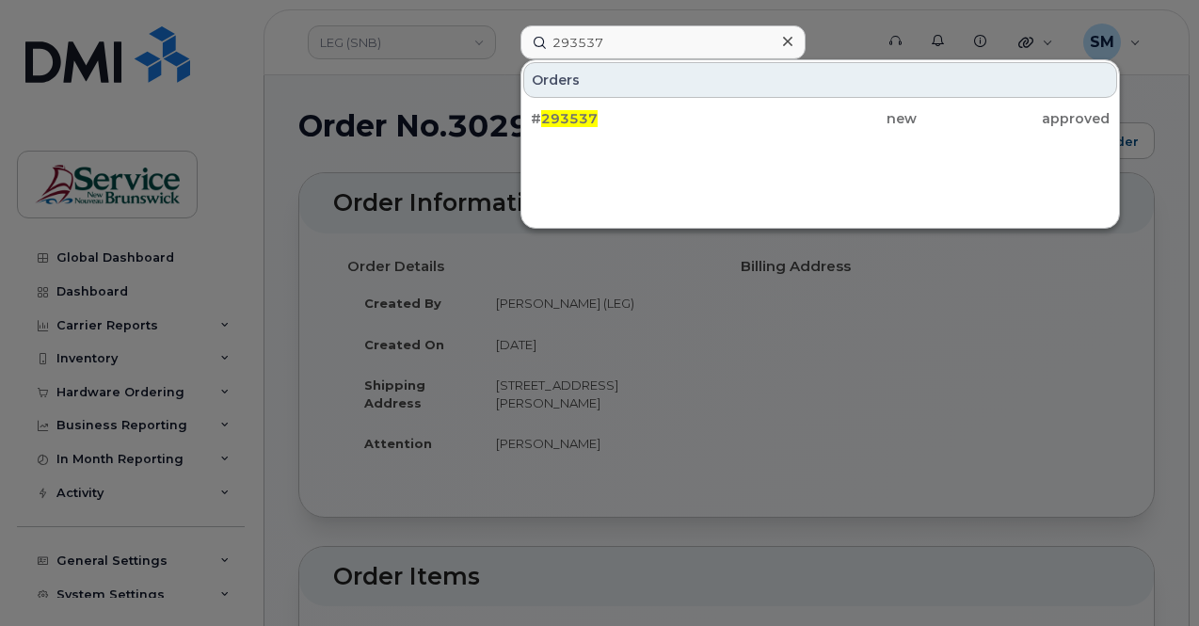
click at [648, 146] on div "Orders # 293537 new approved" at bounding box center [819, 143] width 599 height 169
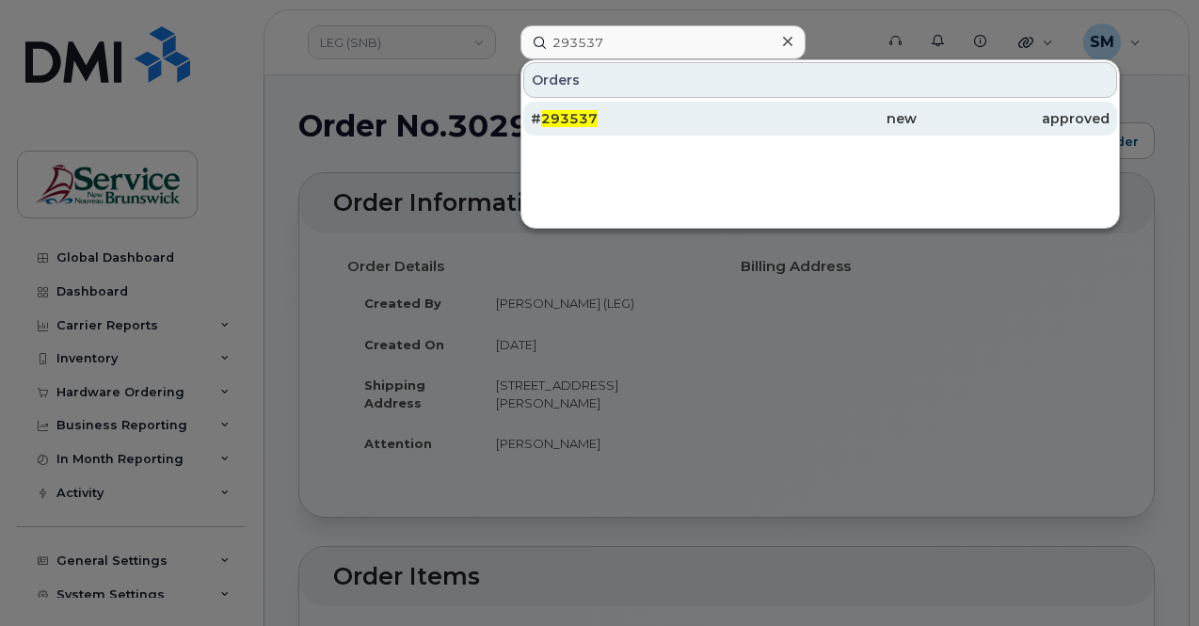
click at [649, 129] on div "# 293537" at bounding box center [627, 119] width 193 height 34
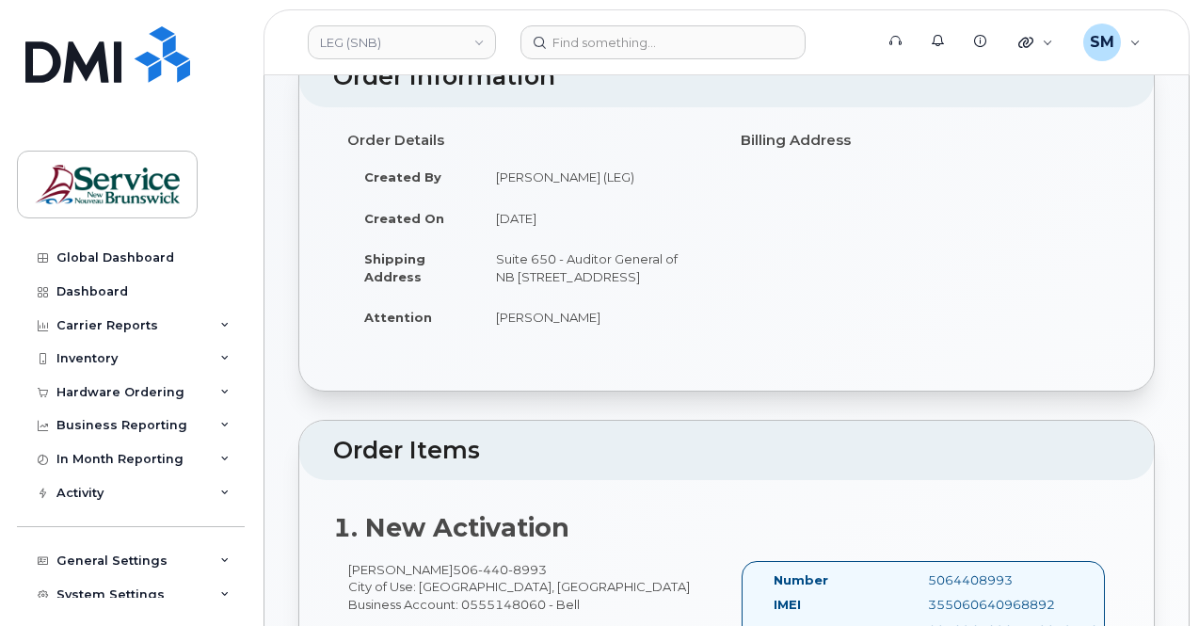
scroll to position [376, 0]
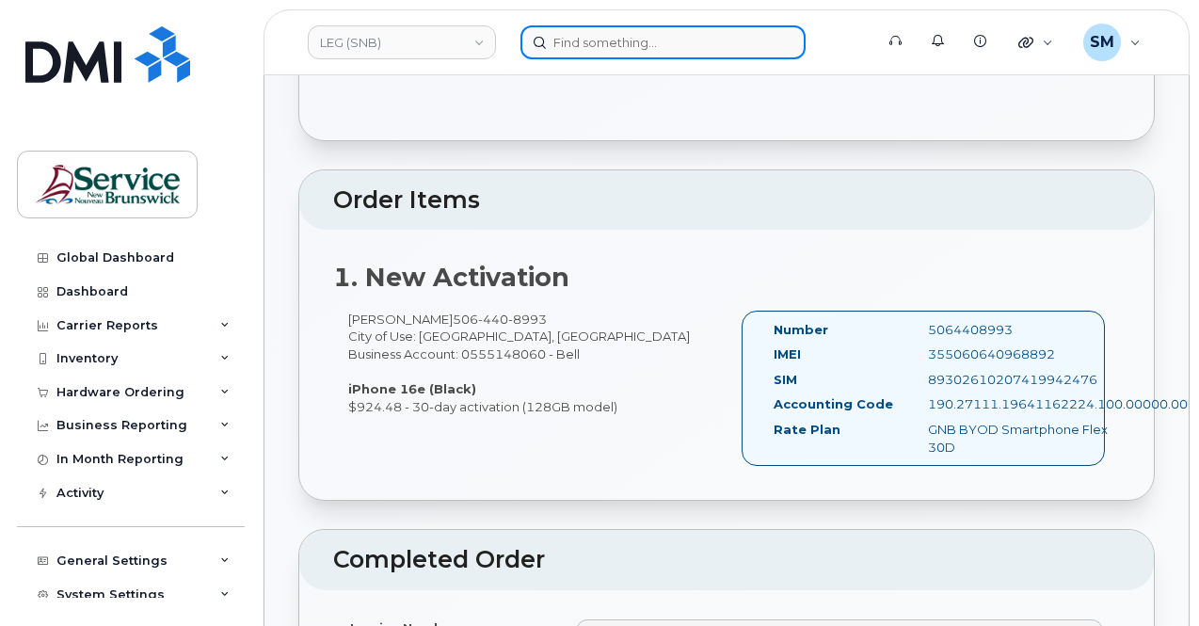
click at [644, 48] on input at bounding box center [662, 42] width 285 height 34
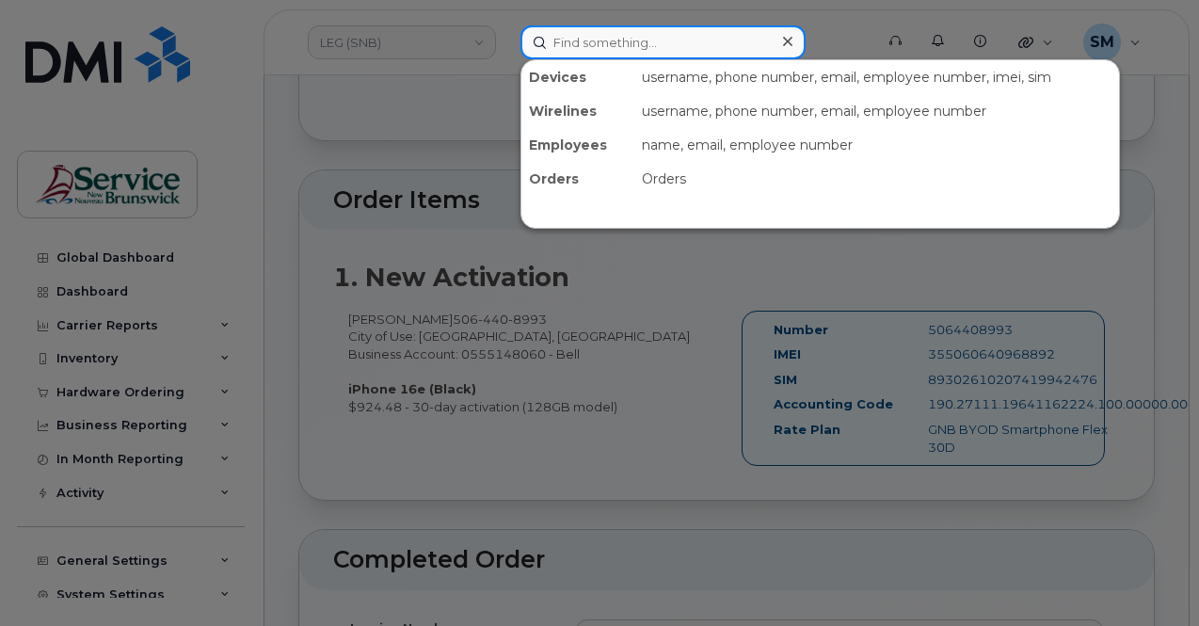
paste input "296142"
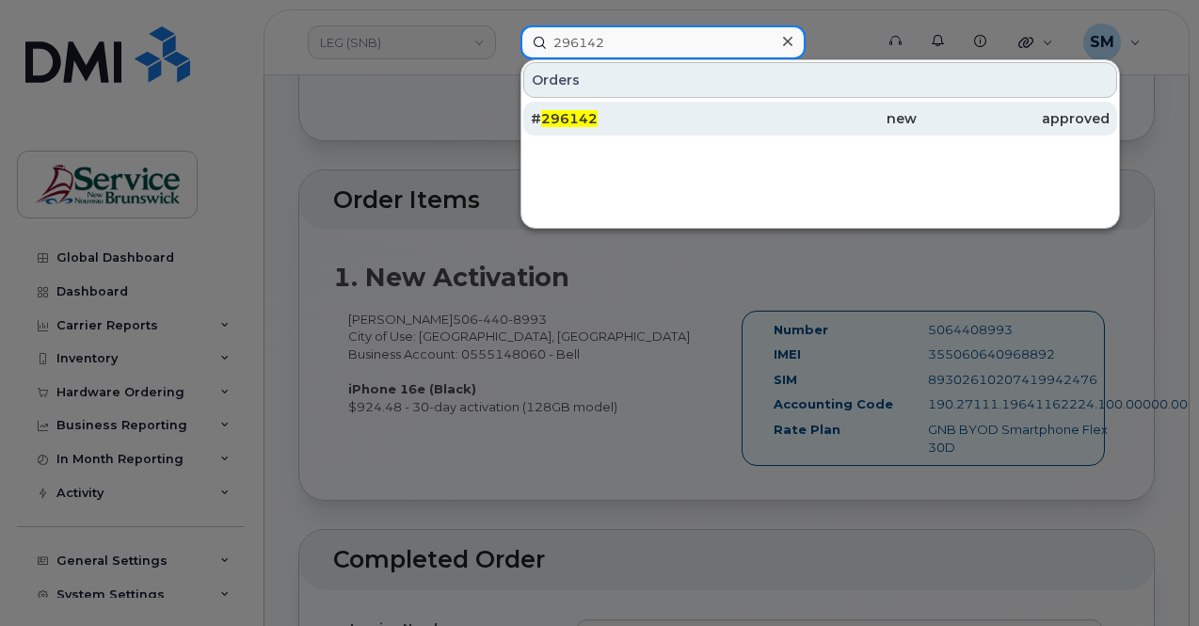
type input "296142"
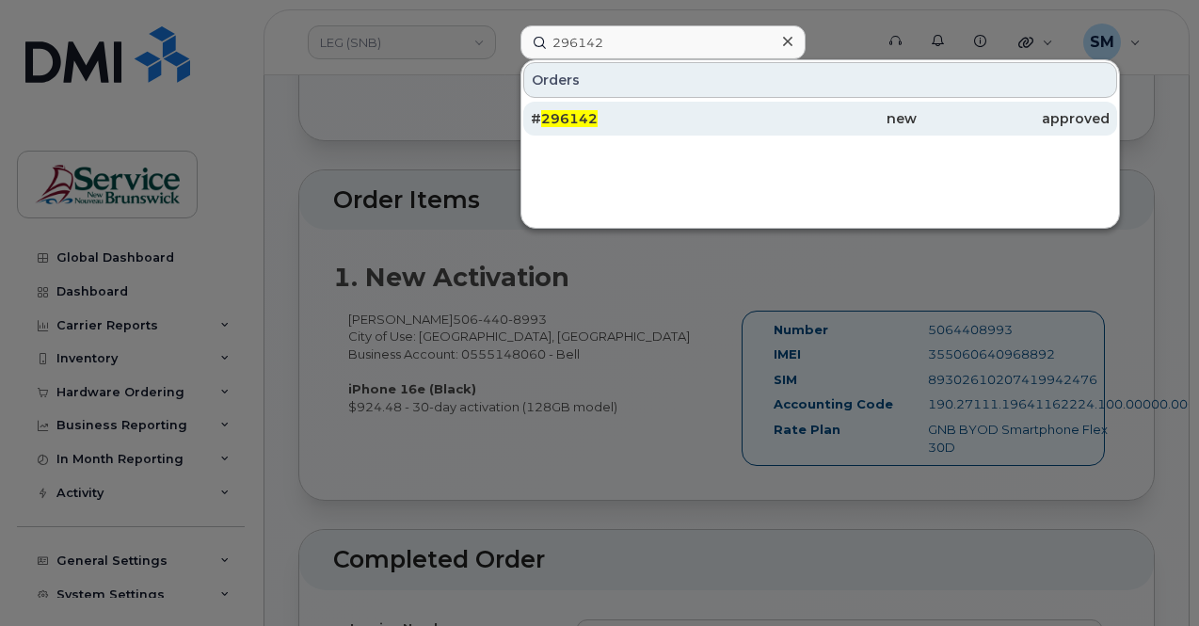
click at [653, 119] on div "# 296142" at bounding box center [627, 118] width 193 height 19
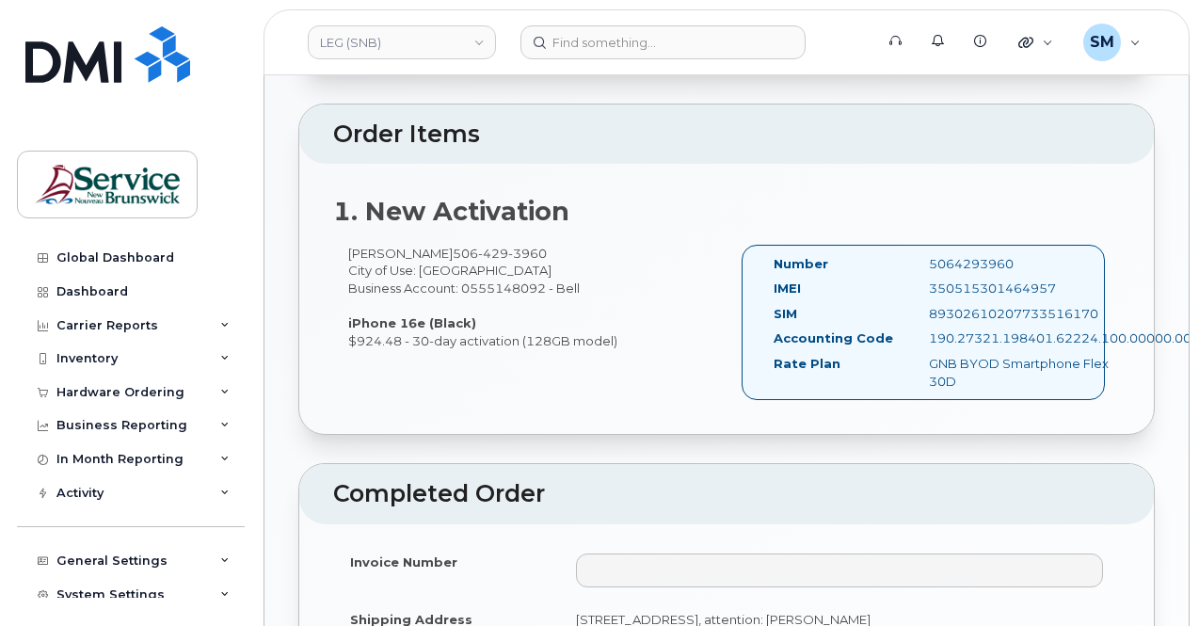
scroll to position [470, 0]
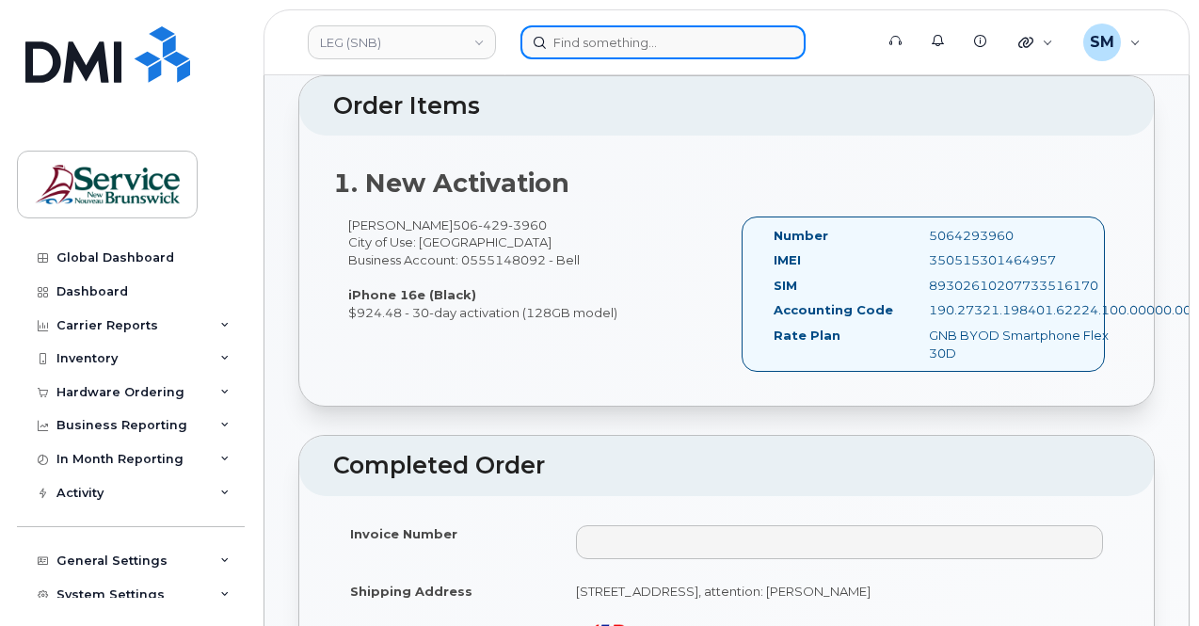
click at [593, 36] on input at bounding box center [662, 42] width 285 height 34
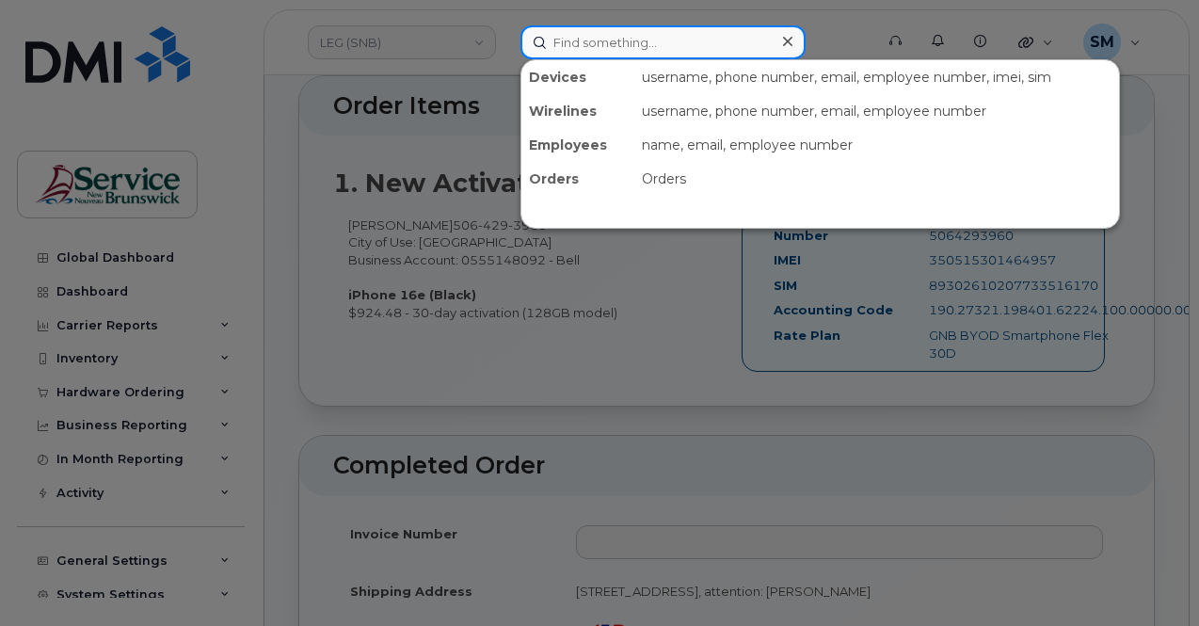
paste input "302730"
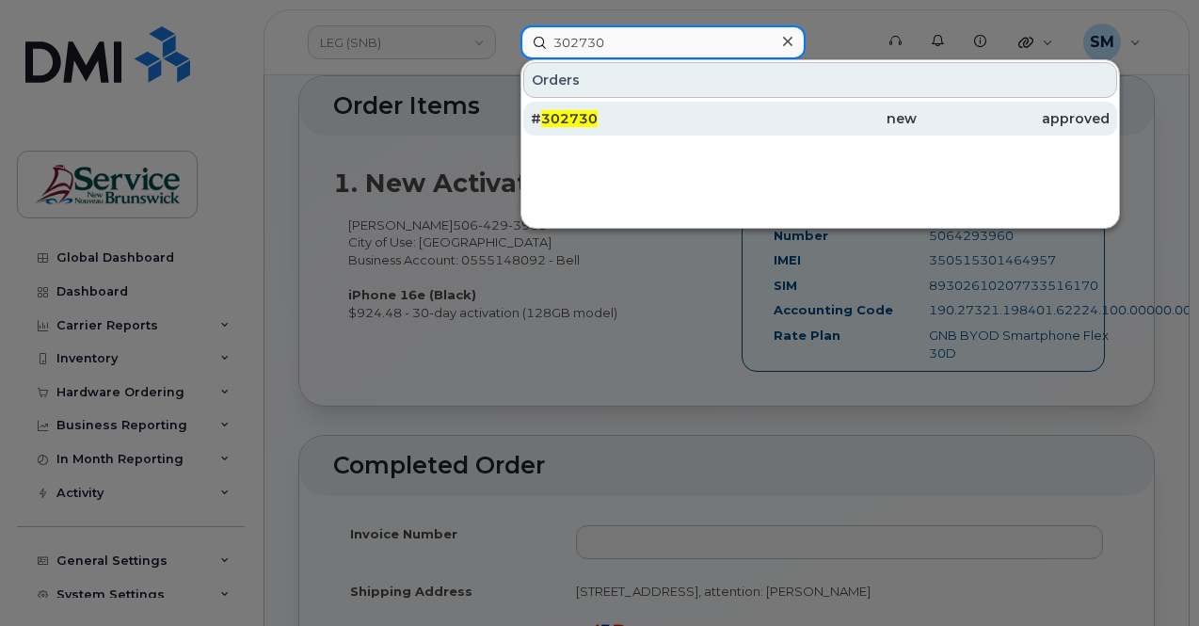
type input "302730"
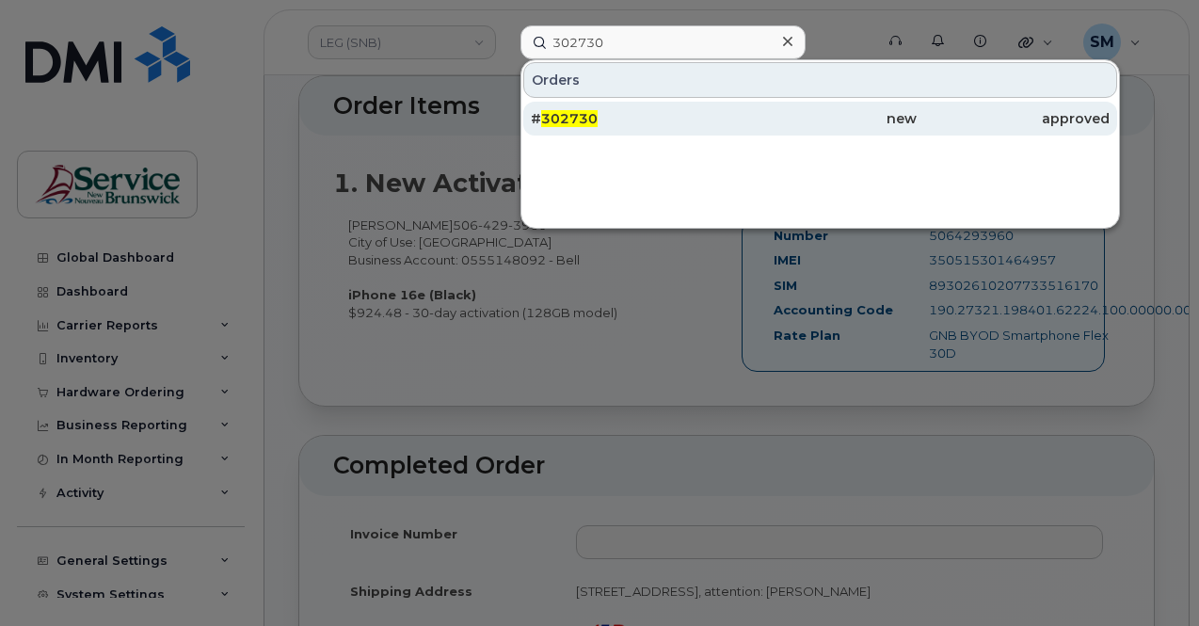
click at [634, 123] on div "# 302730" at bounding box center [627, 118] width 193 height 19
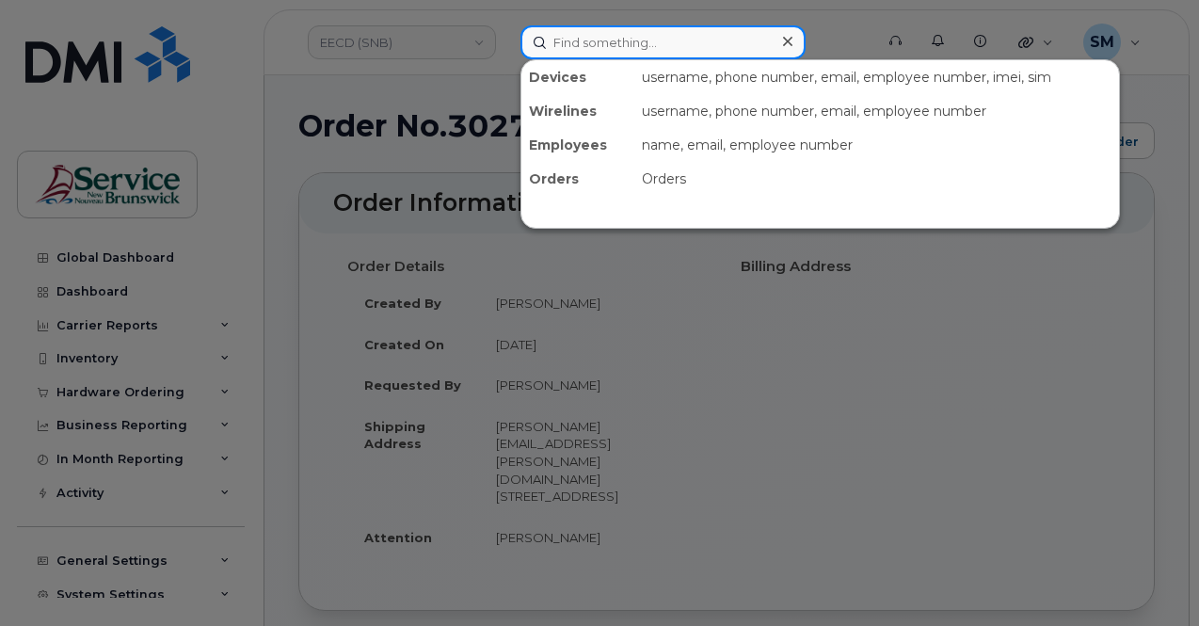
click at [583, 52] on input at bounding box center [662, 42] width 285 height 34
paste input "302736"
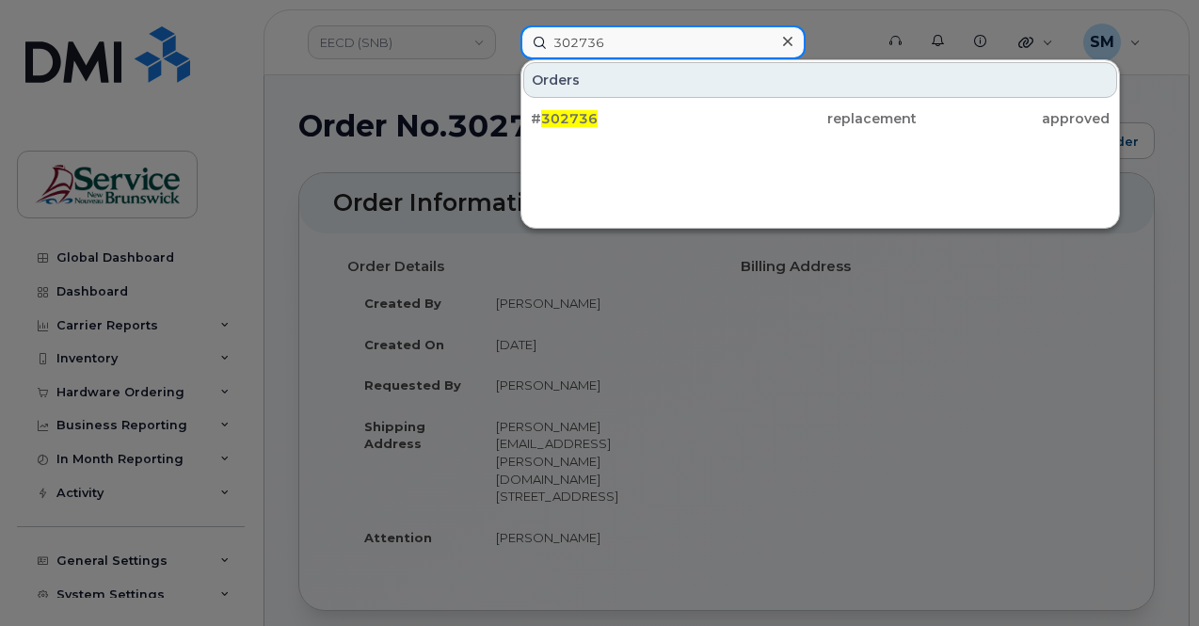
type input "302736"
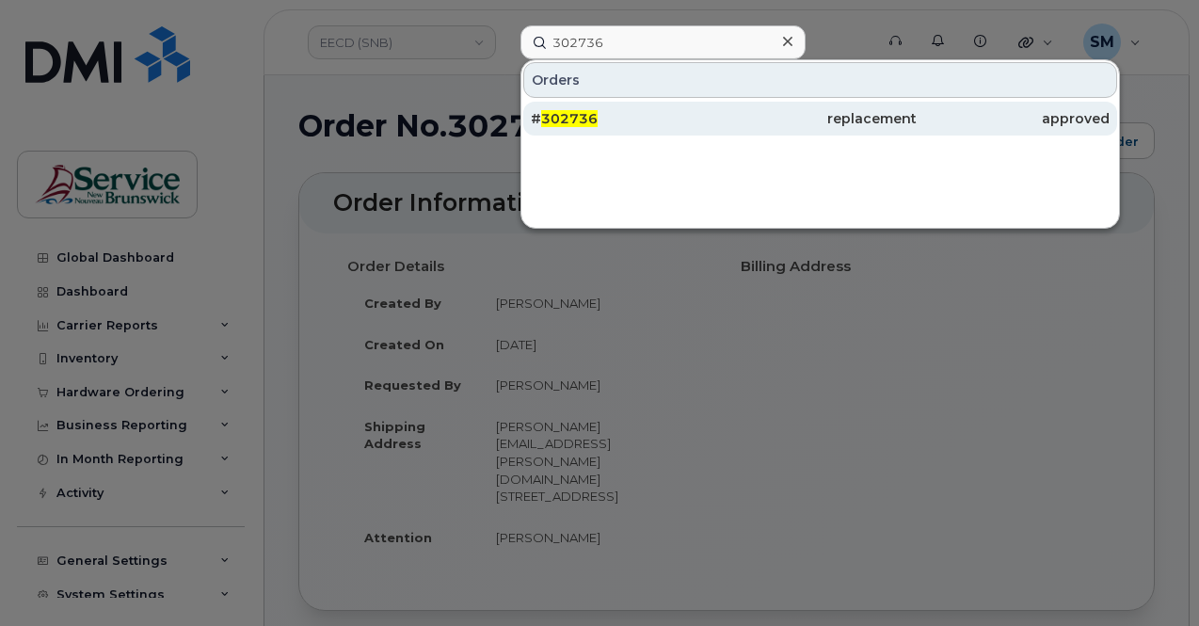
click at [598, 121] on div "# 302736" at bounding box center [627, 118] width 193 height 19
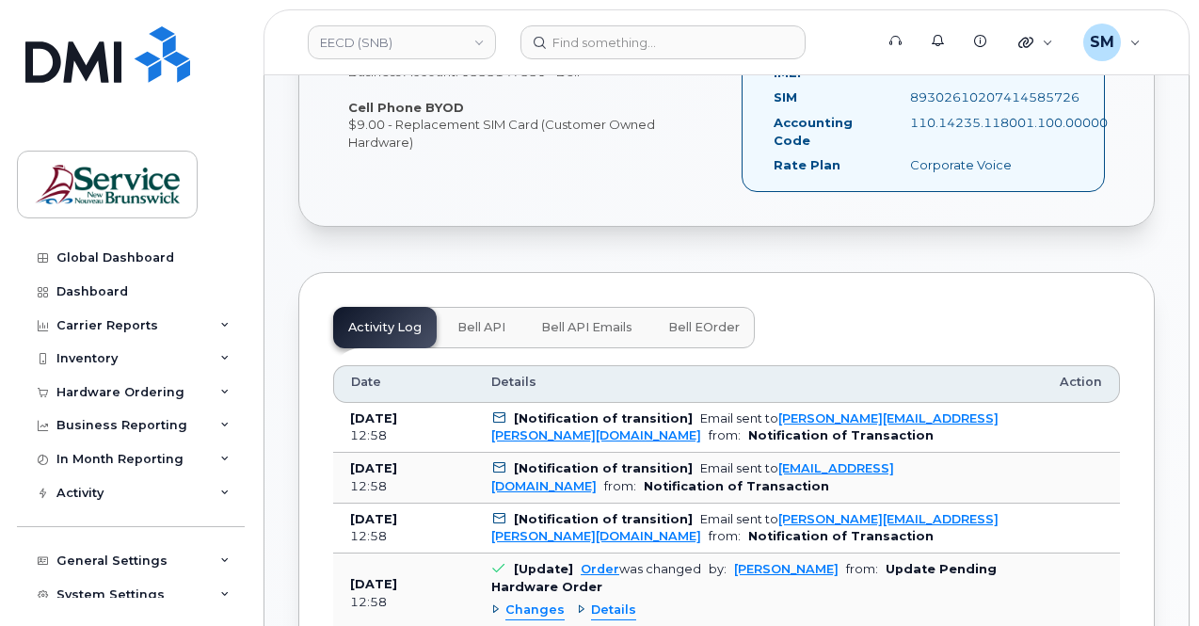
scroll to position [564, 0]
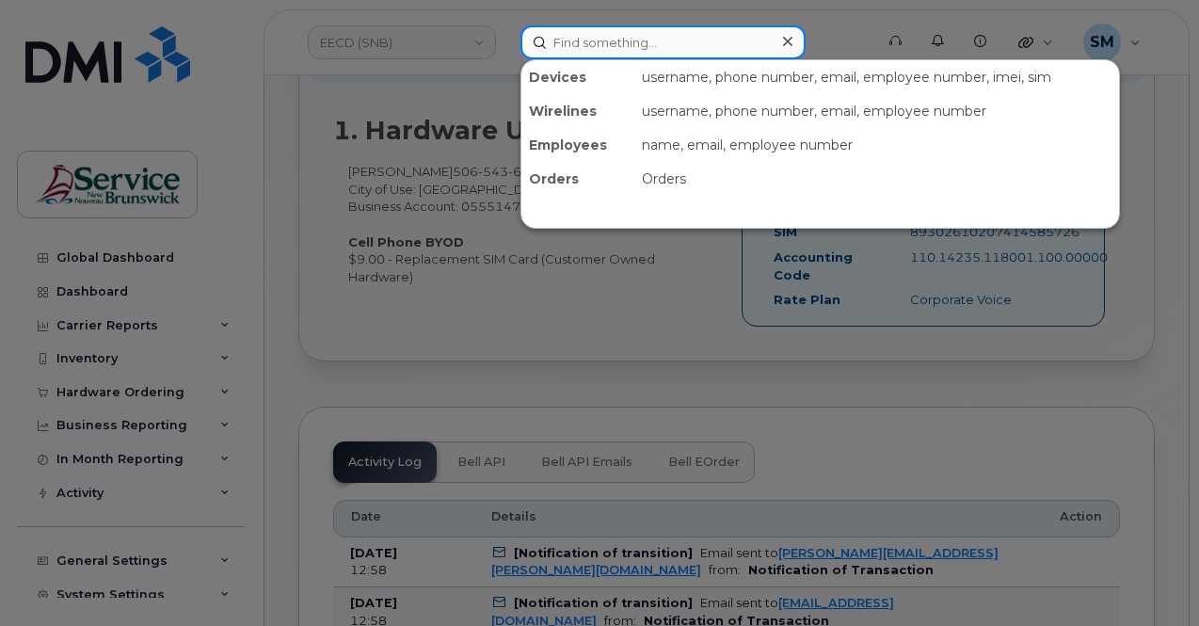
click at [630, 39] on input at bounding box center [662, 42] width 285 height 34
paste input "302742"
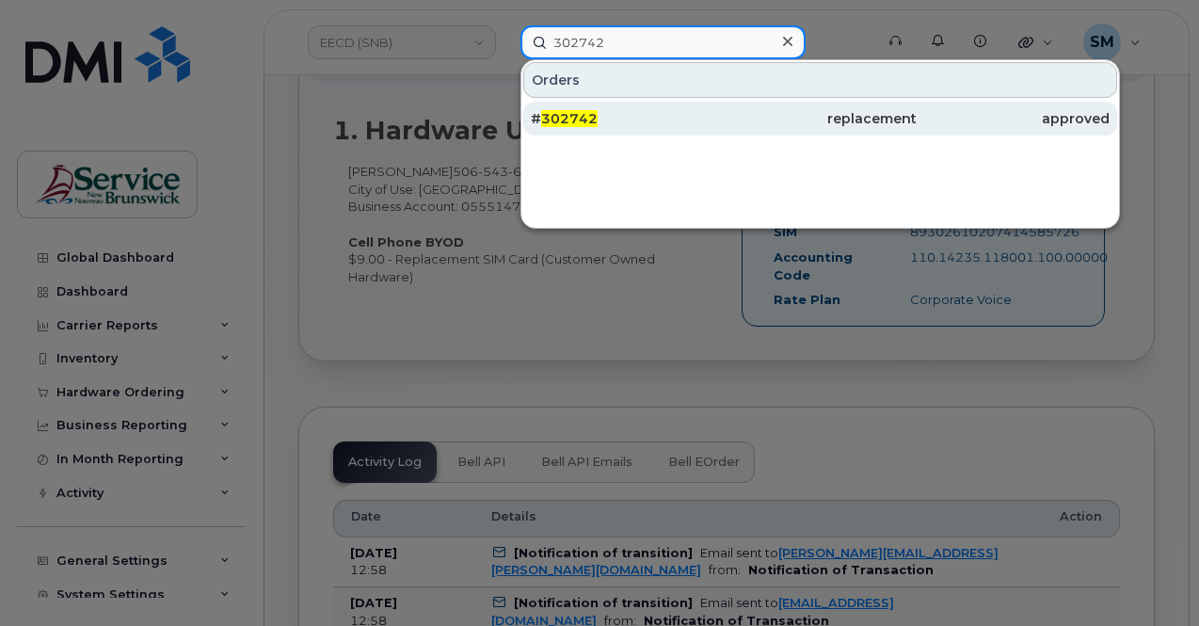
type input "302742"
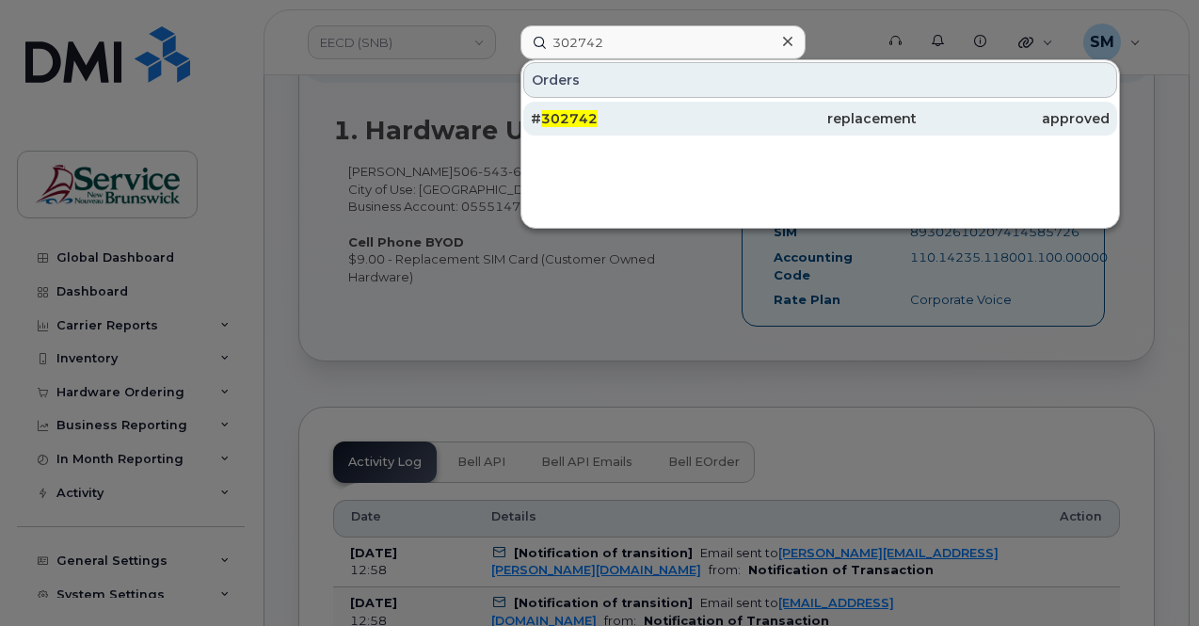
click at [633, 116] on div "# 302742" at bounding box center [627, 118] width 193 height 19
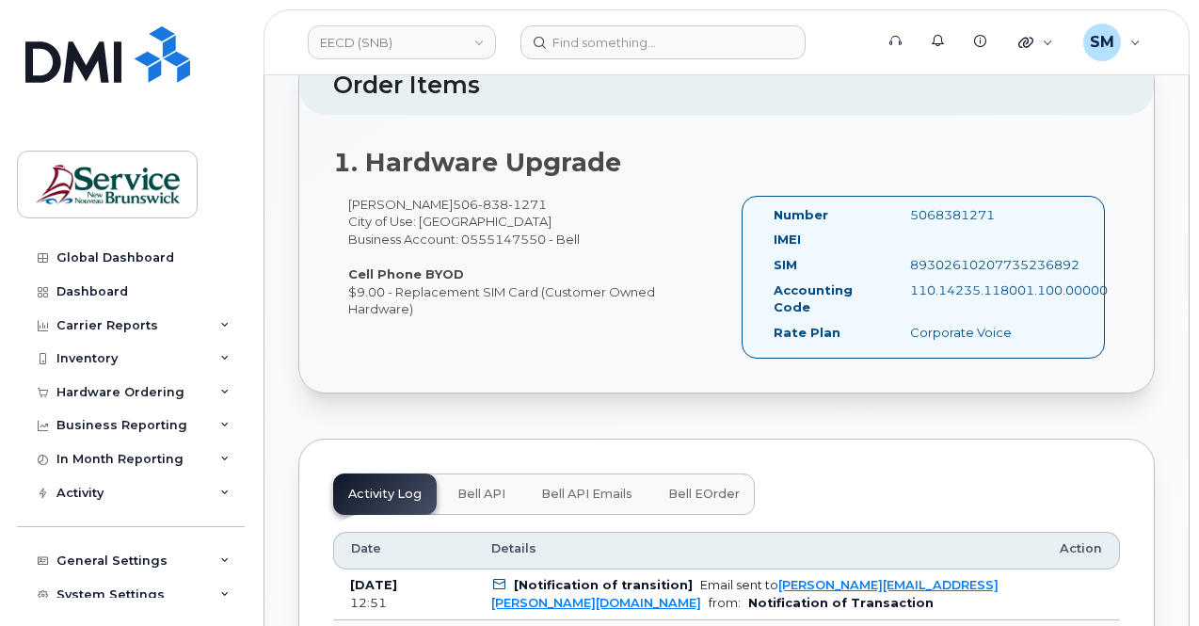
scroll to position [564, 0]
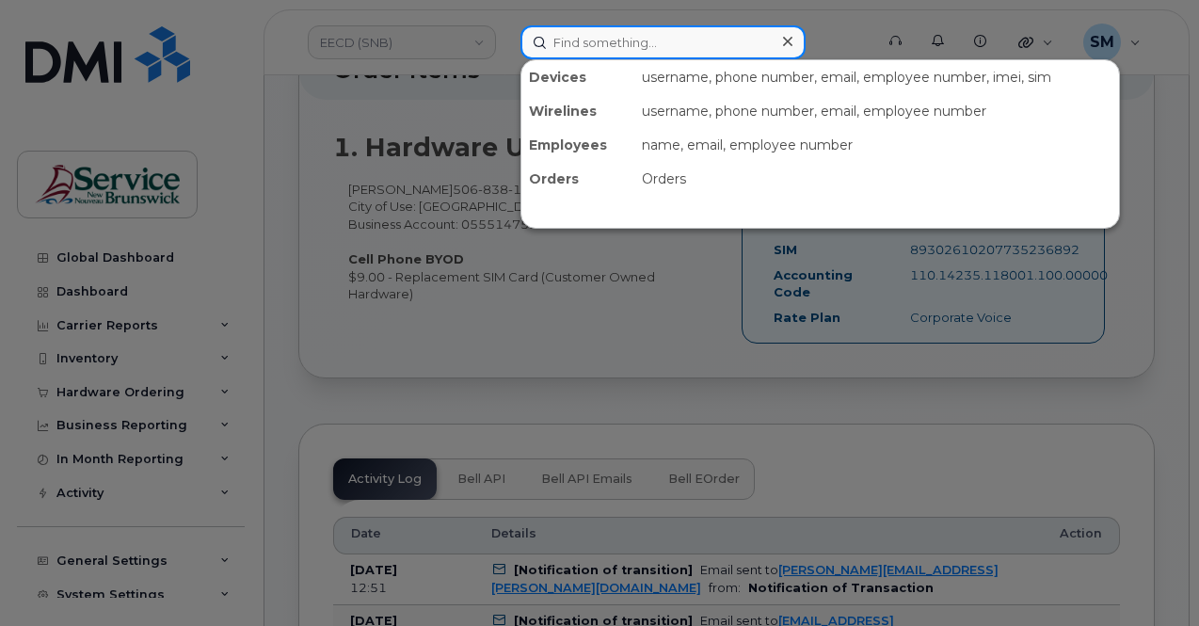
click at [617, 27] on input at bounding box center [662, 42] width 285 height 34
paste input "302744"
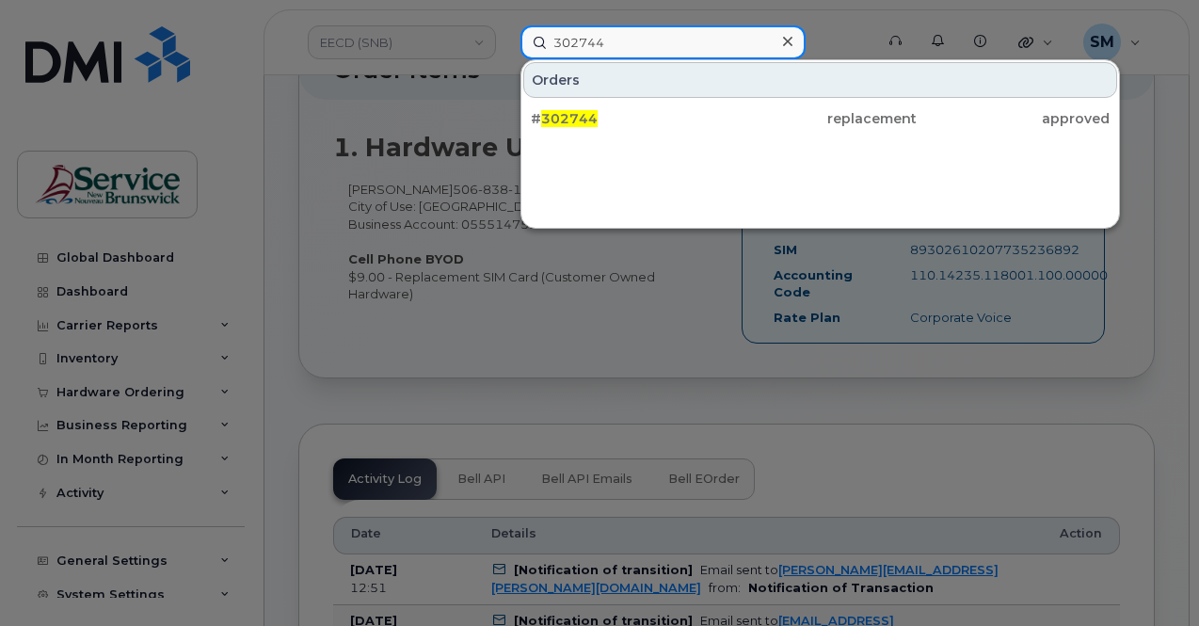
type input "302744"
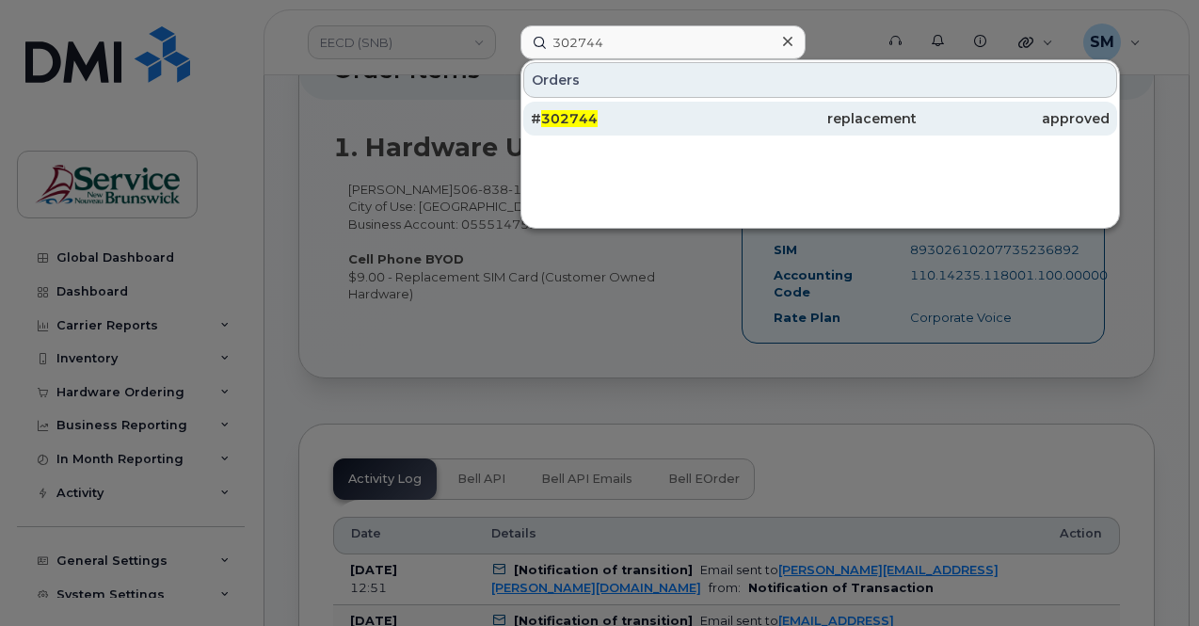
click at [608, 112] on div "# 302744" at bounding box center [627, 118] width 193 height 19
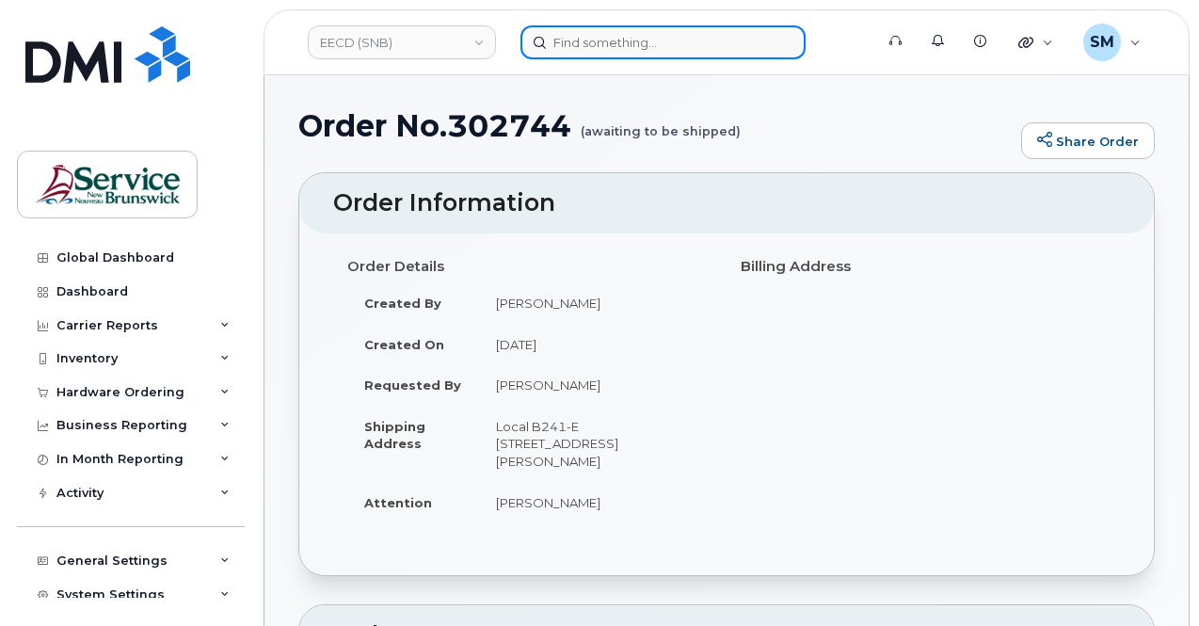
click at [675, 35] on input at bounding box center [662, 42] width 285 height 34
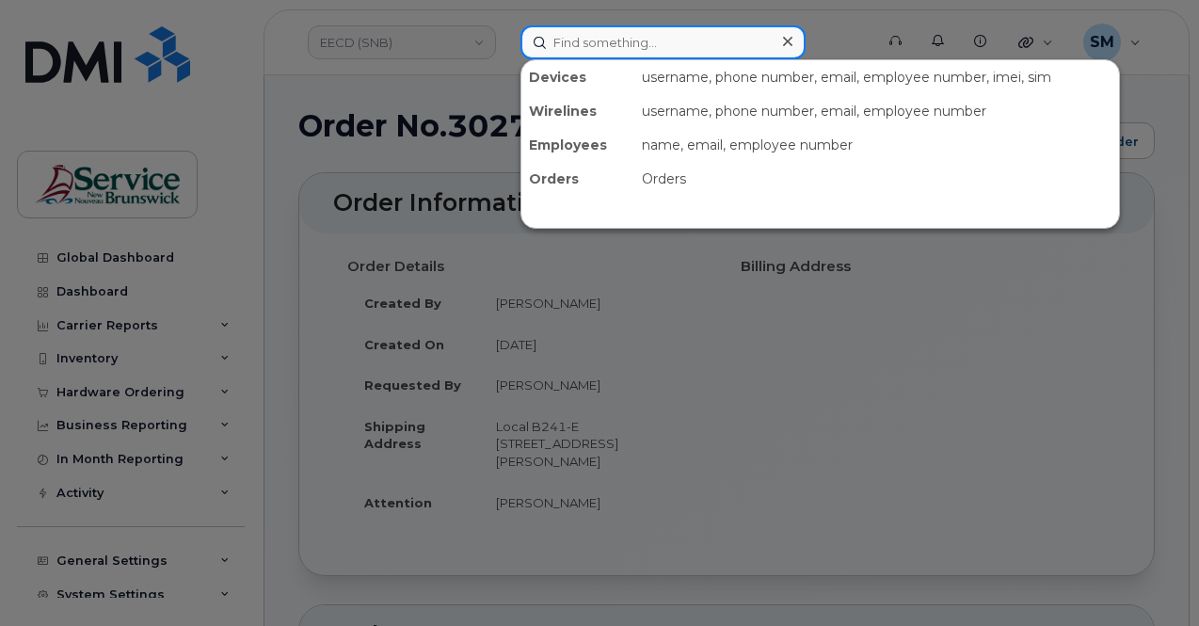
paste input "302947"
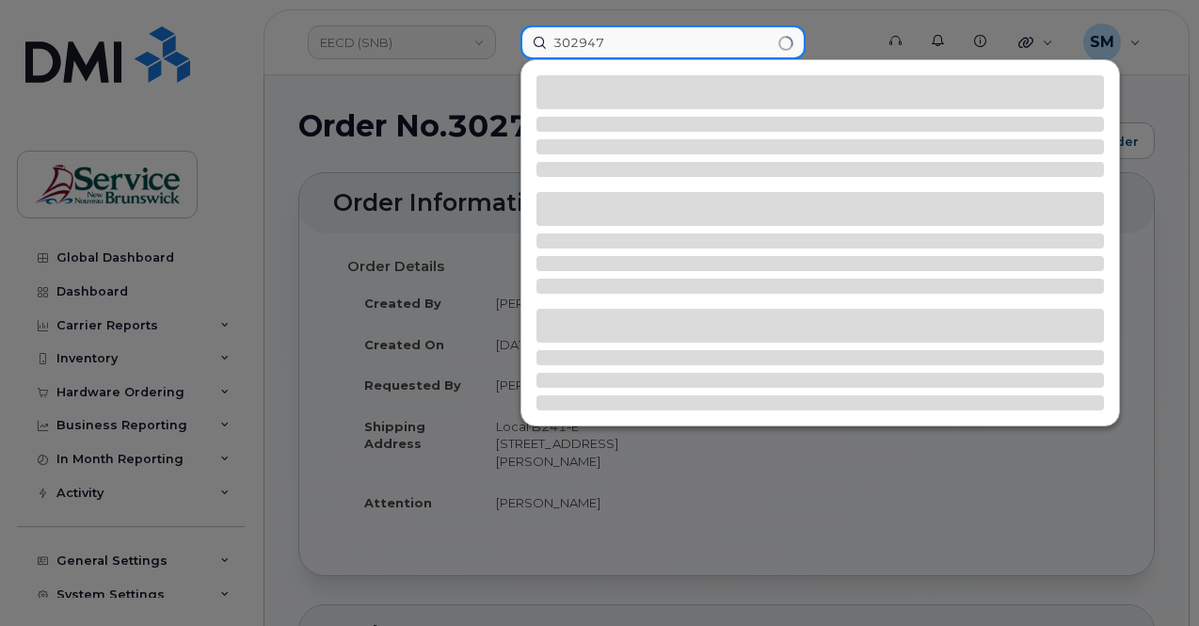
type input "302947"
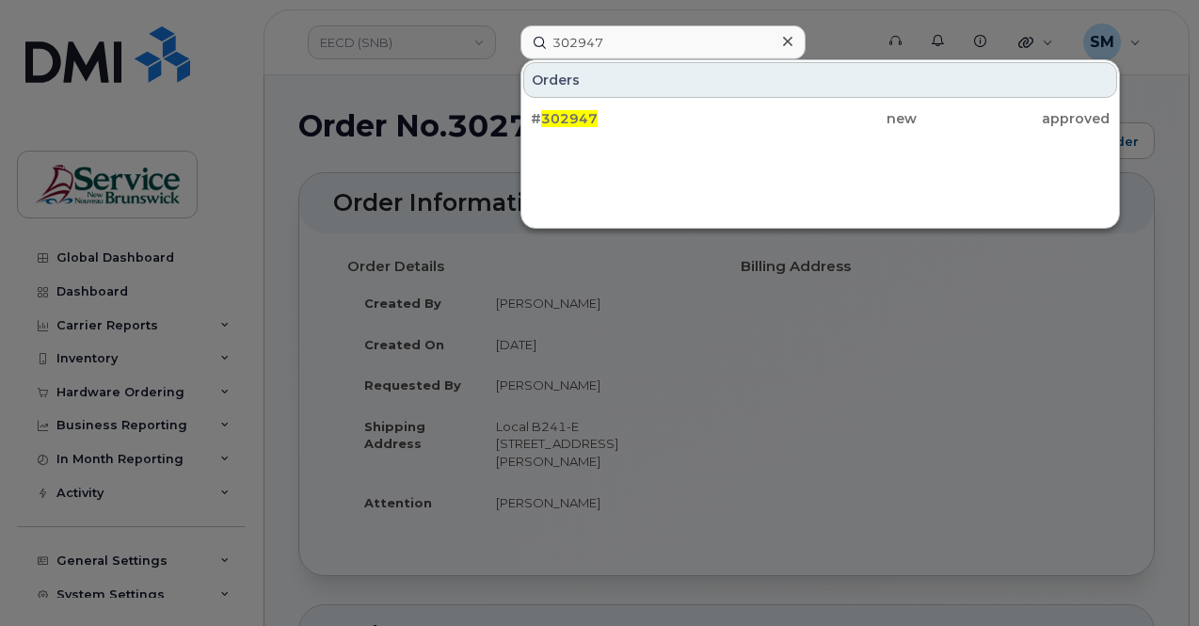
click at [683, 140] on div "Orders # 302947 new approved" at bounding box center [819, 143] width 599 height 169
click at [683, 136] on div "Orders # 302947 new approved" at bounding box center [819, 143] width 599 height 169
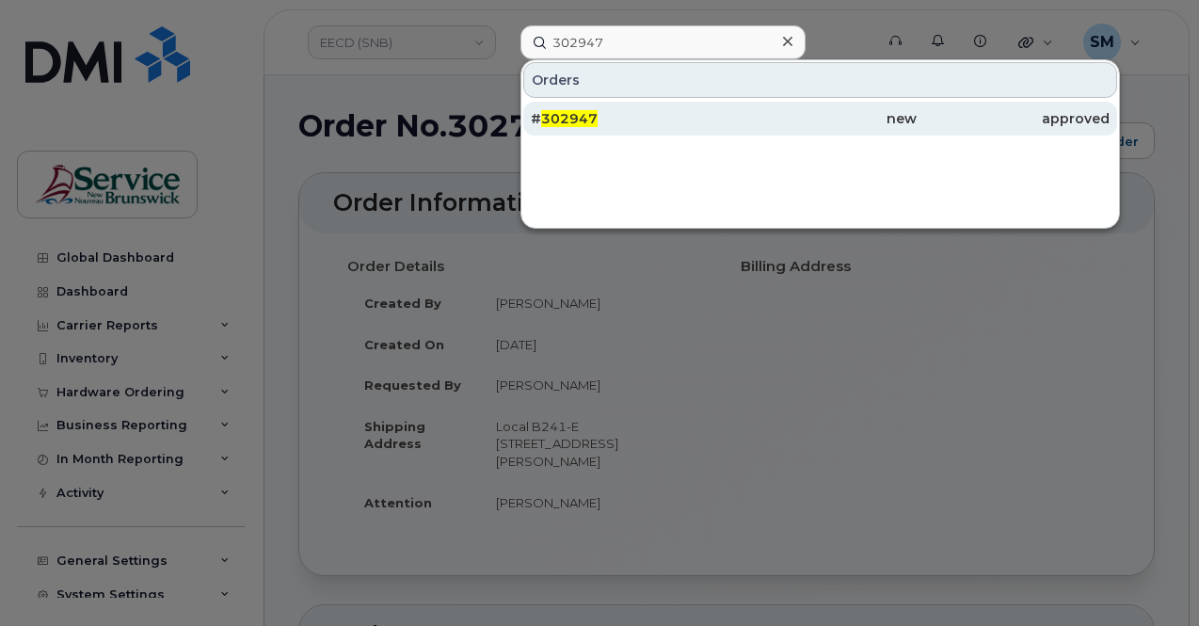
click at [672, 117] on div "# 302947" at bounding box center [627, 118] width 193 height 19
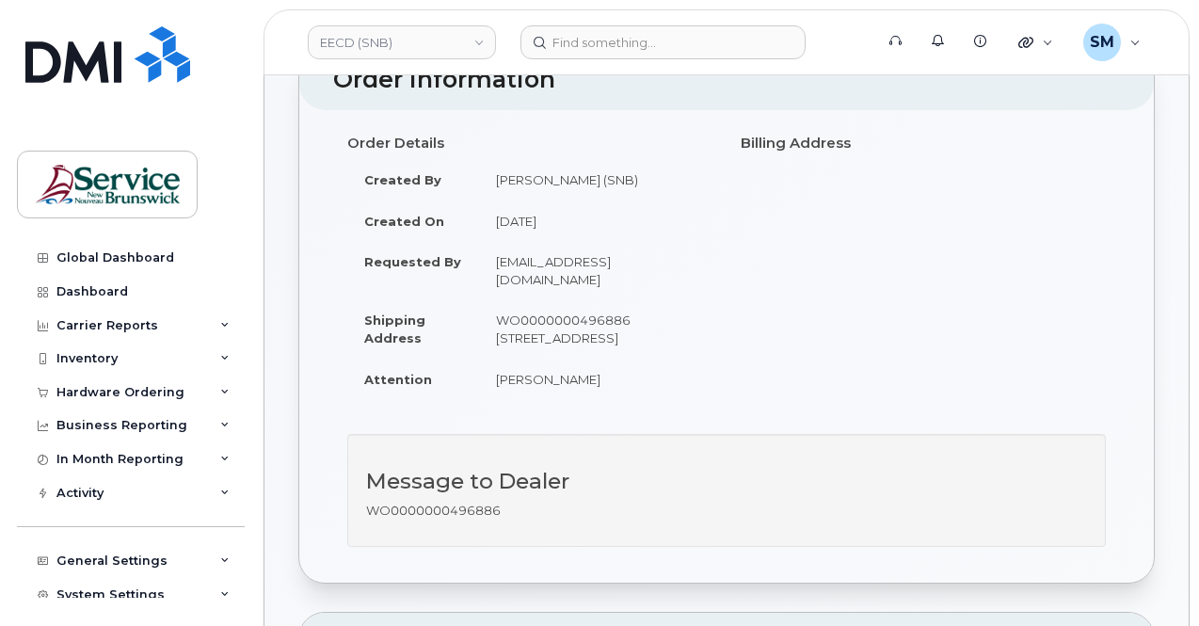
scroll to position [94, 0]
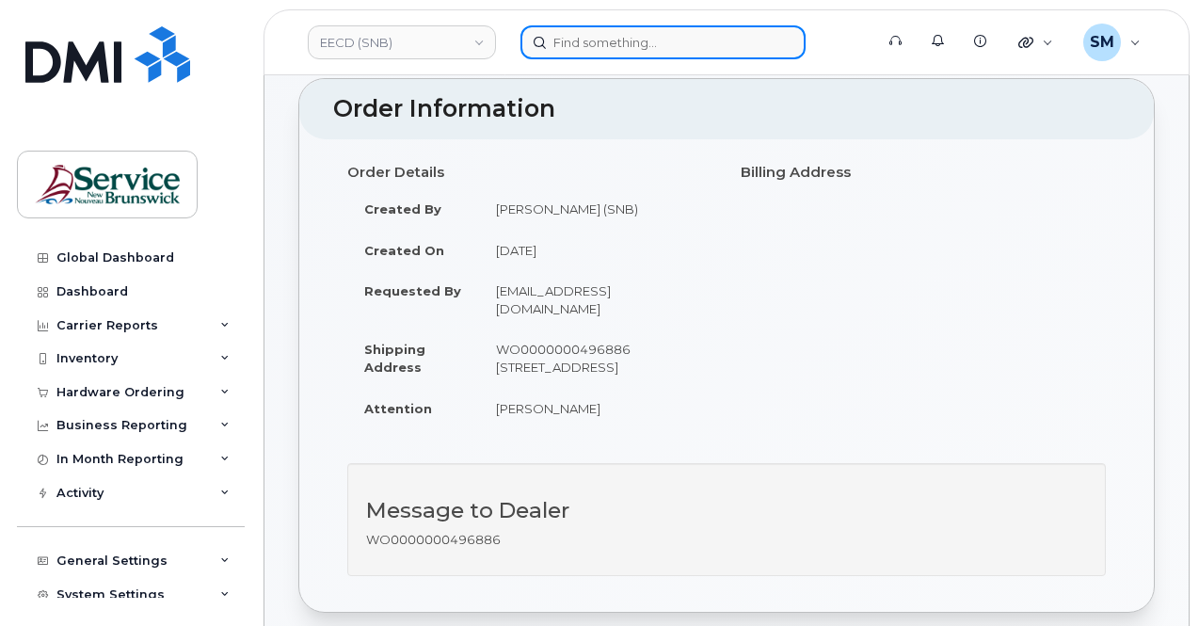
click at [618, 34] on input at bounding box center [662, 42] width 285 height 34
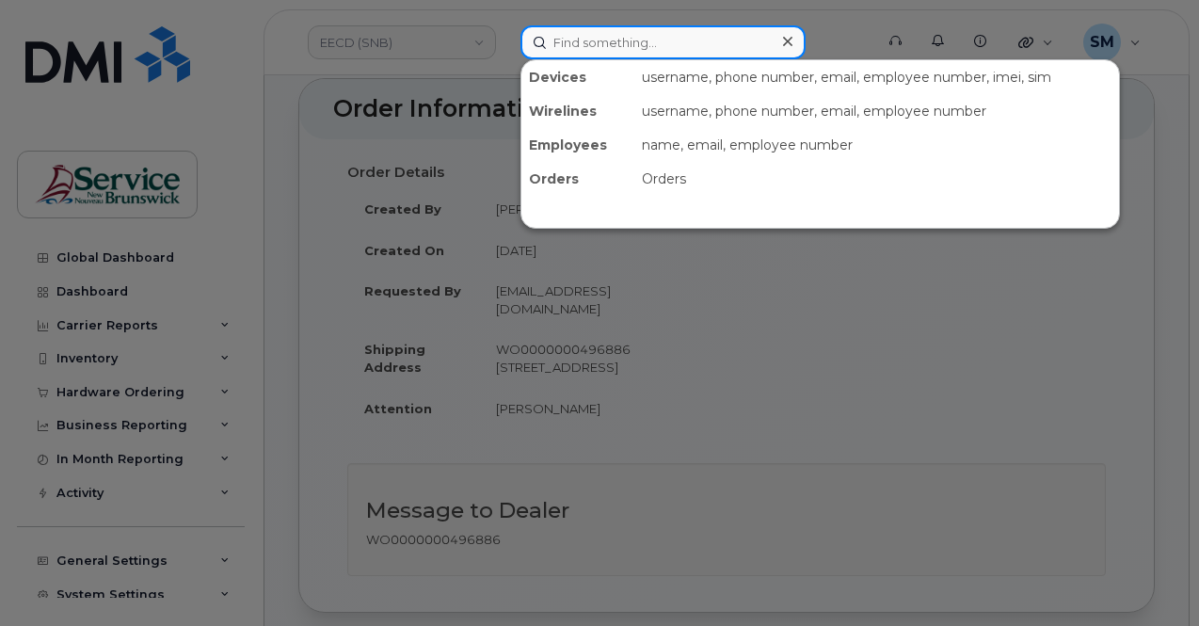
paste input "292719"
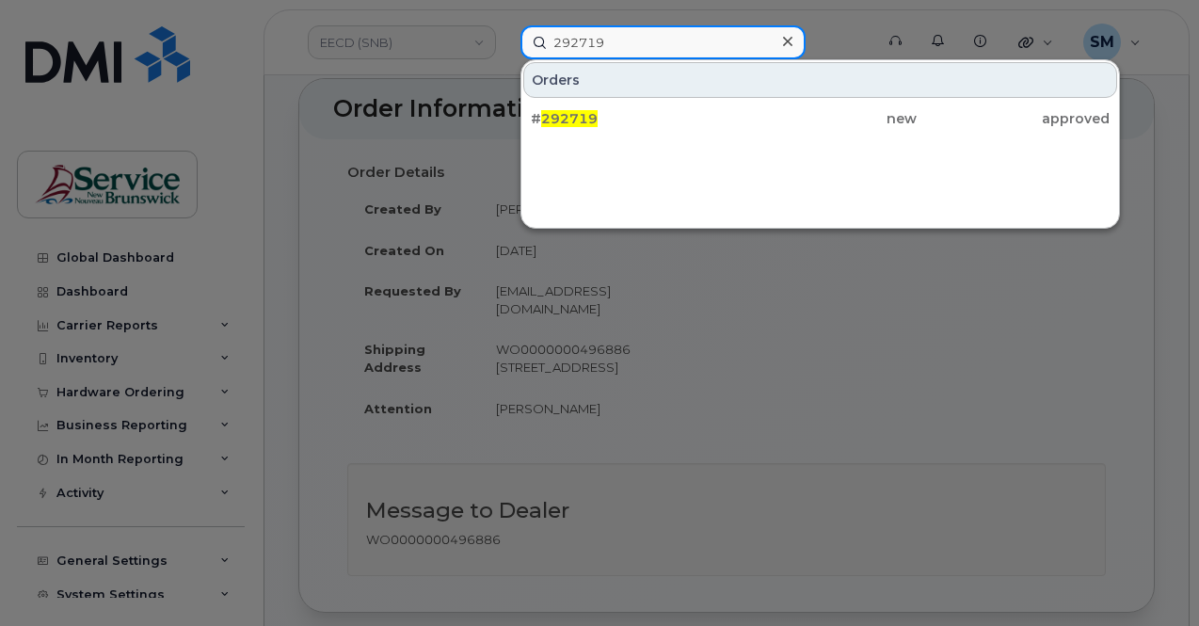
type input "292719"
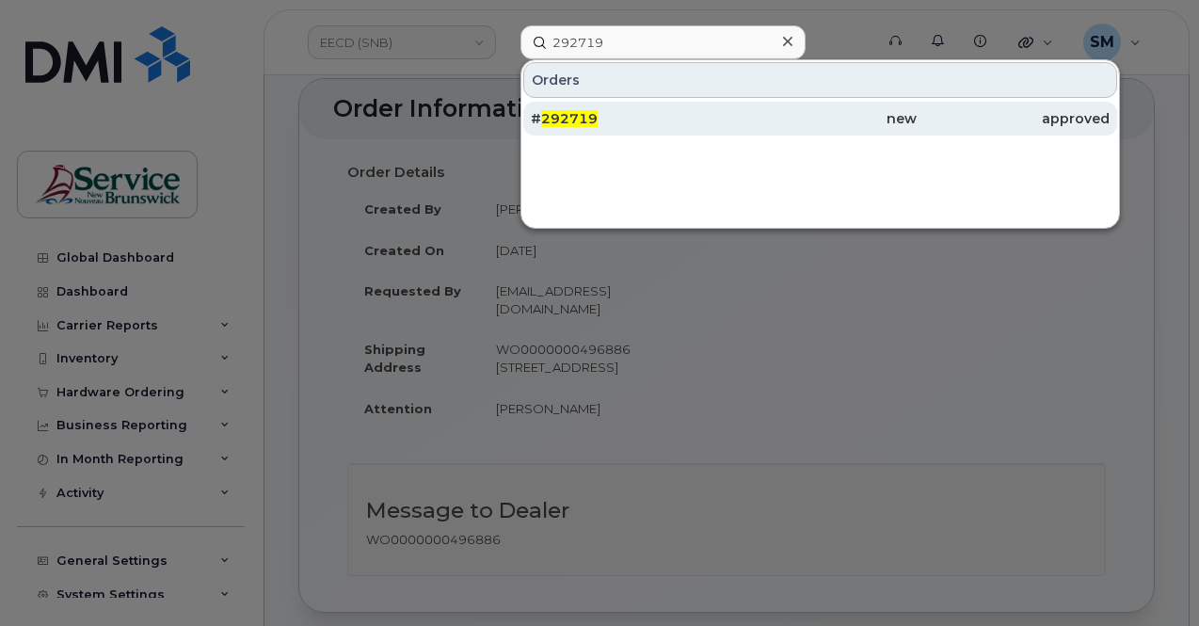
click at [686, 128] on div "# 292719" at bounding box center [627, 119] width 193 height 34
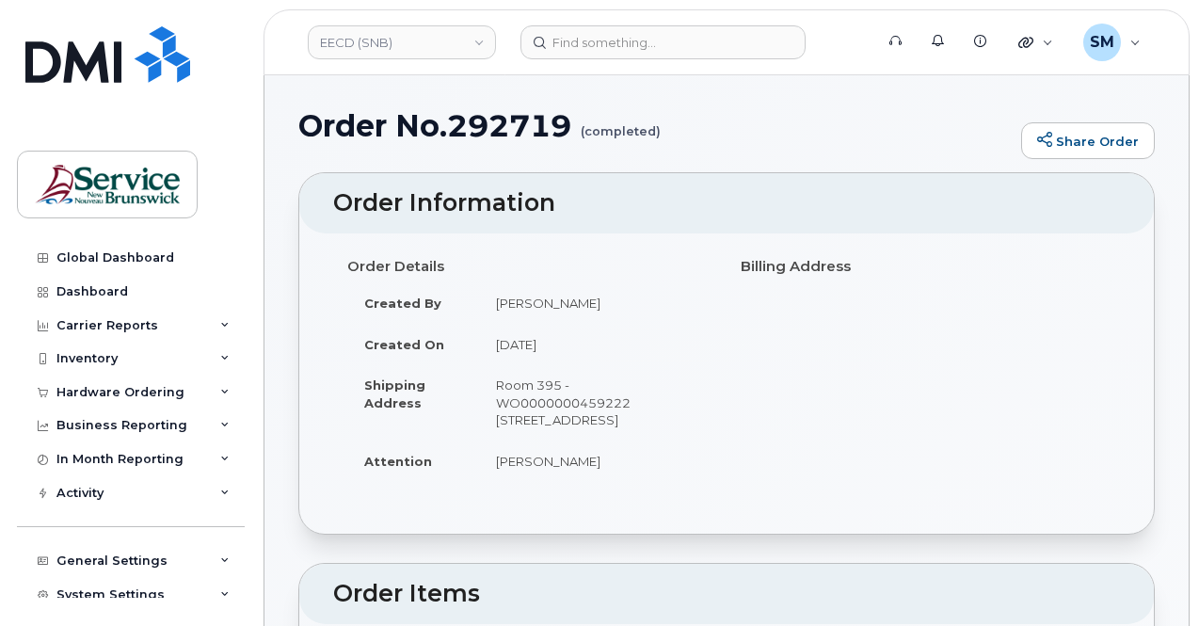
click at [558, 398] on td "Room 395 - WO0000000459222 250 King St Fredericton NB E3B 9M9" at bounding box center [595, 402] width 233 height 76
copy td "WO0000000459222"
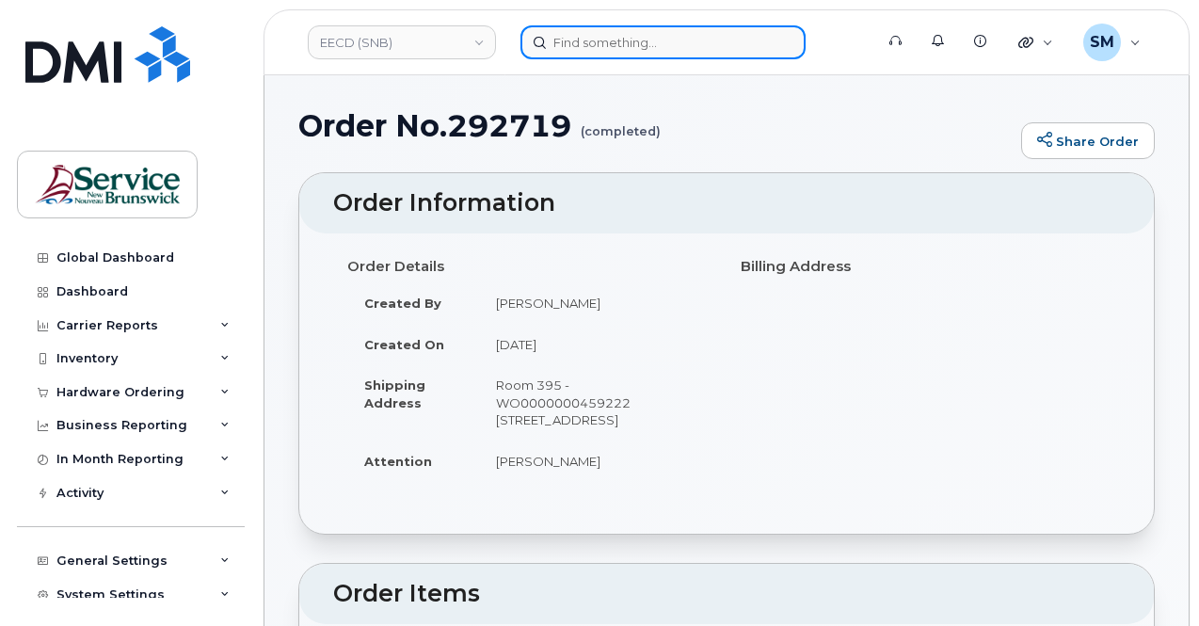
click at [638, 34] on input at bounding box center [662, 42] width 285 height 34
paste input "294202"
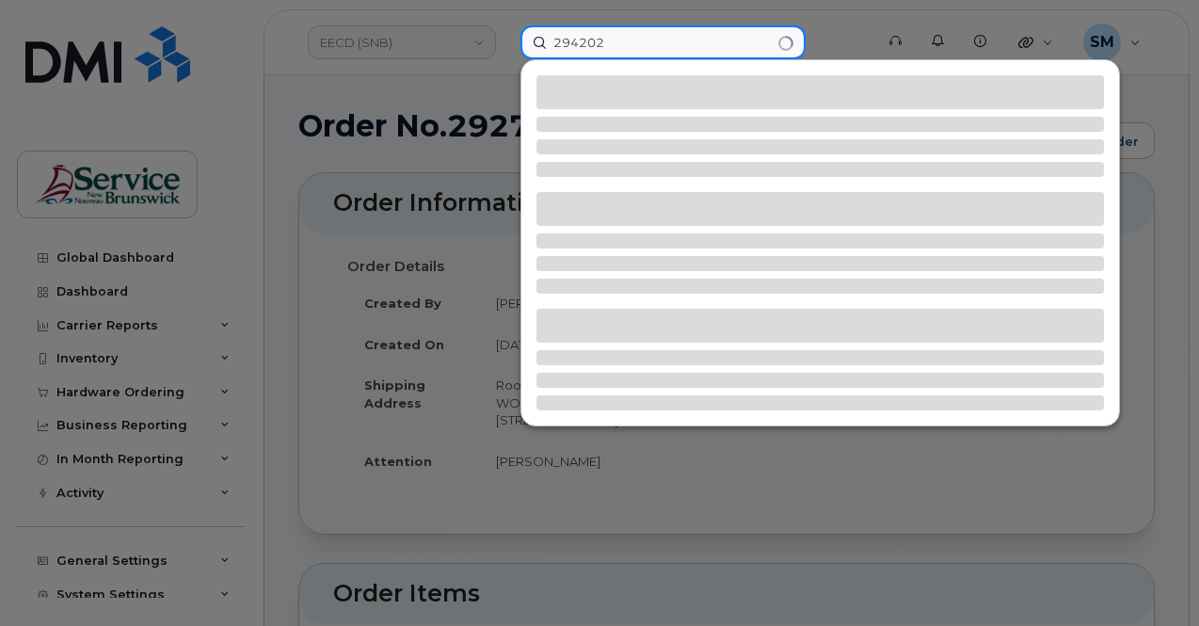
type input "294202"
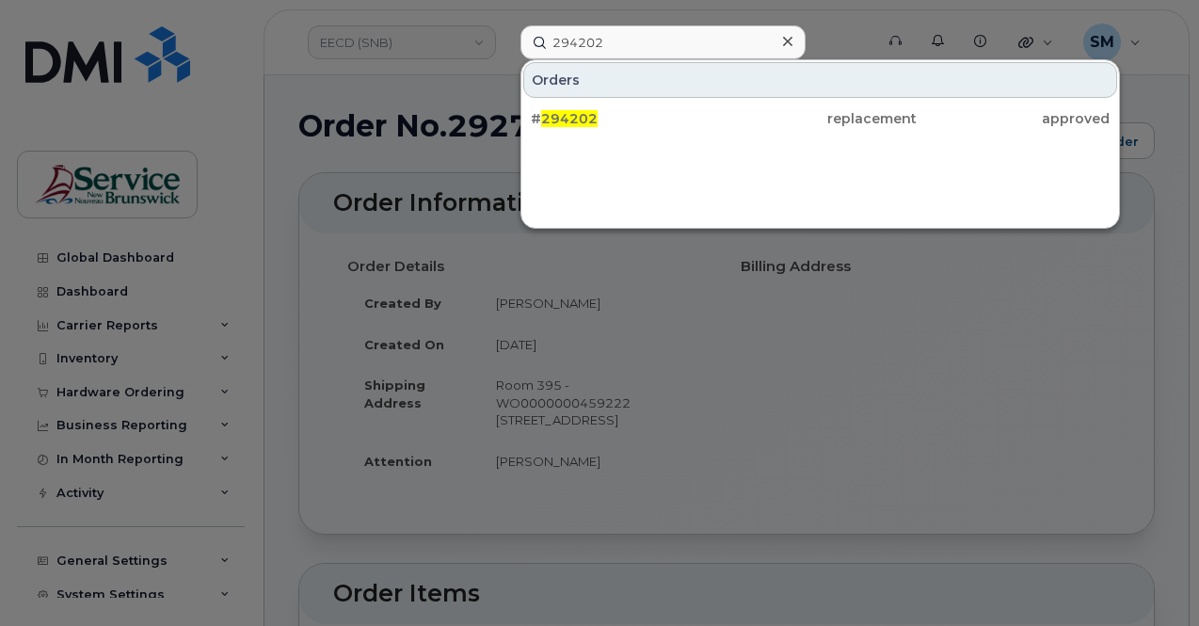
click at [644, 135] on div "# 294202 replacement approved" at bounding box center [819, 119] width 597 height 38
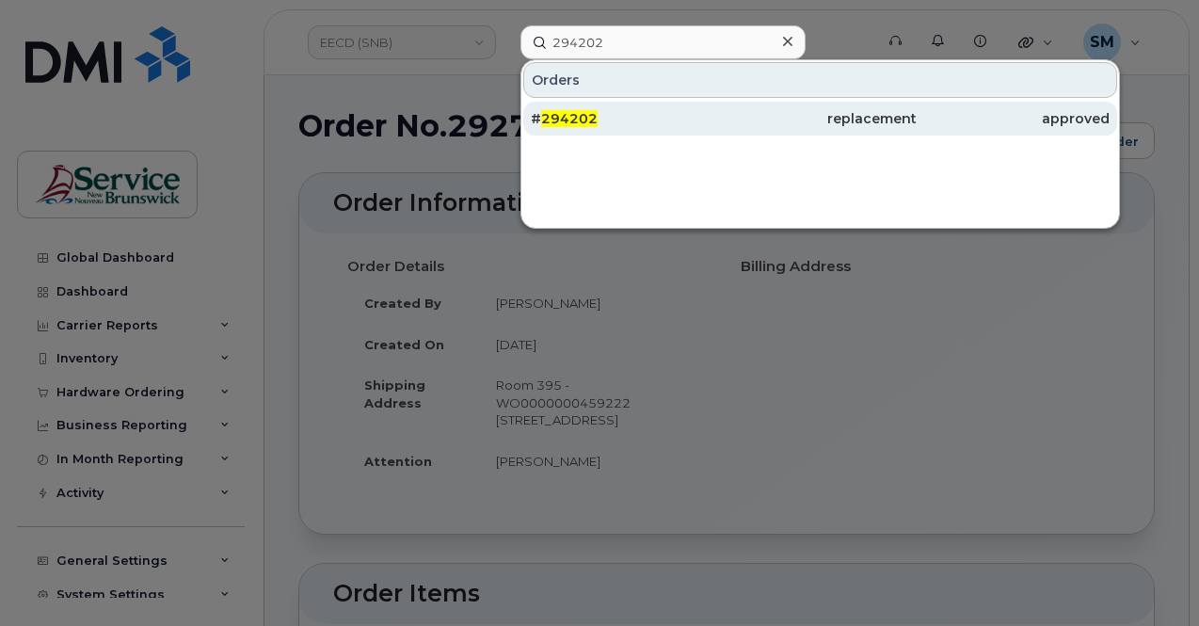
click at [643, 119] on div "# 294202" at bounding box center [627, 118] width 193 height 19
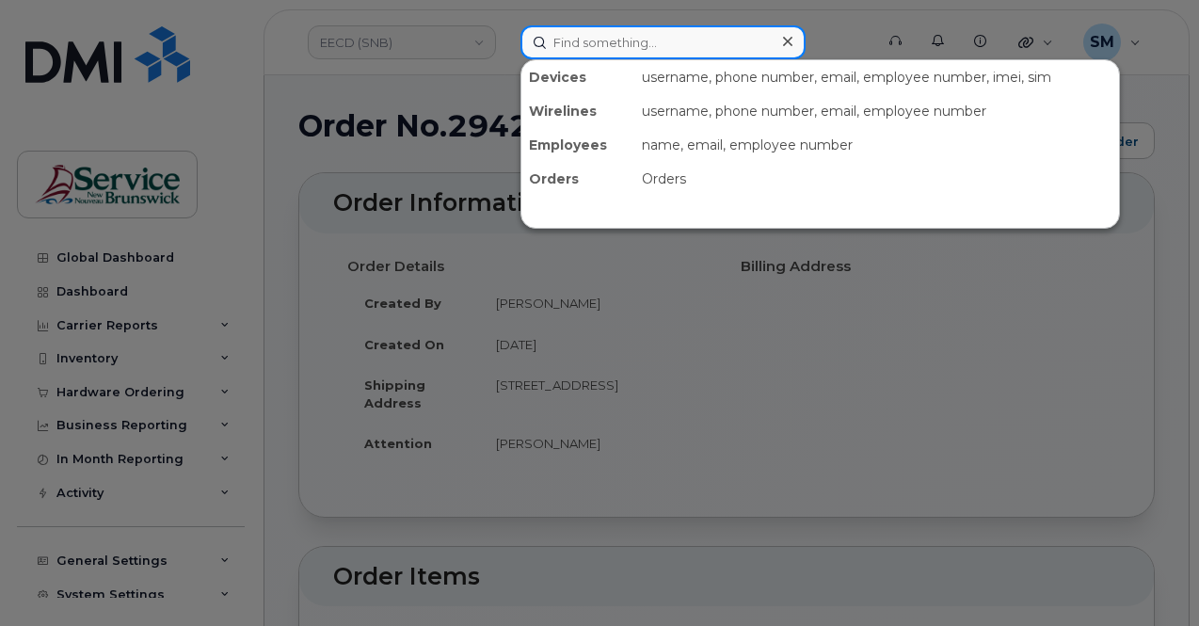
click at [619, 44] on input at bounding box center [662, 42] width 285 height 34
paste input "300969"
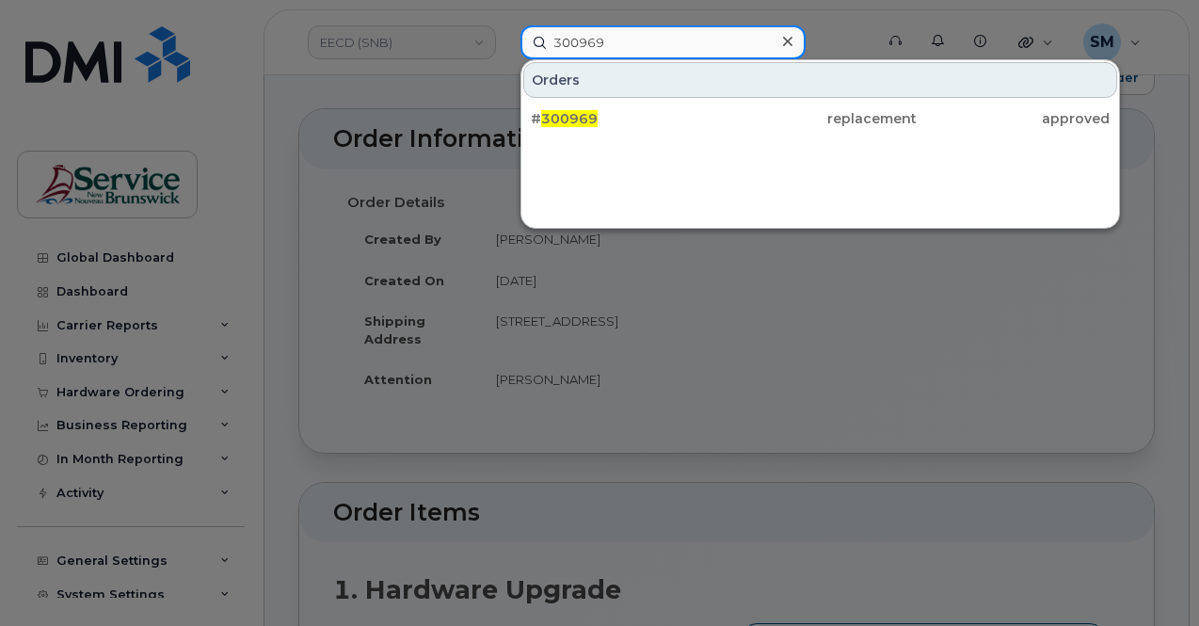
scroll to position [94, 0]
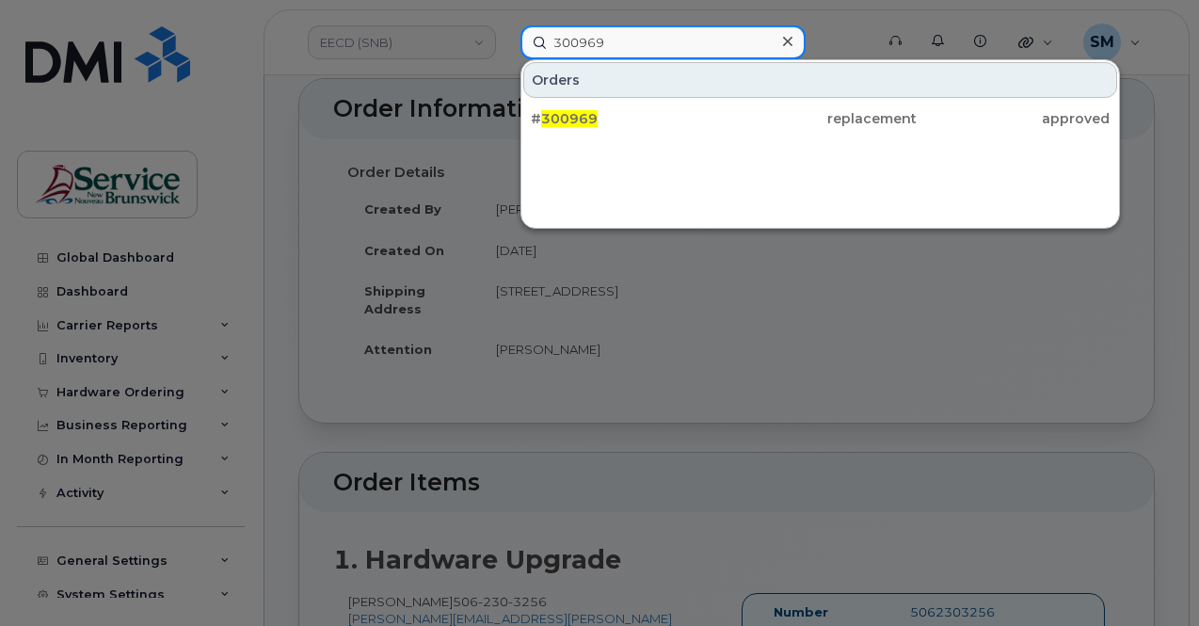
type input "300969"
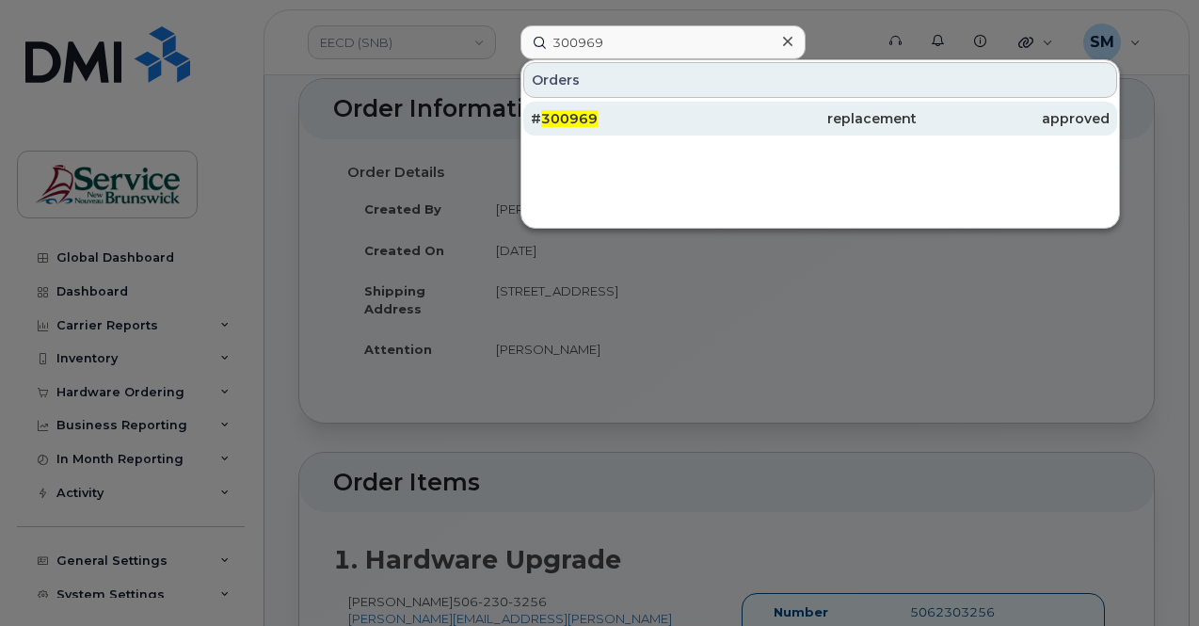
click at [622, 107] on div "# 300969" at bounding box center [627, 119] width 193 height 34
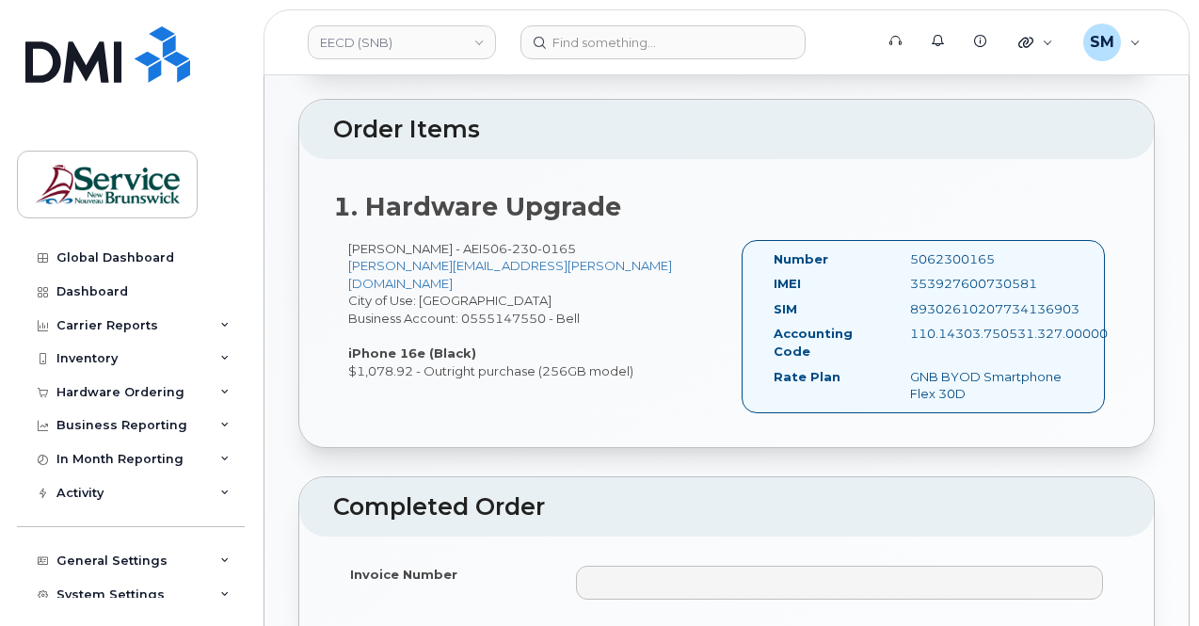
scroll to position [470, 0]
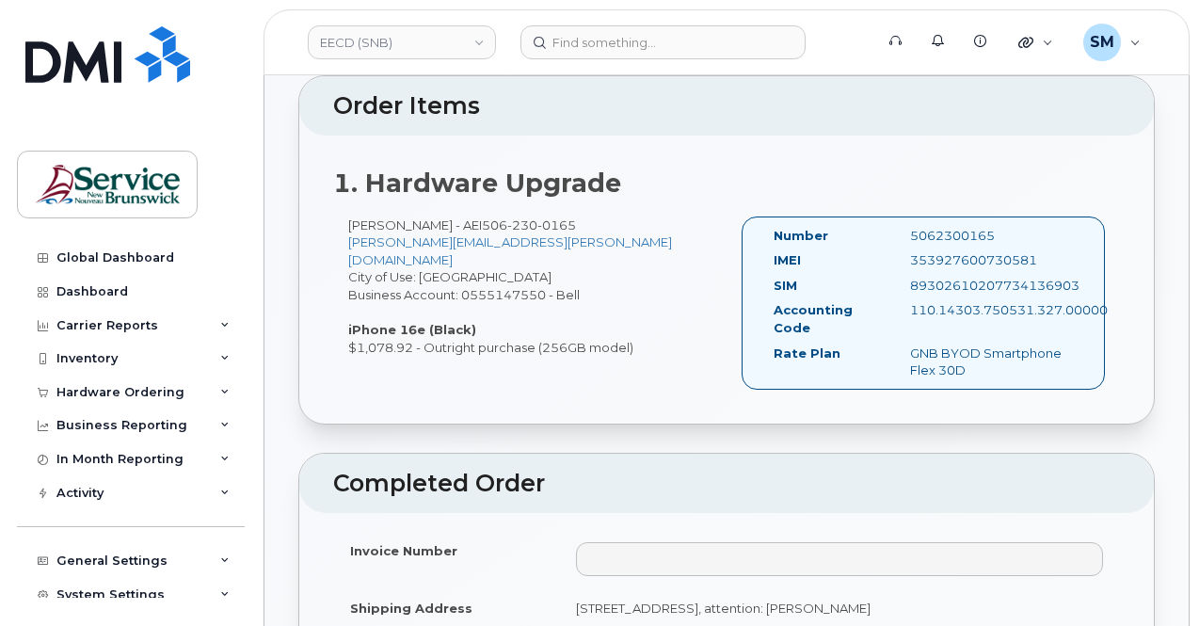
click at [636, 12] on header "EECD (SNB) Support Alerts Knowledge Base Quicklinks Suspend / Cancel Device Cha…" at bounding box center [726, 42] width 926 height 66
click at [624, 20] on header "EECD (SNB) Support Alerts Knowledge Base Quicklinks Suspend / Cancel Device Cha…" at bounding box center [726, 42] width 926 height 66
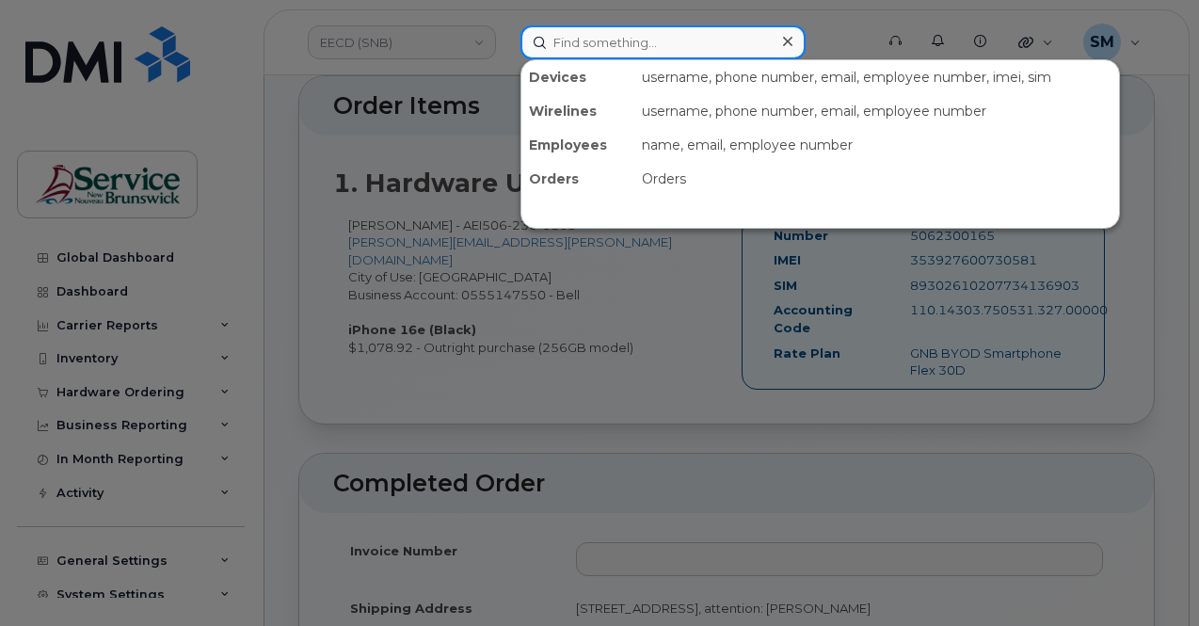
drag, startPoint x: 616, startPoint y: 27, endPoint x: 608, endPoint y: 36, distance: 12.0
click at [613, 31] on input at bounding box center [662, 42] width 285 height 34
paste input "300970"
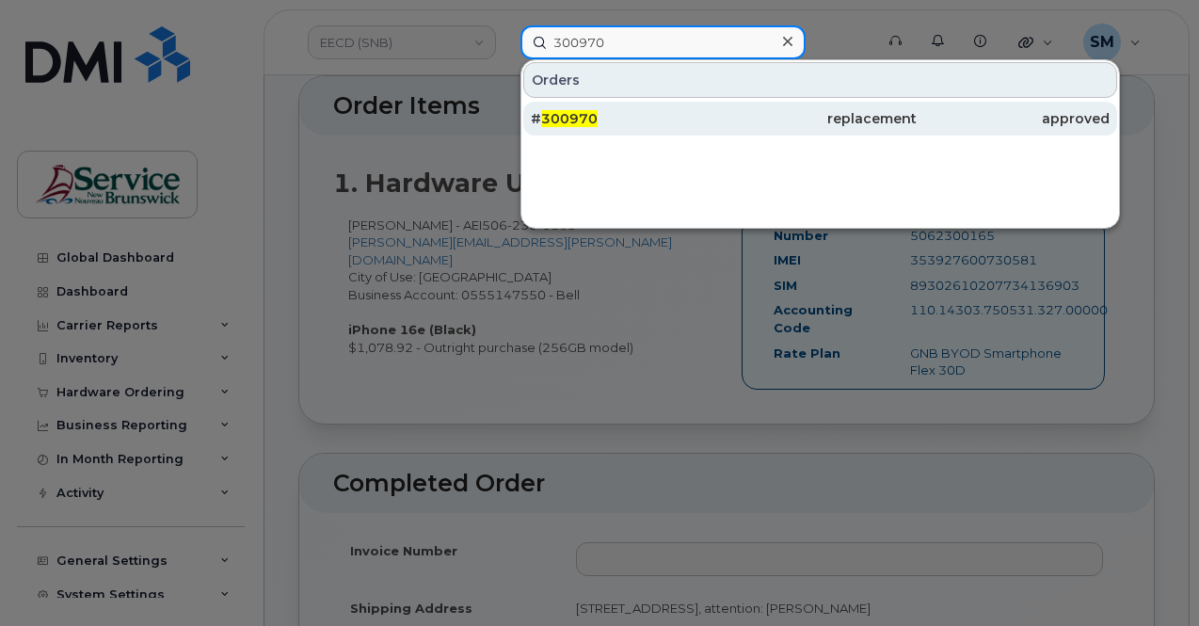
type input "300970"
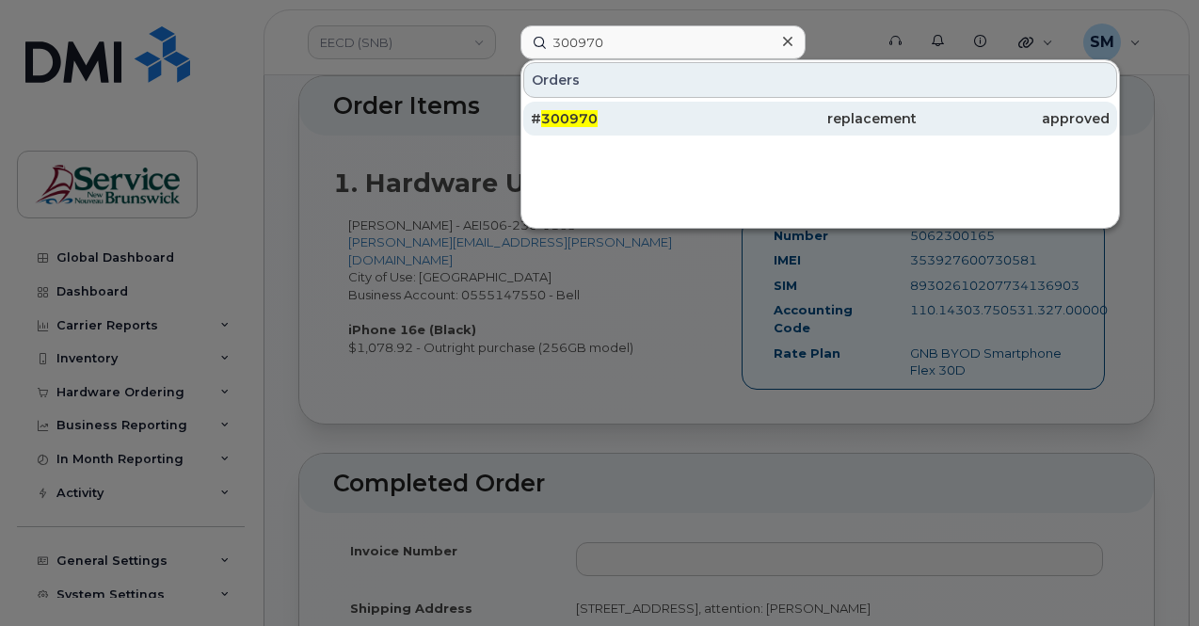
click at [606, 114] on div "# 300970" at bounding box center [627, 118] width 193 height 19
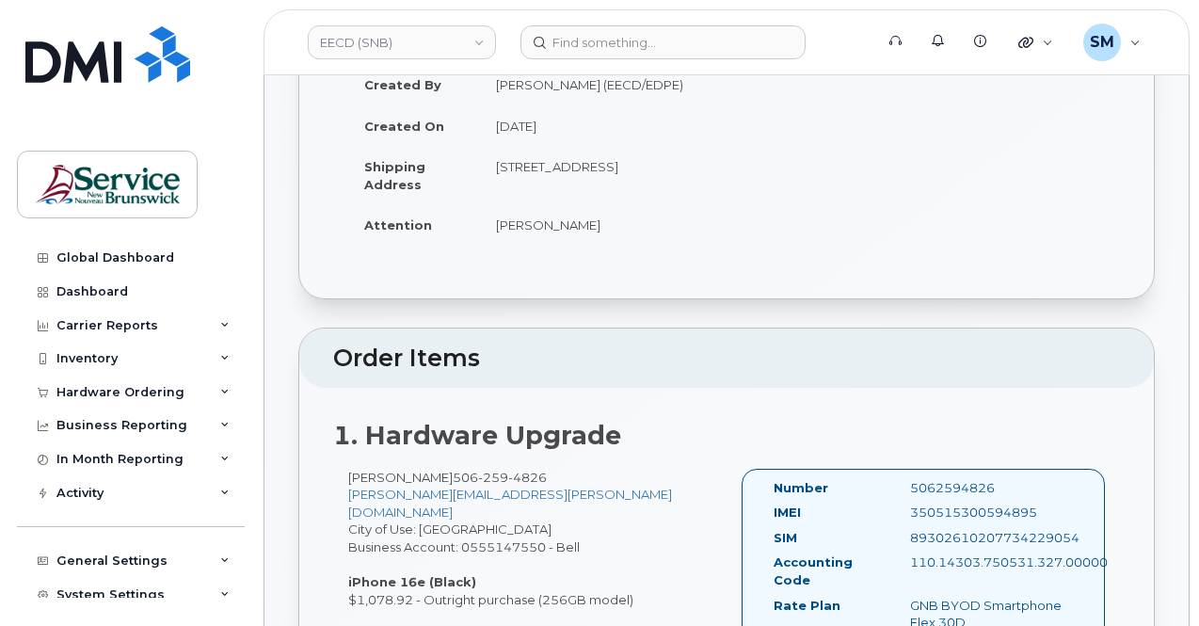
scroll to position [564, 0]
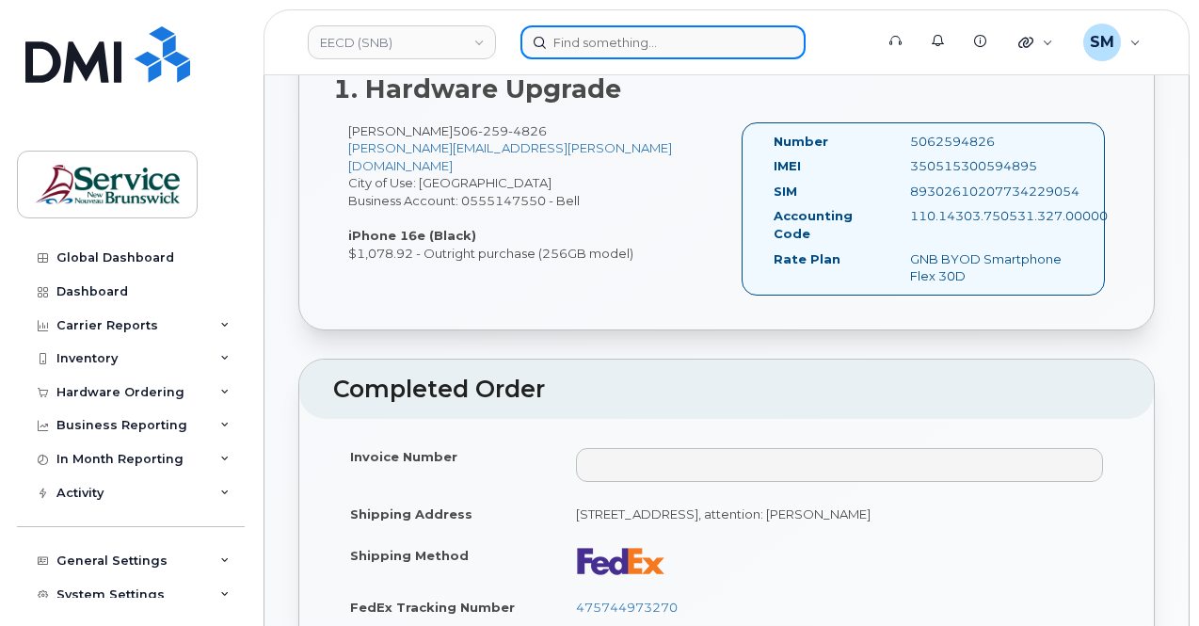
click at [628, 32] on input at bounding box center [662, 42] width 285 height 34
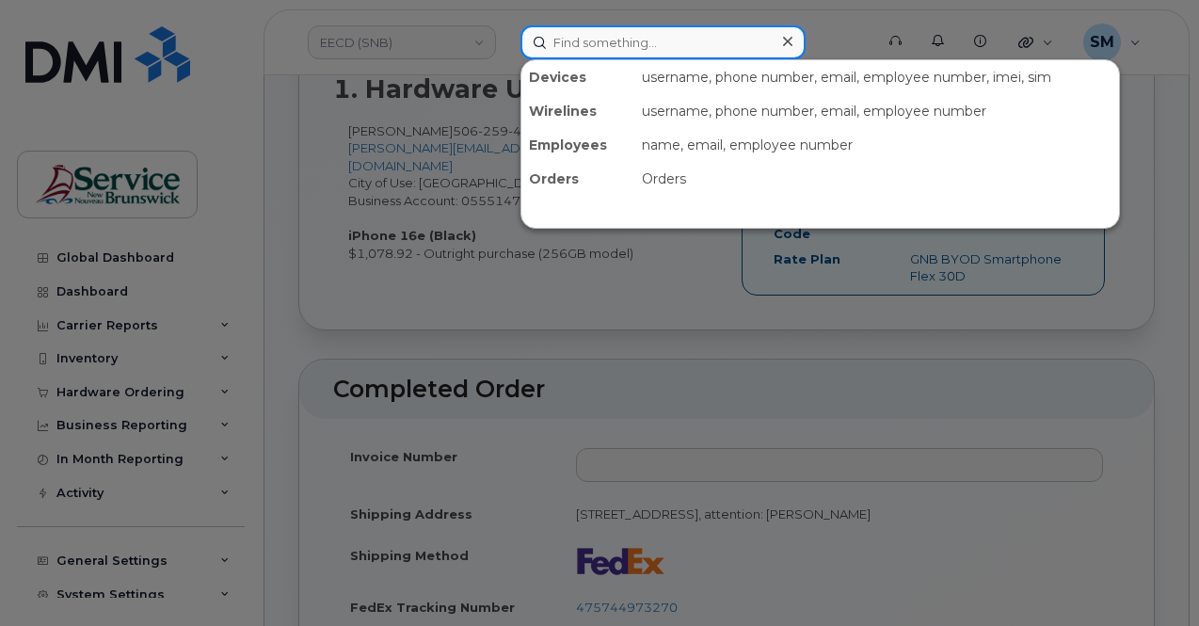
paste input "300971"
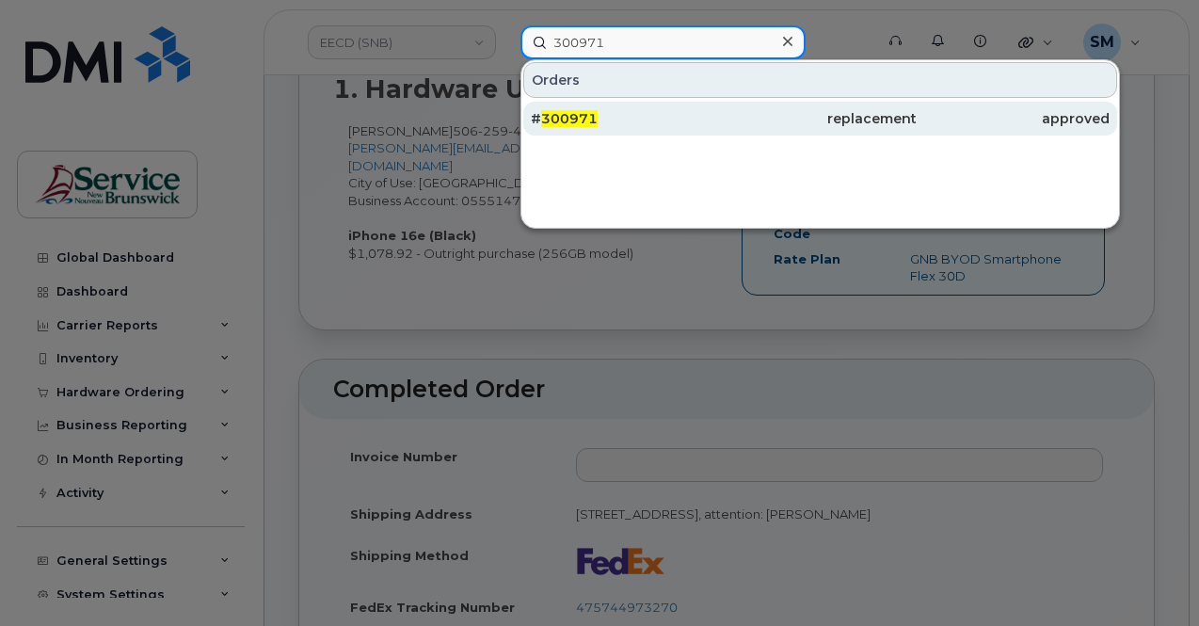
type input "300971"
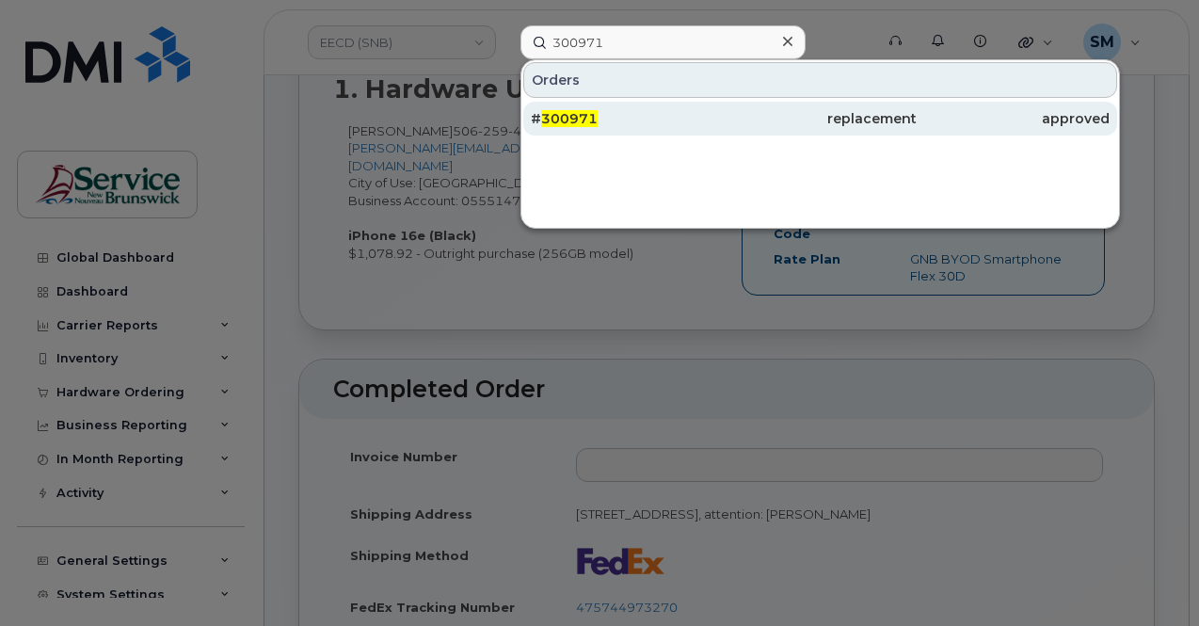
click at [617, 117] on div "# 300971" at bounding box center [627, 118] width 193 height 19
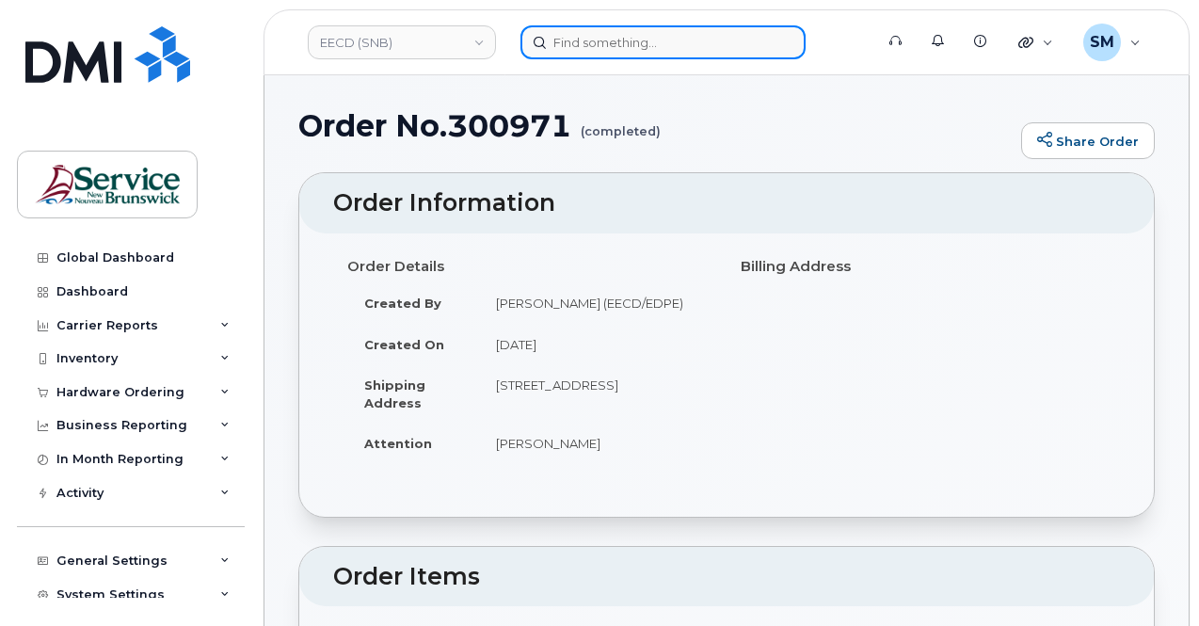
drag, startPoint x: 553, startPoint y: 43, endPoint x: 560, endPoint y: 35, distance: 10.7
click at [554, 43] on input at bounding box center [662, 42] width 285 height 34
paste input "300972"
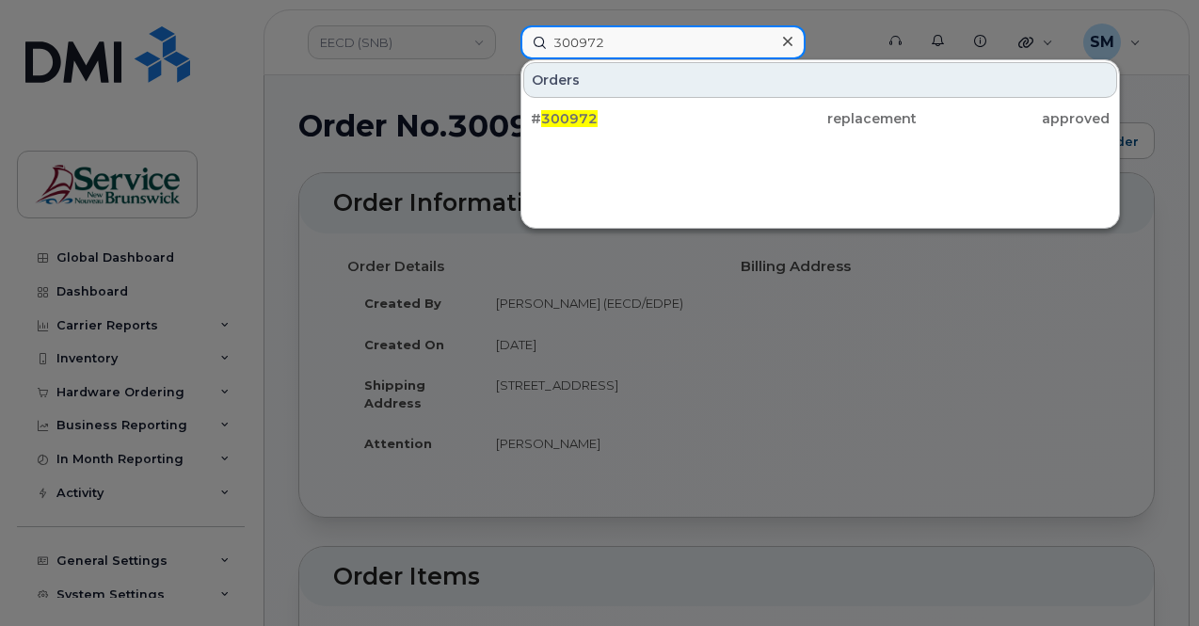
type input "300972"
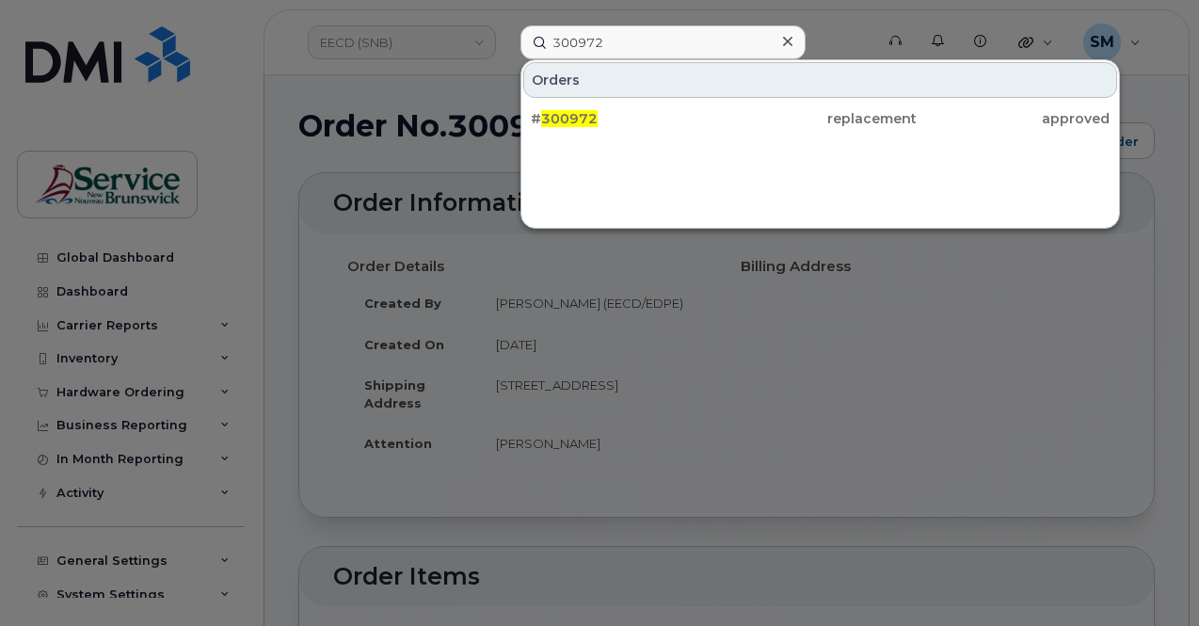
click at [654, 100] on div "# 300972 replacement approved" at bounding box center [819, 119] width 597 height 38
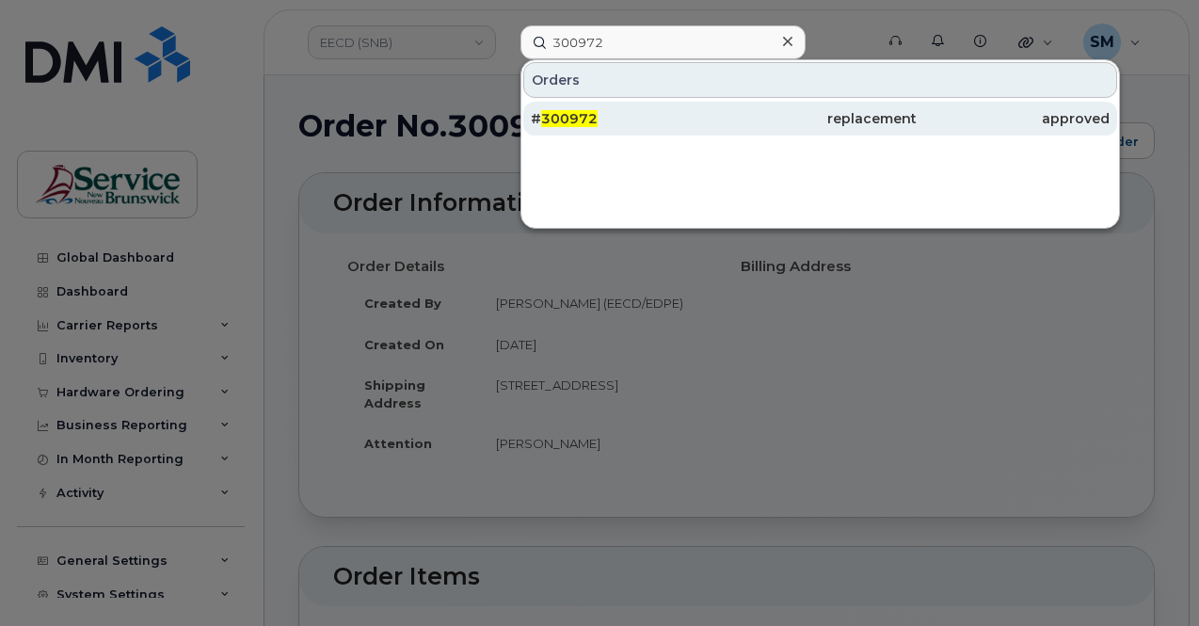
click at [654, 103] on div "# 300972" at bounding box center [627, 119] width 193 height 34
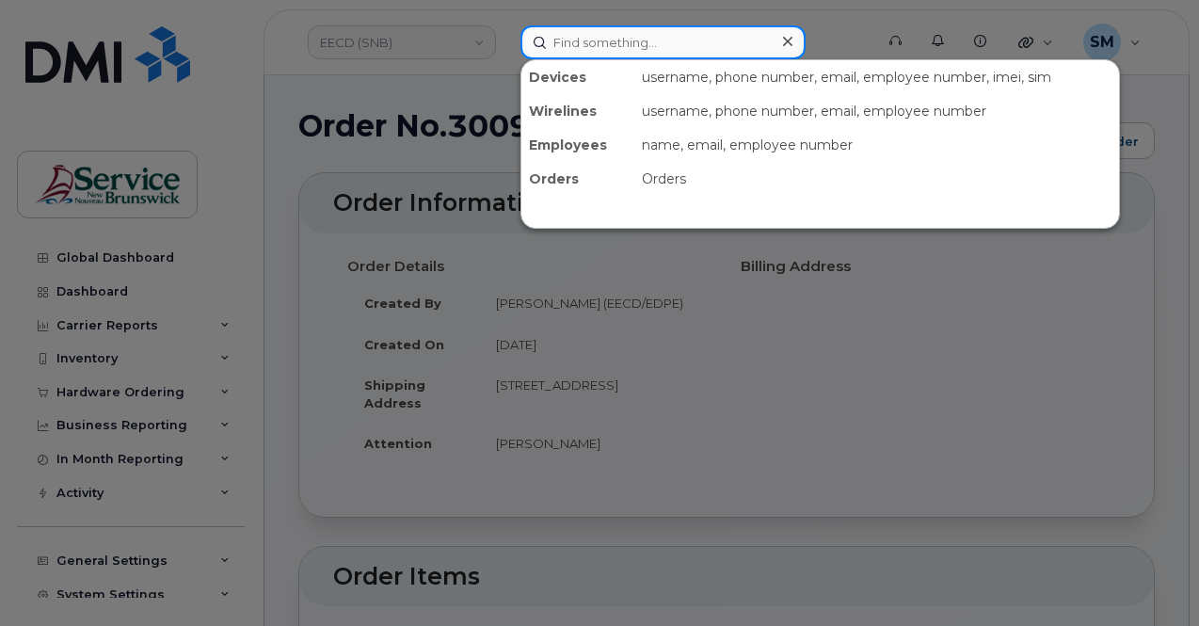
click at [585, 47] on input at bounding box center [662, 42] width 285 height 34
paste input "300974"
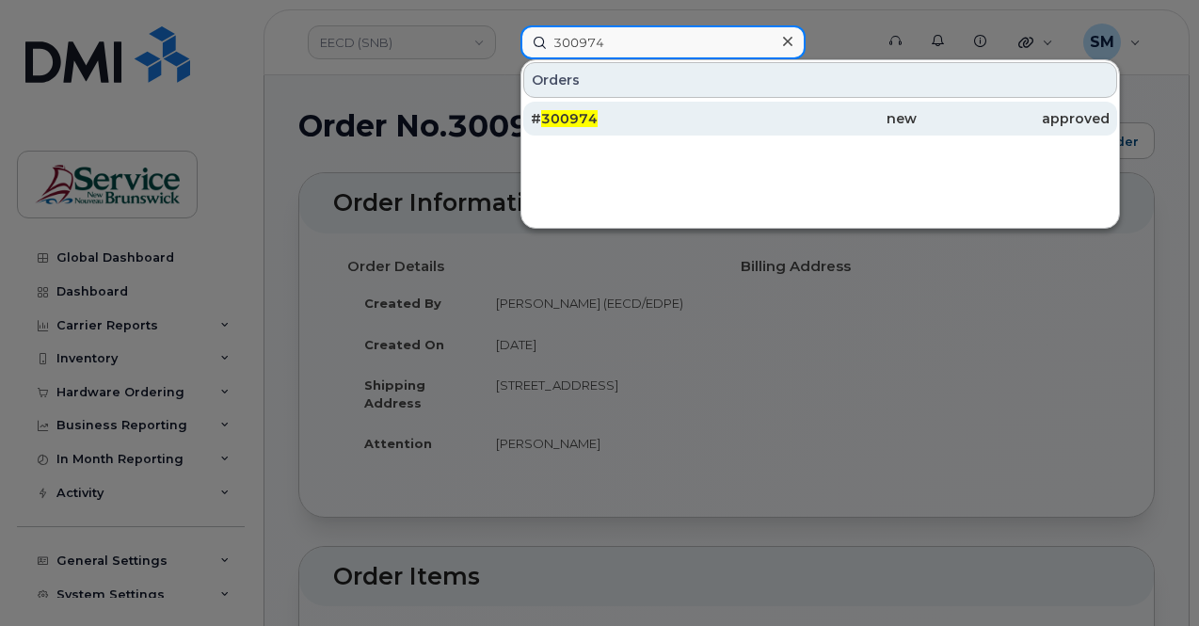
type input "300974"
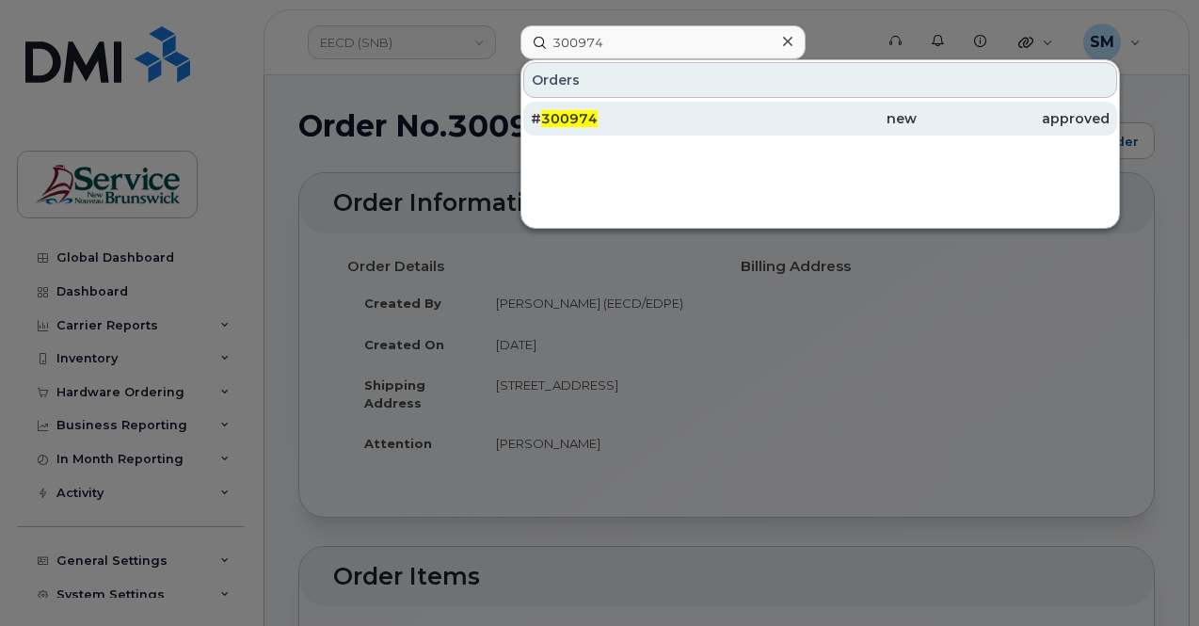
click at [614, 110] on div "# 300974" at bounding box center [627, 118] width 193 height 19
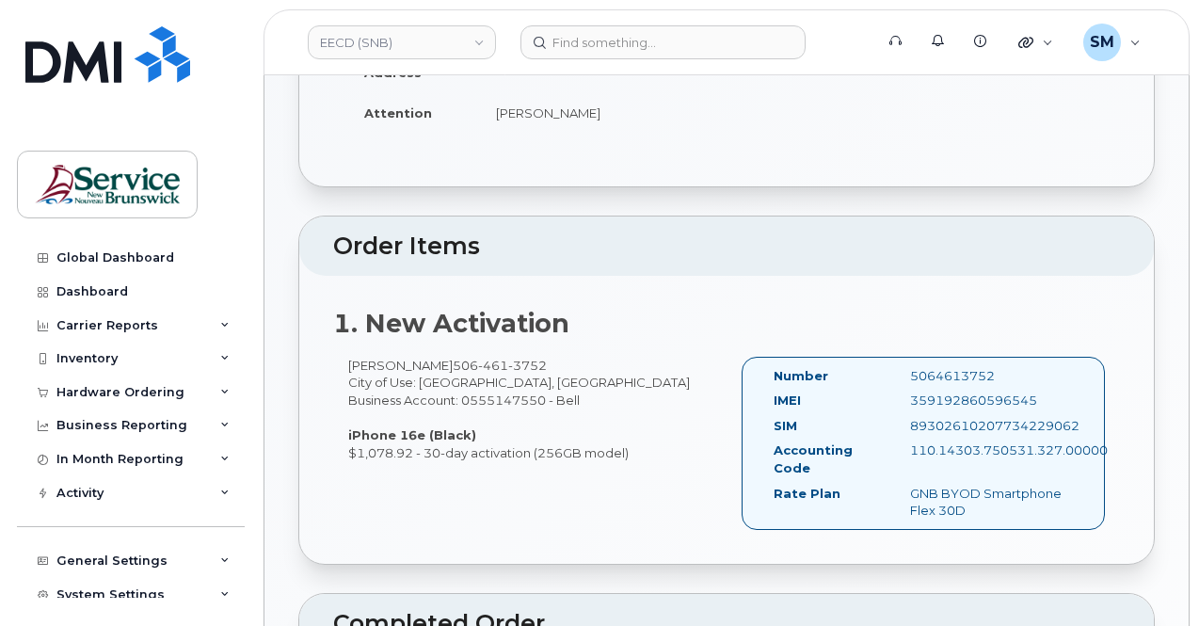
scroll to position [564, 0]
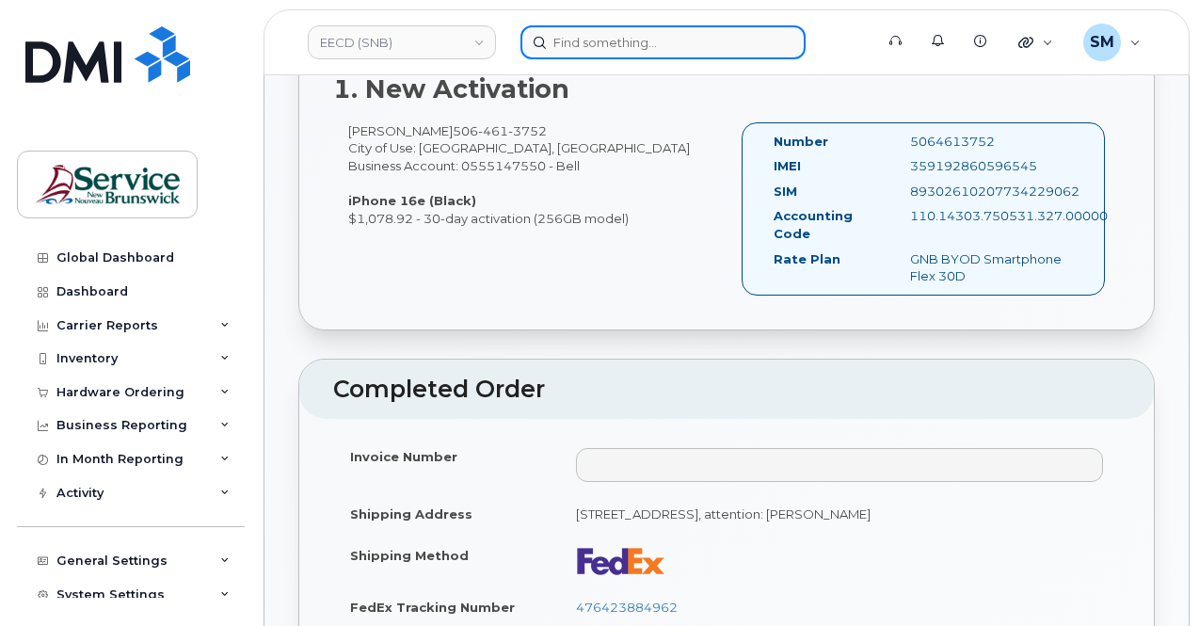
click at [593, 45] on input at bounding box center [662, 42] width 285 height 34
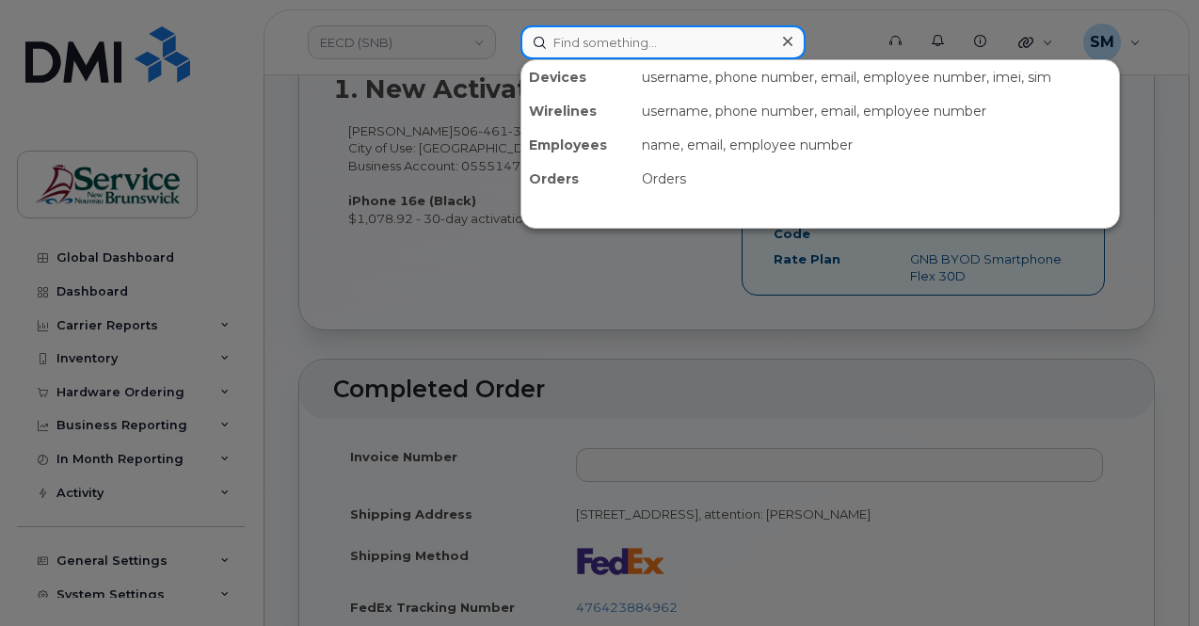
paste input "300975"
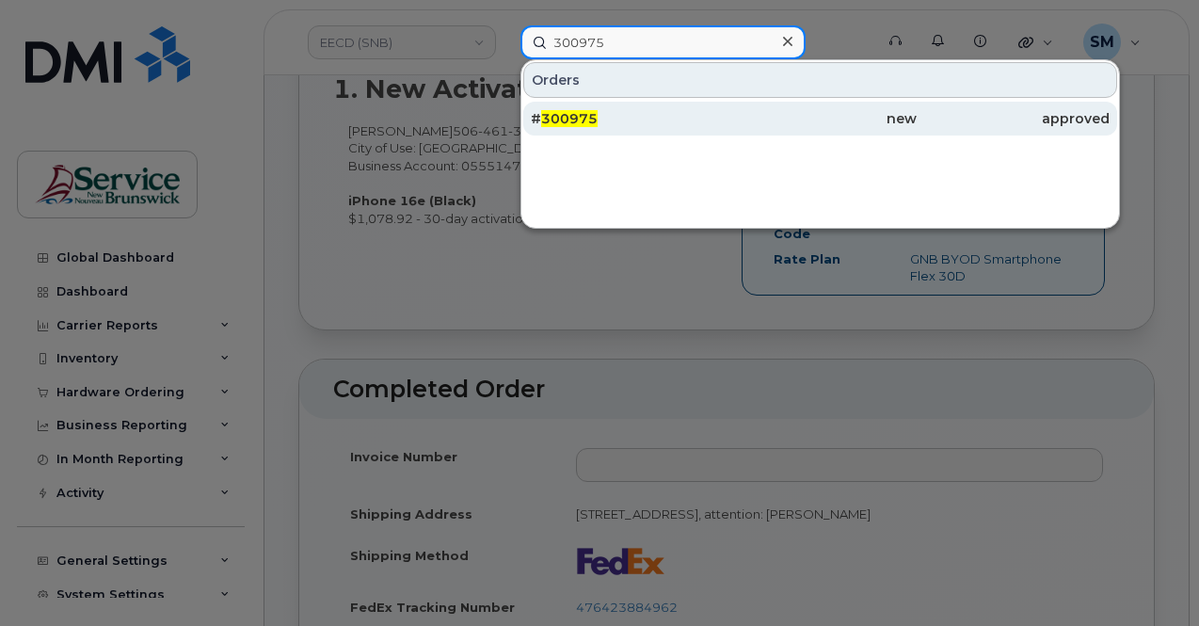
type input "300975"
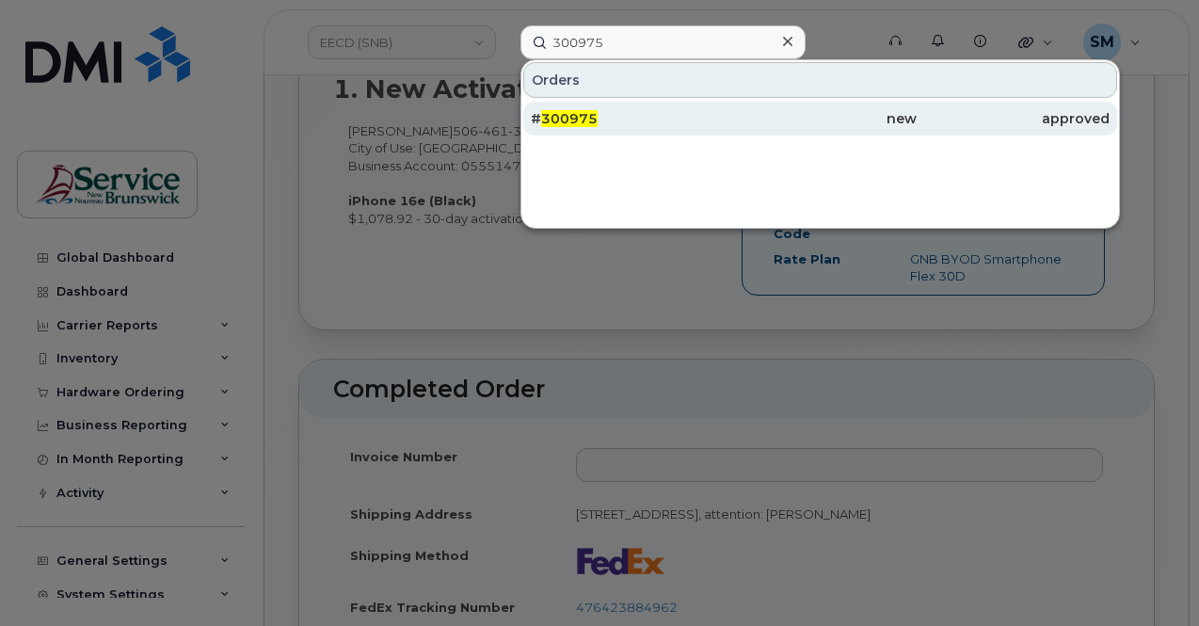
click at [628, 118] on div "# 300975" at bounding box center [627, 118] width 193 height 19
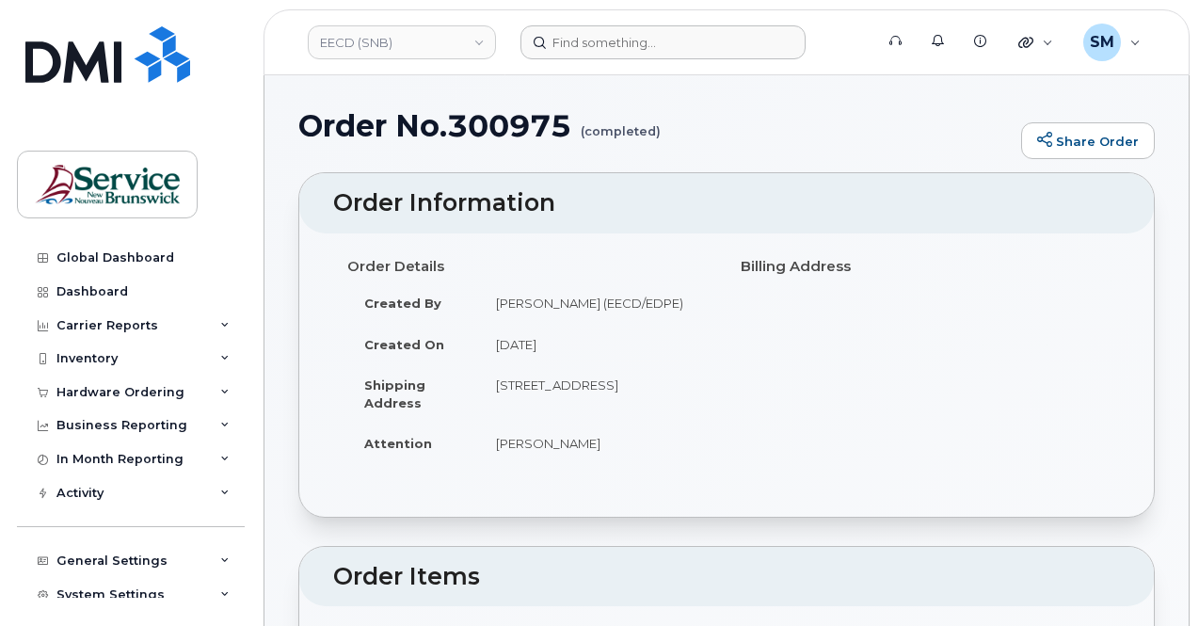
drag, startPoint x: 631, startPoint y: 60, endPoint x: 645, endPoint y: 38, distance: 26.6
click at [631, 59] on header "EECD (SNB) Support Alerts Knowledge Base Quicklinks Suspend / Cancel Device Cha…" at bounding box center [726, 42] width 926 height 66
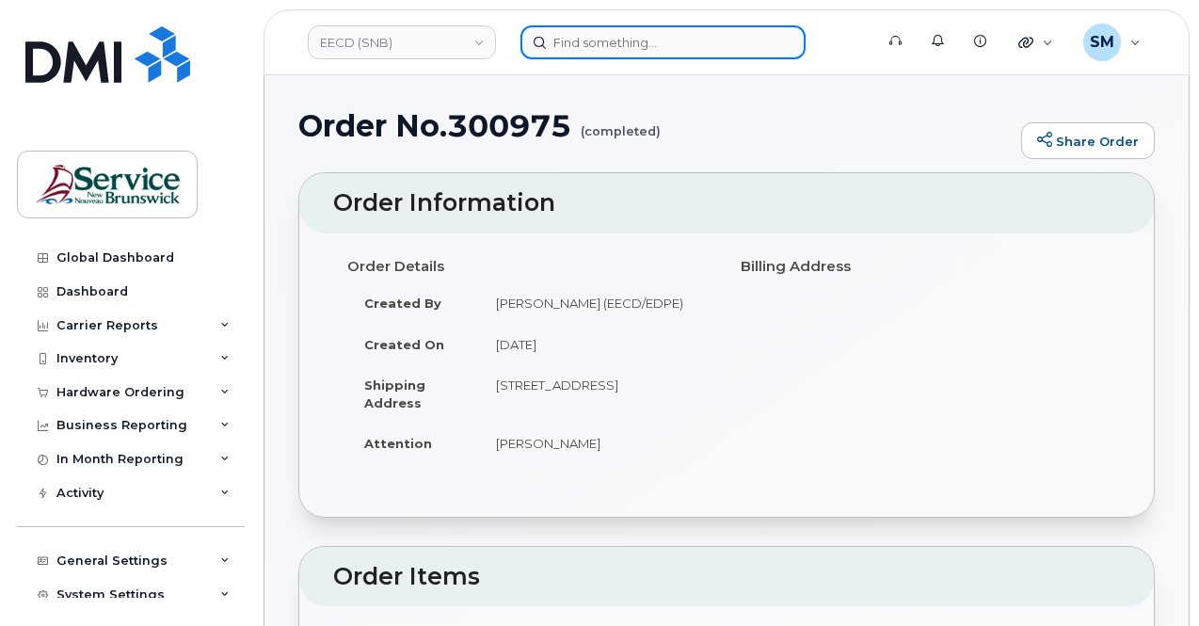
click at [645, 38] on input at bounding box center [662, 42] width 285 height 34
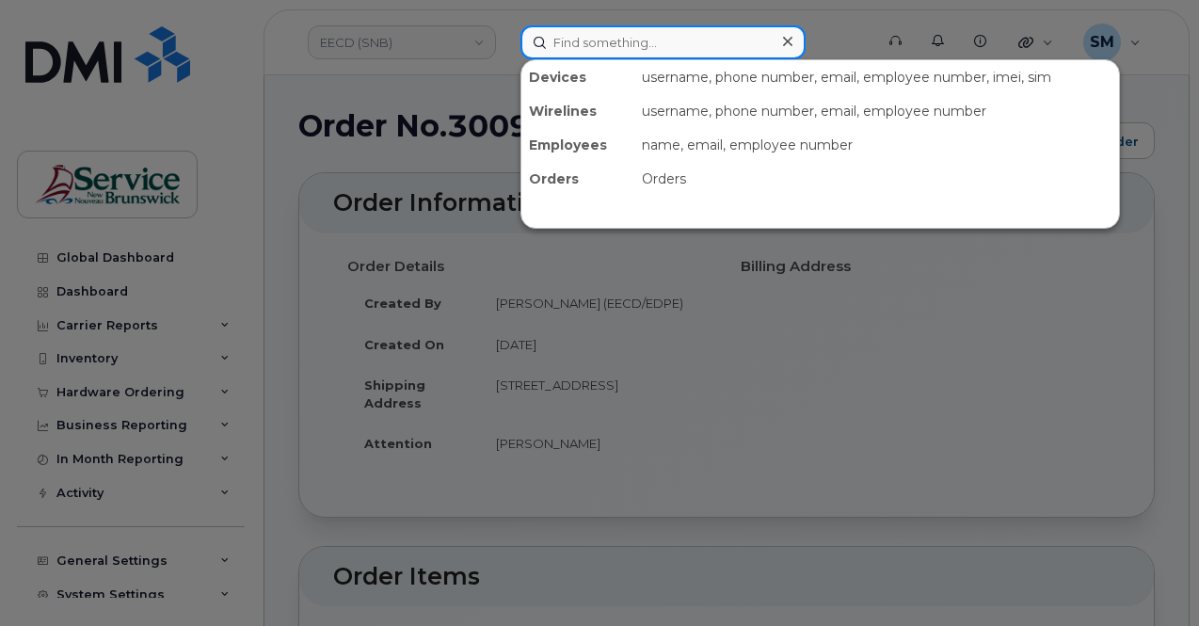
paste input "300976"
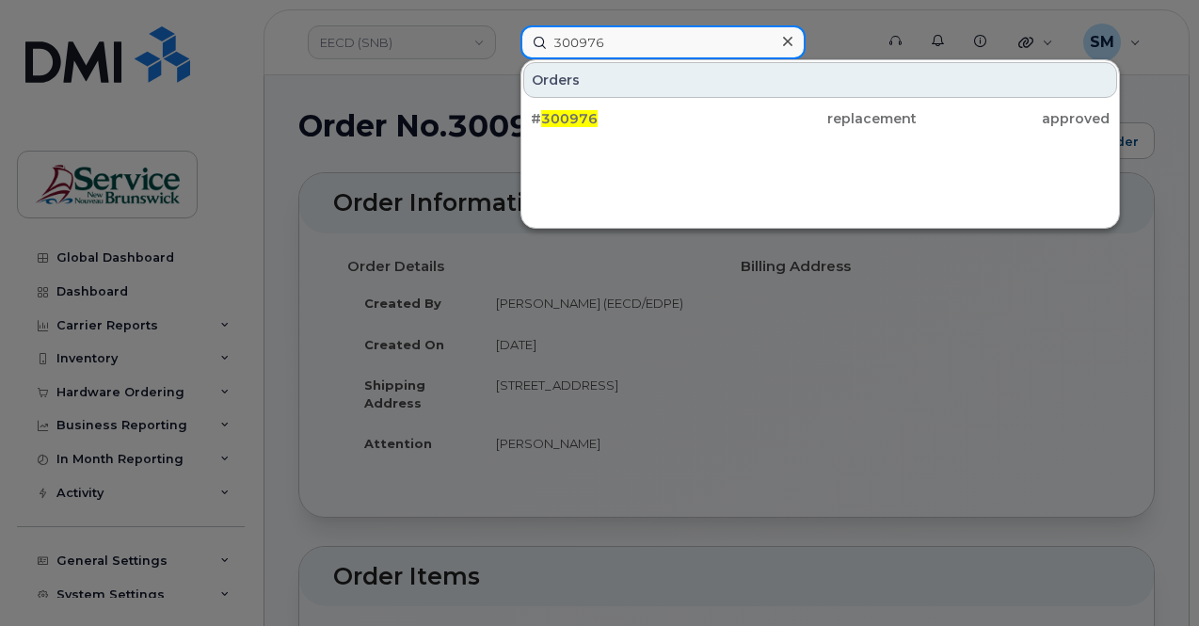
type input "300976"
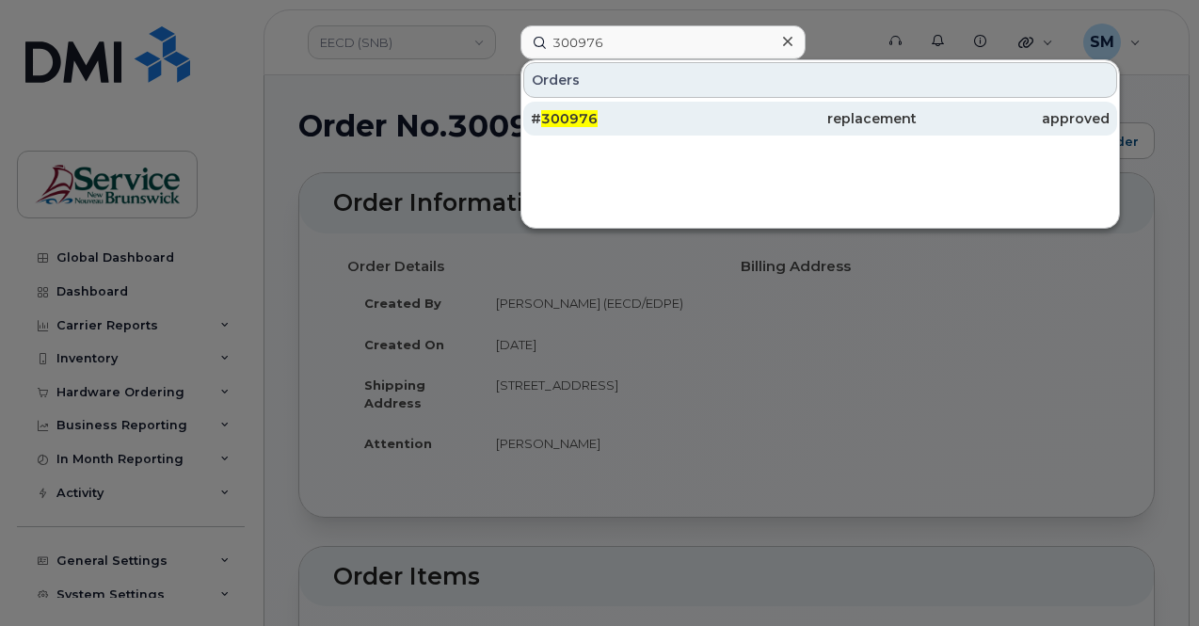
click at [631, 124] on div "# 300976" at bounding box center [627, 118] width 193 height 19
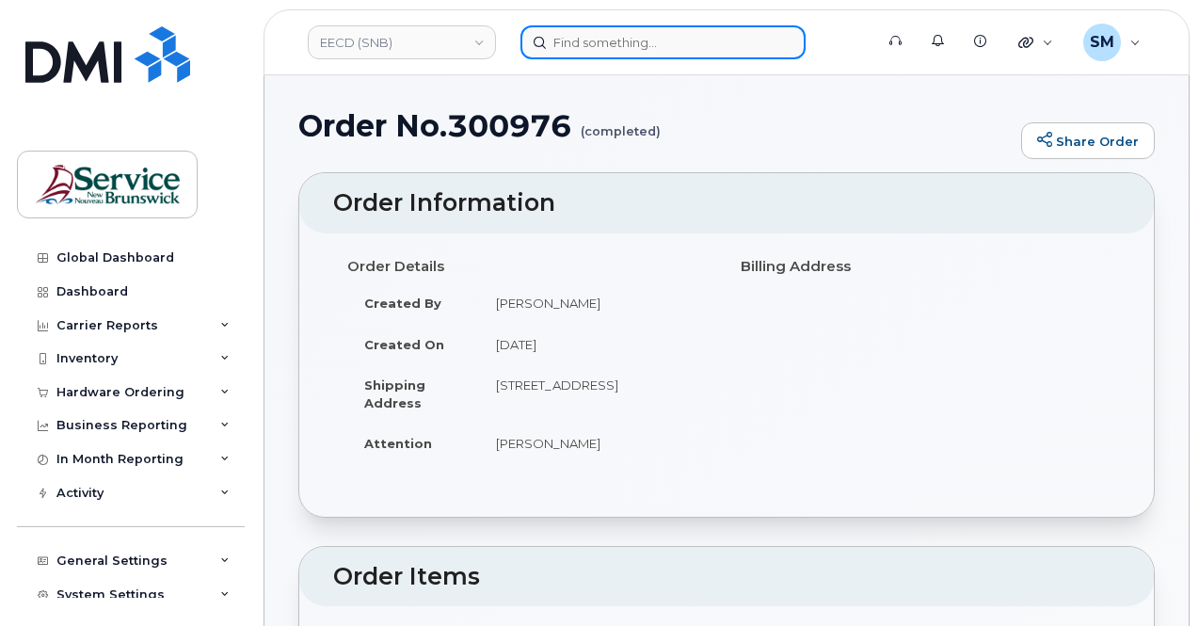
click at [602, 42] on input at bounding box center [662, 42] width 285 height 34
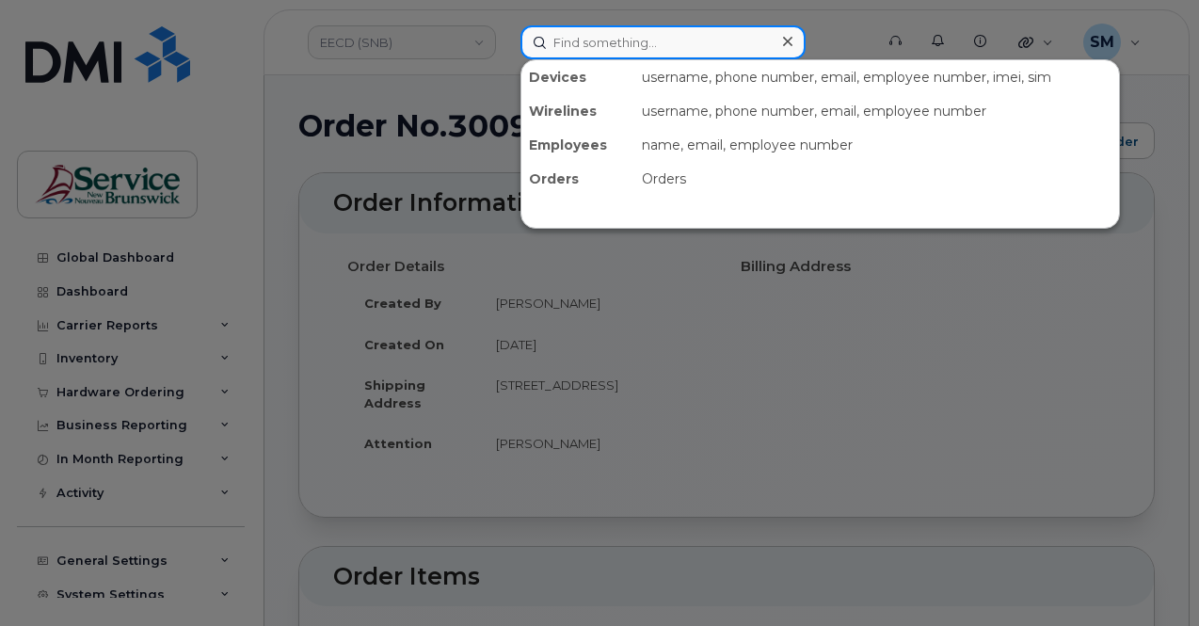
paste input "300979"
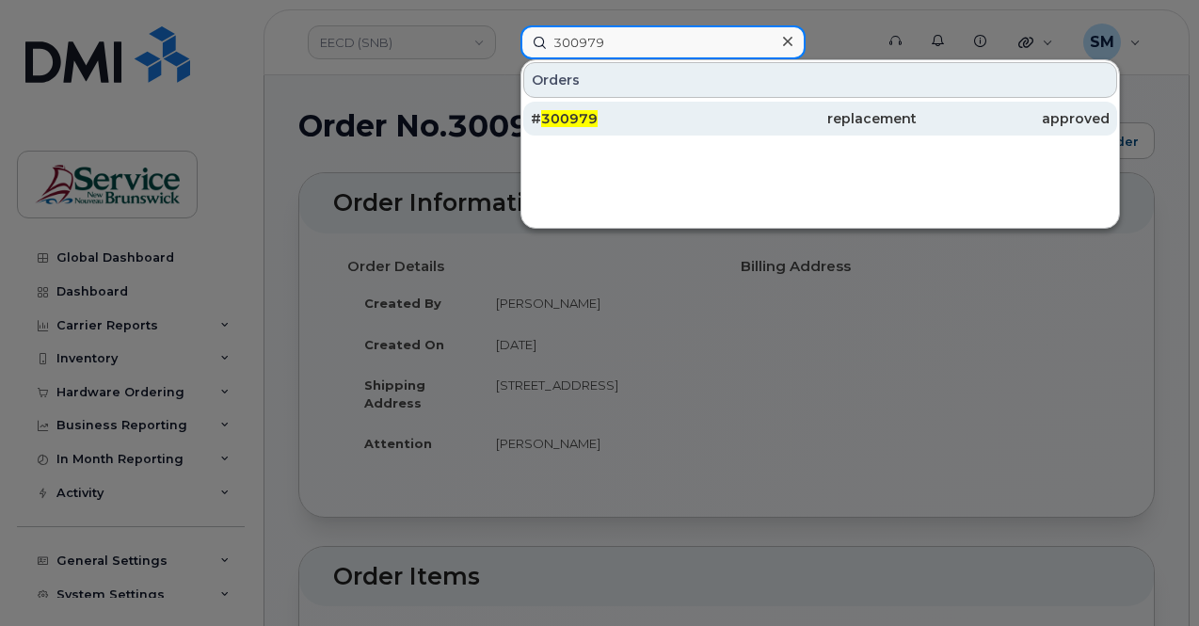
type input "300979"
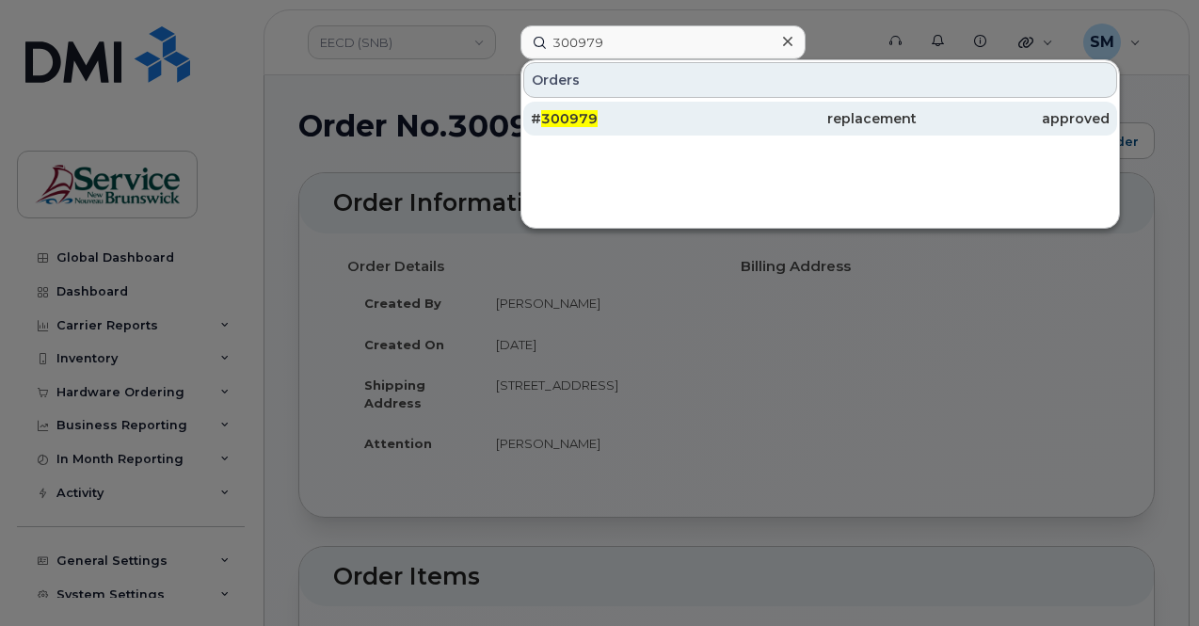
click at [557, 119] on span "300979" at bounding box center [569, 118] width 56 height 17
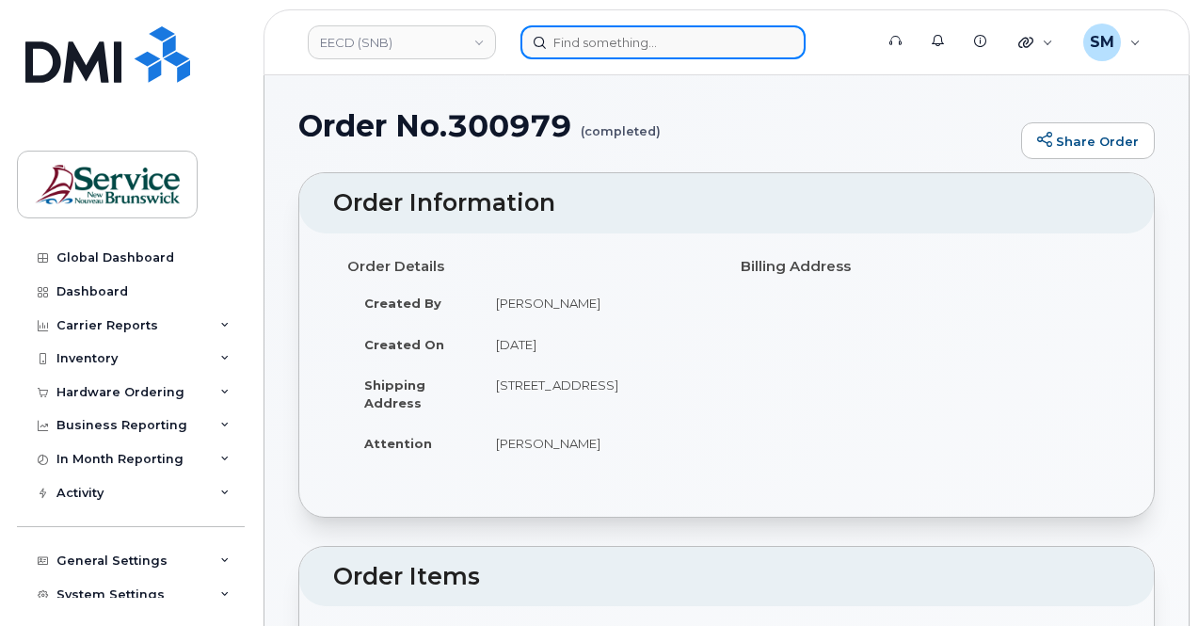
click at [574, 49] on input at bounding box center [662, 42] width 285 height 34
paste input "300980"
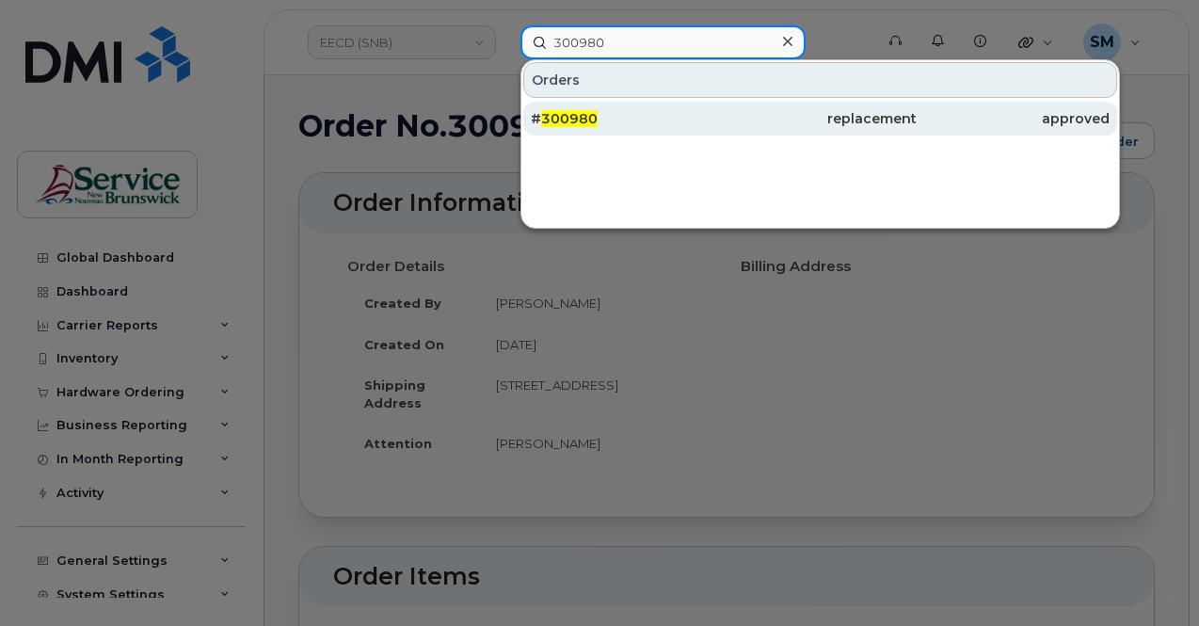
type input "300980"
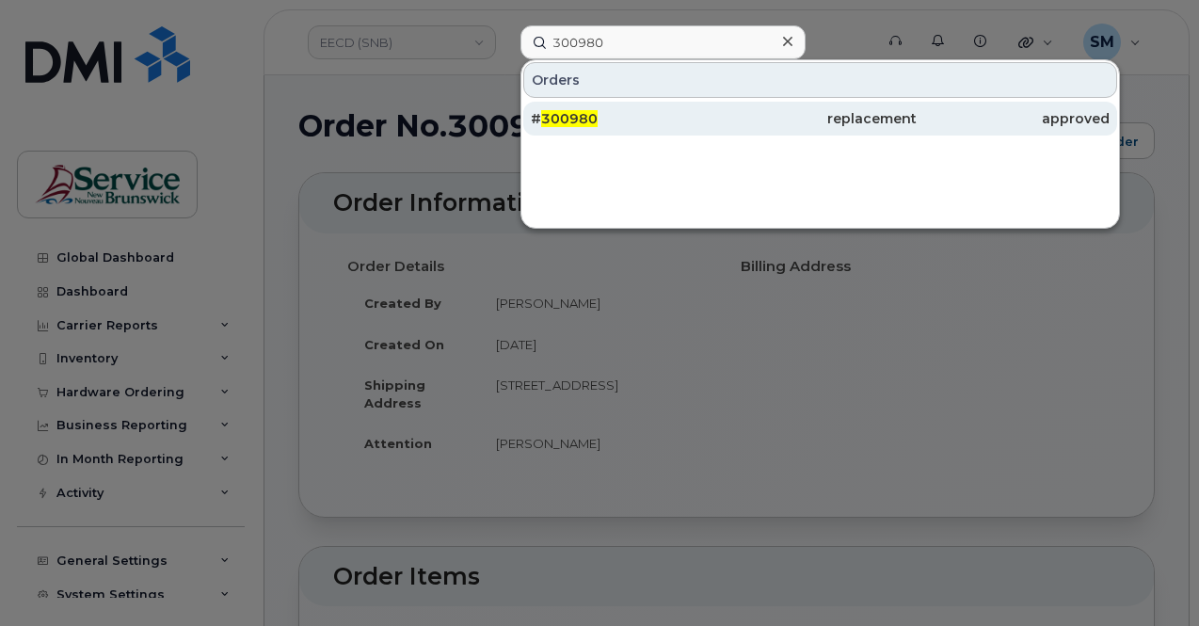
click at [658, 113] on div "# 300980" at bounding box center [627, 118] width 193 height 19
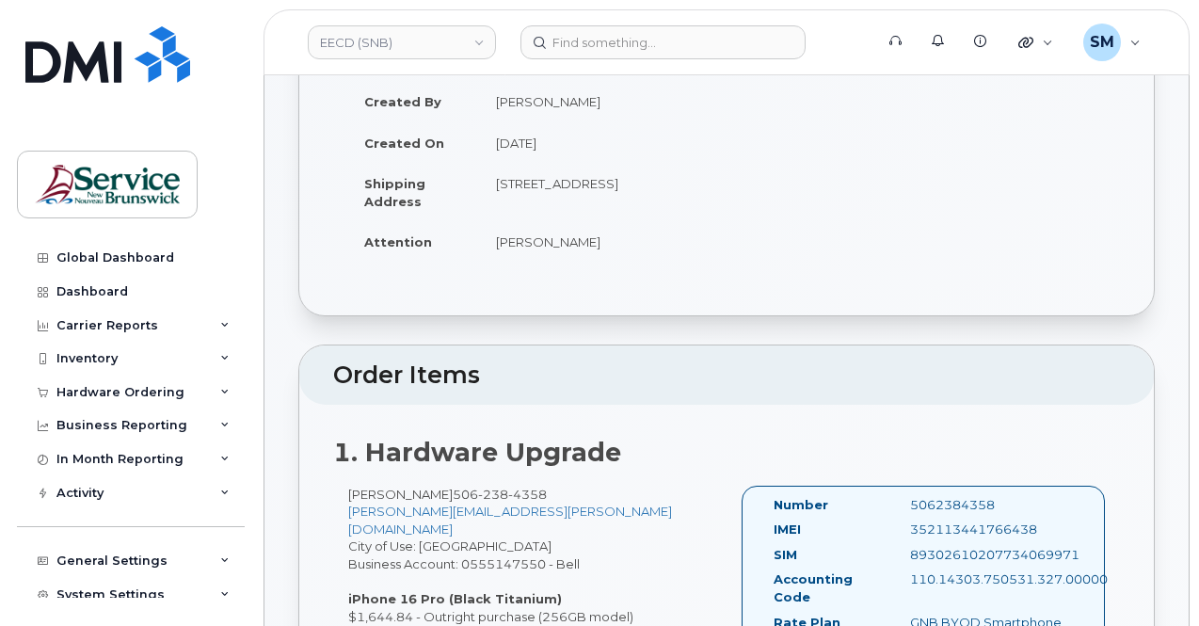
scroll to position [376, 0]
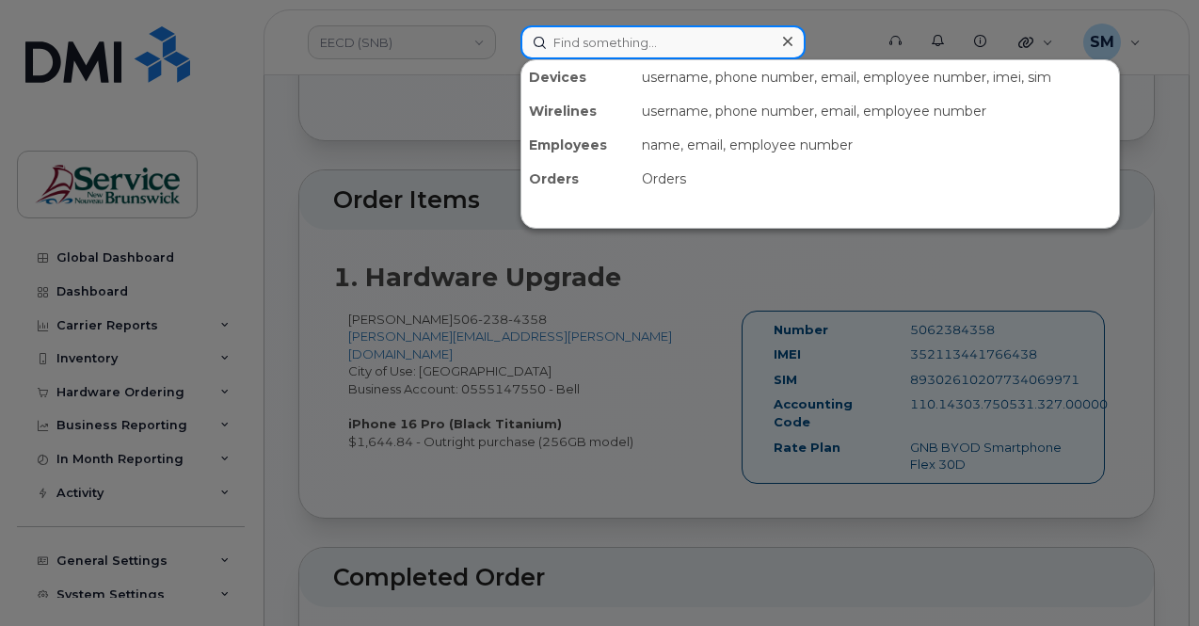
click at [591, 49] on input at bounding box center [662, 42] width 285 height 34
paste input "301900"
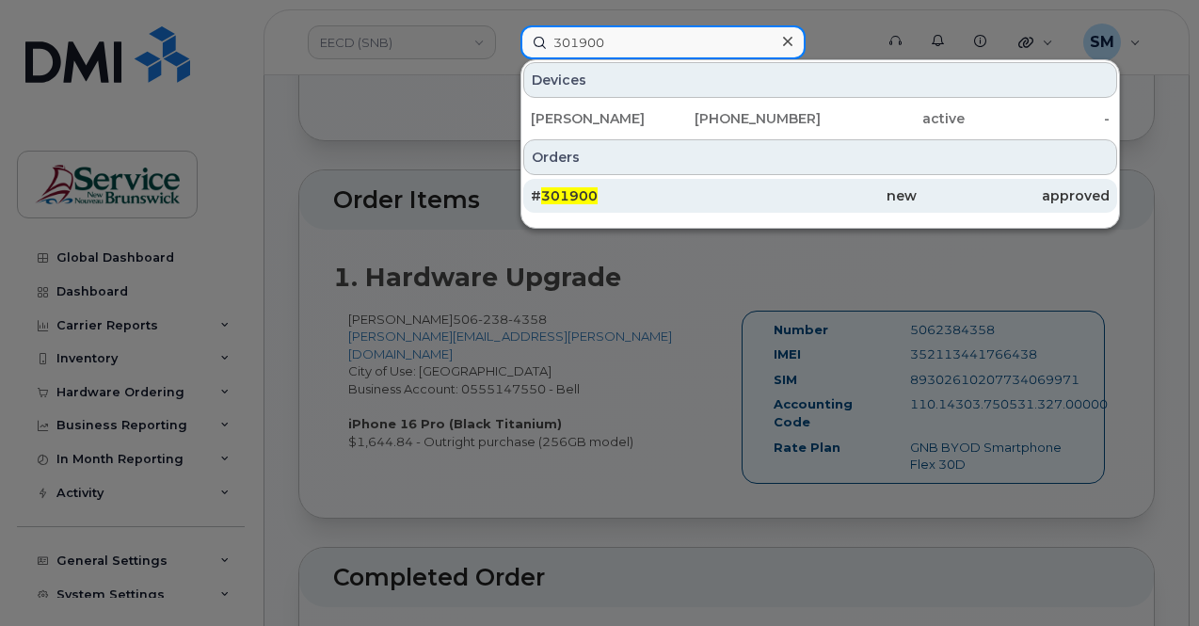
type input "301900"
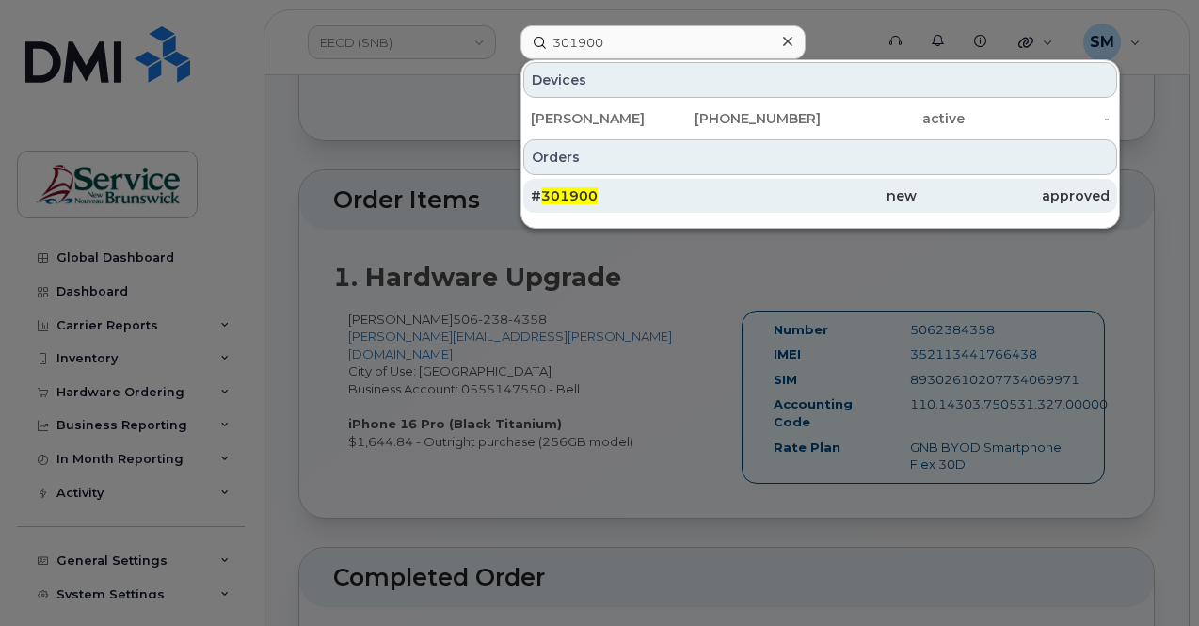
click at [659, 194] on div "# 301900" at bounding box center [627, 195] width 193 height 19
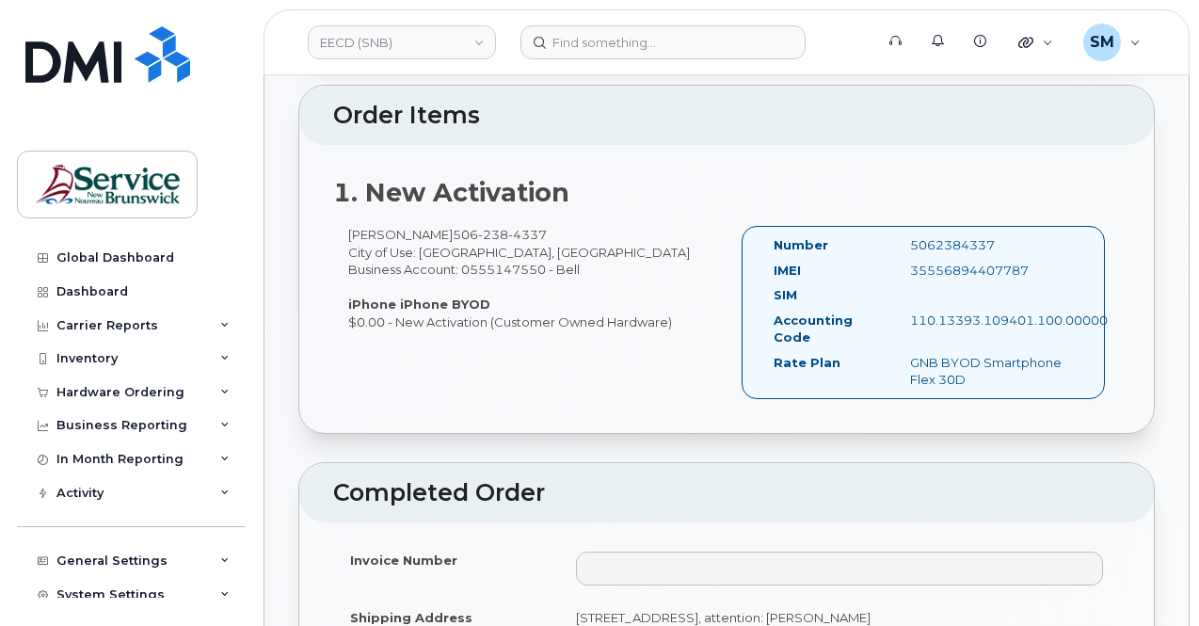
scroll to position [564, 0]
